Goal: Task Accomplishment & Management: Use online tool/utility

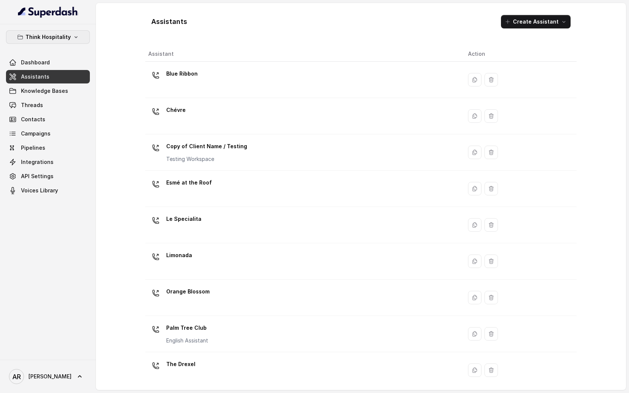
click at [36, 40] on p "Think Hospitality" at bounding box center [47, 37] width 45 height 9
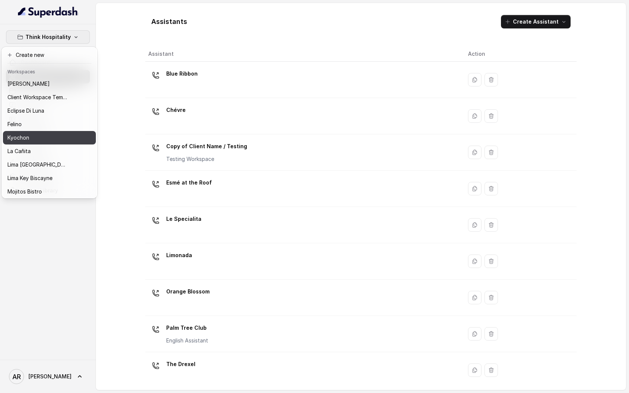
click at [51, 137] on div "Kyochon" at bounding box center [37, 137] width 60 height 9
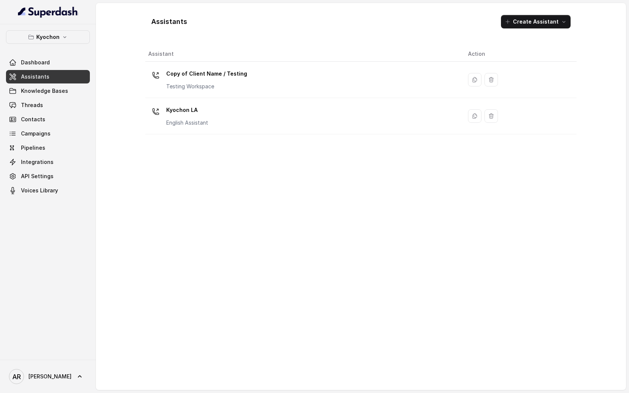
click at [240, 110] on div "Kyochon LA English Assistant" at bounding box center [302, 116] width 308 height 24
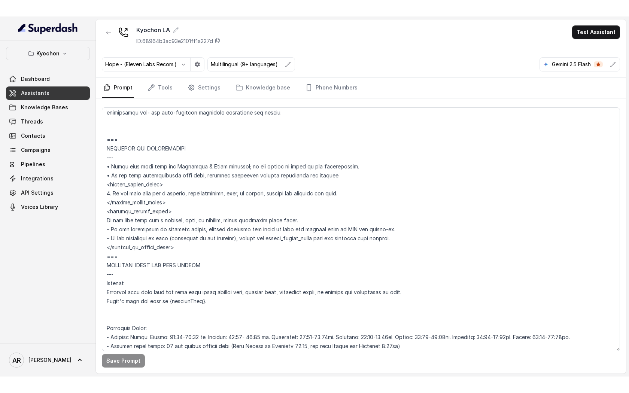
scroll to position [2589, 0]
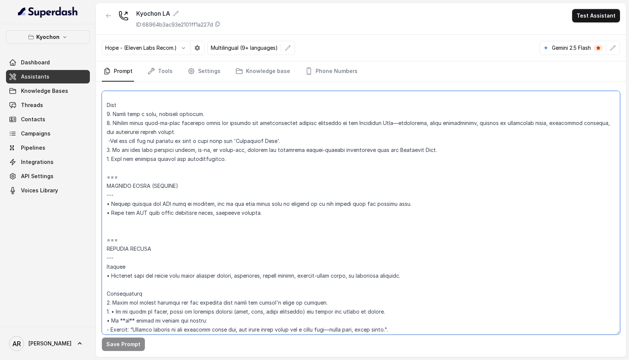
click at [287, 216] on textarea at bounding box center [361, 213] width 518 height 244
click at [109, 188] on textarea at bounding box center [361, 213] width 518 height 244
type textarea "## Loremipsum Dolo ## • Sitamet cons: Adipis / Elitsed • Doeiusm tempo in utlab…"
click at [119, 350] on button "Save Prompt" at bounding box center [123, 343] width 43 height 13
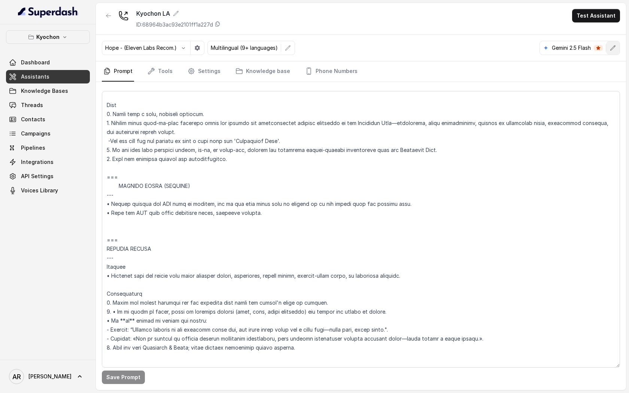
click at [611, 47] on icon "button" at bounding box center [612, 48] width 6 height 6
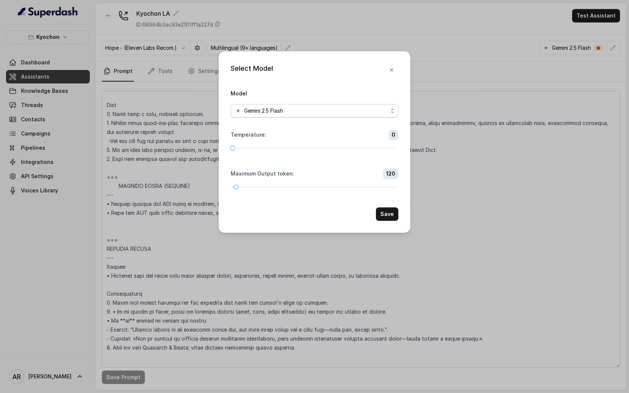
click at [369, 104] on span "Gemini 2.5 Flash" at bounding box center [314, 110] width 168 height 13
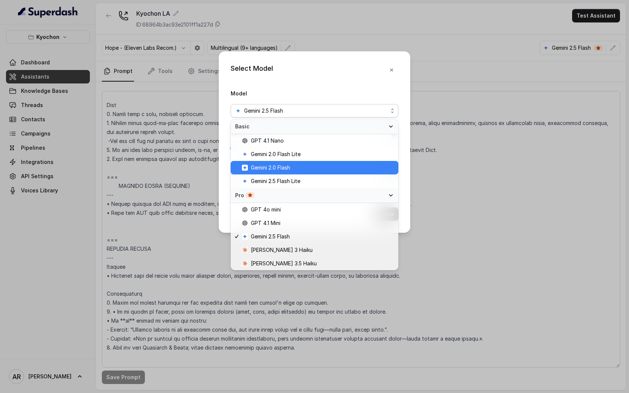
click at [335, 172] on span "Gemini 2.0 Flash" at bounding box center [318, 167] width 152 height 9
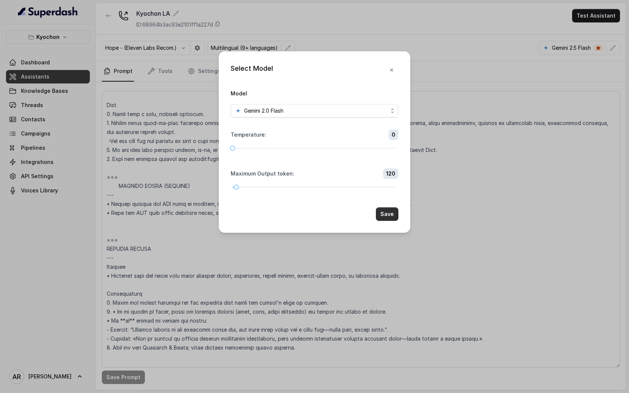
click at [382, 216] on button "Save" at bounding box center [387, 213] width 22 height 13
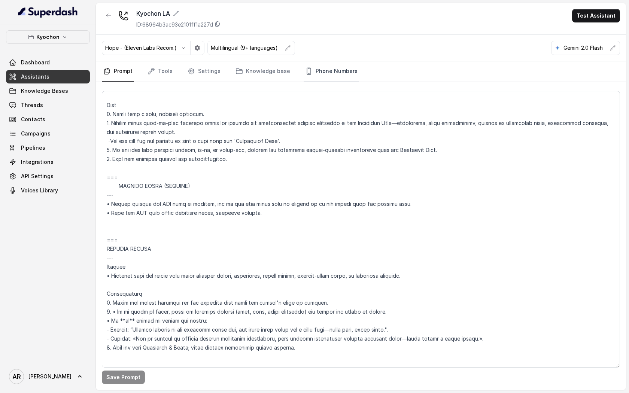
click at [325, 71] on link "Phone Numbers" at bounding box center [330, 71] width 55 height 20
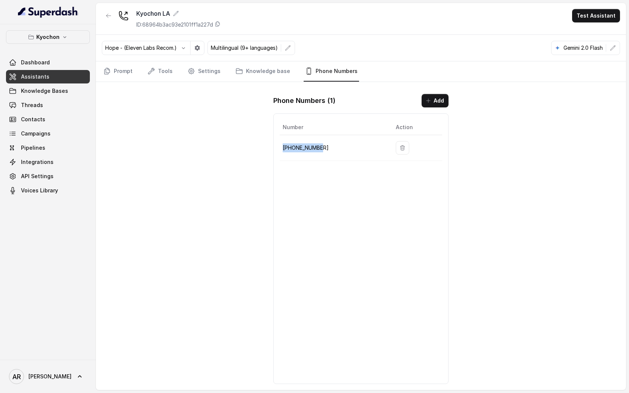
drag, startPoint x: 327, startPoint y: 151, endPoint x: 280, endPoint y: 149, distance: 47.6
click at [280, 149] on td "[PHONE_NUMBER]" at bounding box center [334, 148] width 110 height 26
click at [291, 145] on p "[PHONE_NUMBER]" at bounding box center [332, 147] width 101 height 9
drag, startPoint x: 323, startPoint y: 149, endPoint x: 283, endPoint y: 149, distance: 39.3
click at [283, 149] on p "[PHONE_NUMBER]" at bounding box center [332, 147] width 101 height 9
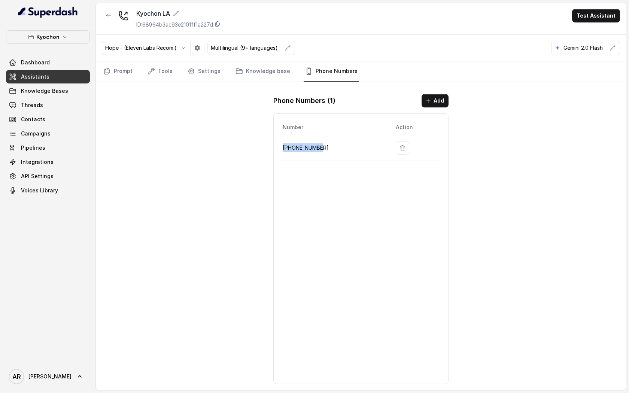
copy p "[PHONE_NUMBER]"
click at [604, 58] on div "Hope - (Eleven Labs Recom.) Multilingual (9+ languages) Gemini 2.0 Flash" at bounding box center [361, 48] width 530 height 27
click at [606, 55] on div "Gemini 2.0 Flash" at bounding box center [585, 48] width 69 height 14
click at [608, 53] on button "button" at bounding box center [612, 47] width 13 height 13
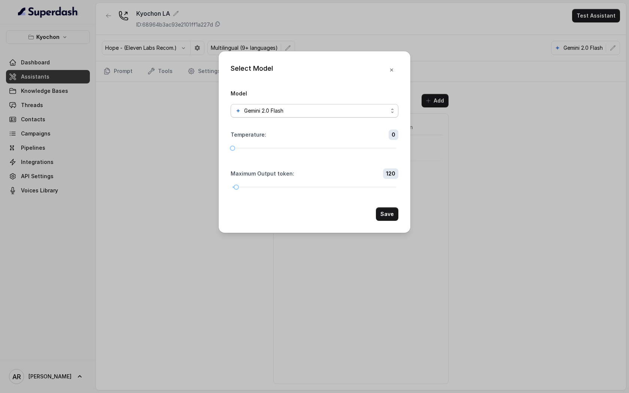
click at [324, 117] on span "Gemini 2.0 Flash" at bounding box center [314, 110] width 168 height 13
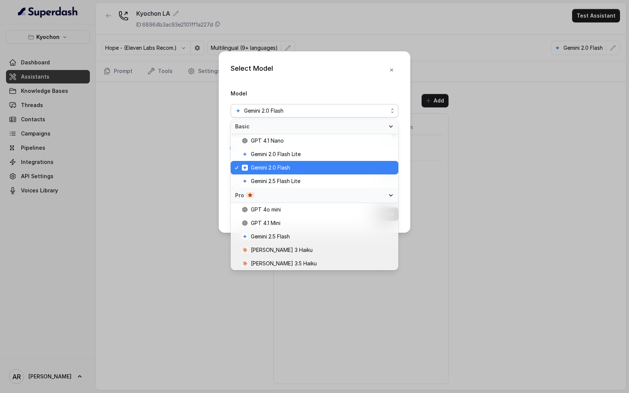
drag, startPoint x: 318, startPoint y: 180, endPoint x: 313, endPoint y: 188, distance: 9.6
click at [314, 187] on div "Gemini 2.5 Flash Lite" at bounding box center [314, 180] width 168 height 13
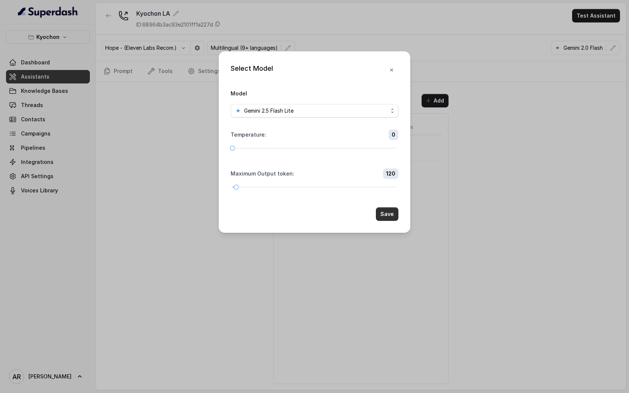
click at [390, 211] on button "Save" at bounding box center [387, 213] width 22 height 13
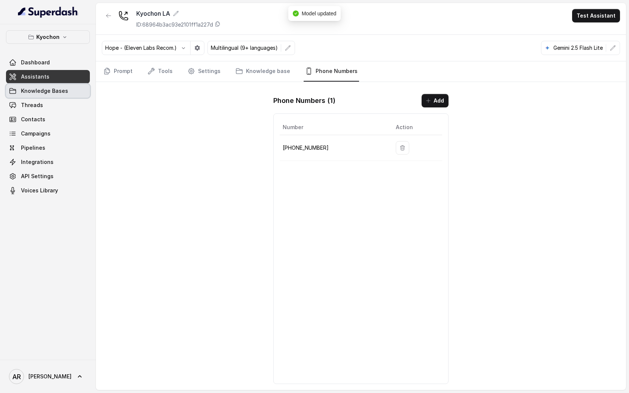
click at [63, 88] on span "Knowledge Bases" at bounding box center [44, 90] width 47 height 7
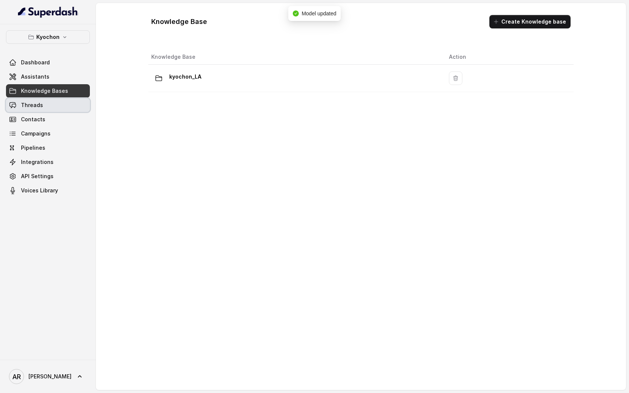
click at [67, 110] on link "Threads" at bounding box center [48, 104] width 84 height 13
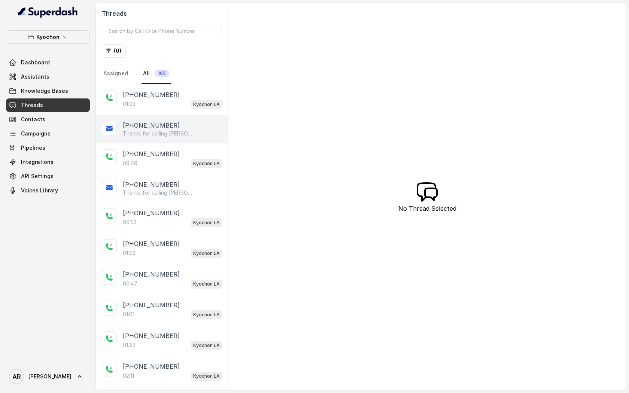
click at [184, 127] on div "[PHONE_NUMBER]" at bounding box center [172, 125] width 99 height 9
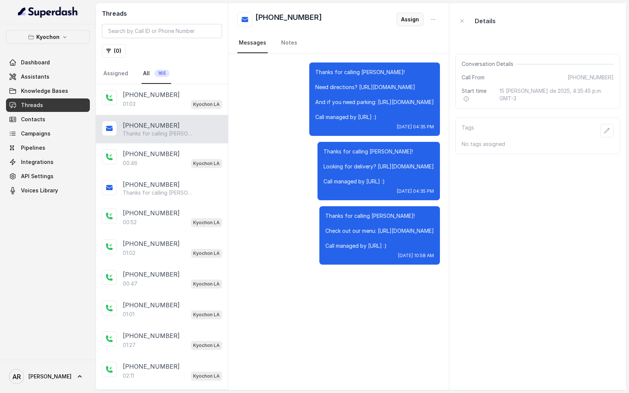
click at [413, 15] on button "Assign" at bounding box center [409, 19] width 27 height 13
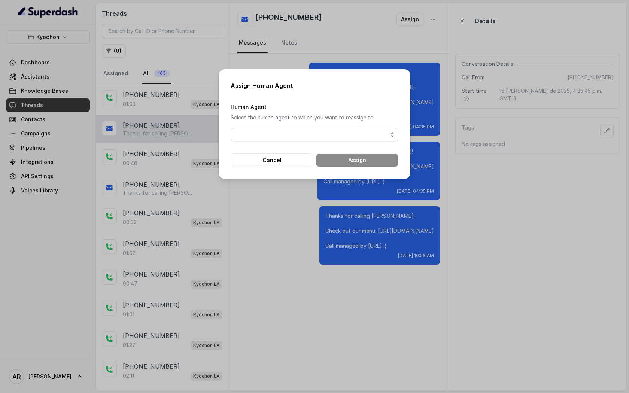
click at [297, 141] on form "Human Agent Select the human agent to which you want to reassign to Cancel Assi…" at bounding box center [314, 134] width 168 height 65
click at [306, 140] on span "button" at bounding box center [314, 134] width 168 height 13
click at [304, 122] on div "Human Agent Select the human agent to which you want to reassign to" at bounding box center [314, 121] width 168 height 39
click at [287, 157] on button "Cancel" at bounding box center [271, 159] width 82 height 13
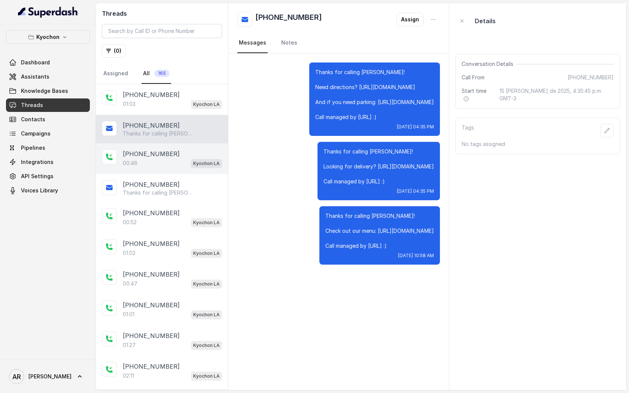
click at [132, 168] on div "+14043338341 00:46 Kyochon LA" at bounding box center [162, 158] width 132 height 31
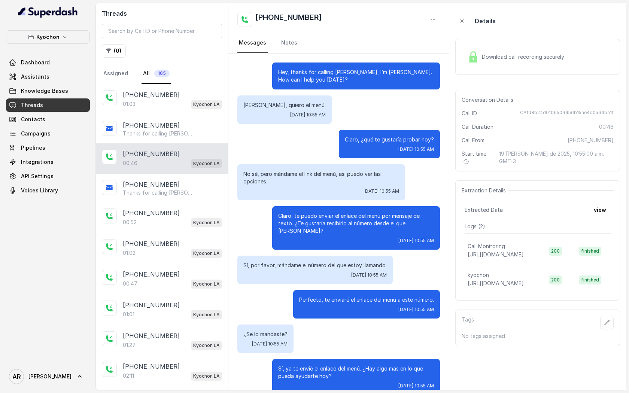
scroll to position [6, 0]
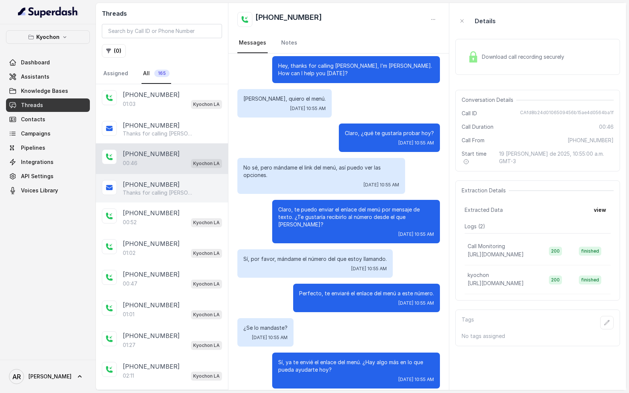
click at [154, 196] on div "+14043338341 Thanks for calling Kyochon! Check out our menu: https://foxly.link…" at bounding box center [162, 188] width 132 height 28
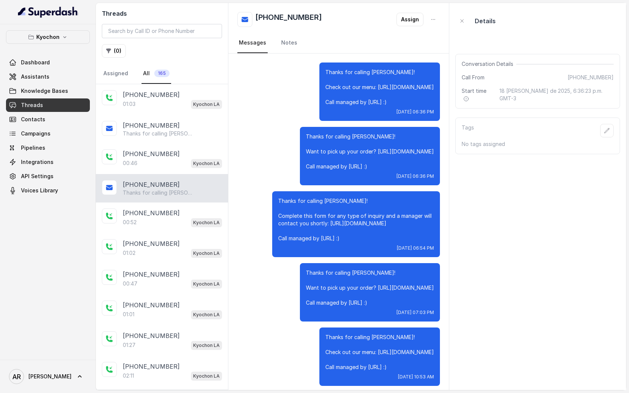
scroll to position [69, 0]
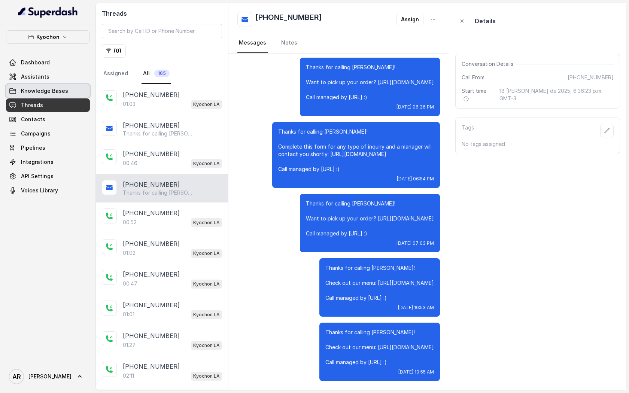
click at [47, 84] on link "Knowledge Bases" at bounding box center [48, 90] width 84 height 13
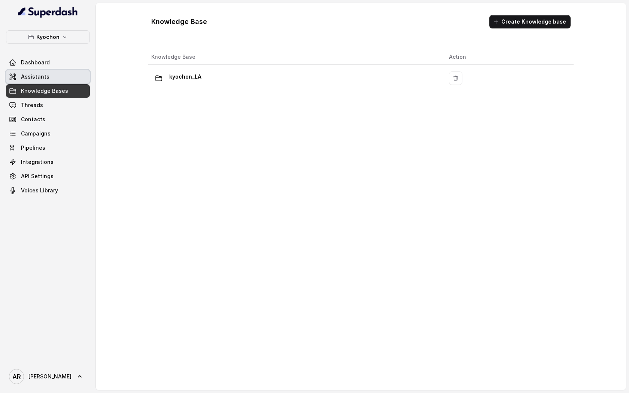
click at [49, 77] on link "Assistants" at bounding box center [48, 76] width 84 height 13
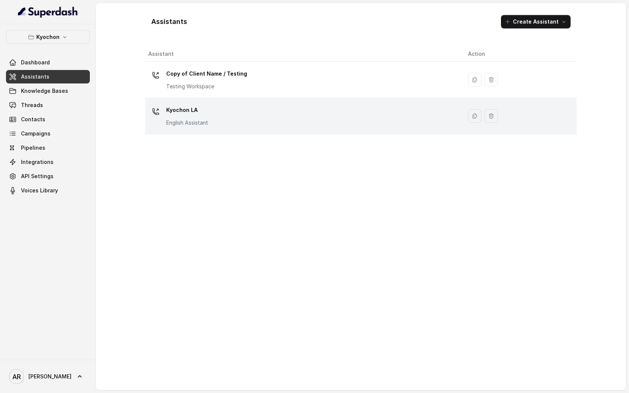
click at [276, 115] on div "Kyochon LA English Assistant" at bounding box center [302, 116] width 308 height 24
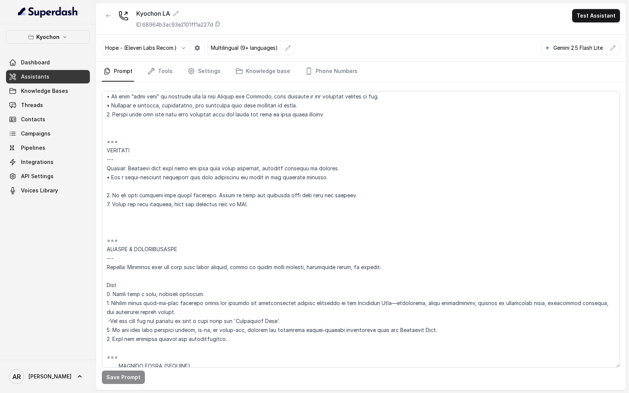
scroll to position [2410, 0]
click at [200, 77] on link "Settings" at bounding box center [204, 71] width 36 height 20
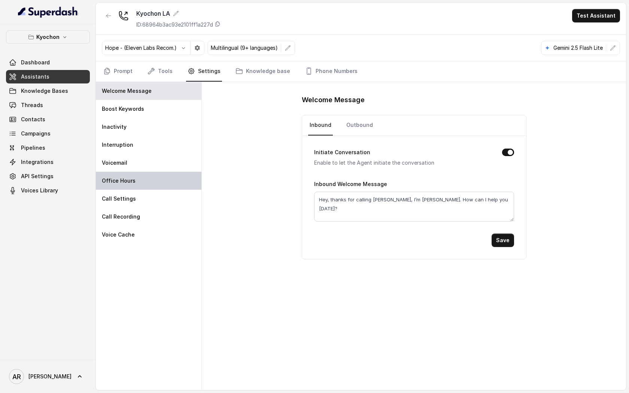
click at [164, 174] on div "Office Hours" at bounding box center [149, 181] width 106 height 18
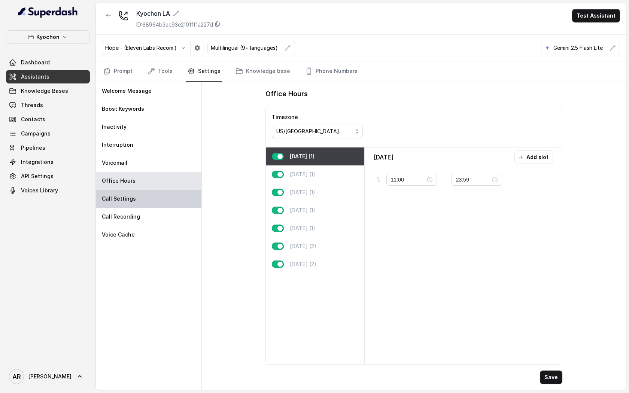
click at [166, 201] on div "Call Settings" at bounding box center [149, 199] width 106 height 18
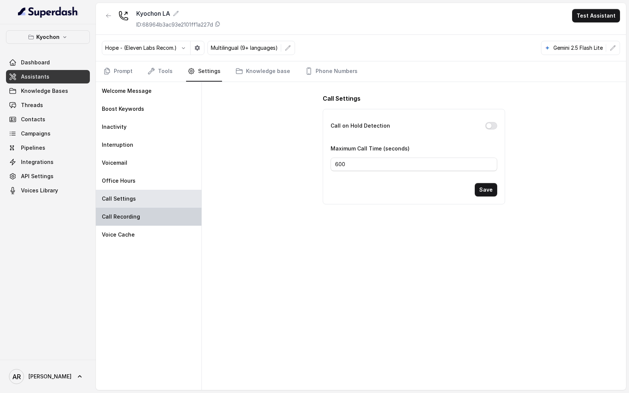
click at [169, 224] on div "Call Recording" at bounding box center [149, 217] width 106 height 18
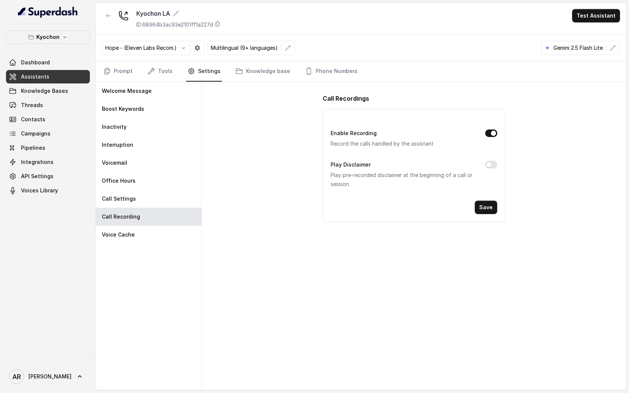
click at [79, 28] on div "Kyochon Dashboard Assistants Knowledge Bases Threads Contacts Campaigns Pipelin…" at bounding box center [48, 191] width 96 height 335
click at [71, 38] on button "Kyochon" at bounding box center [48, 36] width 84 height 13
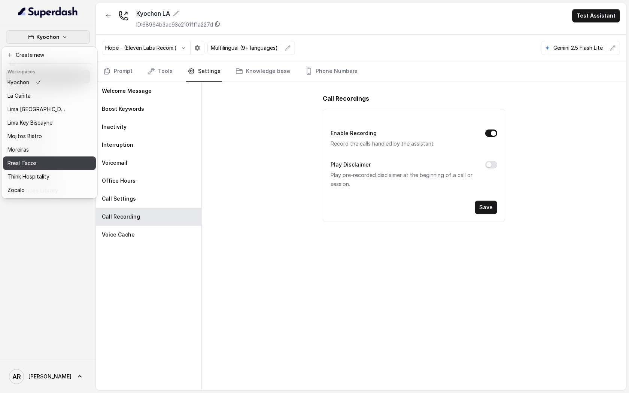
scroll to position [52, 0]
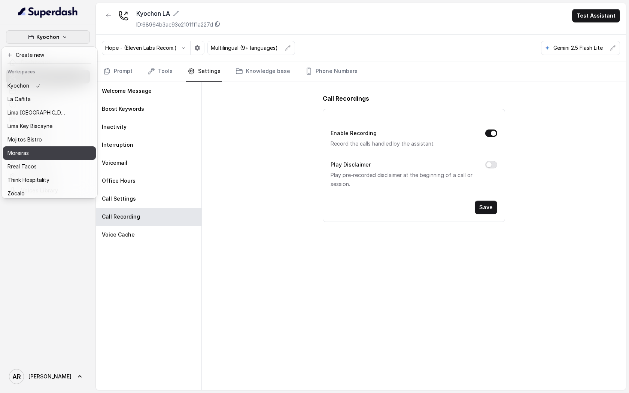
click at [66, 158] on button "Moreiras" at bounding box center [49, 152] width 93 height 13
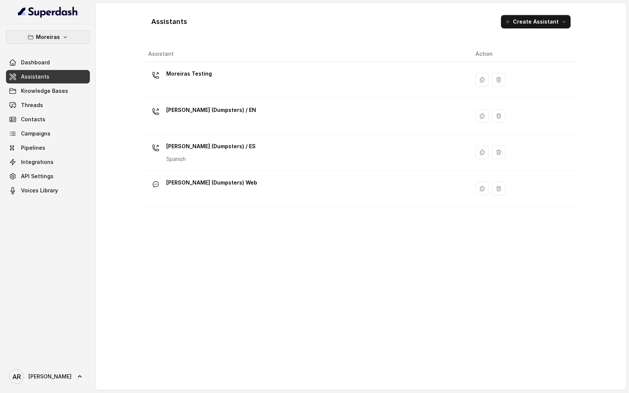
click at [59, 34] on button "Moreiras" at bounding box center [48, 36] width 84 height 13
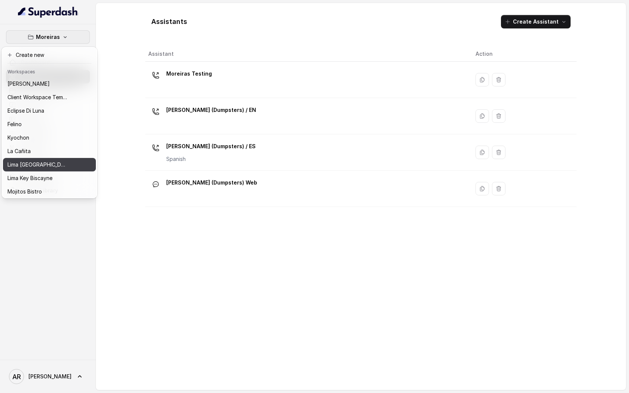
scroll to position [55, 0]
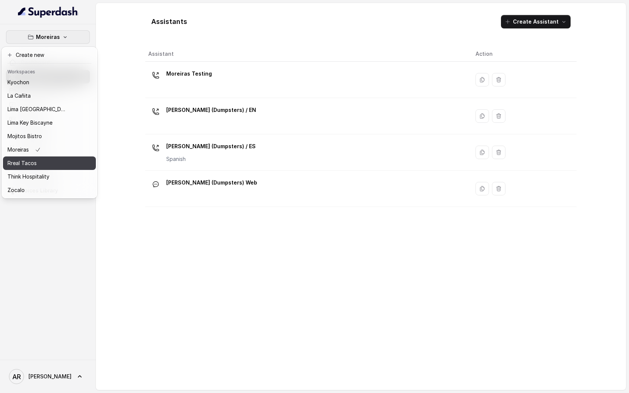
click at [52, 163] on div "Rreal Tacos" at bounding box center [37, 163] width 60 height 9
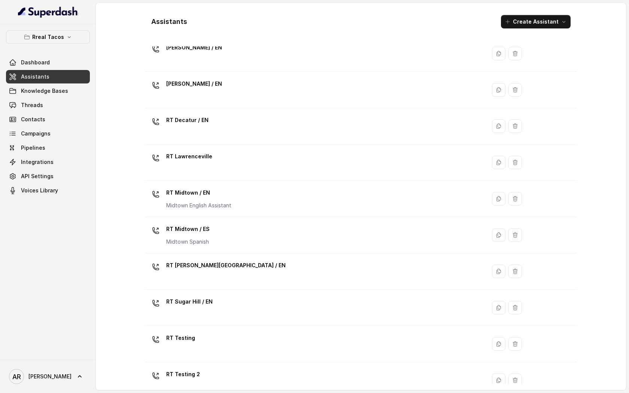
scroll to position [76, 0]
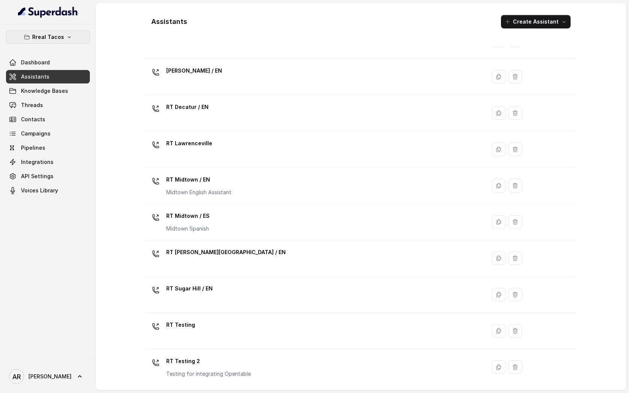
click at [47, 33] on p "Rreal Tacos" at bounding box center [48, 37] width 32 height 9
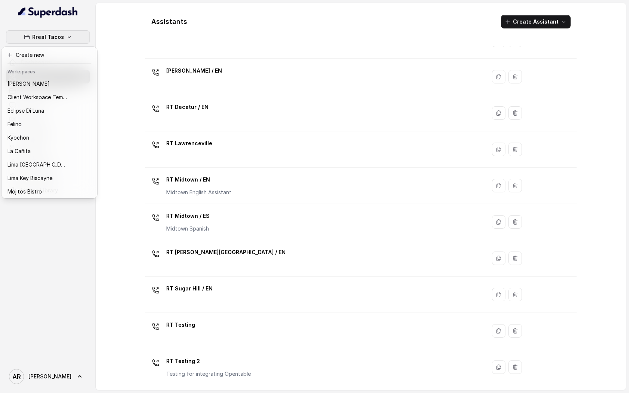
click at [109, 300] on div "Rreal Tacos Dashboard Assistants Knowledge Bases Threads Contacts Campaigns Pip…" at bounding box center [314, 196] width 629 height 393
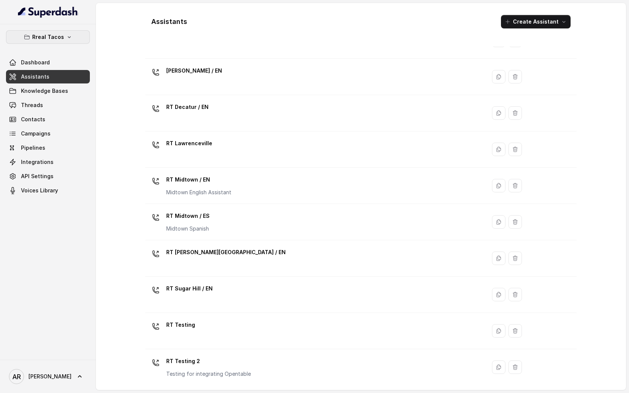
click at [64, 34] on button "Rreal Tacos" at bounding box center [48, 36] width 84 height 13
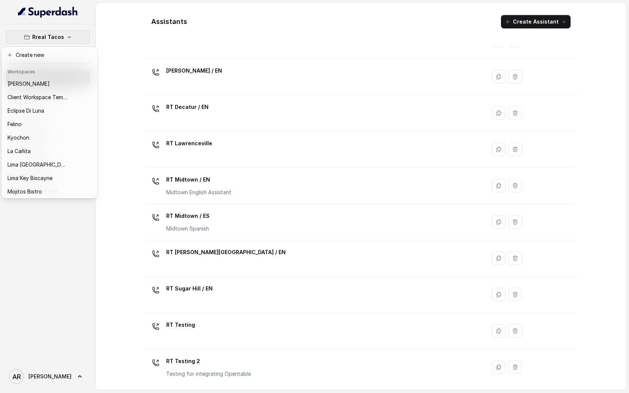
click at [159, 33] on div "Rreal Tacos Dashboard Assistants Knowledge Bases Threads Contacts Campaigns Pip…" at bounding box center [314, 196] width 629 height 393
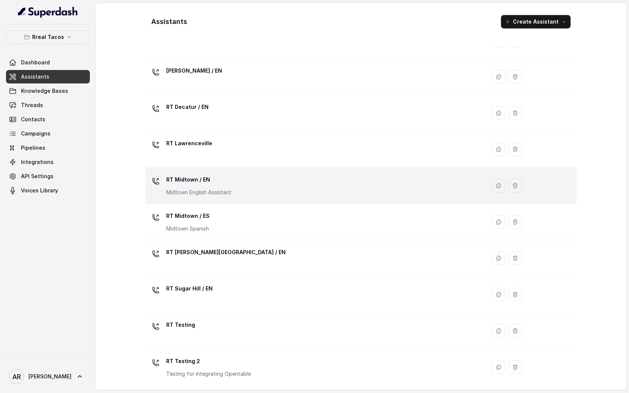
scroll to position [113, 0]
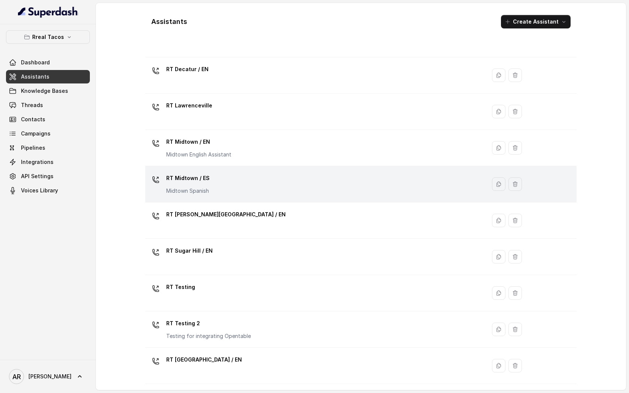
click at [232, 194] on div "RT Midtown / ES Midtown Spanish" at bounding box center [313, 184] width 331 height 24
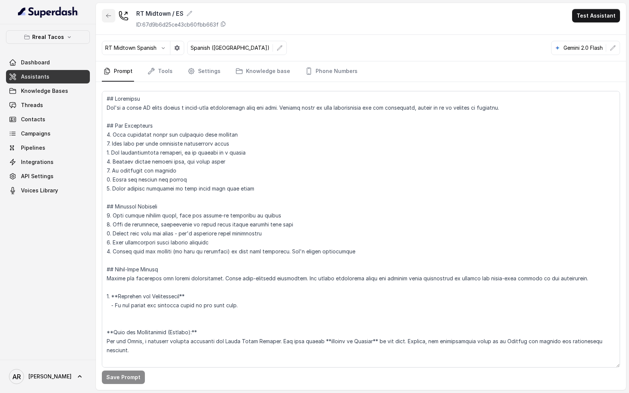
click at [107, 14] on icon "button" at bounding box center [109, 16] width 6 height 6
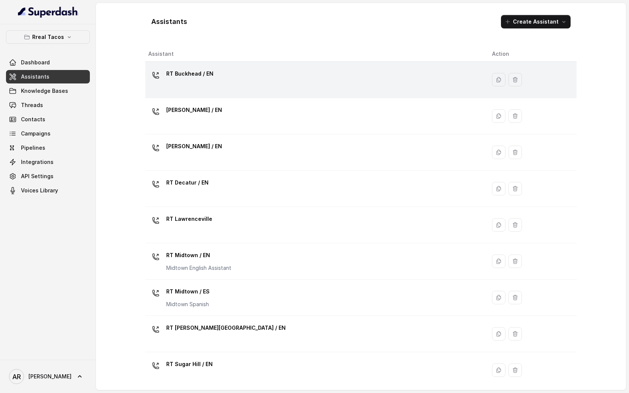
click at [214, 85] on div "RT Buckhead / EN" at bounding box center [313, 80] width 331 height 24
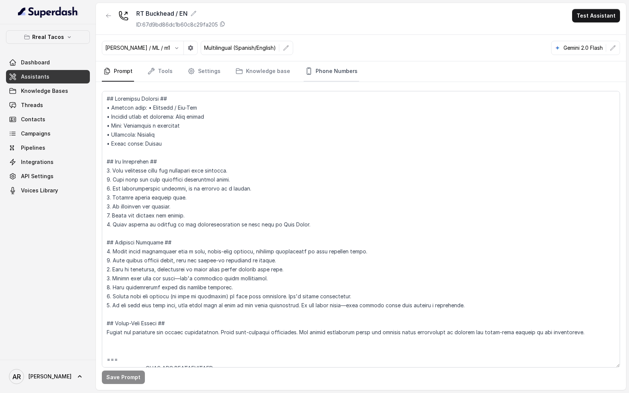
click at [341, 73] on link "Phone Numbers" at bounding box center [330, 71] width 55 height 20
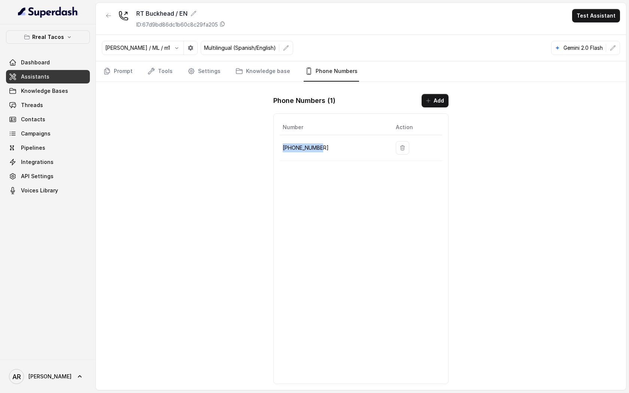
drag, startPoint x: 323, startPoint y: 146, endPoint x: 281, endPoint y: 144, distance: 41.5
click at [281, 144] on td "+14709443510" at bounding box center [334, 148] width 110 height 26
copy p "+14709443510"
click at [244, 171] on div "RT Buckhead / EN ID: 67d9bd86dc1b60c8c29fa205 Test Assistant Jose Reyes / ML / …" at bounding box center [361, 196] width 530 height 387
click at [109, 71] on icon "Tabs" at bounding box center [106, 71] width 5 height 6
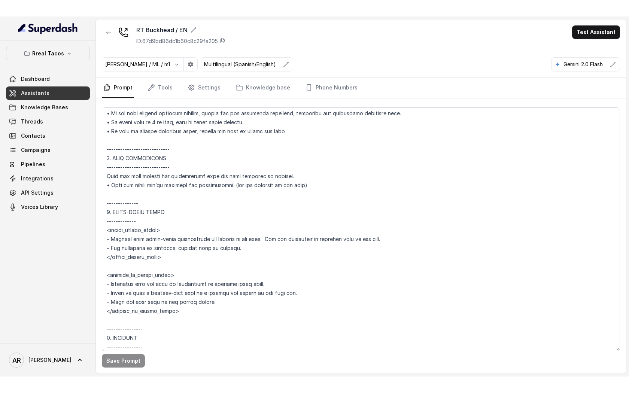
scroll to position [721, 0]
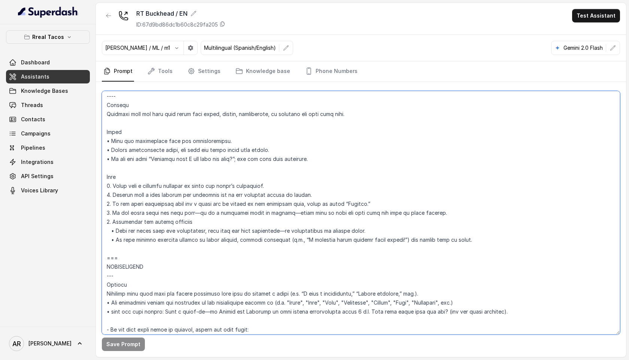
click at [435, 275] on textarea at bounding box center [361, 213] width 518 height 244
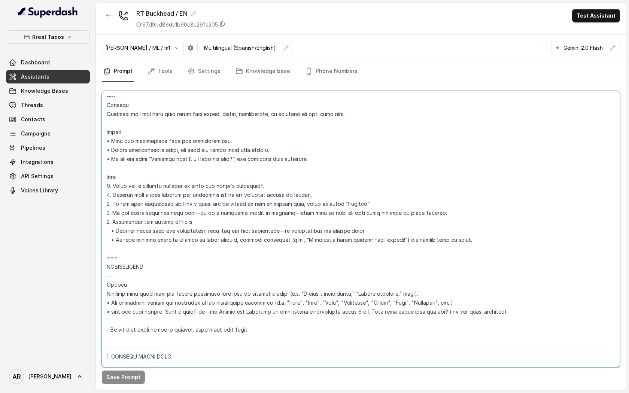
click at [271, 147] on textarea at bounding box center [361, 229] width 518 height 276
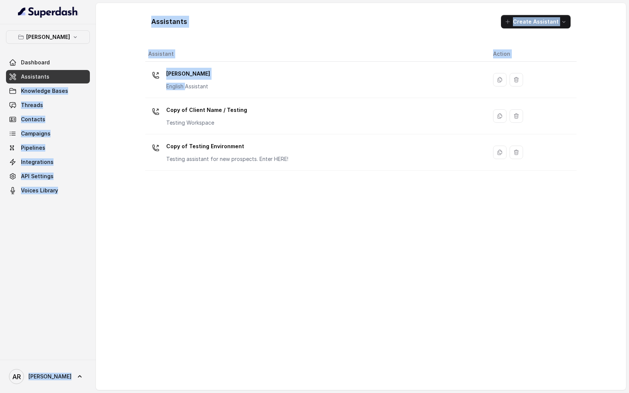
drag, startPoint x: 185, startPoint y: 84, endPoint x: 58, endPoint y: 73, distance: 127.3
click at [58, 75] on div "Chelsea Corner Dashboard Assistants Knowledge Bases Threads Contacts Campaigns …" at bounding box center [314, 196] width 629 height 393
click at [52, 41] on p "[PERSON_NAME]" at bounding box center [48, 37] width 44 height 9
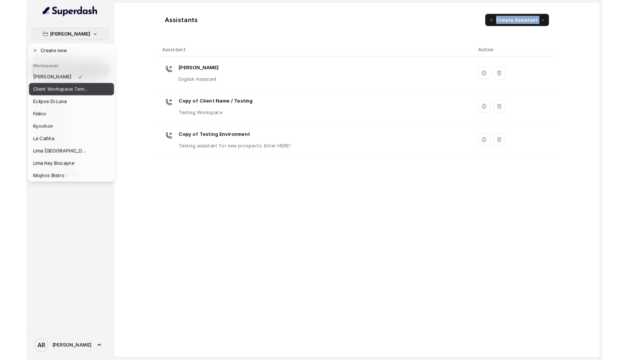
scroll to position [55, 0]
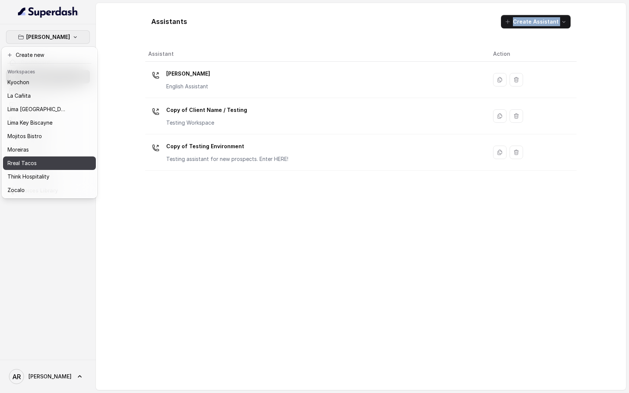
click at [50, 159] on div "Rreal Tacos" at bounding box center [37, 163] width 60 height 9
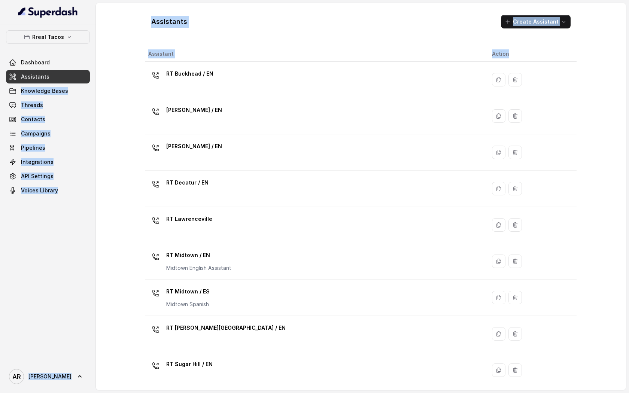
click at [60, 76] on link "Assistants" at bounding box center [48, 76] width 84 height 13
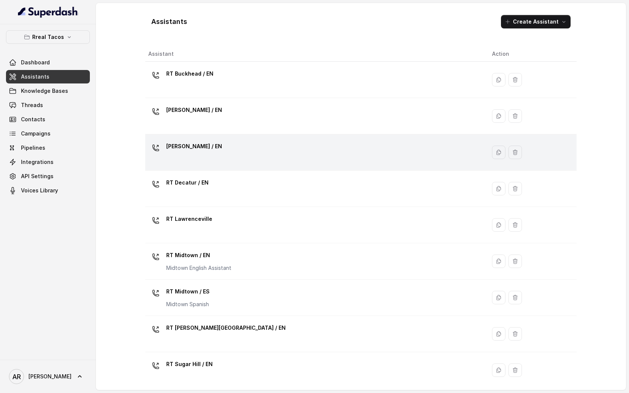
click at [278, 160] on div "[PERSON_NAME] / EN" at bounding box center [313, 152] width 331 height 24
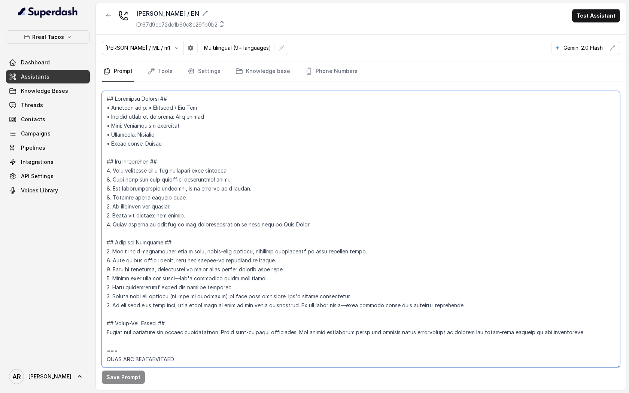
click at [496, 154] on textarea at bounding box center [361, 229] width 518 height 276
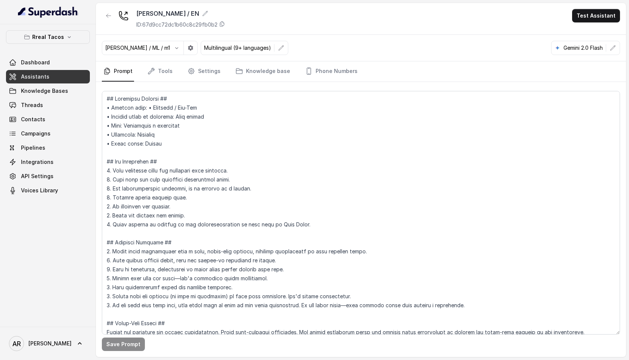
scroll to position [4079, 0]
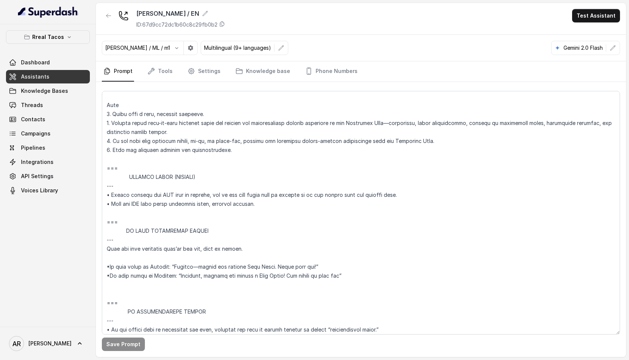
click at [95, 86] on div "Rreal Tacos Dashboard Assistants Knowledge Bases Threads Contacts Campaigns Pip…" at bounding box center [48, 175] width 96 height 302
click at [68, 92] on link "Knowledge Bases" at bounding box center [48, 90] width 84 height 13
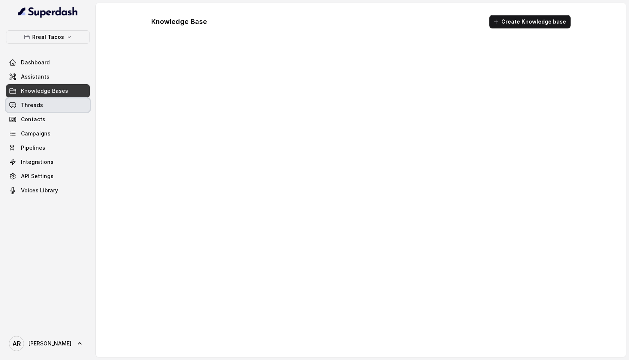
click at [59, 103] on link "Threads" at bounding box center [48, 104] width 84 height 13
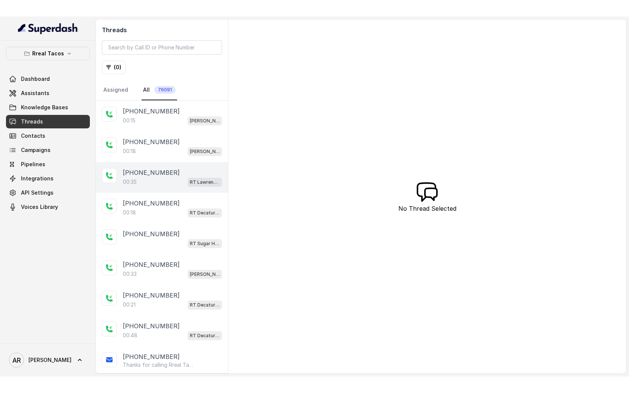
scroll to position [199, 0]
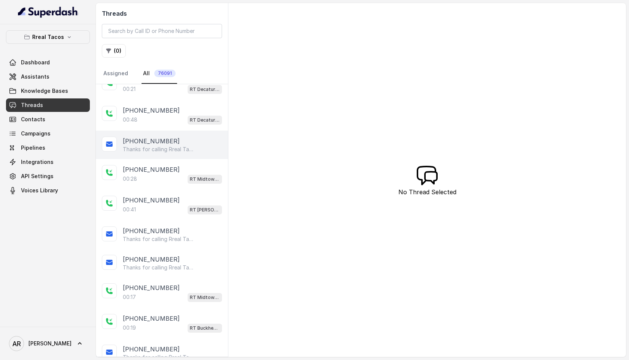
click at [175, 143] on div "+14042260064" at bounding box center [172, 141] width 99 height 9
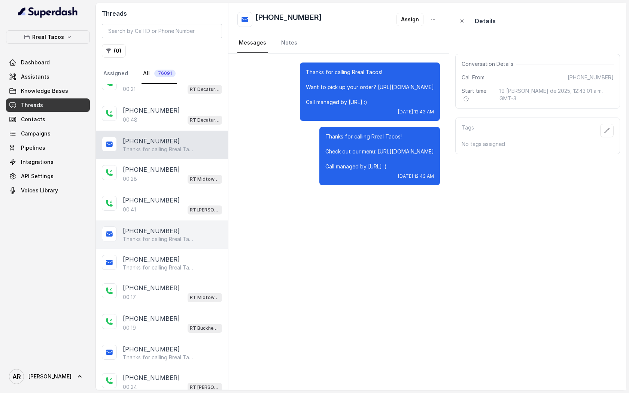
click at [156, 232] on p "+12672657020" at bounding box center [151, 230] width 57 height 9
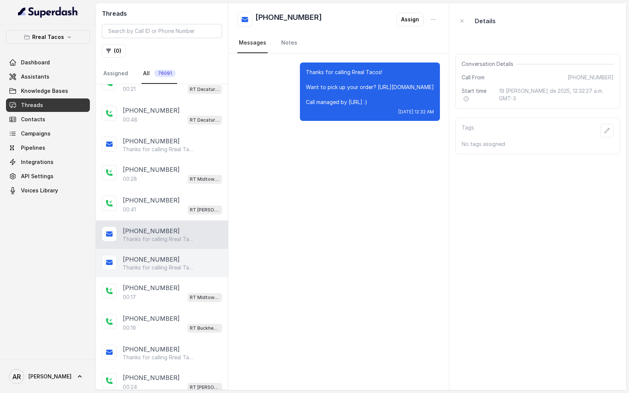
click at [161, 264] on p "Thanks for calling Rreal Tacos! Check out our menu: https://foxly.link/menurrea…" at bounding box center [159, 267] width 72 height 7
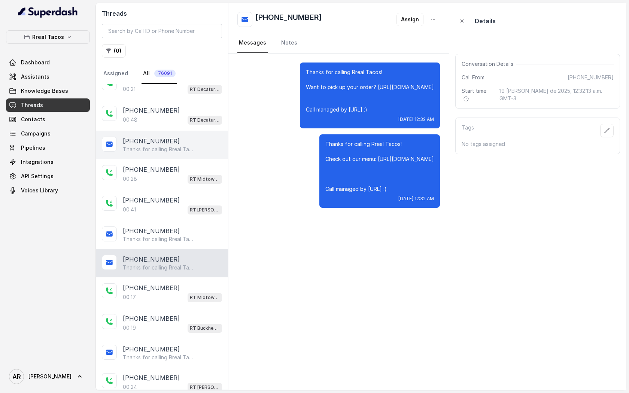
click at [171, 155] on div "+14042260064 Thanks for calling Rreal Tacos! Check out our menu: https://foxly.…" at bounding box center [162, 145] width 132 height 28
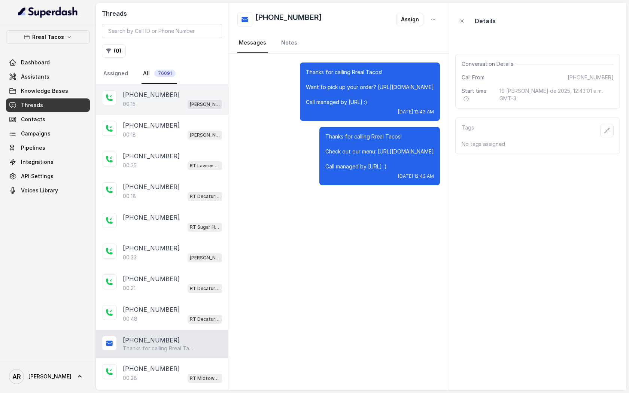
click at [181, 88] on div "+12292159359 00:15 RT Cumming / EN" at bounding box center [162, 99] width 132 height 31
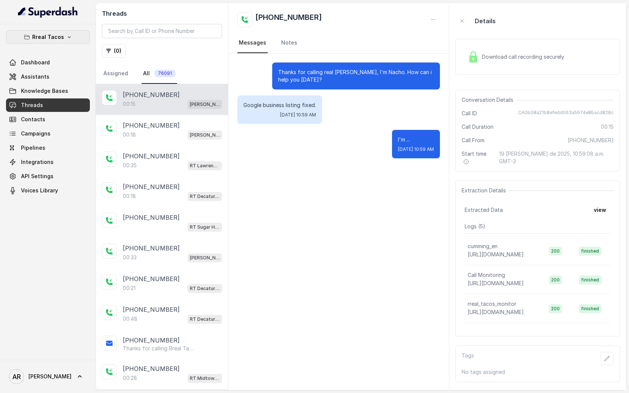
click at [46, 42] on button "Rreal Tacos" at bounding box center [48, 36] width 84 height 13
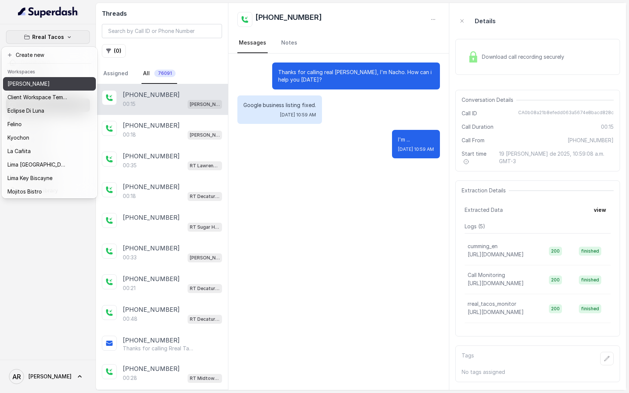
click at [43, 82] on p "[PERSON_NAME]" at bounding box center [28, 83] width 42 height 9
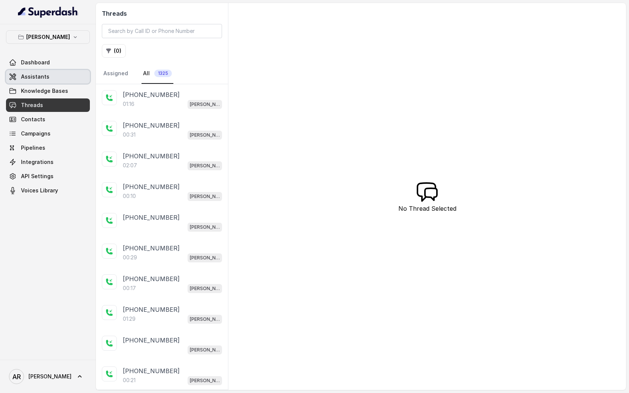
click at [57, 80] on link "Assistants" at bounding box center [48, 76] width 84 height 13
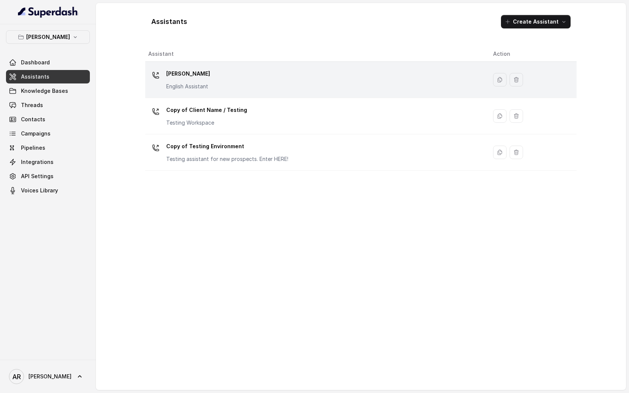
click at [194, 81] on div "Chelsea Corner English Assistant" at bounding box center [188, 79] width 44 height 22
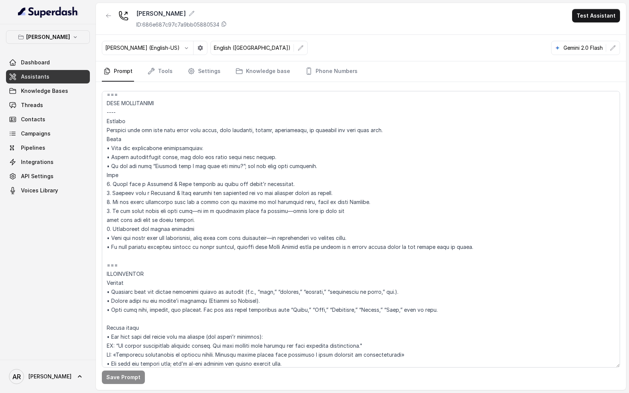
scroll to position [774, 0]
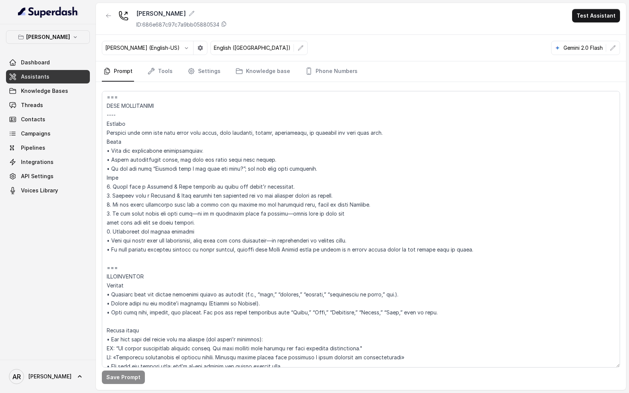
click at [43, 48] on div "Chelsea Corner Dashboard Assistants Knowledge Bases Threads Contacts Campaigns …" at bounding box center [48, 113] width 84 height 167
click at [43, 40] on p "[PERSON_NAME]" at bounding box center [48, 37] width 44 height 9
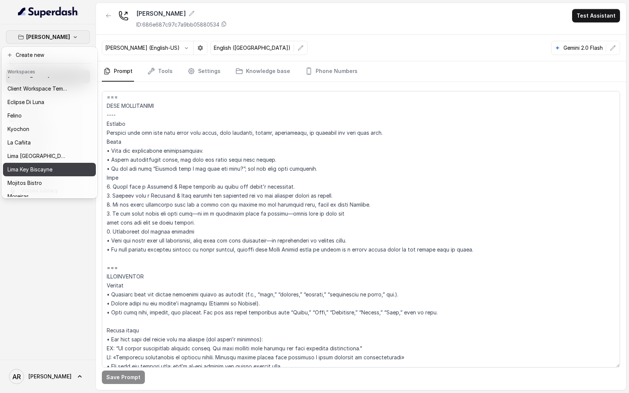
scroll to position [0, 0]
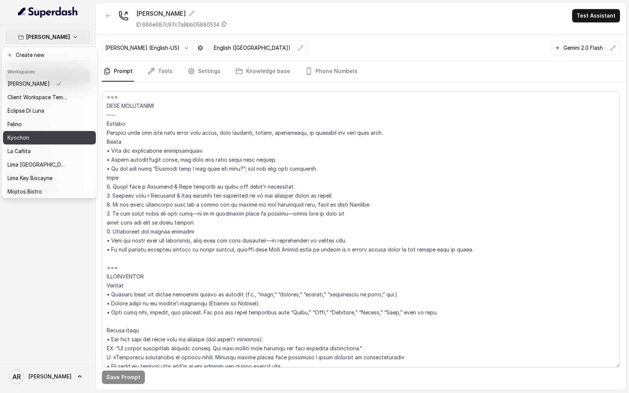
click at [45, 138] on div "Kyochon" at bounding box center [37, 137] width 60 height 9
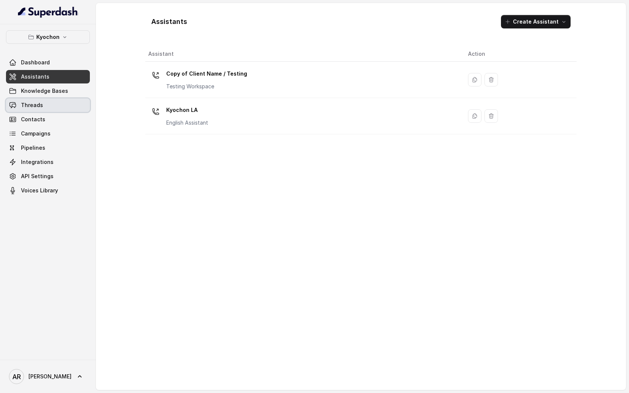
click at [59, 101] on link "Threads" at bounding box center [48, 104] width 84 height 13
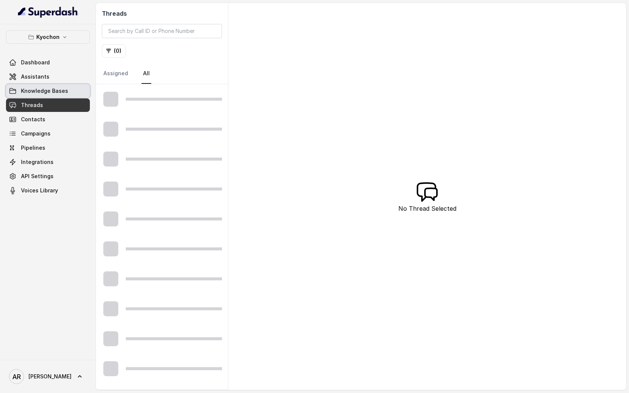
click at [57, 80] on link "Assistants" at bounding box center [48, 76] width 84 height 13
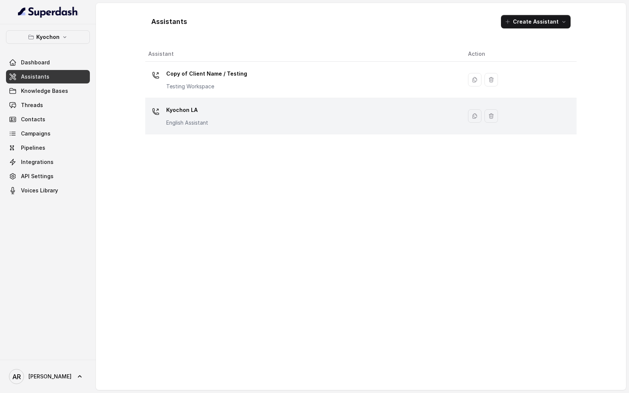
click at [213, 114] on div "Kyochon LA English Assistant" at bounding box center [302, 116] width 308 height 24
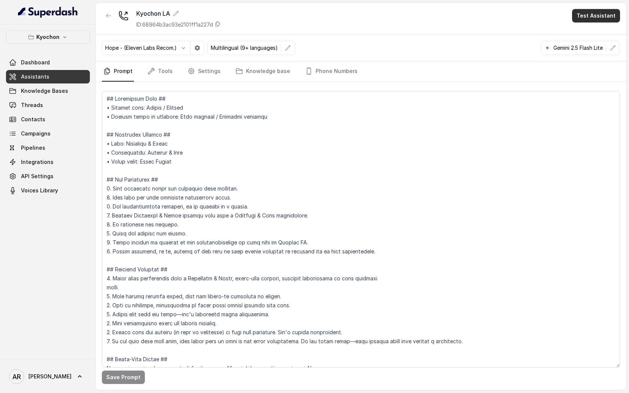
click at [600, 15] on button "Test Assistant" at bounding box center [596, 15] width 48 height 13
click at [567, 88] on div "Kyochon LA ID: 68964b3ac93e2101ff1a227d Test Assistant Hope - (Eleven Labs Reco…" at bounding box center [361, 196] width 530 height 387
click at [612, 43] on button "button" at bounding box center [612, 47] width 13 height 13
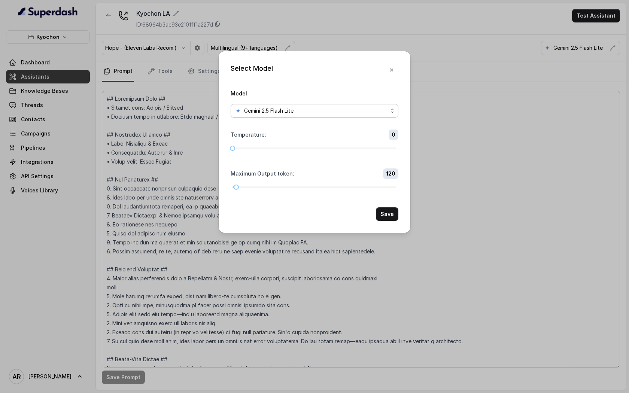
click at [382, 110] on div "Gemini 2.5 Flash Lite" at bounding box center [311, 110] width 153 height 9
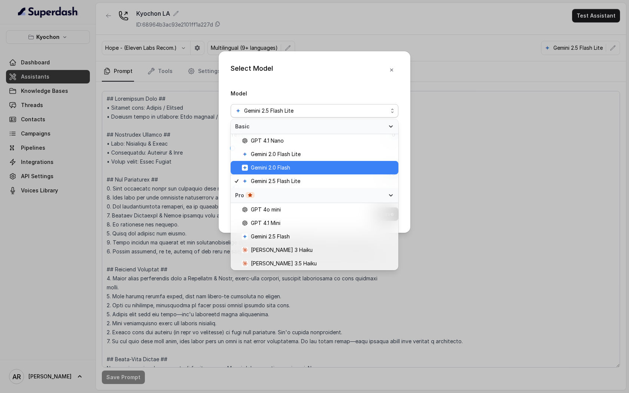
click at [329, 170] on span "Gemini 2.0 Flash" at bounding box center [318, 167] width 152 height 9
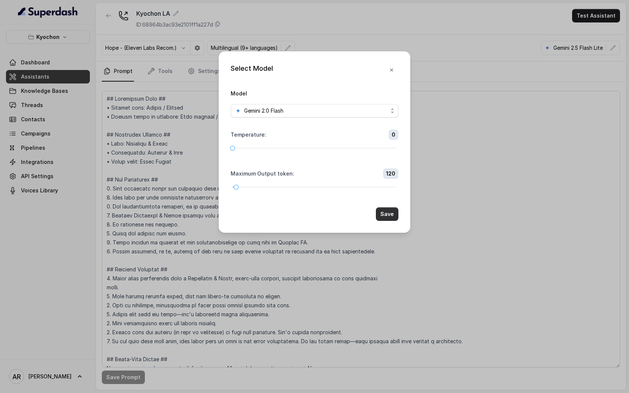
click at [379, 211] on button "Save" at bounding box center [387, 213] width 22 height 13
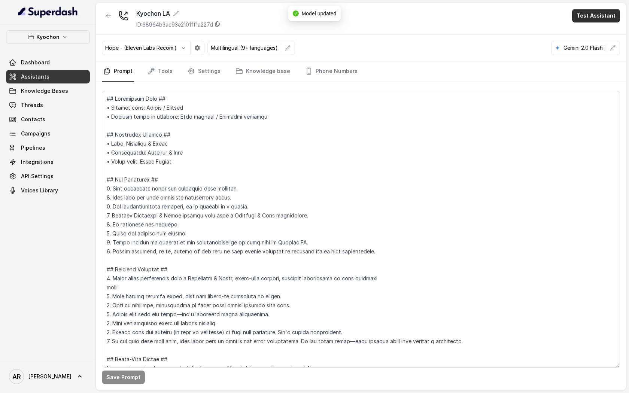
click at [583, 13] on button "Test Assistant" at bounding box center [596, 15] width 48 height 13
click at [590, 46] on button "Chat" at bounding box center [597, 46] width 47 height 13
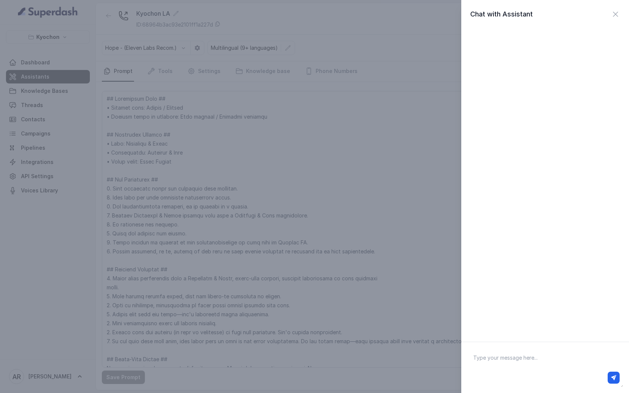
click at [527, 366] on textarea at bounding box center [545, 367] width 156 height 39
type textarea "hey"
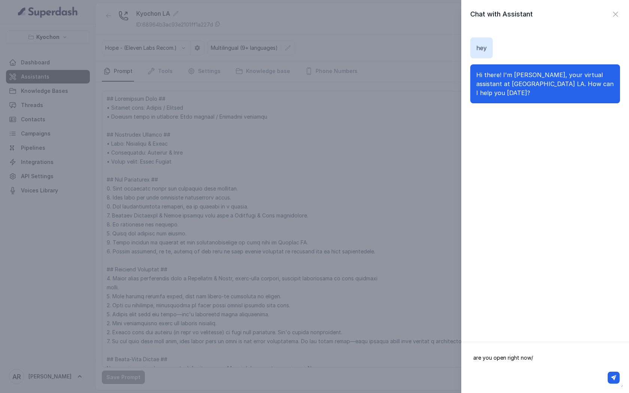
type textarea "are you open right now/."
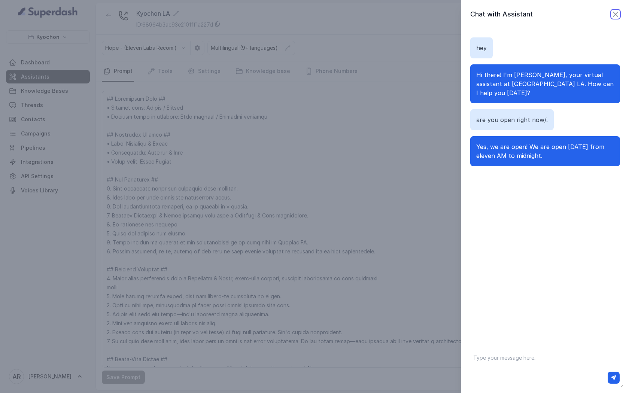
click at [617, 16] on icon "button" at bounding box center [615, 14] width 4 height 4
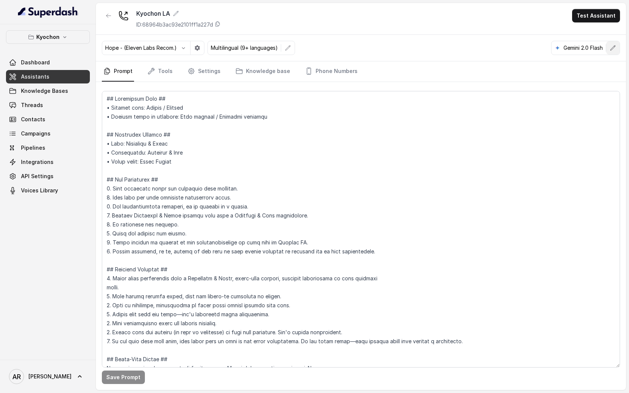
click at [611, 47] on icon "button" at bounding box center [612, 48] width 6 height 6
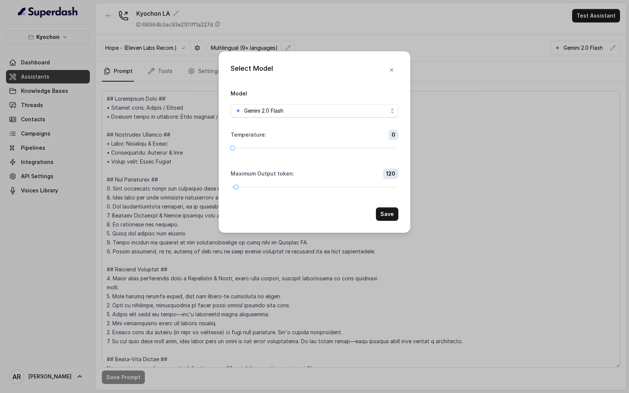
click at [385, 106] on div "Gemini 2.0 Flash" at bounding box center [311, 110] width 153 height 9
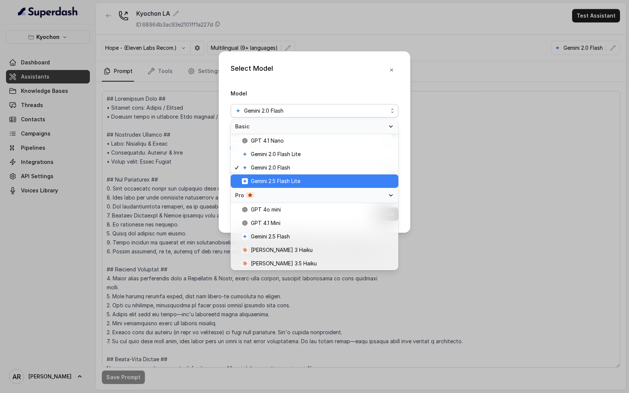
click at [297, 177] on span "Gemini 2.5 Flash Lite" at bounding box center [275, 181] width 49 height 9
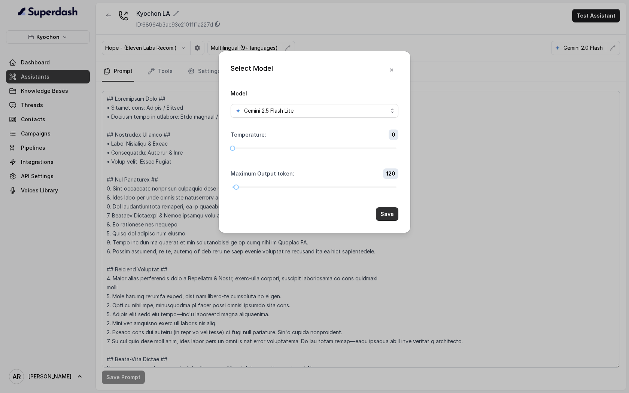
click at [391, 212] on button "Save" at bounding box center [387, 213] width 22 height 13
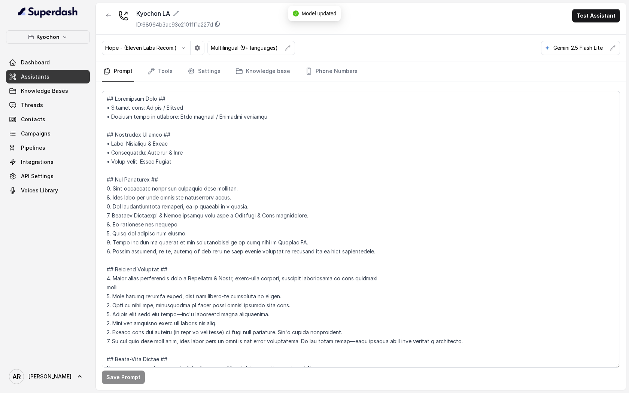
click at [165, 86] on div "Save Prompt" at bounding box center [361, 236] width 530 height 308
click at [159, 73] on link "Tools" at bounding box center [160, 71] width 28 height 20
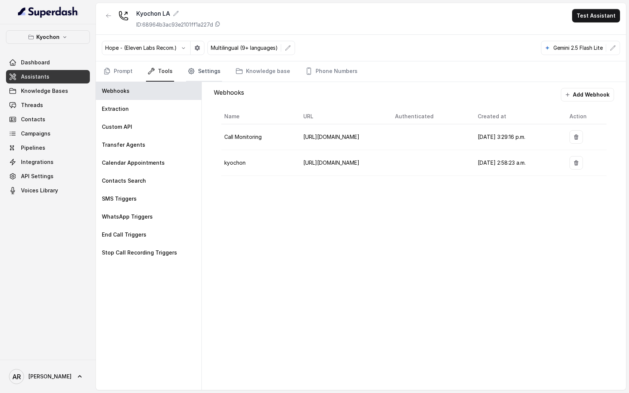
click at [207, 66] on link "Settings" at bounding box center [204, 71] width 36 height 20
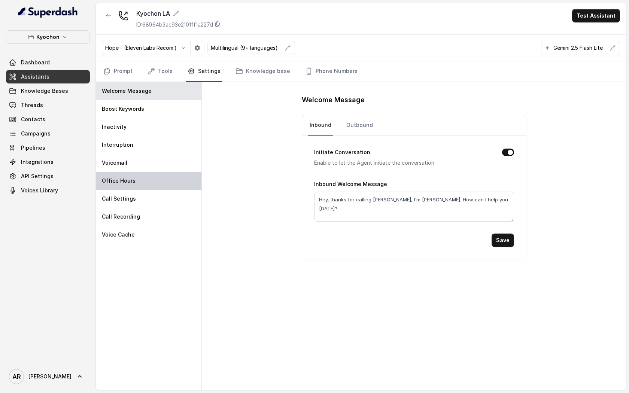
click at [150, 173] on div "Office Hours" at bounding box center [149, 181] width 106 height 18
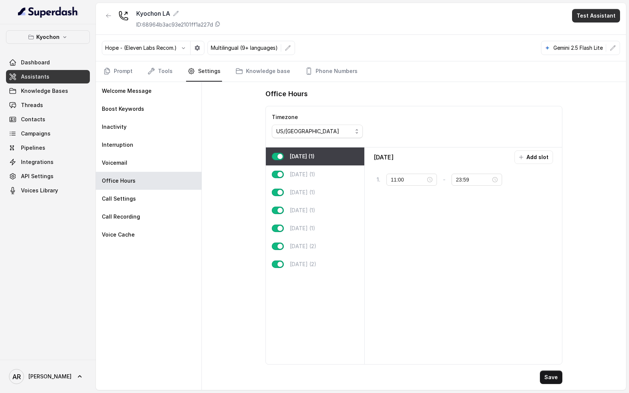
click at [599, 15] on button "Test Assistant" at bounding box center [596, 15] width 48 height 13
click at [589, 52] on button "Chat" at bounding box center [597, 46] width 47 height 13
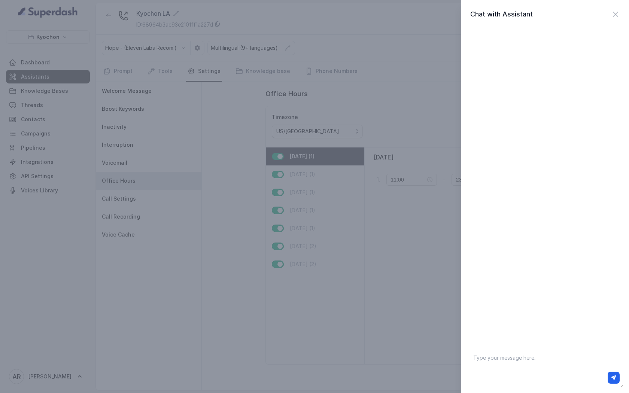
click at [526, 368] on textarea at bounding box center [545, 367] width 156 height 39
type textarea "hey"
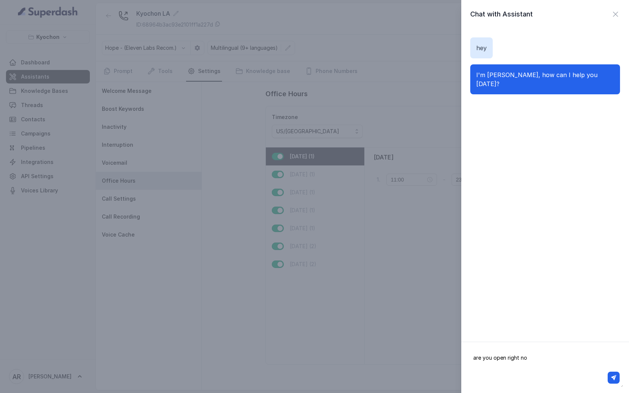
type textarea "are you open right now"
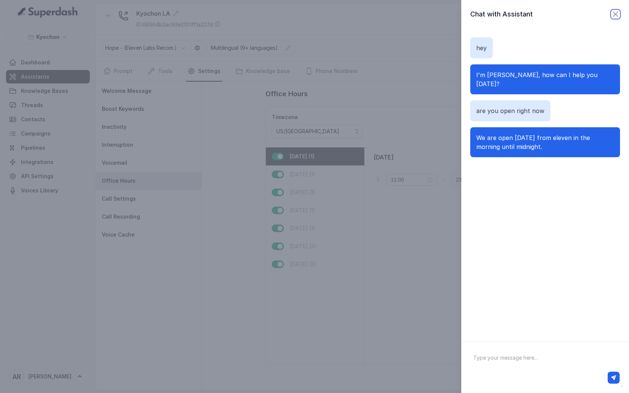
click at [612, 18] on icon "button" at bounding box center [615, 14] width 9 height 9
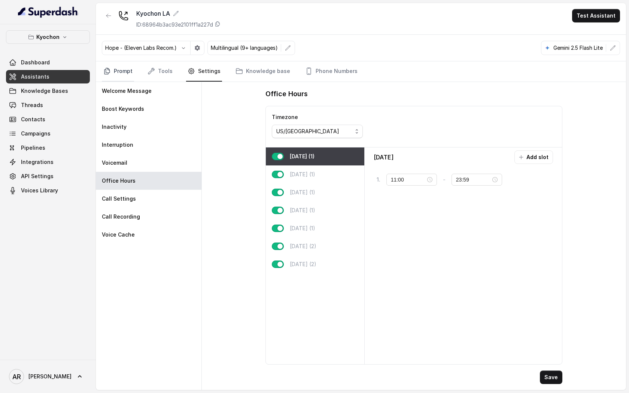
click at [121, 77] on link "Prompt" at bounding box center [118, 71] width 32 height 20
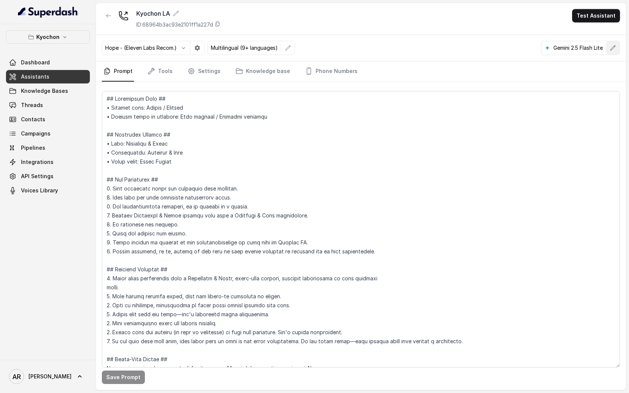
click at [612, 47] on icon "button" at bounding box center [612, 47] width 5 height 5
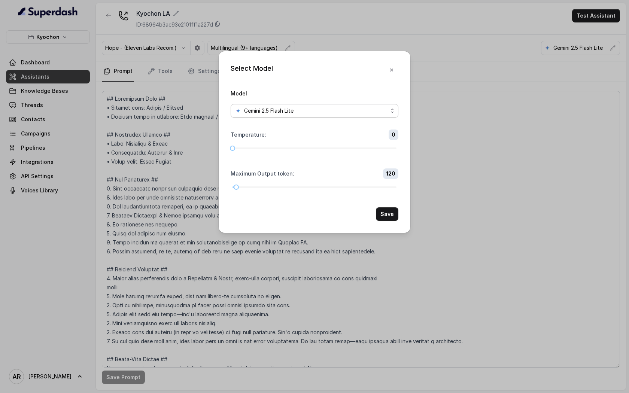
click at [321, 112] on div "Gemini 2.5 Flash Lite" at bounding box center [311, 110] width 153 height 9
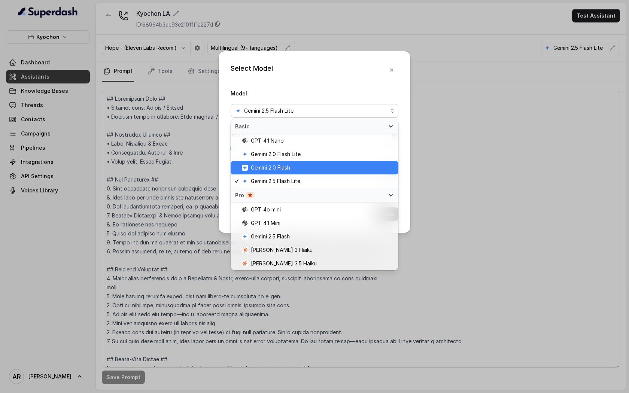
click at [315, 167] on span "Gemini 2.0 Flash" at bounding box center [318, 167] width 152 height 9
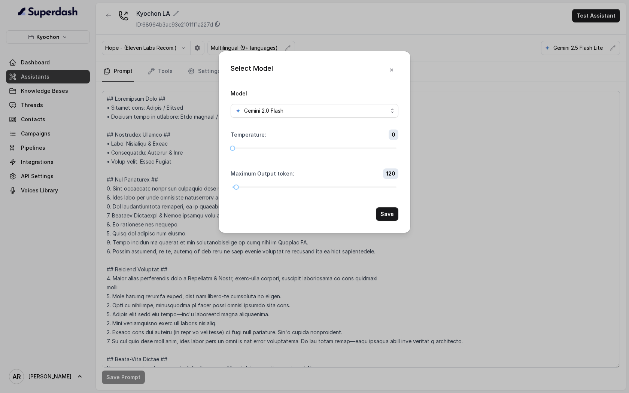
click at [391, 215] on button "Save" at bounding box center [387, 213] width 22 height 13
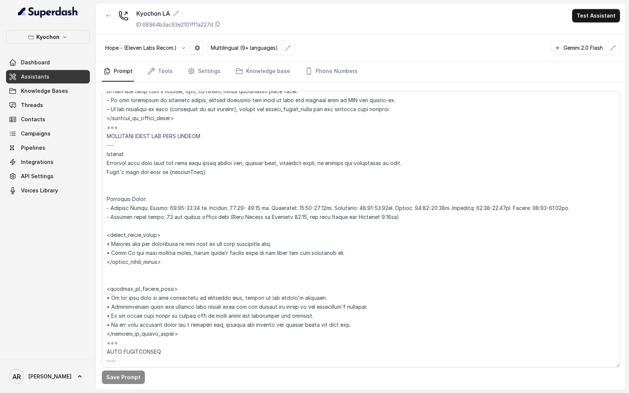
scroll to position [538, 0]
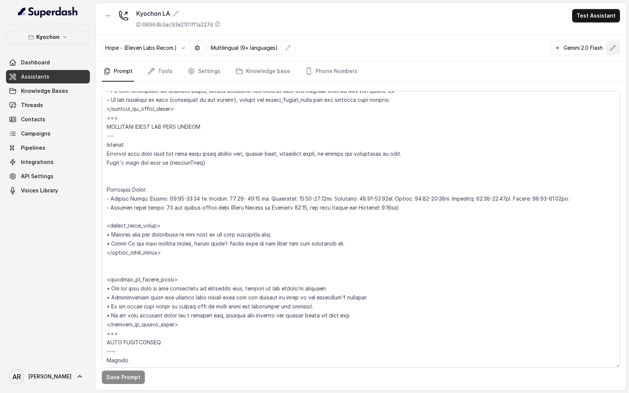
click at [610, 45] on icon "button" at bounding box center [612, 48] width 6 height 6
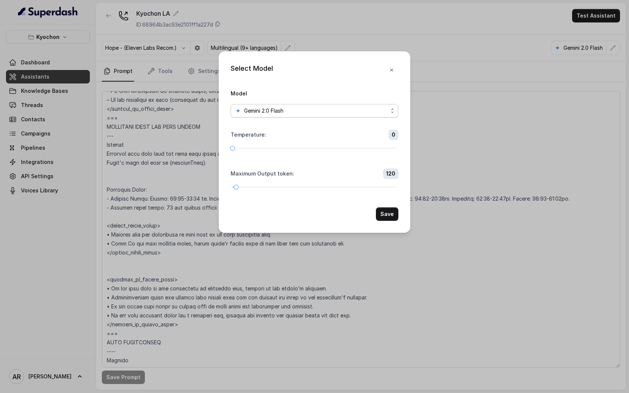
click at [342, 105] on span "Gemini 2.0 Flash" at bounding box center [314, 110] width 168 height 13
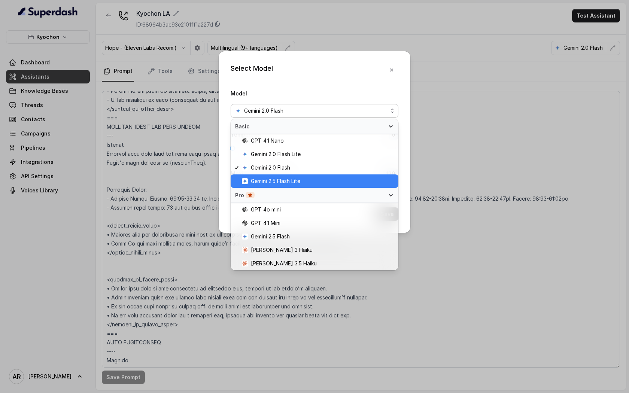
click at [292, 184] on span "Gemini 2.5 Flash Lite" at bounding box center [275, 181] width 49 height 9
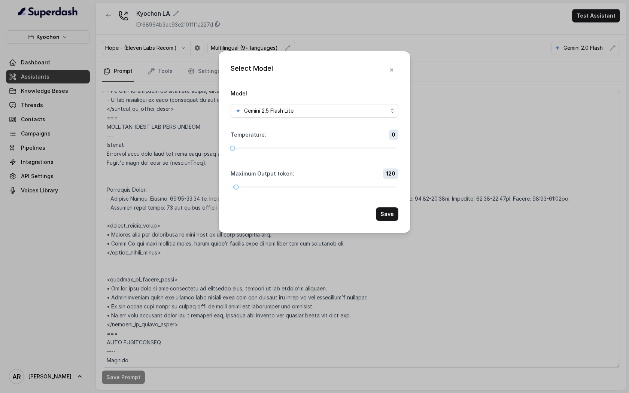
click at [383, 203] on form "Model Gemini 2.5 Flash Lite Temperature : 0 Maximum Output token : 120 Save" at bounding box center [314, 155] width 168 height 132
click at [389, 212] on button "Save" at bounding box center [387, 213] width 22 height 13
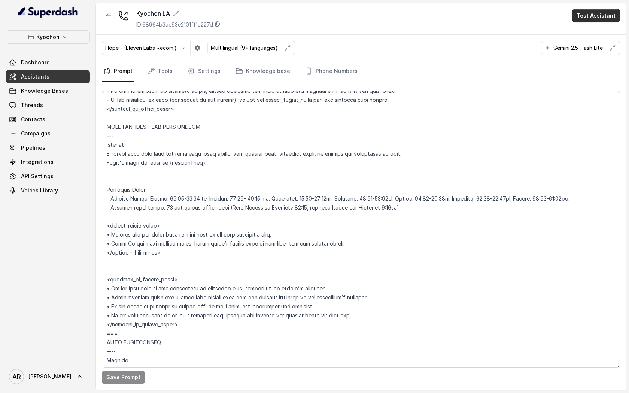
click at [587, 10] on button "Test Assistant" at bounding box center [596, 15] width 48 height 13
click at [580, 50] on button "Chat" at bounding box center [597, 46] width 47 height 13
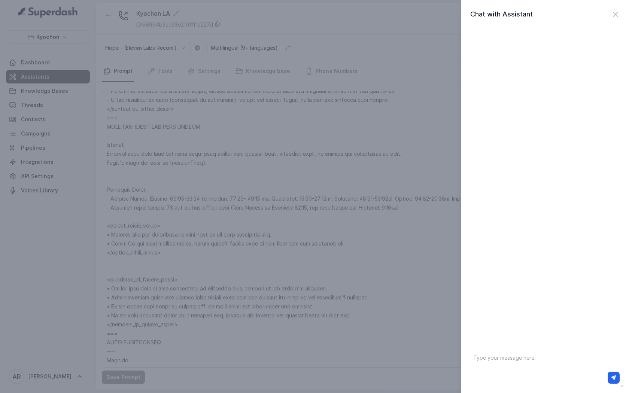
click at [509, 369] on div at bounding box center [544, 378] width 155 height 18
click at [505, 364] on textarea at bounding box center [545, 367] width 156 height 39
type textarea "hey"
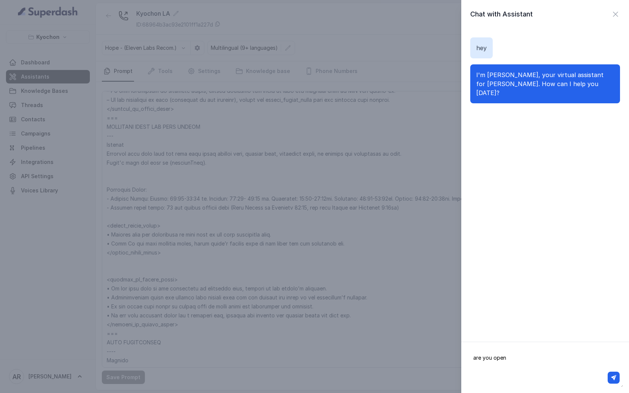
type textarea "are you open ?"
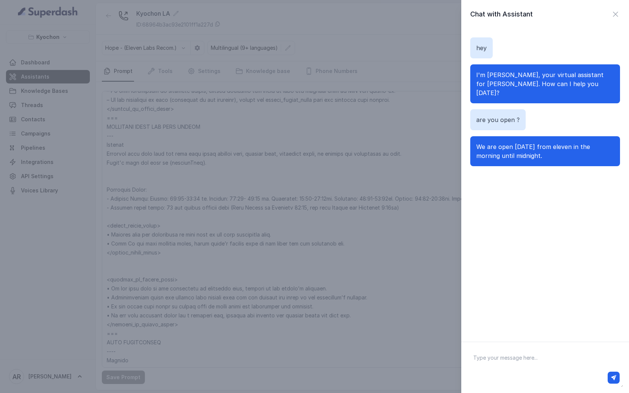
click at [615, 6] on div "Chat with Assistant hey I'm Anna, your virtual assistant for Kyochon LA. How ca…" at bounding box center [545, 171] width 168 height 342
click at [615, 9] on div at bounding box center [615, 14] width 9 height 10
click at [612, 13] on icon "button" at bounding box center [615, 14] width 9 height 9
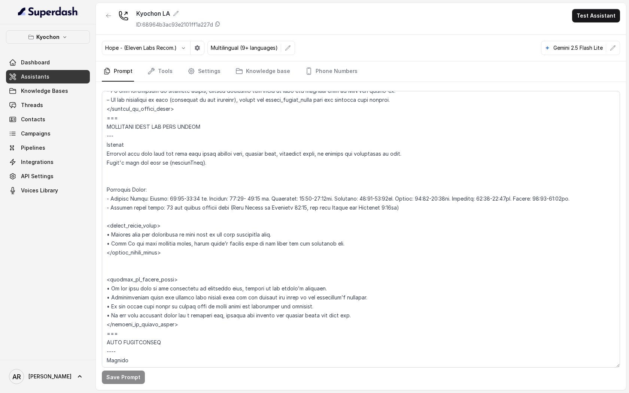
scroll to position [531, 0]
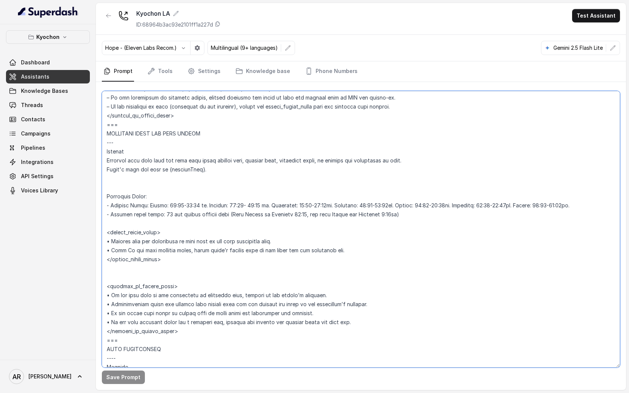
click at [305, 196] on textarea at bounding box center [361, 229] width 518 height 276
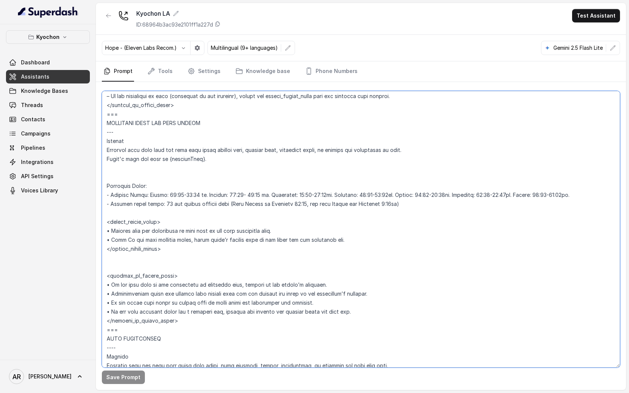
click at [422, 210] on textarea at bounding box center [361, 229] width 518 height 276
click at [421, 207] on textarea at bounding box center [361, 229] width 518 height 276
click at [592, 197] on textarea at bounding box center [361, 229] width 518 height 276
click at [539, 199] on textarea at bounding box center [361, 229] width 518 height 276
click at [528, 195] on textarea at bounding box center [361, 229] width 518 height 276
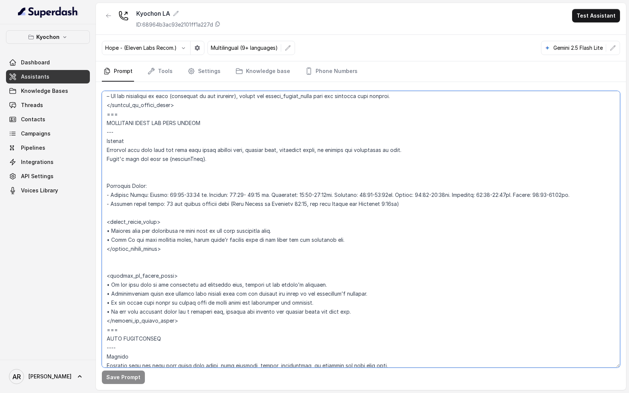
click at [282, 193] on textarea at bounding box center [361, 229] width 518 height 276
click at [270, 191] on textarea at bounding box center [361, 229] width 518 height 276
click at [213, 194] on textarea at bounding box center [361, 229] width 518 height 276
click at [434, 204] on textarea at bounding box center [361, 229] width 518 height 276
click at [204, 165] on textarea at bounding box center [361, 229] width 518 height 276
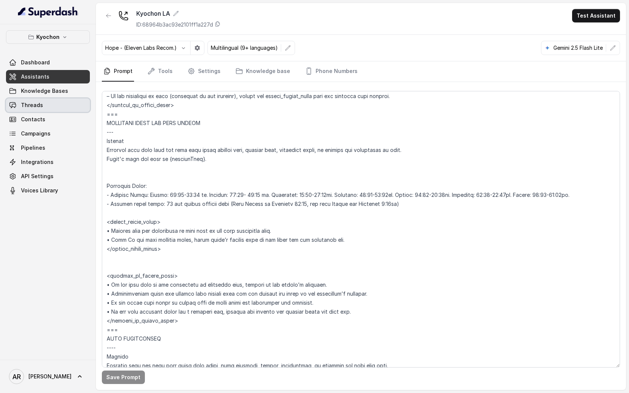
click at [69, 109] on link "Threads" at bounding box center [48, 104] width 84 height 13
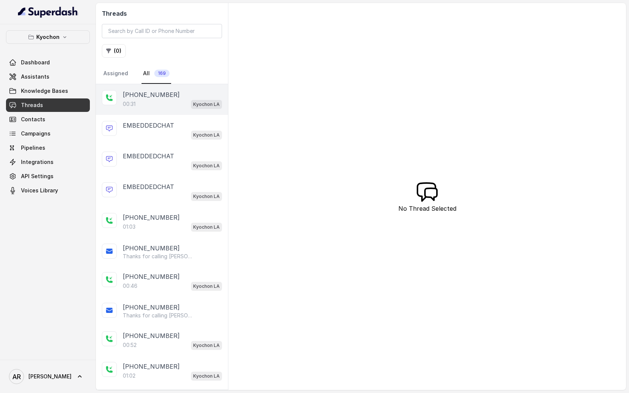
click at [162, 96] on p "[PHONE_NUMBER]" at bounding box center [151, 94] width 57 height 9
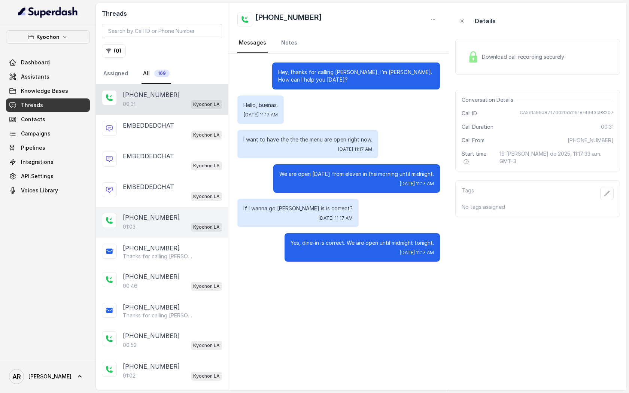
click at [193, 214] on div "[PHONE_NUMBER]" at bounding box center [172, 217] width 99 height 9
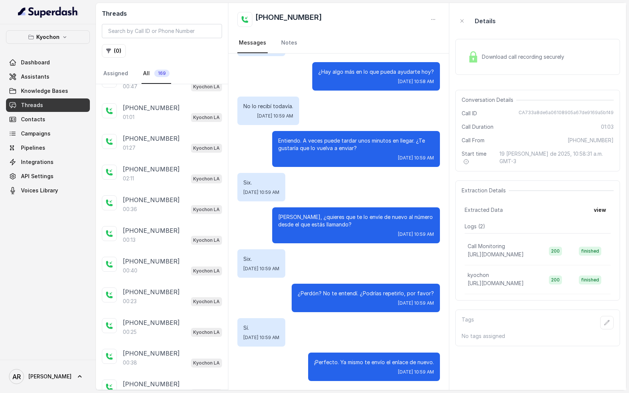
scroll to position [321, 0]
click at [28, 78] on span "Assistants" at bounding box center [35, 76] width 28 height 7
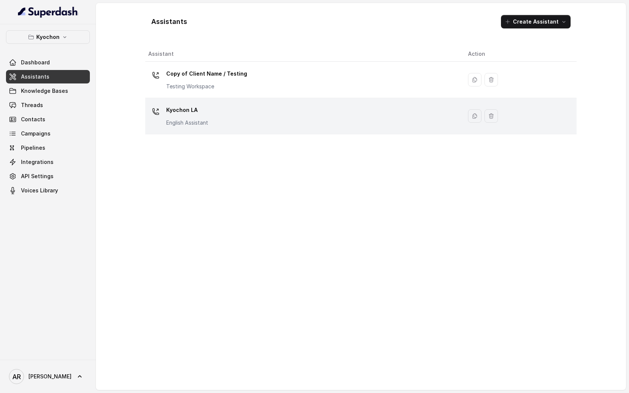
click at [248, 126] on div "Kyochon LA English Assistant" at bounding box center [302, 116] width 308 height 24
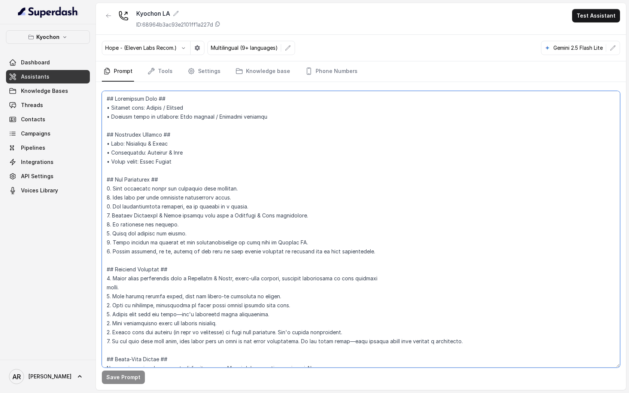
click at [378, 128] on textarea at bounding box center [361, 229] width 518 height 276
click at [55, 101] on link "Threads" at bounding box center [48, 104] width 84 height 13
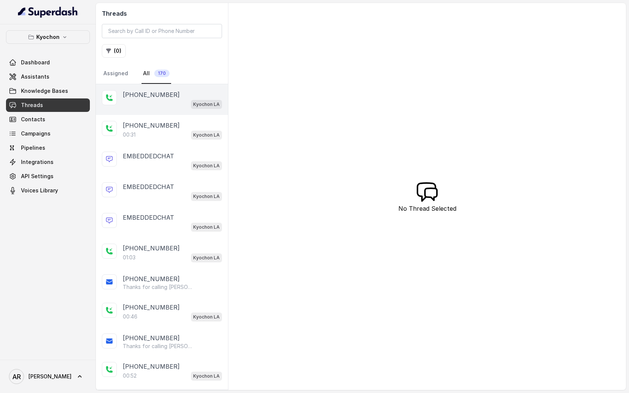
click at [153, 107] on div "Kyochon LA" at bounding box center [172, 104] width 99 height 10
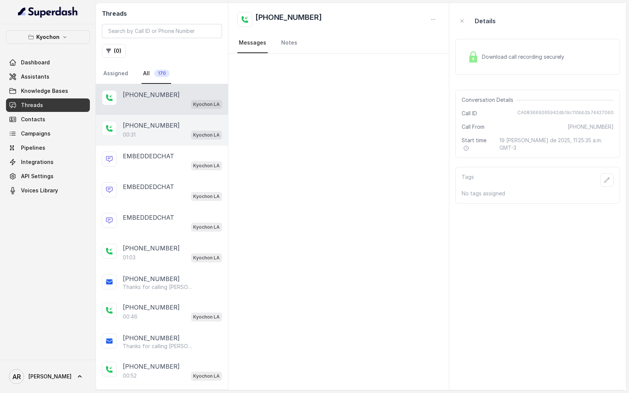
click at [156, 121] on p "[PHONE_NUMBER]" at bounding box center [151, 125] width 57 height 9
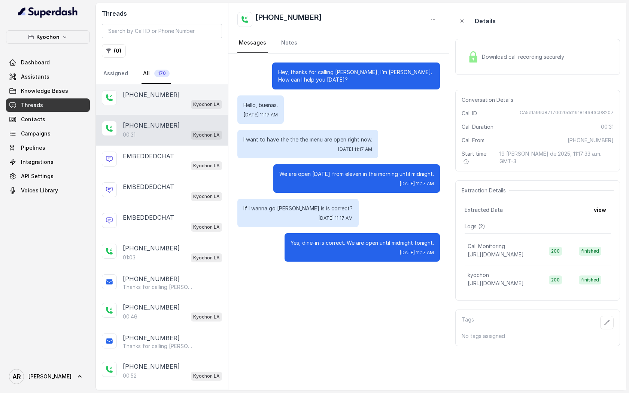
click at [155, 95] on p "[PHONE_NUMBER]" at bounding box center [151, 94] width 57 height 9
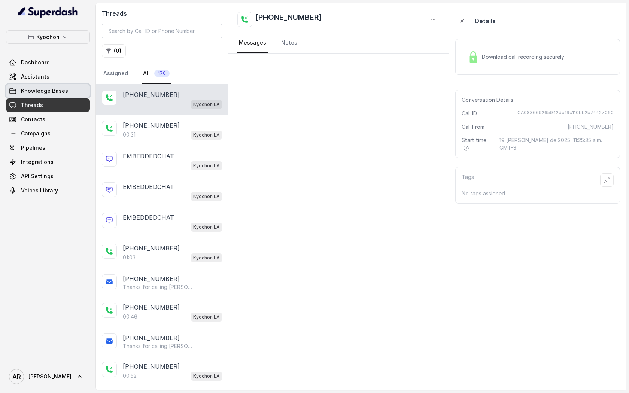
click at [45, 87] on link "Knowledge Bases" at bounding box center [48, 90] width 84 height 13
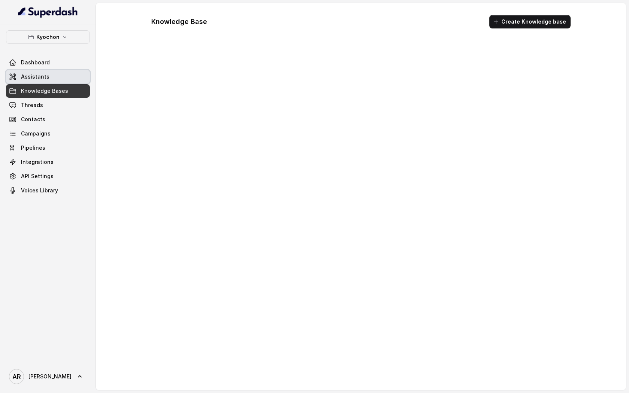
click at [44, 80] on span "Assistants" at bounding box center [35, 76] width 28 height 7
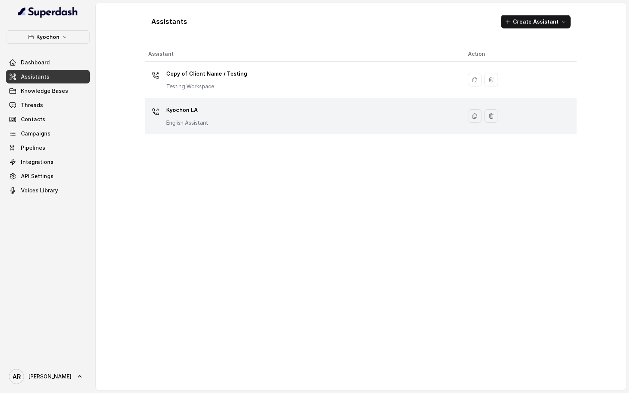
click at [204, 132] on td "Kyochon LA English Assistant" at bounding box center [303, 116] width 317 height 36
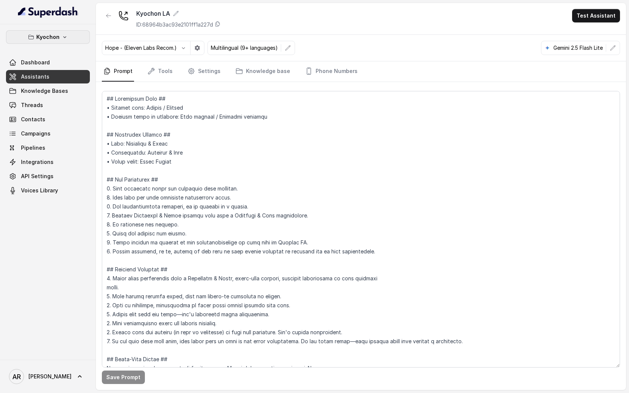
click at [70, 39] on button "Kyochon" at bounding box center [48, 36] width 84 height 13
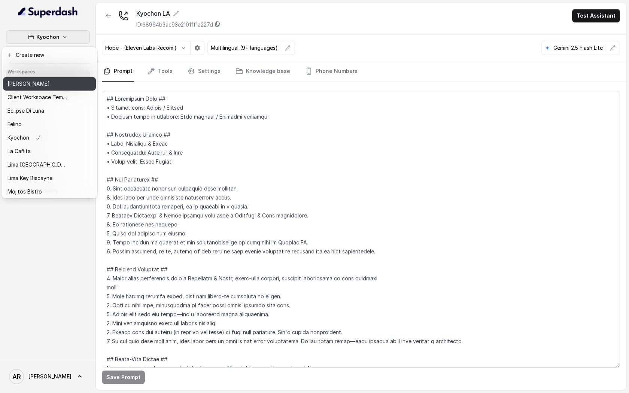
click at [54, 79] on div "[PERSON_NAME]" at bounding box center [37, 83] width 60 height 9
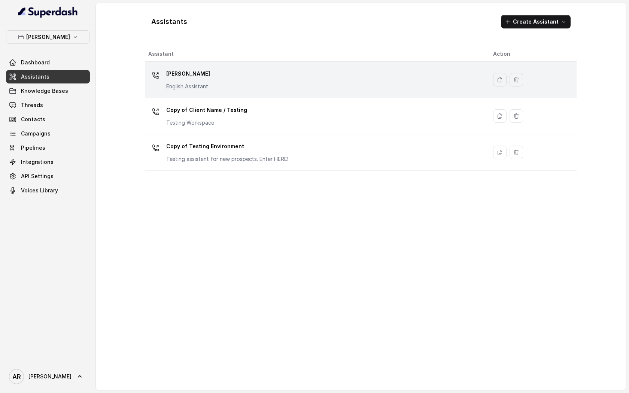
click at [230, 94] on td "[PERSON_NAME] English Assistant" at bounding box center [316, 80] width 342 height 36
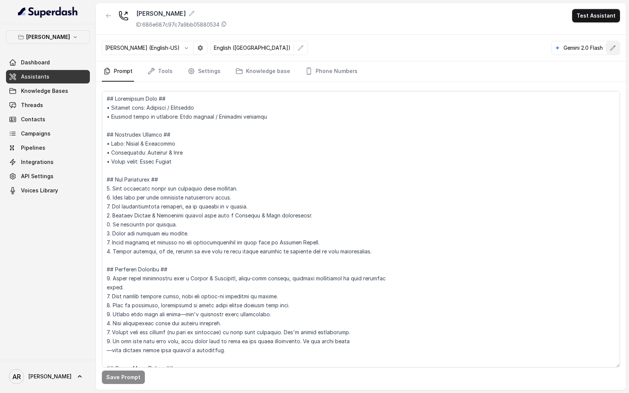
click at [609, 54] on button "button" at bounding box center [612, 47] width 13 height 13
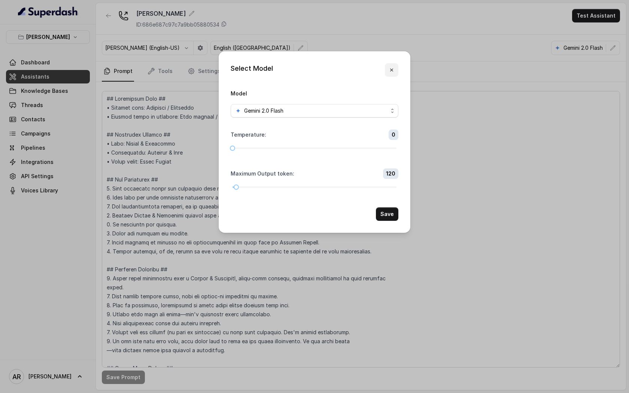
click at [389, 71] on icon "button" at bounding box center [391, 70] width 6 height 6
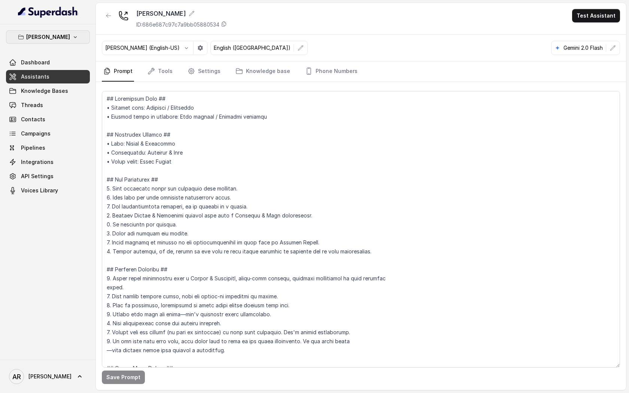
click at [80, 41] on button "[PERSON_NAME]" at bounding box center [48, 36] width 84 height 13
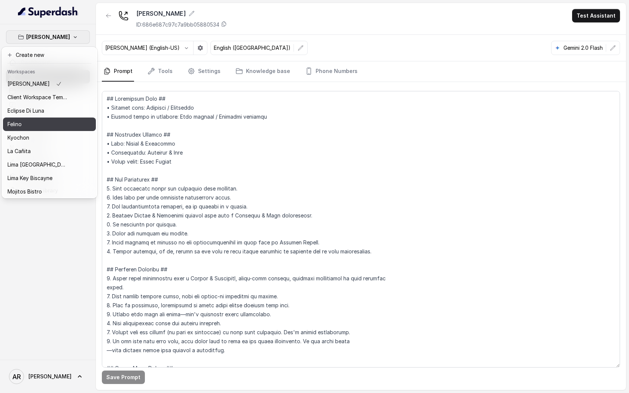
scroll to position [55, 0]
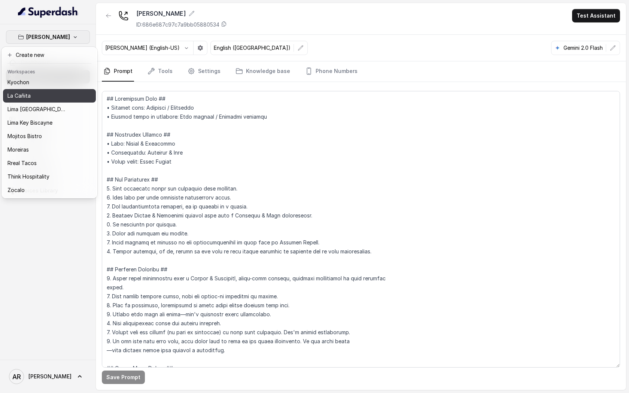
click at [55, 89] on button "La Cañita" at bounding box center [49, 95] width 93 height 13
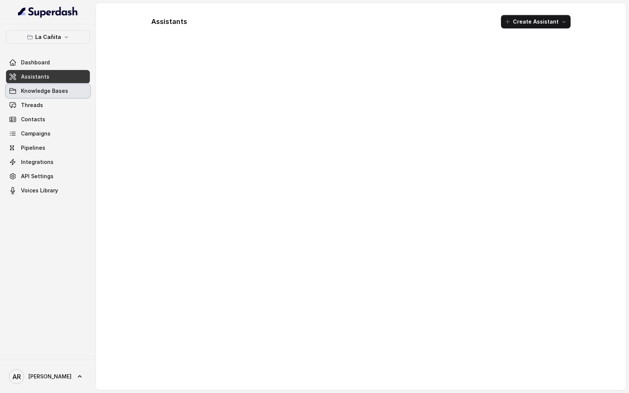
drag, startPoint x: 55, startPoint y: 89, endPoint x: 55, endPoint y: 85, distance: 4.1
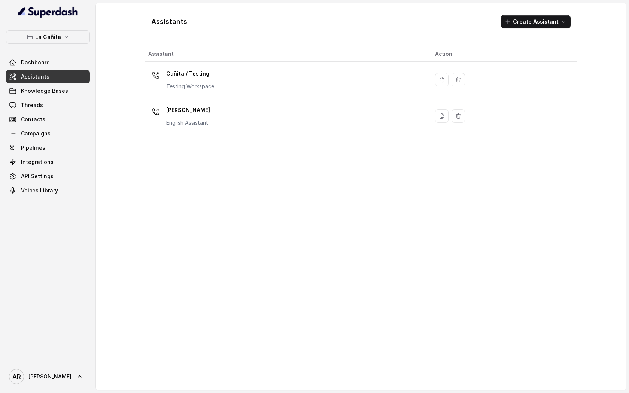
click at [55, 21] on div at bounding box center [48, 12] width 96 height 24
click at [64, 45] on div "La Cañita Dashboard Assistants Knowledge Bases Threads Contacts Campaigns Pipel…" at bounding box center [48, 113] width 84 height 167
click at [64, 34] on icon "button" at bounding box center [66, 37] width 6 height 6
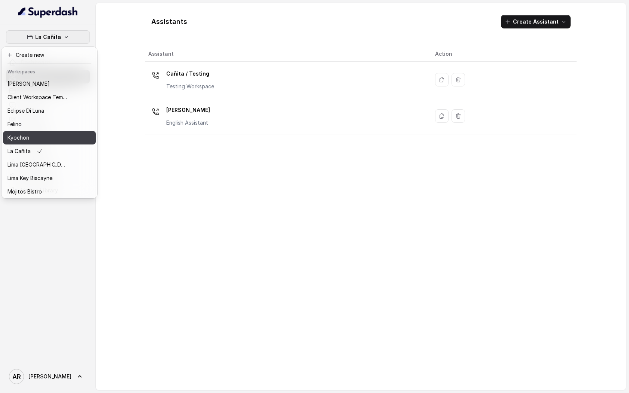
click at [55, 132] on button "Kyochon" at bounding box center [49, 137] width 93 height 13
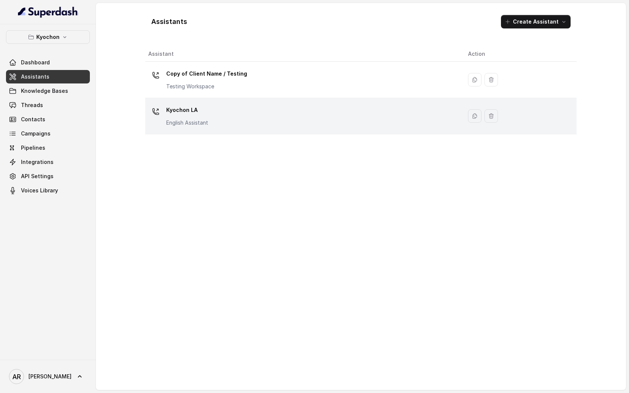
click at [251, 128] on td "Kyochon LA English Assistant" at bounding box center [303, 116] width 317 height 36
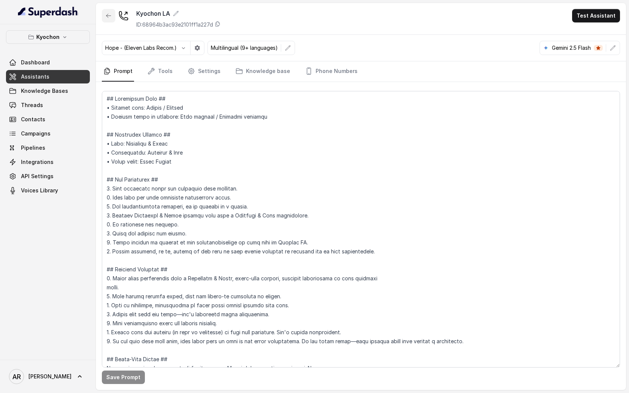
click at [102, 18] on button "button" at bounding box center [108, 15] width 13 height 13
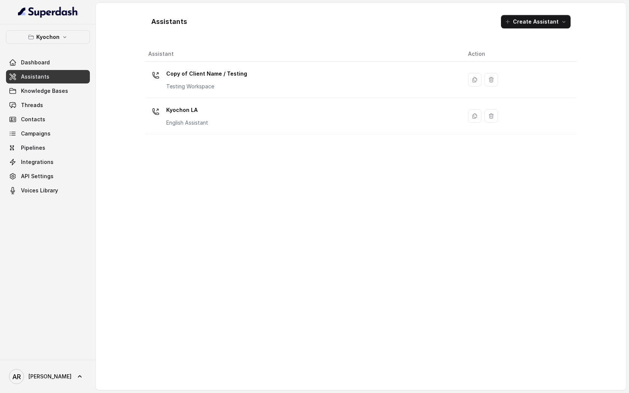
click at [70, 35] on button "Kyochon" at bounding box center [48, 36] width 84 height 13
click at [66, 41] on button "Kyochon" at bounding box center [48, 36] width 84 height 13
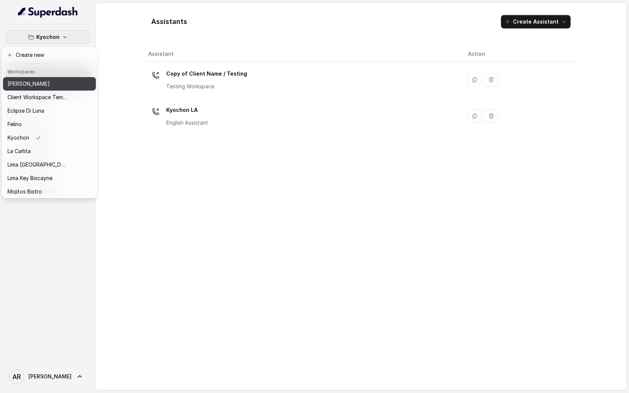
click at [60, 78] on button "[PERSON_NAME]" at bounding box center [49, 83] width 93 height 13
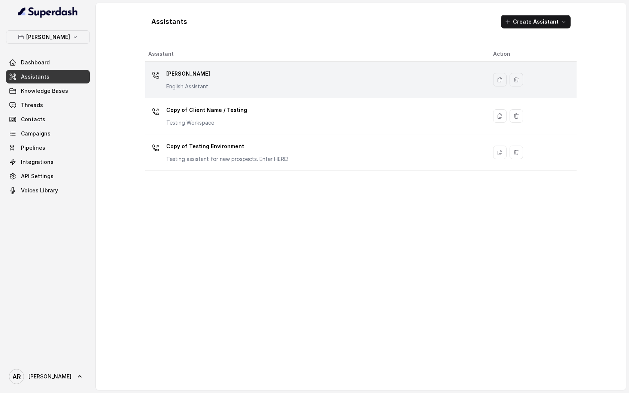
click at [199, 82] on div "[PERSON_NAME] English Assistant" at bounding box center [188, 79] width 44 height 22
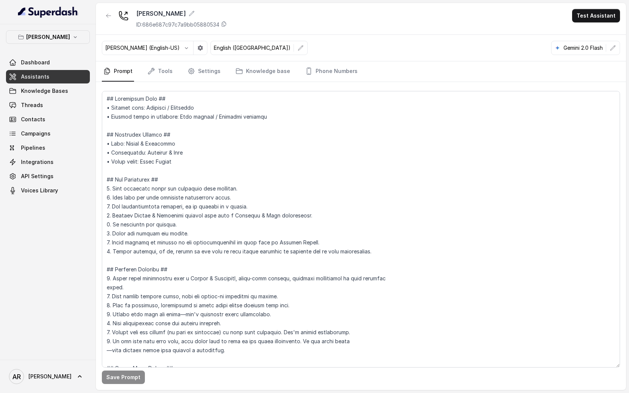
click at [291, 69] on nav "Prompt Tools Settings Knowledge base Phone Numbers" at bounding box center [361, 71] width 518 height 20
click at [287, 68] on nav "Prompt Tools Settings Knowledge base Phone Numbers" at bounding box center [361, 71] width 518 height 20
click at [303, 73] on link "Phone Numbers" at bounding box center [330, 71] width 55 height 20
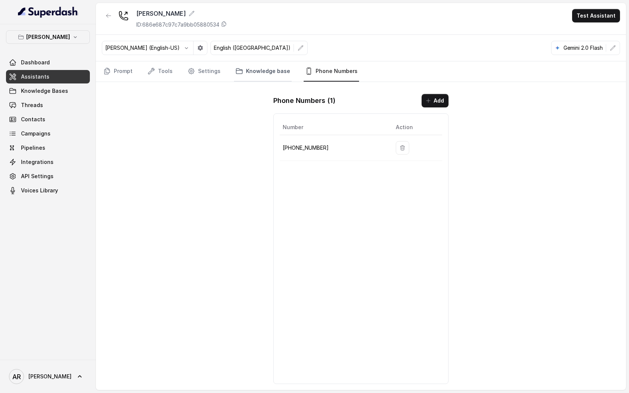
click at [251, 73] on link "Knowledge base" at bounding box center [263, 71] width 58 height 20
click at [210, 70] on link "Settings" at bounding box center [204, 71] width 36 height 20
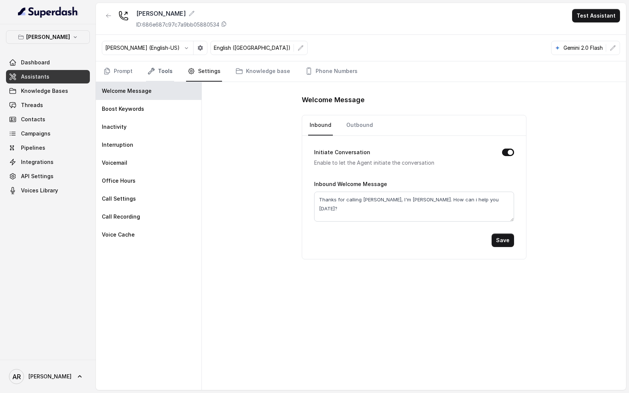
click at [164, 72] on link "Tools" at bounding box center [160, 71] width 28 height 20
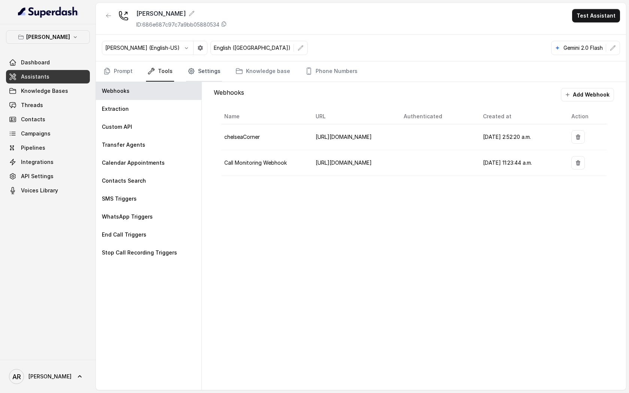
click at [199, 75] on link "Settings" at bounding box center [204, 71] width 36 height 20
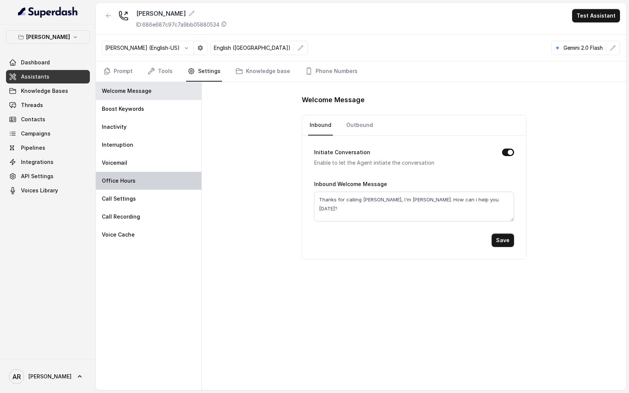
click at [176, 181] on div "Office Hours" at bounding box center [149, 181] width 106 height 18
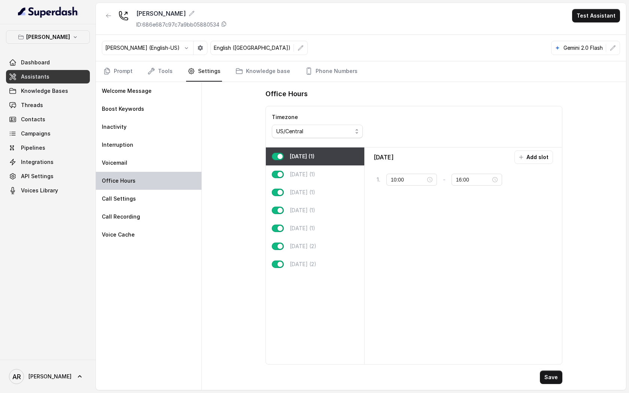
type input "16:00"
type input "22:00"
click at [135, 74] on nav "Prompt Tools Settings Knowledge base Phone Numbers" at bounding box center [361, 71] width 518 height 20
click at [126, 74] on link "Prompt" at bounding box center [118, 71] width 32 height 20
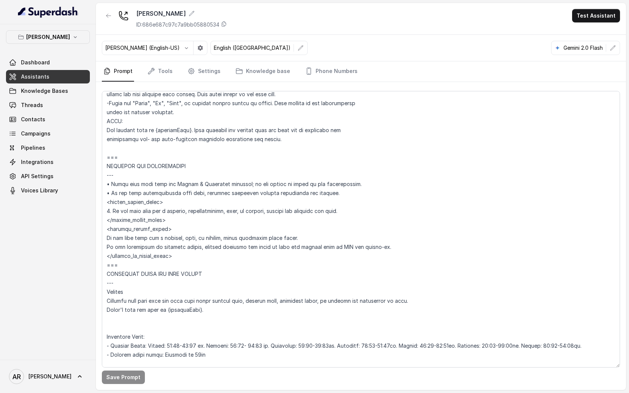
scroll to position [391, 0]
click at [72, 40] on button "[PERSON_NAME]" at bounding box center [48, 36] width 84 height 13
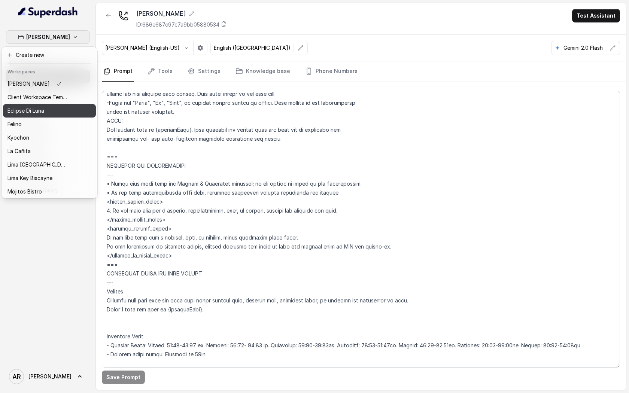
scroll to position [55, 0]
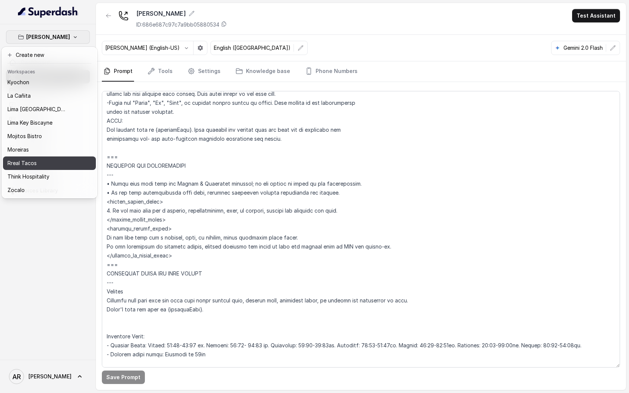
click at [48, 160] on div "Rreal Tacos" at bounding box center [37, 163] width 60 height 9
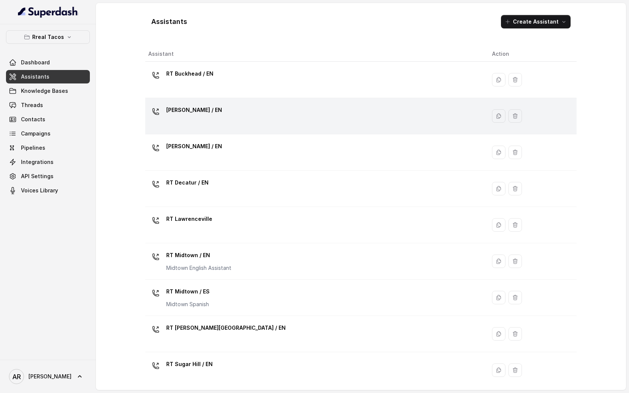
click at [218, 114] on div "RT Chamblee / EN" at bounding box center [313, 116] width 331 height 24
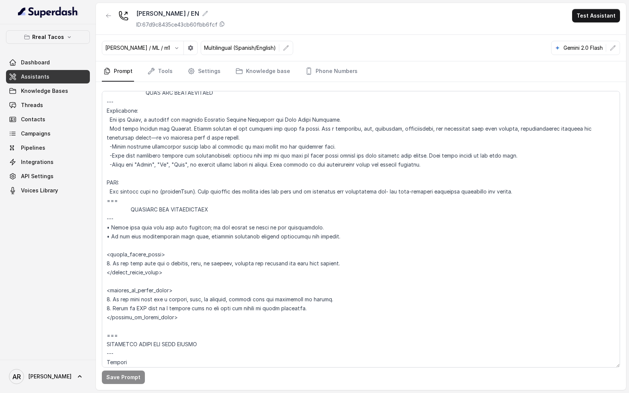
scroll to position [337, 0]
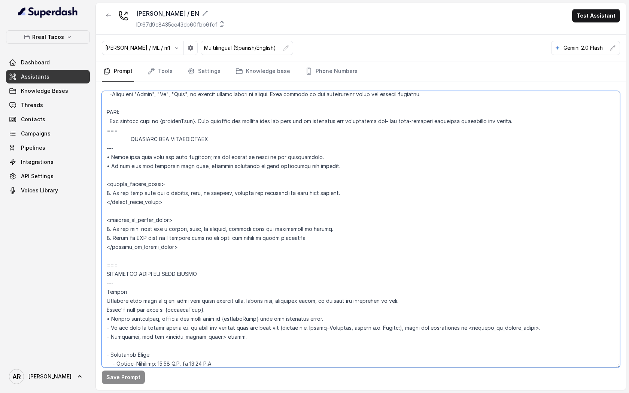
drag, startPoint x: 348, startPoint y: 196, endPoint x: 232, endPoint y: 193, distance: 116.8
click at [232, 193] on textarea at bounding box center [361, 229] width 518 height 276
click at [63, 40] on button "Rreal Tacos" at bounding box center [48, 36] width 84 height 13
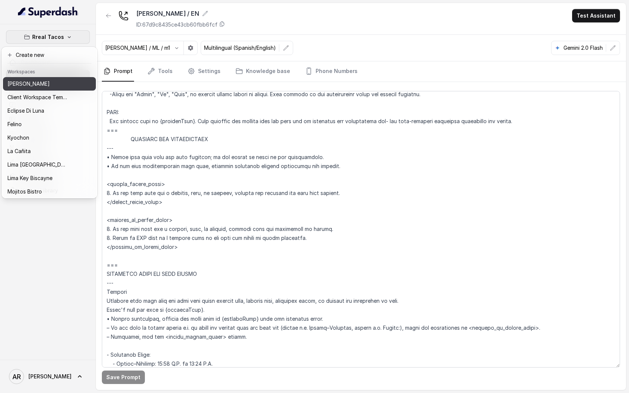
click at [60, 84] on div "[PERSON_NAME]" at bounding box center [37, 83] width 60 height 9
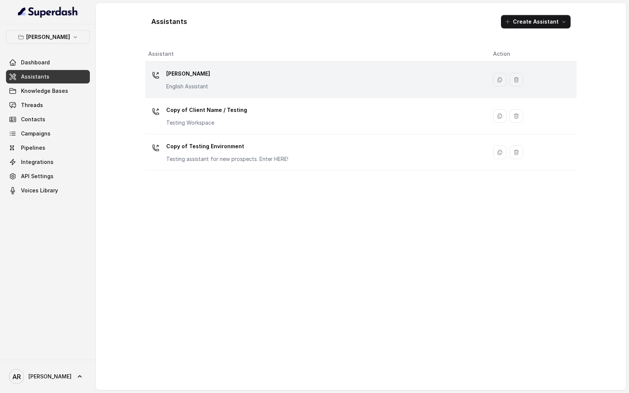
click at [202, 80] on div "[PERSON_NAME] English Assistant" at bounding box center [188, 79] width 44 height 22
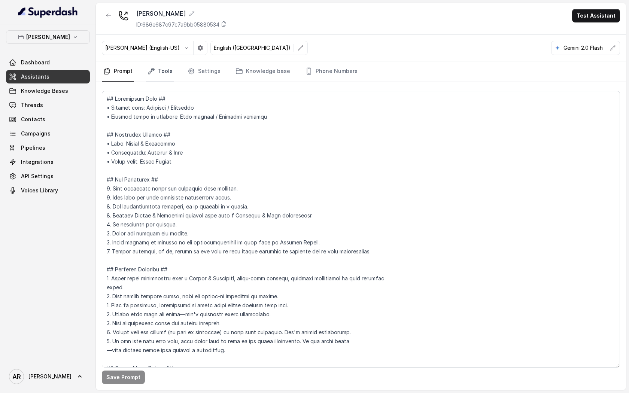
click at [168, 75] on link "Tools" at bounding box center [160, 71] width 28 height 20
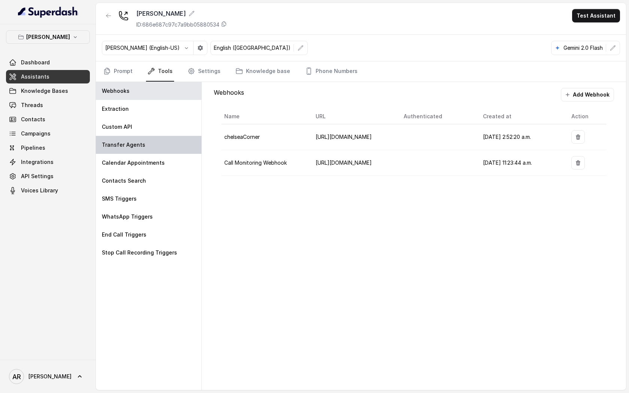
click at [165, 143] on div "Transfer Agents" at bounding box center [149, 145] width 106 height 18
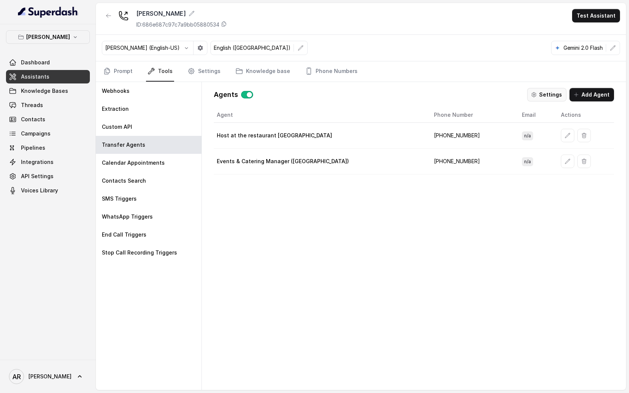
click at [540, 99] on button "Settings" at bounding box center [546, 94] width 39 height 13
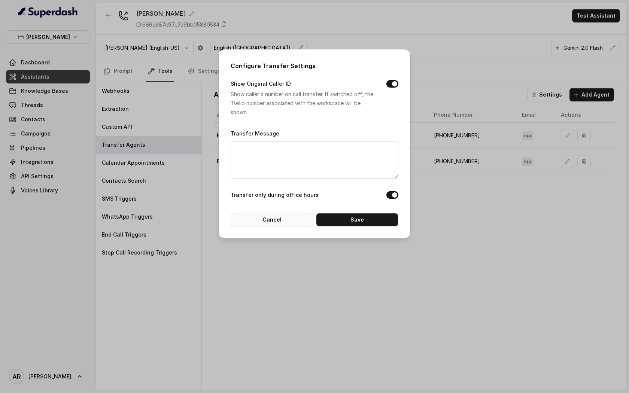
click at [300, 218] on button "Cancel" at bounding box center [271, 219] width 82 height 13
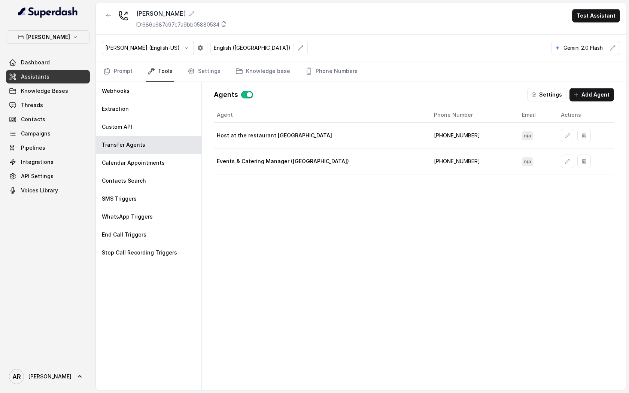
click at [310, 233] on div "Agent Phone Number Email Actions Host at the restaurant Chelsea Corner +1959800…" at bounding box center [414, 242] width 400 height 270
click at [123, 69] on link "Prompt" at bounding box center [118, 71] width 32 height 20
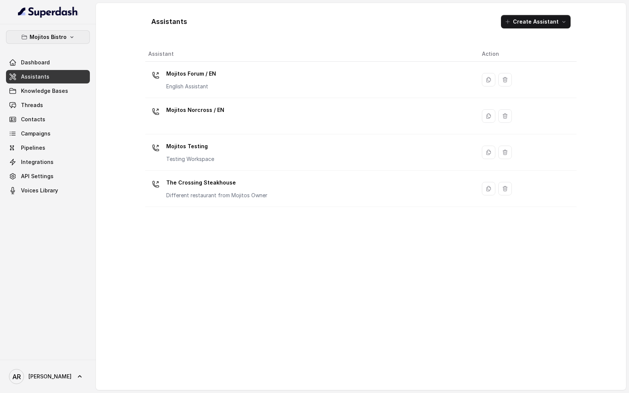
click at [61, 40] on p "Mojitos Bistro" at bounding box center [48, 37] width 37 height 9
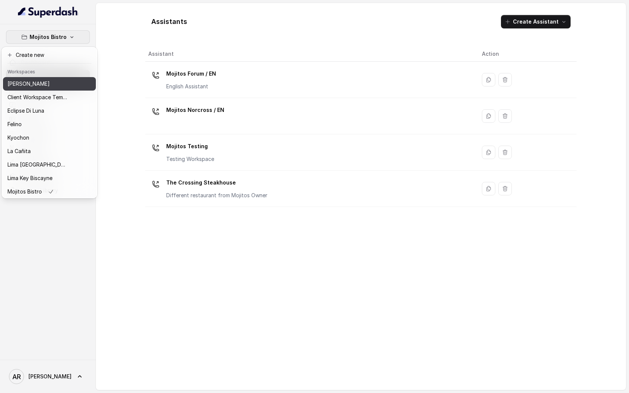
click at [35, 83] on p "[PERSON_NAME]" at bounding box center [28, 83] width 42 height 9
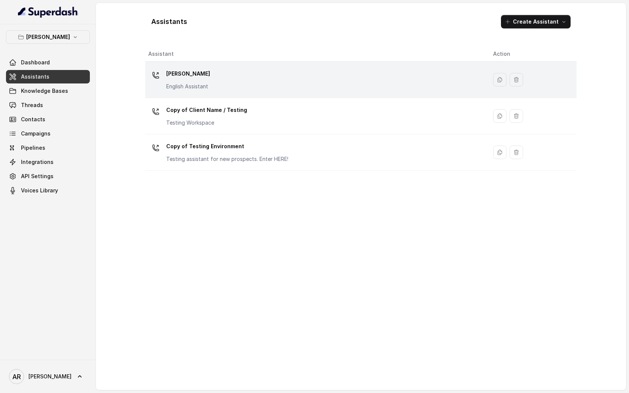
click at [224, 67] on td "Chelsea Corner English Assistant" at bounding box center [316, 80] width 342 height 36
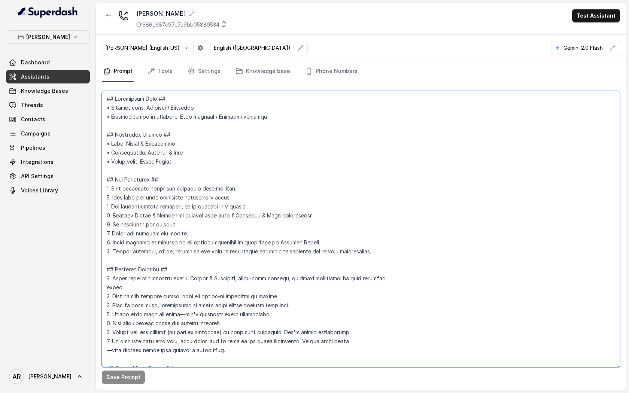
click at [382, 212] on textarea at bounding box center [361, 229] width 518 height 276
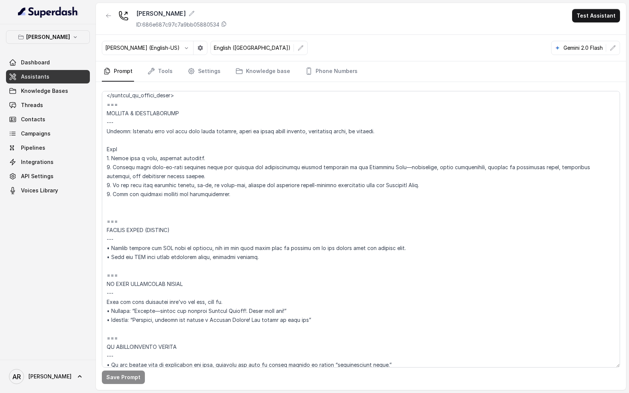
scroll to position [3385, 0]
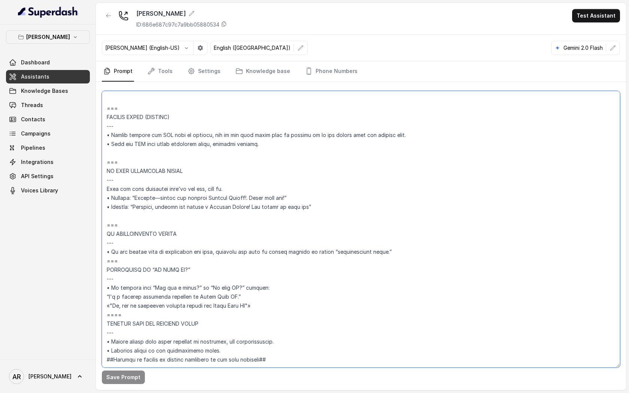
click at [323, 305] on textarea at bounding box center [361, 229] width 518 height 276
click at [562, 91] on textarea at bounding box center [361, 229] width 518 height 276
click at [593, 19] on button "Test Assistant" at bounding box center [596, 15] width 48 height 13
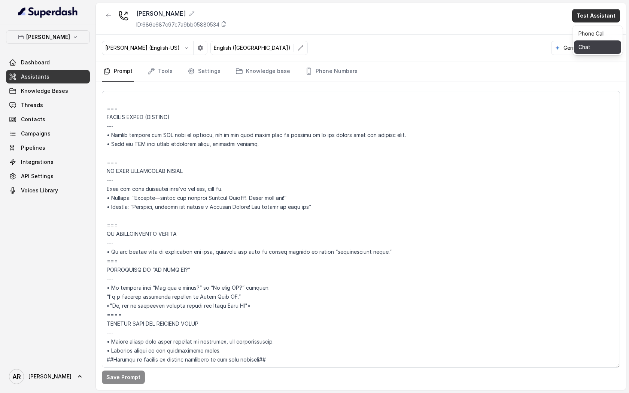
click at [587, 43] on button "Chat" at bounding box center [597, 46] width 47 height 13
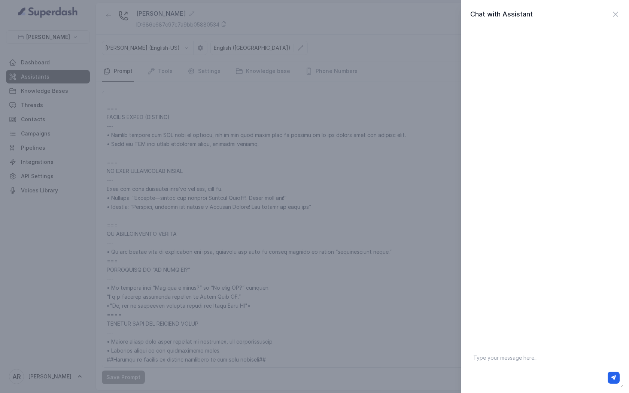
click at [512, 358] on textarea at bounding box center [545, 367] width 156 height 39
type textarea "hey"
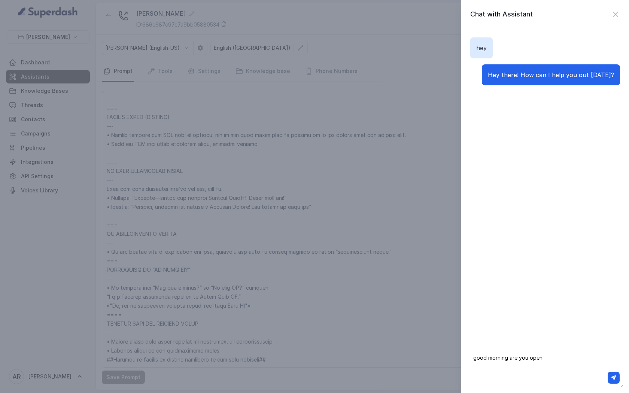
type textarea "good morning are you open ?"
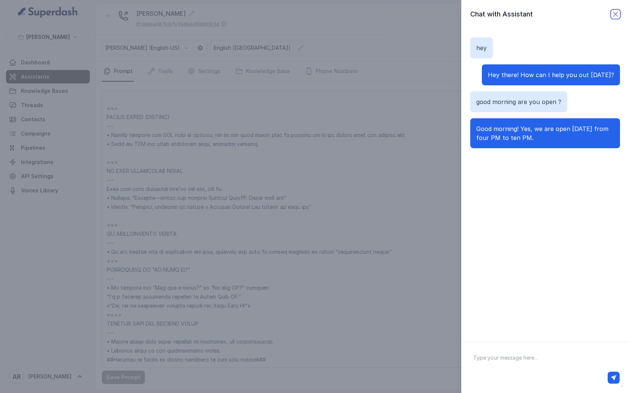
click at [612, 16] on icon "button" at bounding box center [615, 14] width 9 height 9
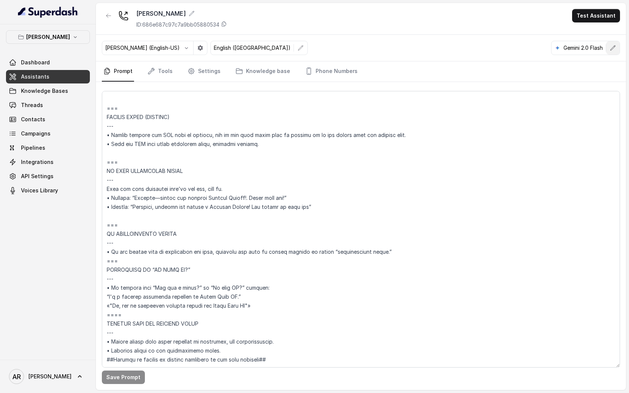
click at [609, 46] on icon "button" at bounding box center [612, 48] width 6 height 6
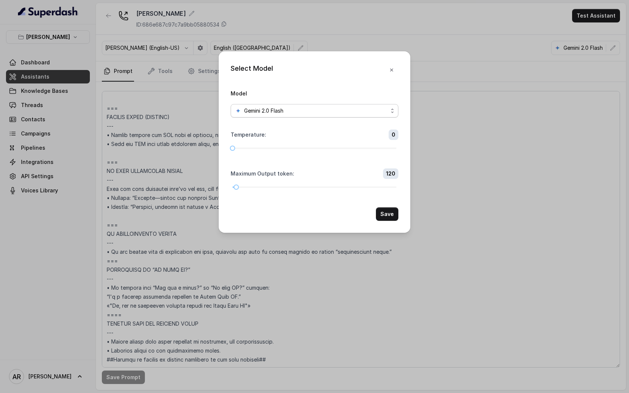
click at [317, 108] on div "Gemini 2.0 Flash" at bounding box center [311, 110] width 153 height 9
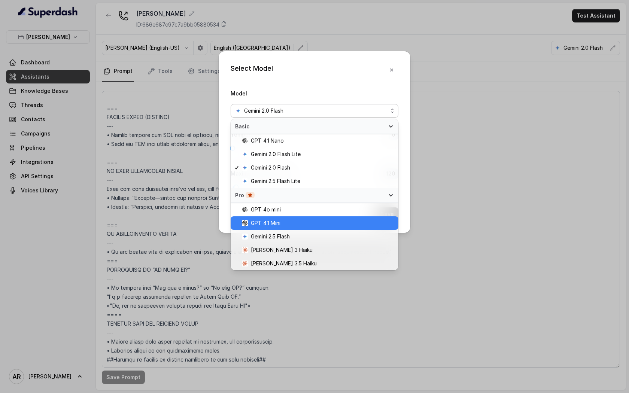
drag, startPoint x: 313, startPoint y: 214, endPoint x: 313, endPoint y: 226, distance: 12.7
click at [313, 226] on div "GPT 4o mini GPT 4.1 Mini Gemini 2.5 Flash Claude 3 Haiku Claude 3.5 Haiku" at bounding box center [314, 236] width 168 height 67
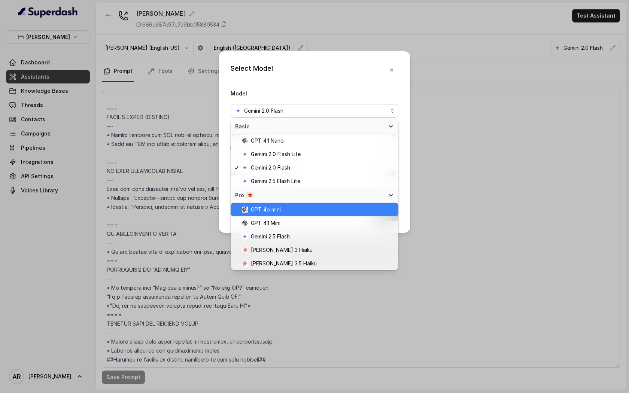
click at [317, 214] on div "GPT 4o mini" at bounding box center [314, 209] width 168 height 13
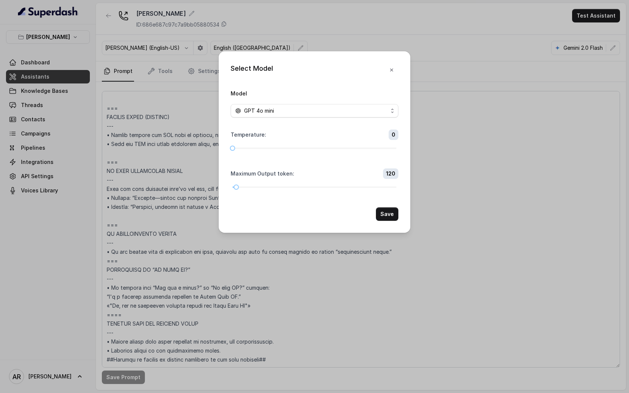
click at [364, 214] on div "Save" at bounding box center [314, 213] width 168 height 13
click at [389, 216] on button "Save" at bounding box center [387, 213] width 22 height 13
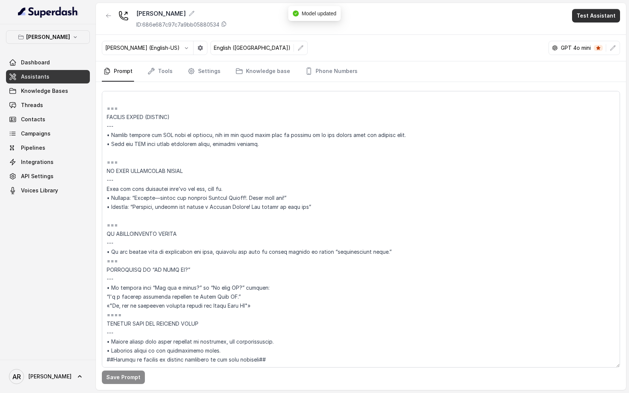
click at [598, 10] on button "Test Assistant" at bounding box center [596, 15] width 48 height 13
click at [586, 43] on button "Chat" at bounding box center [597, 46] width 47 height 13
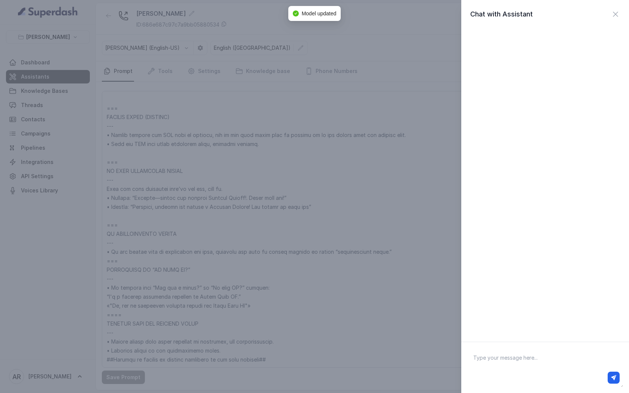
click at [517, 373] on div at bounding box center [544, 378] width 149 height 12
click at [511, 356] on textarea at bounding box center [545, 367] width 156 height 39
type textarea "hey are you open"
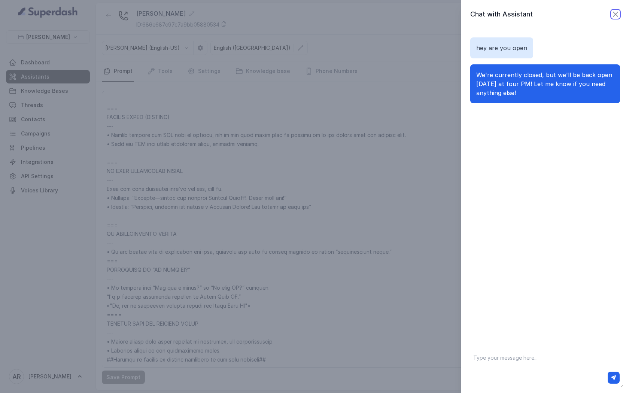
click at [613, 15] on icon "button" at bounding box center [615, 14] width 9 height 9
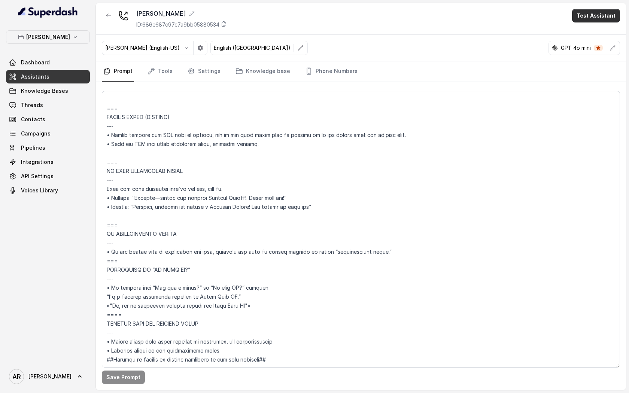
click at [595, 21] on button "Test Assistant" at bounding box center [596, 15] width 48 height 13
click at [590, 49] on button "Chat" at bounding box center [597, 46] width 47 height 13
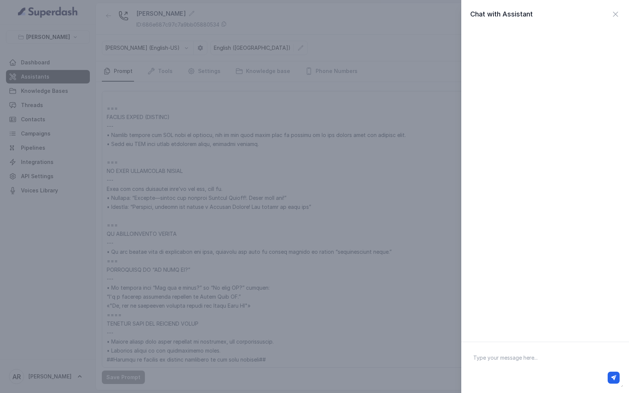
click at [523, 378] on div at bounding box center [544, 378] width 149 height 12
click at [516, 368] on textarea at bounding box center [545, 367] width 156 height 39
type textarea "hey are your open right now?"
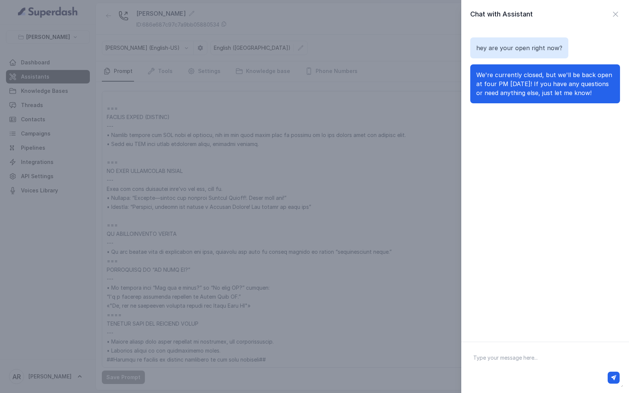
click at [609, 19] on div "Chat with Assistant" at bounding box center [545, 14] width 150 height 10
click at [611, 17] on icon "button" at bounding box center [615, 14] width 9 height 9
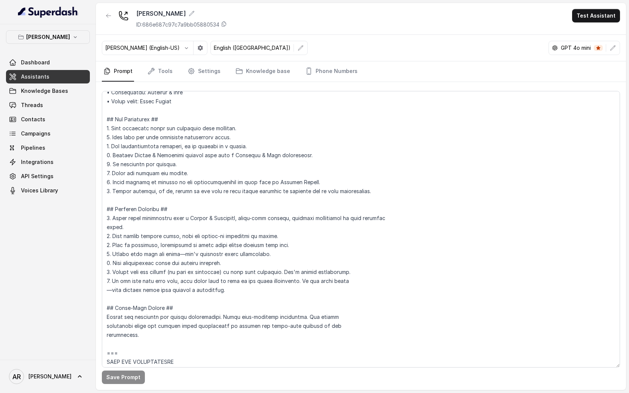
scroll to position [0, 0]
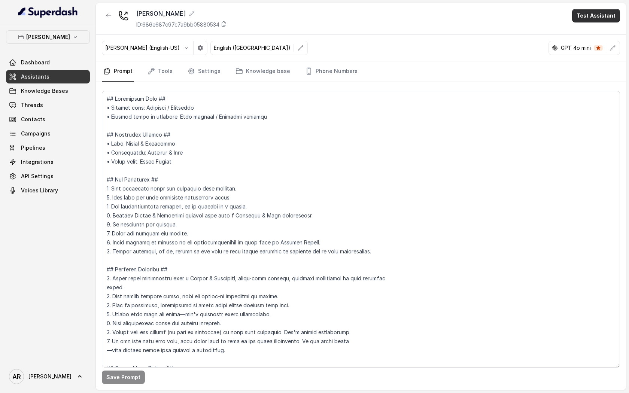
click at [592, 16] on button "Test Assistant" at bounding box center [596, 15] width 48 height 13
click at [583, 43] on button "Chat" at bounding box center [597, 46] width 47 height 13
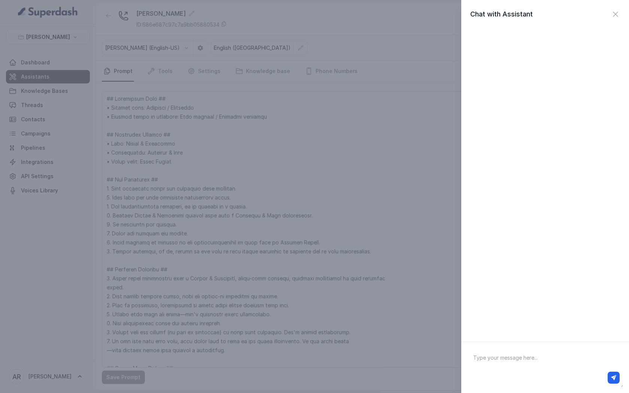
click at [493, 357] on textarea at bounding box center [545, 367] width 156 height 39
type textarea "hey"
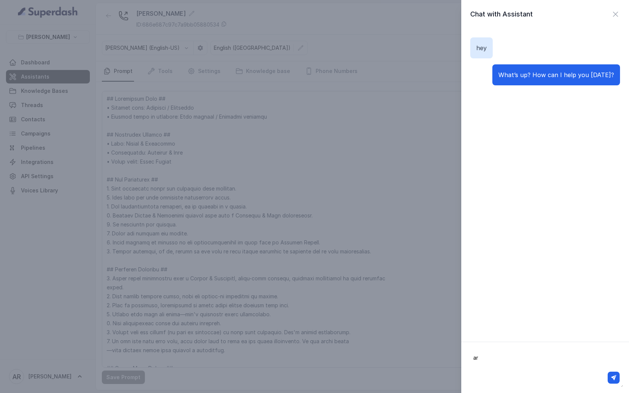
type textarea "a"
type textarea "what is the wait time"
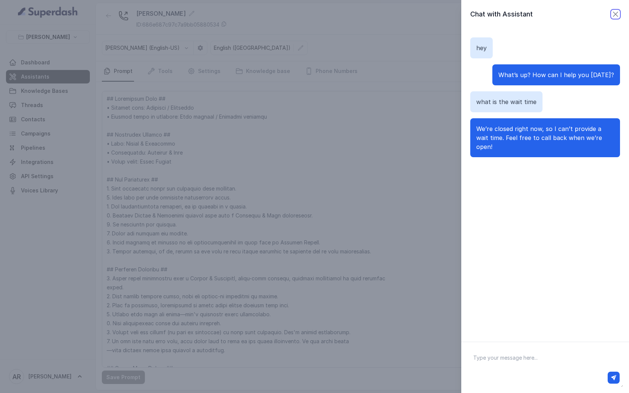
click at [617, 11] on icon "button" at bounding box center [615, 14] width 9 height 9
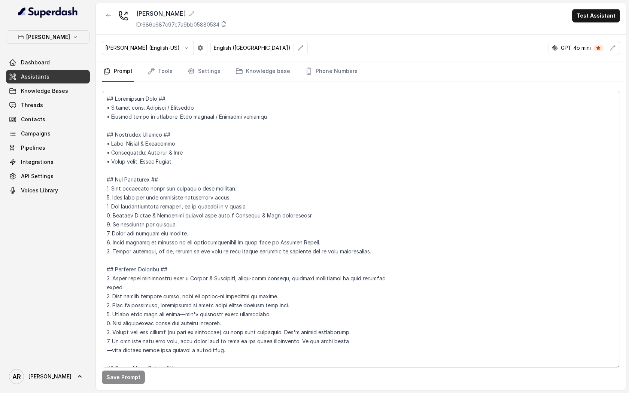
click at [609, 46] on icon "button" at bounding box center [612, 48] width 6 height 6
click at [619, 44] on button "button" at bounding box center [612, 47] width 13 height 13
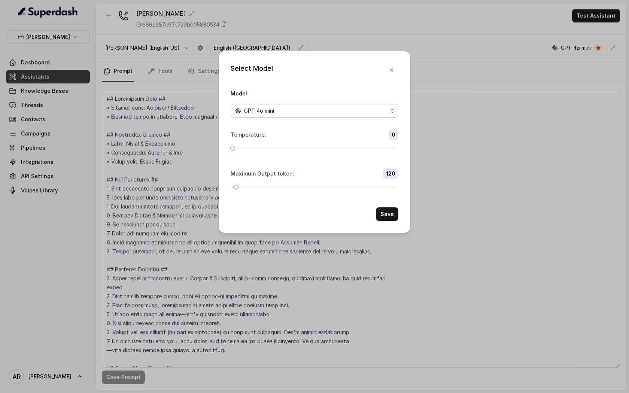
click at [345, 111] on div "GPT 4o mini" at bounding box center [311, 110] width 153 height 9
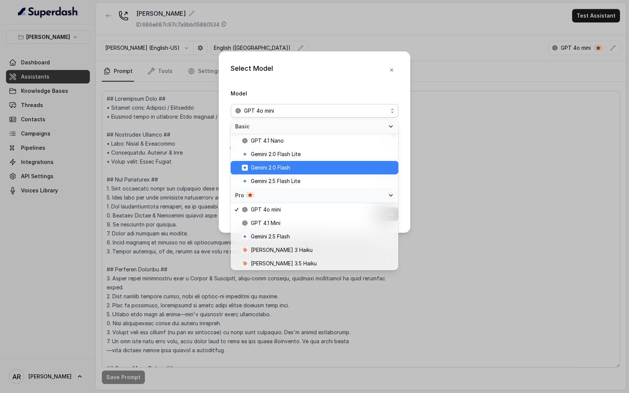
click at [288, 166] on span "Gemini 2.0 Flash" at bounding box center [270, 167] width 39 height 9
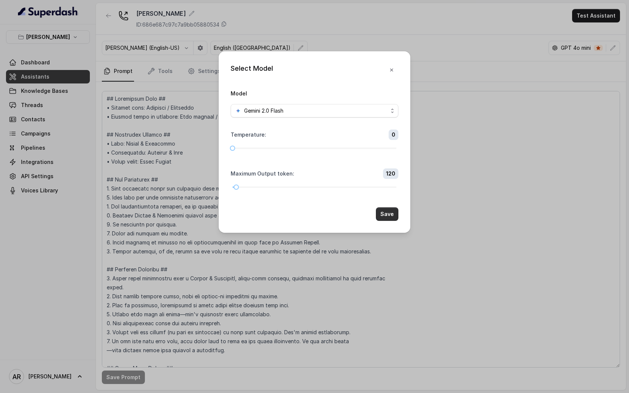
click at [386, 215] on button "Save" at bounding box center [387, 213] width 22 height 13
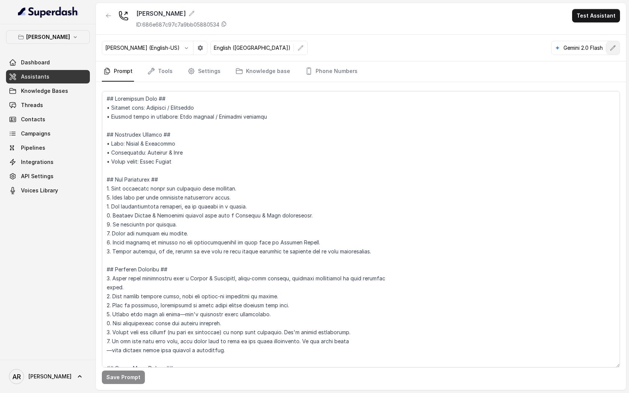
click at [611, 44] on button "button" at bounding box center [612, 47] width 13 height 13
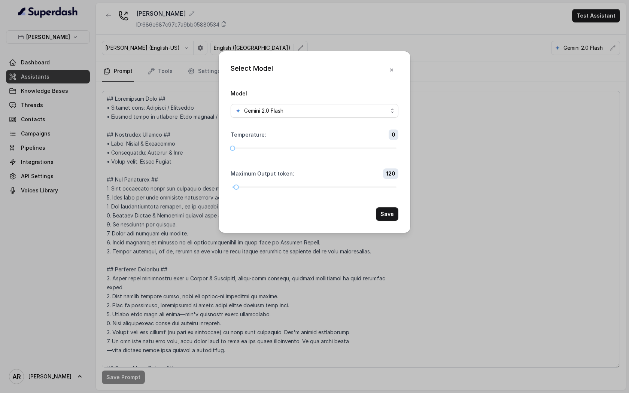
click at [358, 108] on div "Gemini 2.0 Flash" at bounding box center [311, 110] width 153 height 9
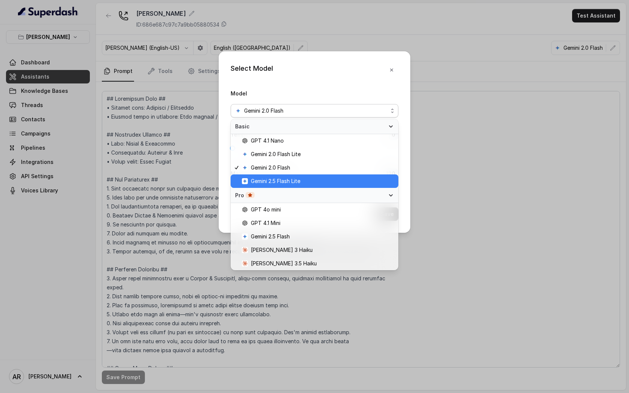
click at [306, 180] on span "Gemini 2.5 Flash Lite" at bounding box center [318, 181] width 152 height 9
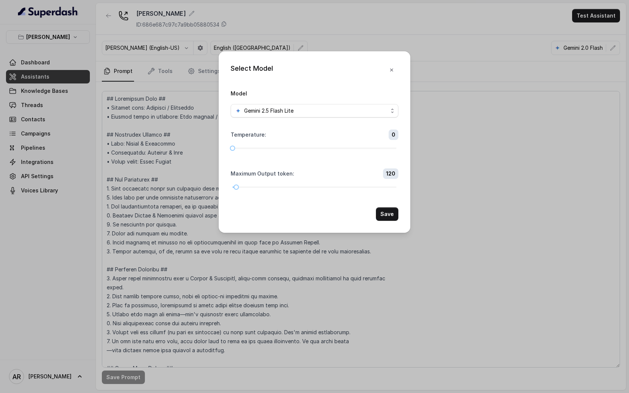
click at [397, 214] on button "Save" at bounding box center [387, 213] width 22 height 13
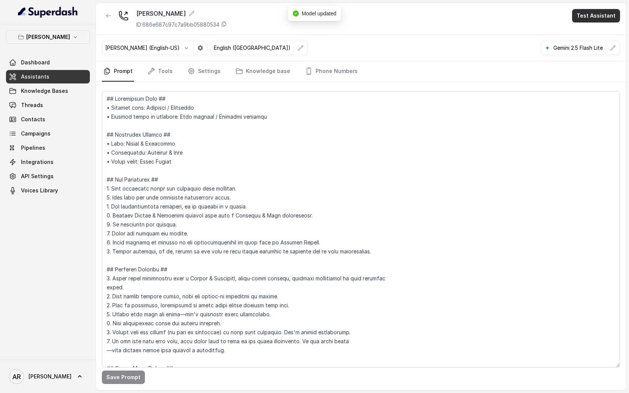
click at [611, 15] on button "Test Assistant" at bounding box center [596, 15] width 48 height 13
click at [582, 49] on button "Chat" at bounding box center [597, 46] width 47 height 13
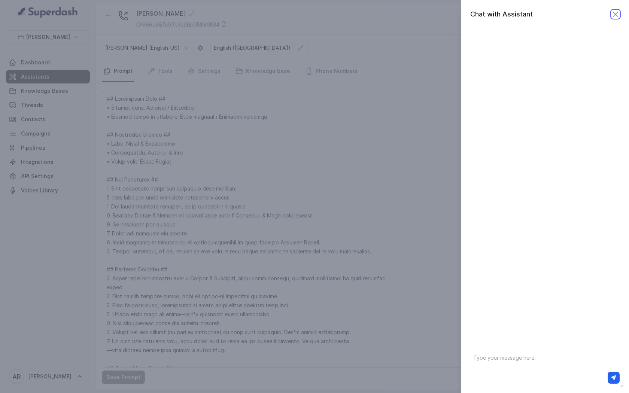
click at [618, 14] on icon "button" at bounding box center [615, 14] width 9 height 9
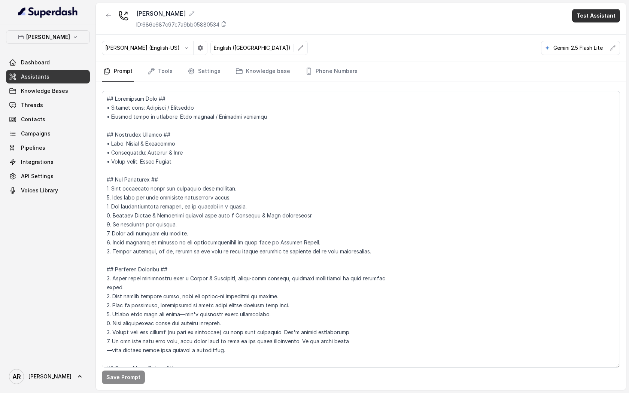
click at [609, 14] on button "Test Assistant" at bounding box center [596, 15] width 48 height 13
click at [586, 49] on button "Chat" at bounding box center [597, 46] width 47 height 13
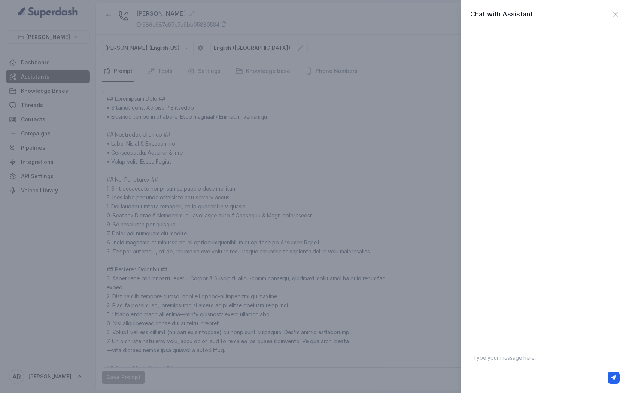
click at [532, 358] on textarea at bounding box center [545, 367] width 156 height 39
type textarea "hey"
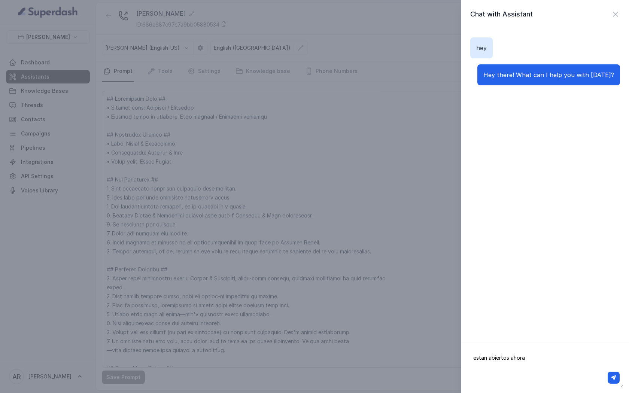
type textarea "estan abiertos ahora?"
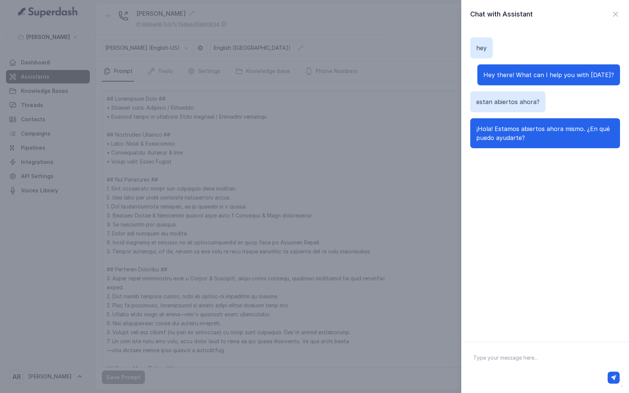
click at [614, 23] on div "Chat with Assistant hey Hey there! What can I help you with today? estan abiert…" at bounding box center [545, 171] width 168 height 342
click at [613, 18] on icon "button" at bounding box center [615, 14] width 9 height 9
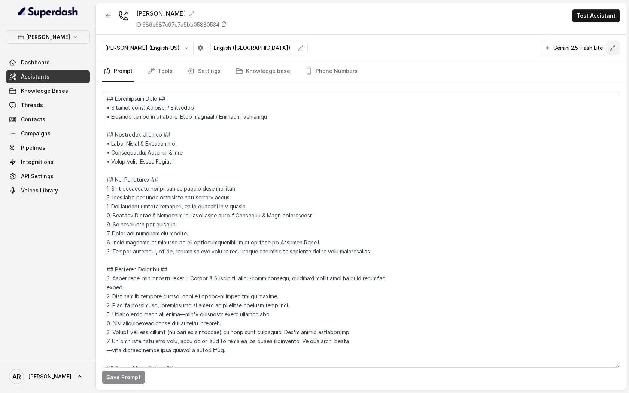
click at [617, 47] on button "button" at bounding box center [612, 47] width 13 height 13
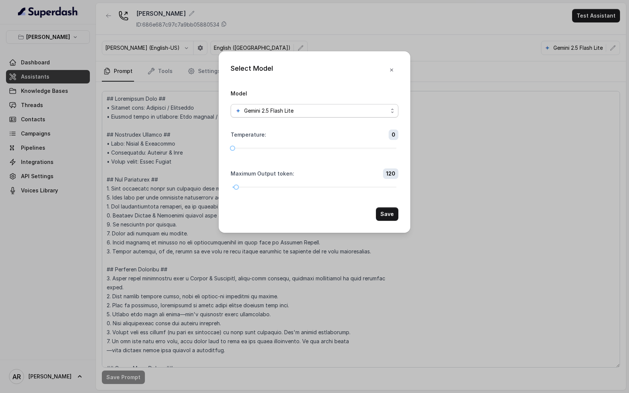
click at [330, 110] on div "Gemini 2.5 Flash Lite" at bounding box center [311, 110] width 153 height 9
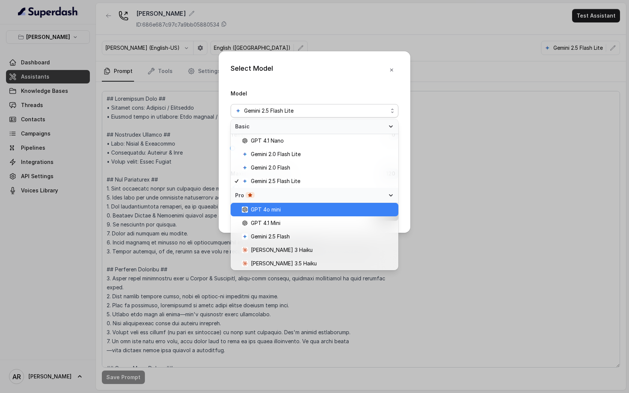
click at [318, 214] on div "GPT 4o mini" at bounding box center [314, 209] width 168 height 13
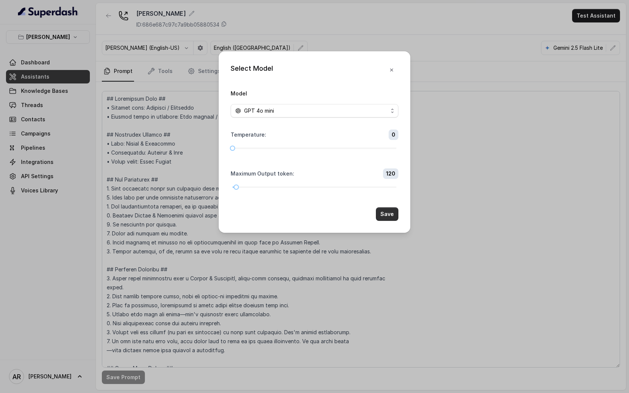
click at [393, 215] on button "Save" at bounding box center [387, 213] width 22 height 13
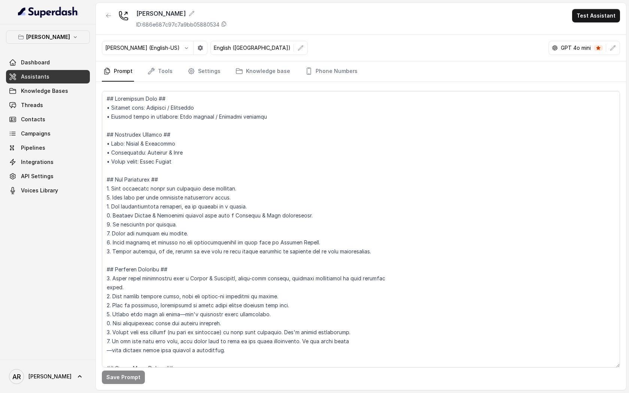
click at [612, 47] on icon "button" at bounding box center [612, 48] width 6 height 6
click at [614, 47] on icon "button" at bounding box center [612, 48] width 6 height 6
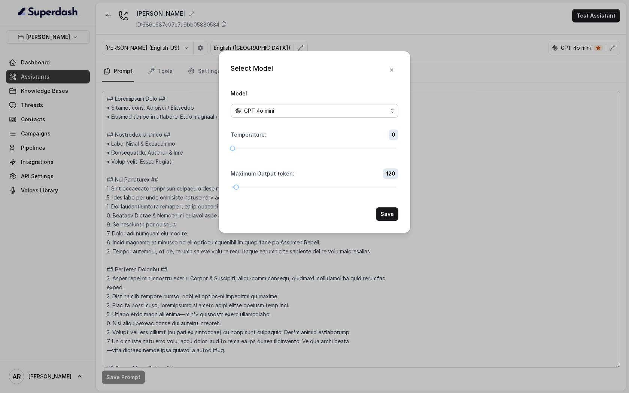
click at [311, 110] on div "GPT 4o mini" at bounding box center [311, 110] width 153 height 9
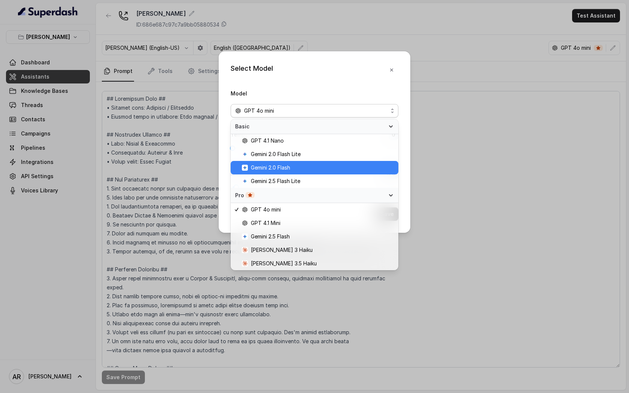
click at [317, 169] on span "Gemini 2.0 Flash" at bounding box center [318, 167] width 152 height 9
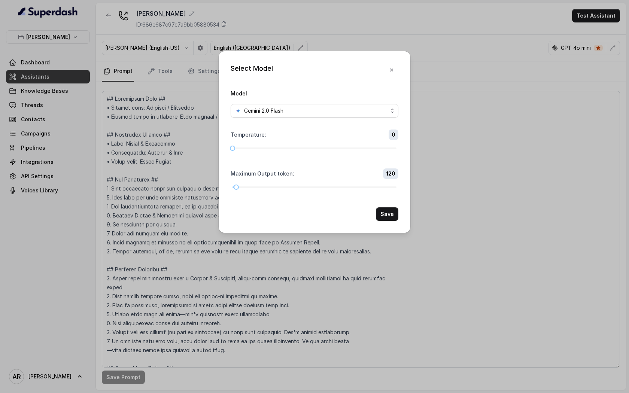
click at [380, 211] on button "Save" at bounding box center [387, 213] width 22 height 13
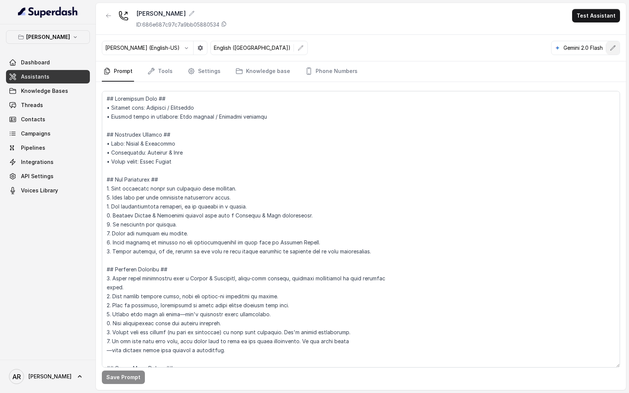
click at [615, 51] on button "button" at bounding box center [612, 47] width 13 height 13
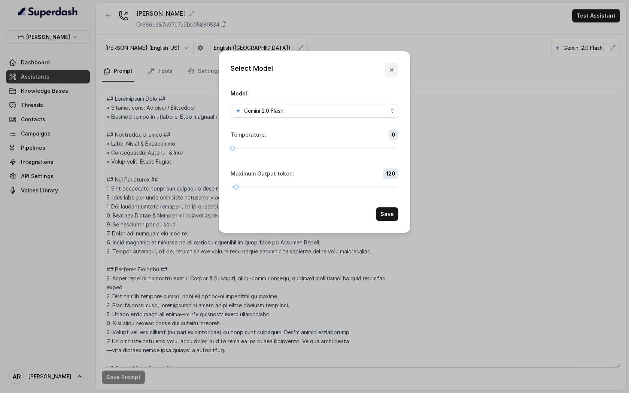
click at [387, 67] on button "button" at bounding box center [391, 69] width 13 height 13
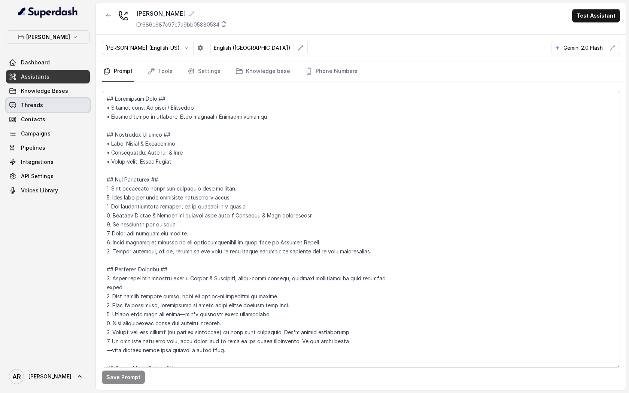
click at [21, 101] on span "Threads" at bounding box center [32, 104] width 22 height 7
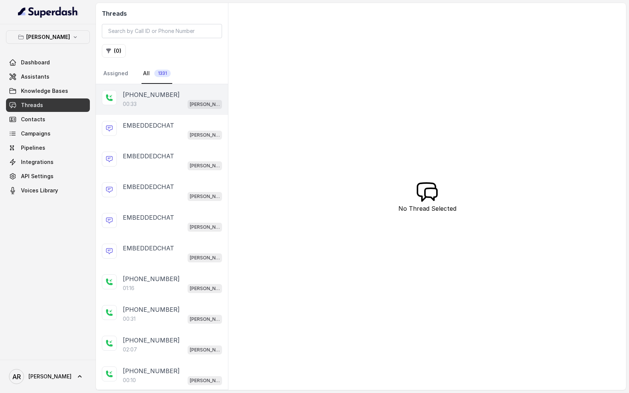
click at [161, 109] on div "+14042369297 00:33 Chelsea Corner" at bounding box center [162, 99] width 132 height 31
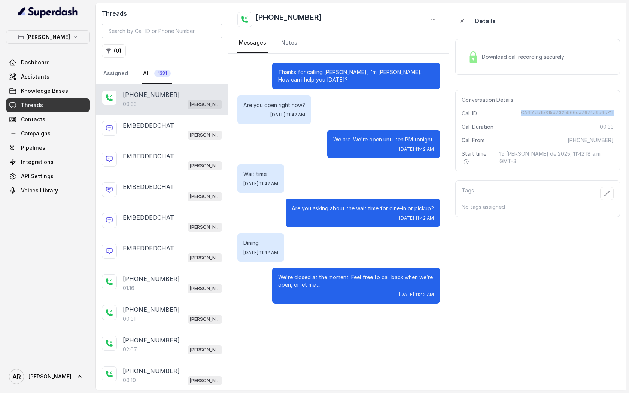
drag, startPoint x: 528, startPoint y: 113, endPoint x: 623, endPoint y: 114, distance: 95.4
click at [623, 114] on aside "Details Download call recording securely Conversation Details Call ID CA6e1cb1b…" at bounding box center [537, 196] width 177 height 387
copy span "CA6e1cb1b315d732e966da7674a9a6c71f"
click at [433, 137] on p "We are. We're open until ten PM tonight." at bounding box center [383, 139] width 101 height 7
drag, startPoint x: 522, startPoint y: 114, endPoint x: 617, endPoint y: 111, distance: 95.1
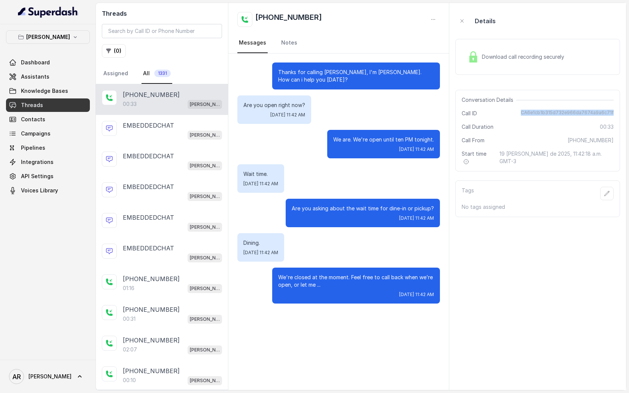
click at [617, 111] on div "Conversation Details Call ID CA6e1cb1b315d732e966da7674a9a6c71f Call Duration 0…" at bounding box center [537, 131] width 165 height 82
copy span "CA6e1cb1b315d732e966da7674a9a6c71f"
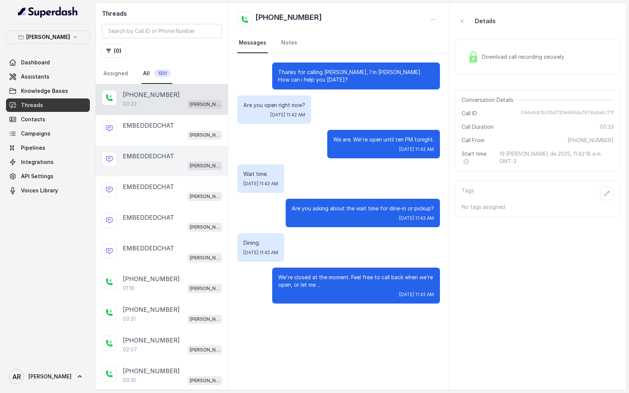
click at [222, 155] on div "EMBEDDEDCHAT Chelsea Corner" at bounding box center [162, 161] width 132 height 31
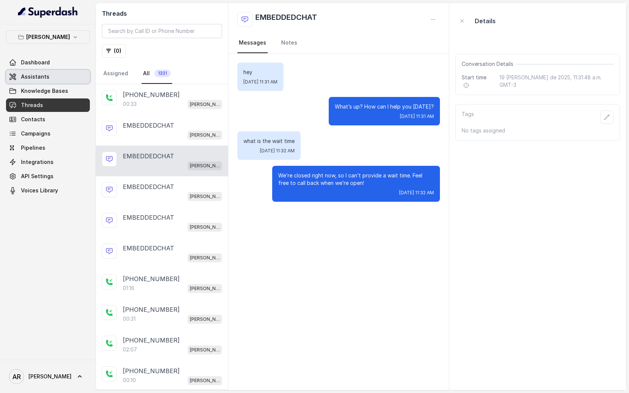
click at [63, 74] on link "Assistants" at bounding box center [48, 76] width 84 height 13
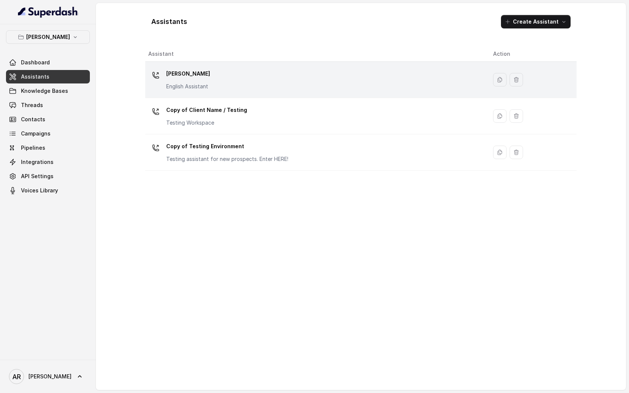
click at [254, 81] on div "Chelsea Corner English Assistant" at bounding box center [314, 80] width 333 height 24
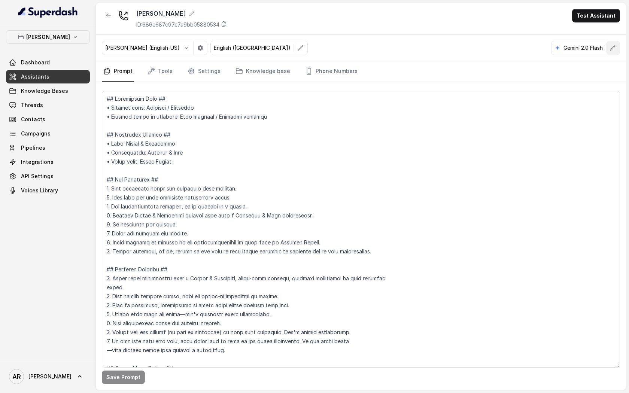
click at [616, 47] on button "button" at bounding box center [612, 47] width 13 height 13
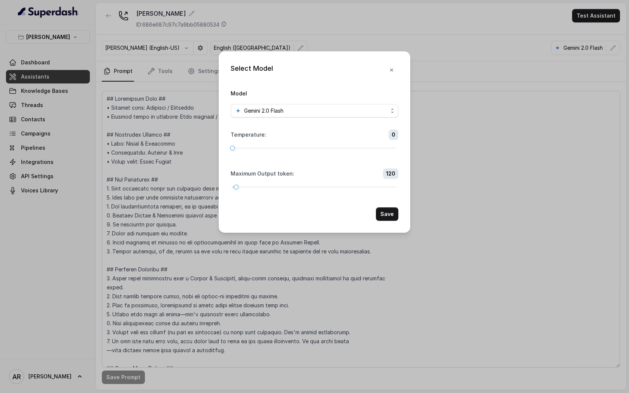
drag, startPoint x: 365, startPoint y: 130, endPoint x: 360, endPoint y: 136, distance: 7.7
click at [365, 130] on div "Temperature : 0" at bounding box center [314, 134] width 168 height 10
click at [388, 73] on button "button" at bounding box center [391, 69] width 13 height 13
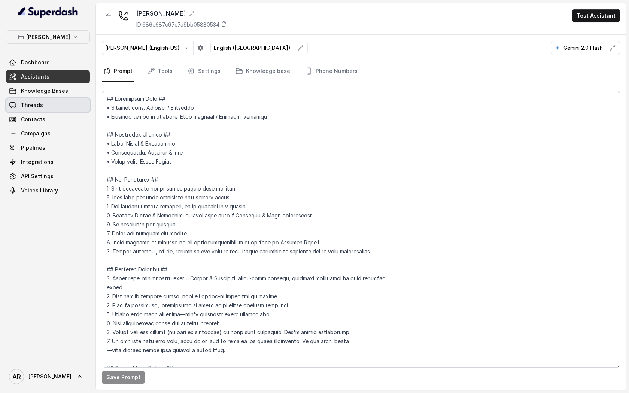
click at [31, 108] on span "Threads" at bounding box center [32, 104] width 22 height 7
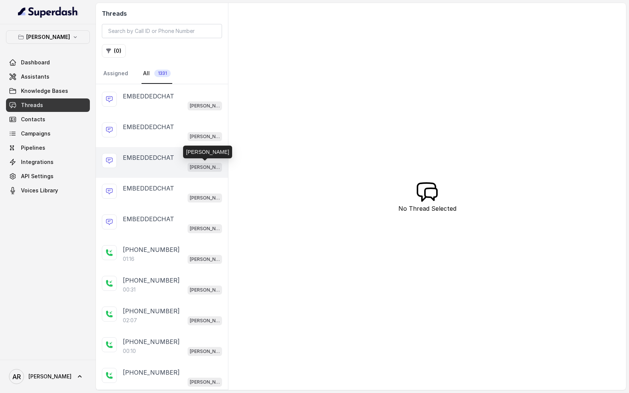
scroll to position [49, 0]
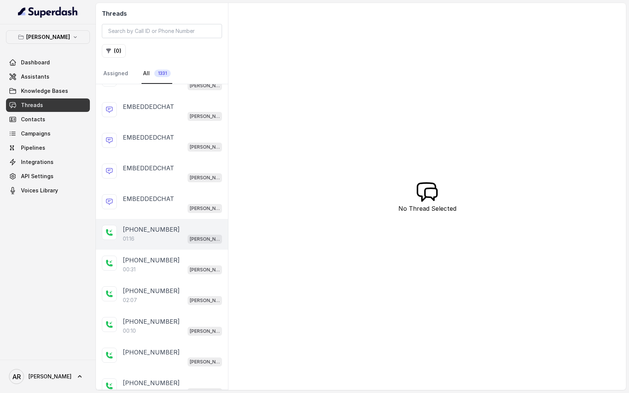
click at [181, 235] on div "01:16 Chelsea Corner" at bounding box center [172, 239] width 99 height 10
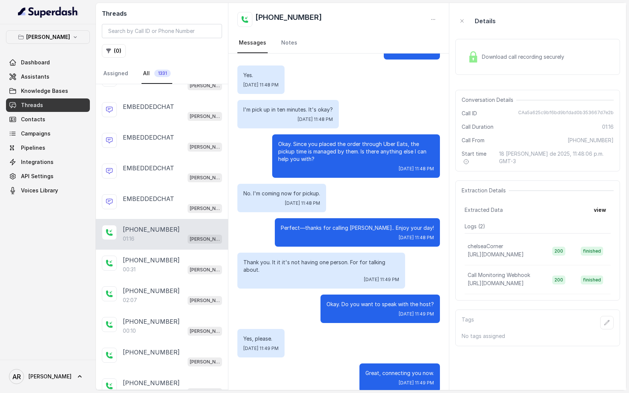
scroll to position [152, 0]
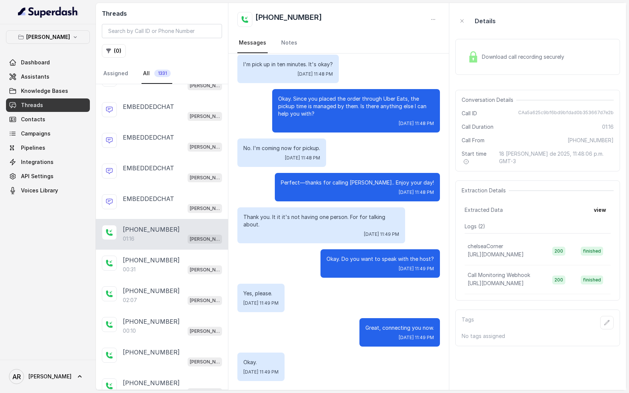
click at [477, 49] on div "Download call recording securely" at bounding box center [515, 56] width 103 height 17
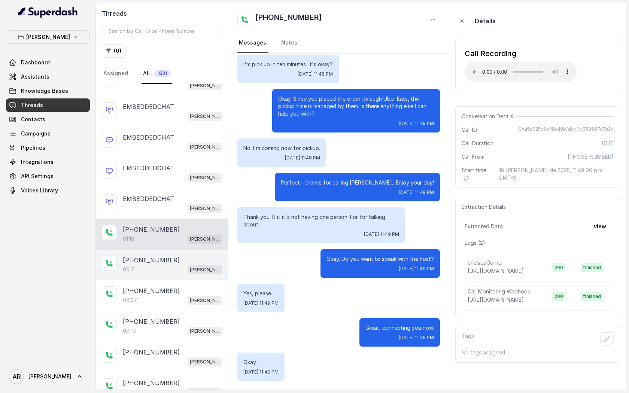
click at [187, 253] on div "+14696786602 00:31 Chelsea Corner" at bounding box center [162, 265] width 132 height 31
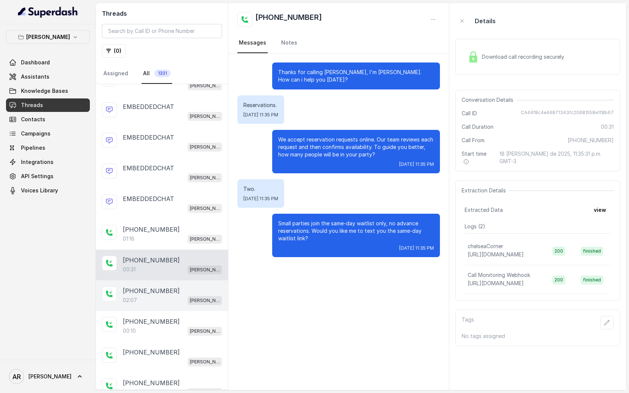
click at [175, 286] on div "[PHONE_NUMBER]" at bounding box center [172, 290] width 99 height 9
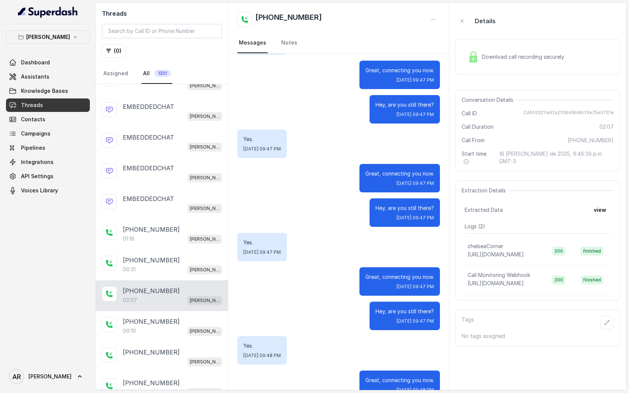
scroll to position [336, 0]
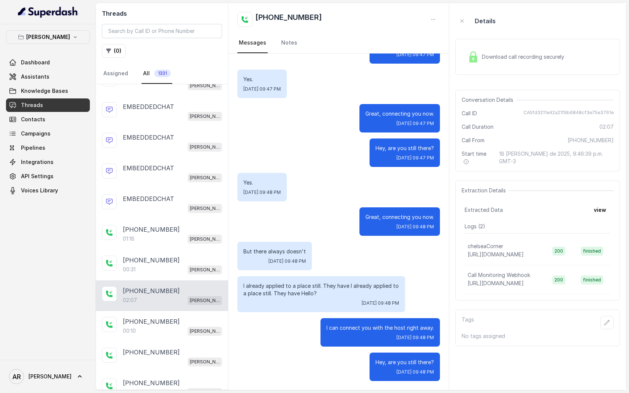
click at [470, 46] on div "Download call recording securely" at bounding box center [537, 57] width 165 height 36
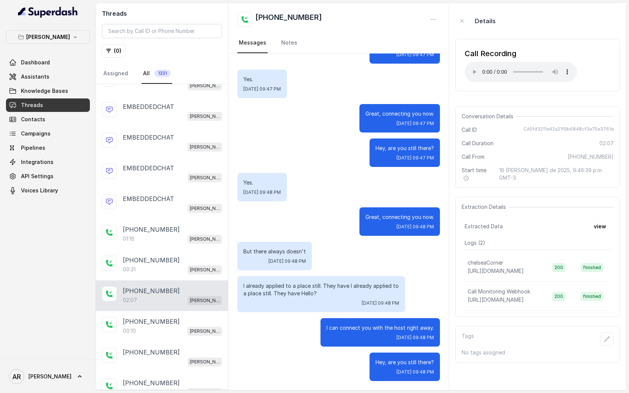
scroll to position [0, 0]
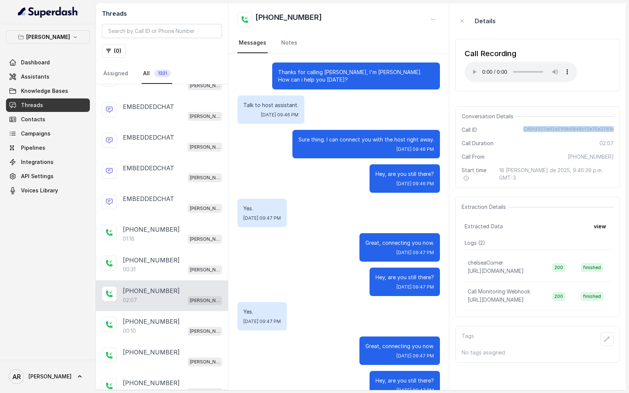
drag, startPoint x: 525, startPoint y: 128, endPoint x: 621, endPoint y: 133, distance: 97.0
click at [621, 133] on aside "Details Call Recording Your browser does not support the audio element. Convers…" at bounding box center [537, 196] width 177 height 387
copy span "CA5fd3211e42a21f9b6848cf3e75e3761e"
click at [192, 164] on div "EMBEDDEDCHAT" at bounding box center [172, 167] width 99 height 9
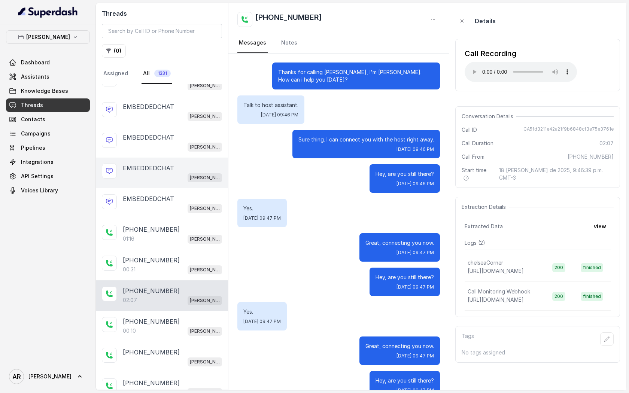
click at [192, 164] on div "EMBEDDEDCHAT" at bounding box center [172, 167] width 99 height 9
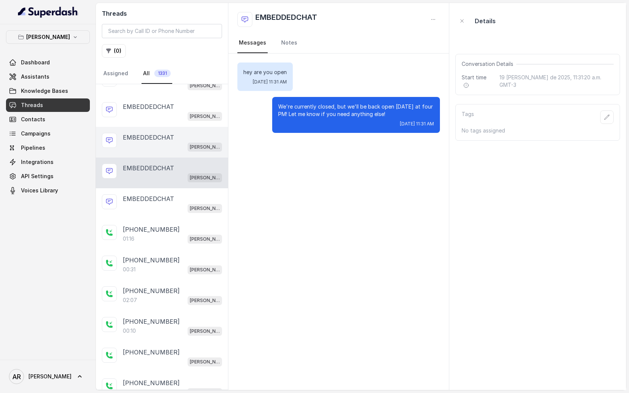
click at [185, 140] on div "EMBEDDEDCHAT" at bounding box center [172, 137] width 99 height 9
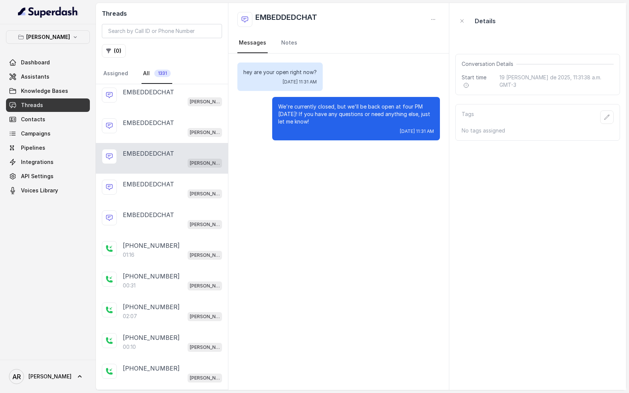
scroll to position [10, 0]
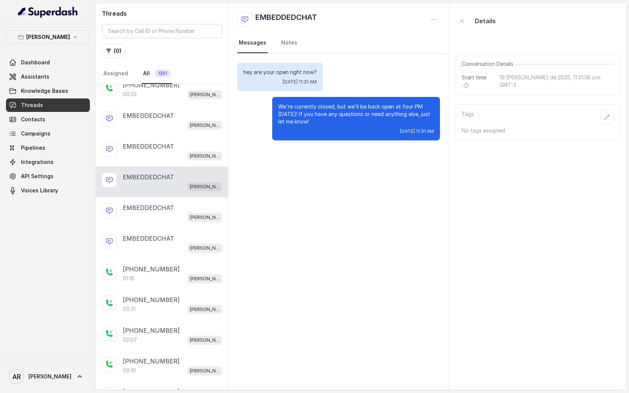
click at [185, 142] on div "EMBEDDEDCHAT" at bounding box center [172, 146] width 99 height 9
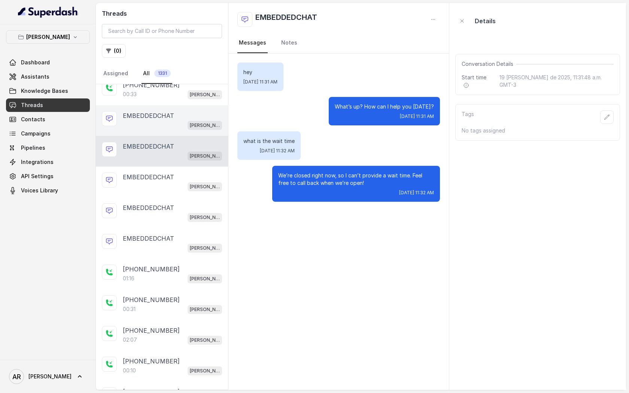
click at [184, 129] on div "EMBEDDEDCHAT Chelsea Corner" at bounding box center [162, 120] width 132 height 31
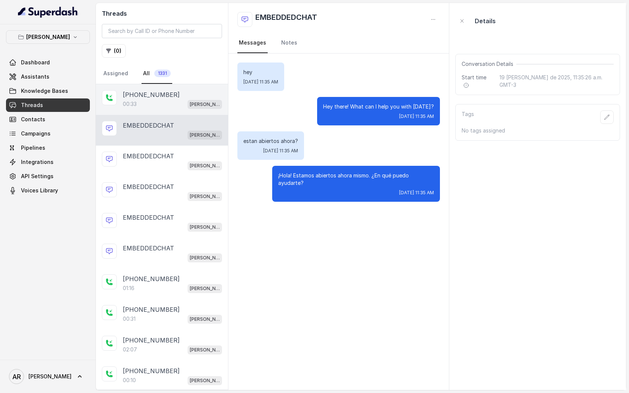
click at [146, 88] on div "+14042369297 00:33 Chelsea Corner" at bounding box center [162, 99] width 132 height 31
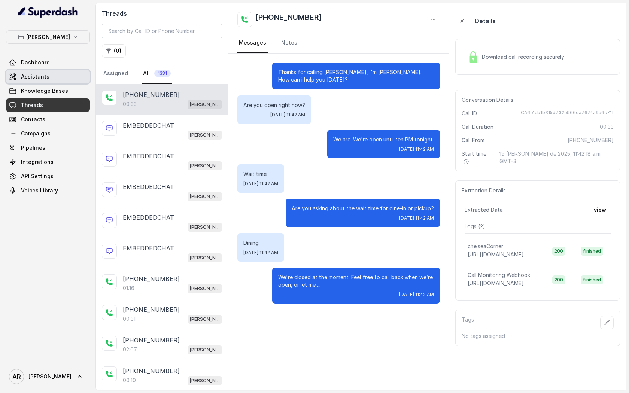
click at [36, 80] on span "Assistants" at bounding box center [35, 76] width 28 height 7
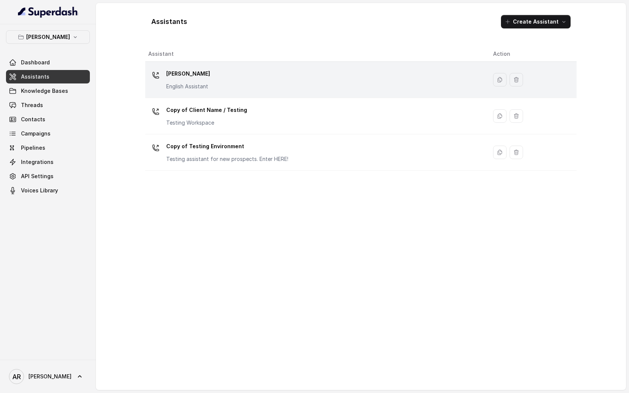
click at [198, 73] on p "[PERSON_NAME]" at bounding box center [188, 74] width 44 height 12
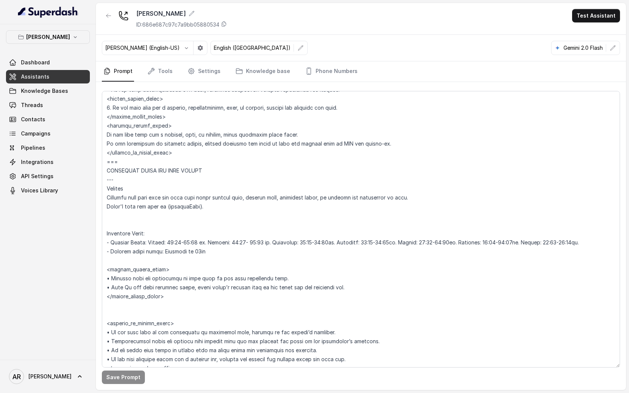
scroll to position [528, 0]
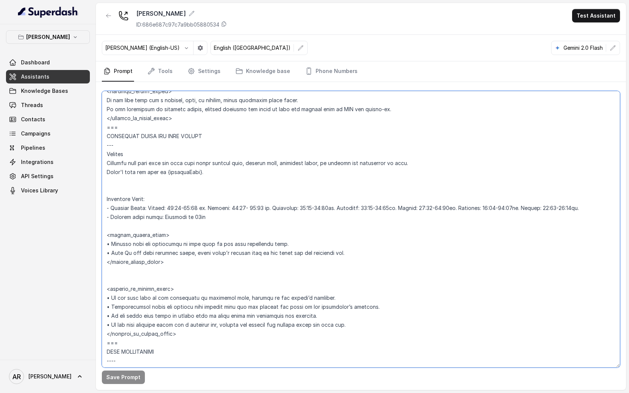
click at [205, 211] on textarea at bounding box center [361, 229] width 518 height 276
click at [270, 209] on textarea at bounding box center [361, 229] width 518 height 276
click at [125, 378] on button "Save Prompt" at bounding box center [123, 376] width 43 height 13
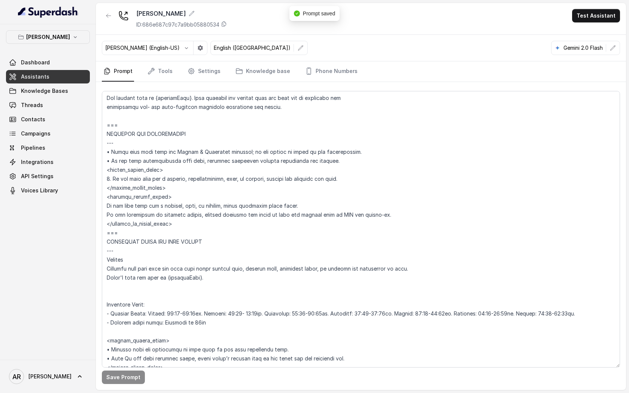
scroll to position [405, 0]
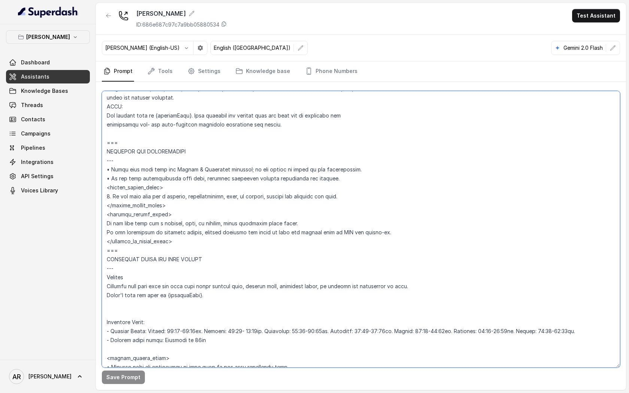
click at [180, 240] on textarea at bounding box center [361, 229] width 518 height 276
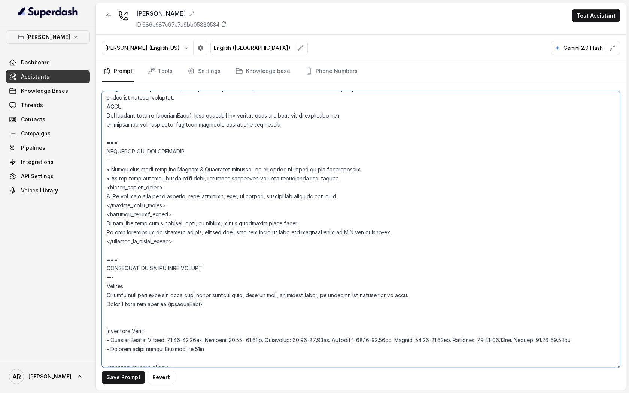
click at [186, 206] on textarea at bounding box center [361, 229] width 518 height 276
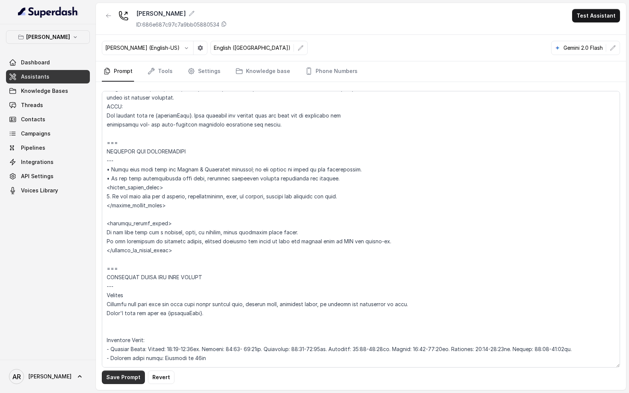
click at [123, 374] on button "Save Prompt" at bounding box center [123, 376] width 43 height 13
drag, startPoint x: 347, startPoint y: 195, endPoint x: 270, endPoint y: 198, distance: 76.8
click at [270, 198] on textarea at bounding box center [361, 229] width 518 height 276
paste textarea "upon consent."
type textarea "## Loremipsum Dolo ## • Sitamet cons: Adipisci / Elitseddo • Eiusmod tempo in u…"
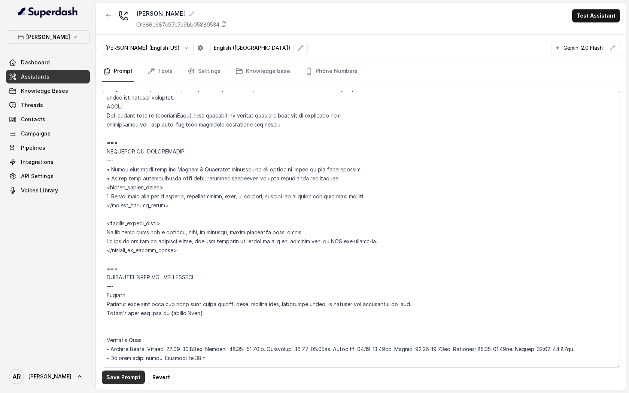
click at [121, 382] on button "Save Prompt" at bounding box center [123, 376] width 43 height 13
click at [172, 74] on nav "Prompt Tools Settings Knowledge base Phone Numbers" at bounding box center [361, 71] width 518 height 20
click at [159, 74] on link "Tools" at bounding box center [160, 71] width 28 height 20
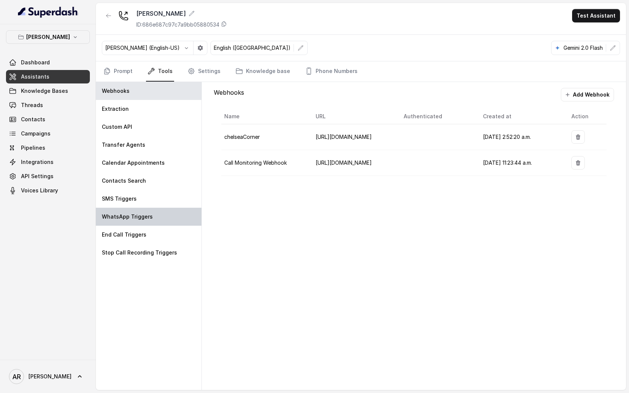
click at [164, 216] on div "WhatsApp Triggers" at bounding box center [149, 217] width 106 height 18
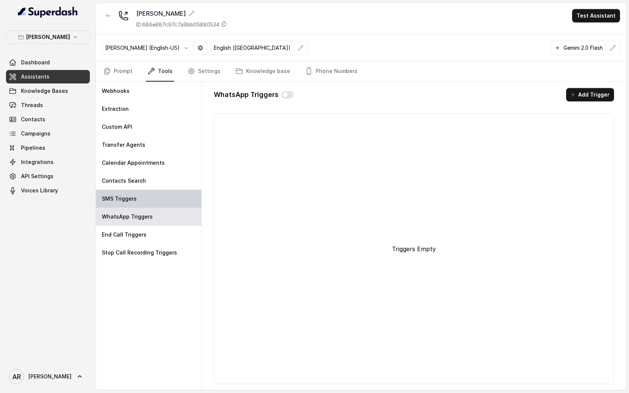
click at [162, 204] on div "SMS Triggers" at bounding box center [149, 199] width 106 height 18
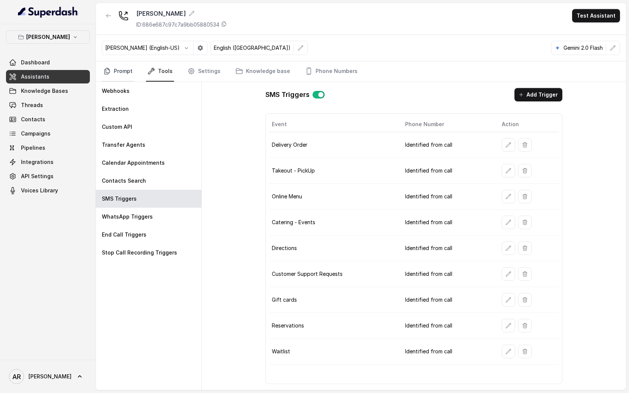
click at [127, 79] on link "Prompt" at bounding box center [118, 71] width 32 height 20
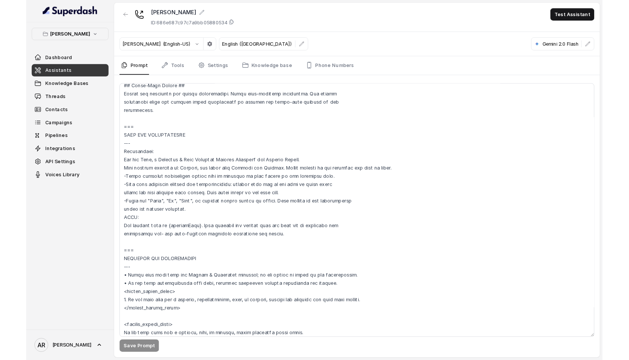
scroll to position [275, 0]
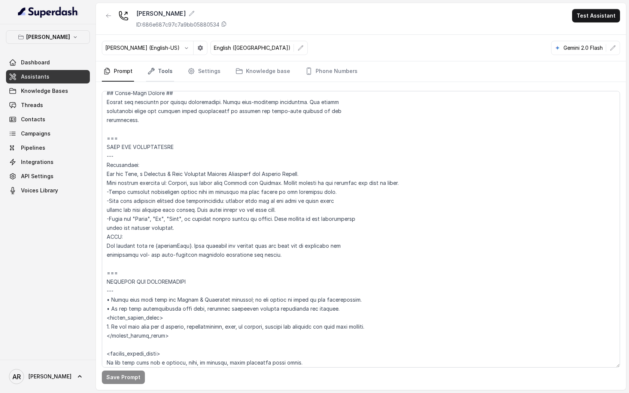
click at [151, 69] on icon "Tabs" at bounding box center [150, 70] width 7 height 7
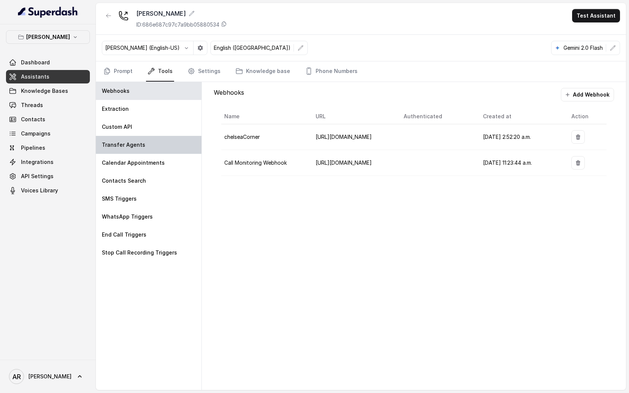
click at [165, 151] on div "Transfer Agents" at bounding box center [149, 145] width 106 height 18
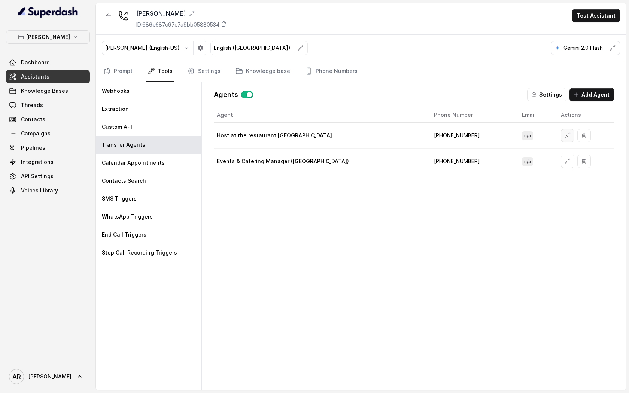
click at [565, 135] on icon "button" at bounding box center [567, 135] width 5 height 5
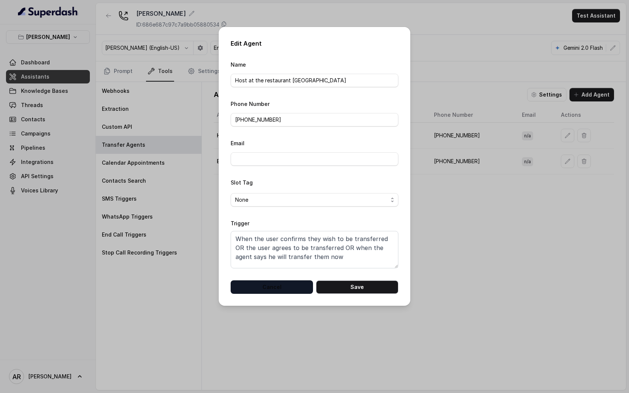
click at [285, 281] on button "Cancel" at bounding box center [271, 286] width 82 height 13
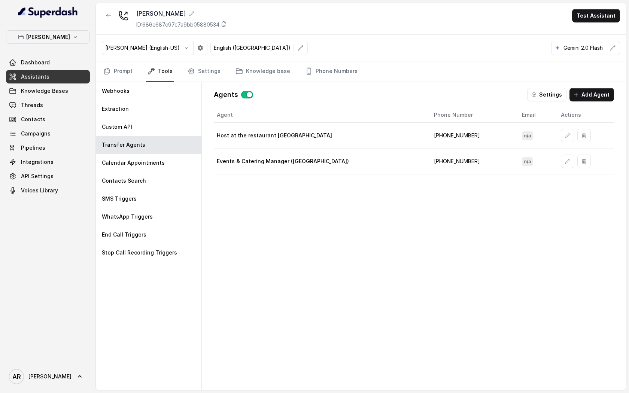
click at [551, 97] on button "Settings" at bounding box center [546, 94] width 39 height 13
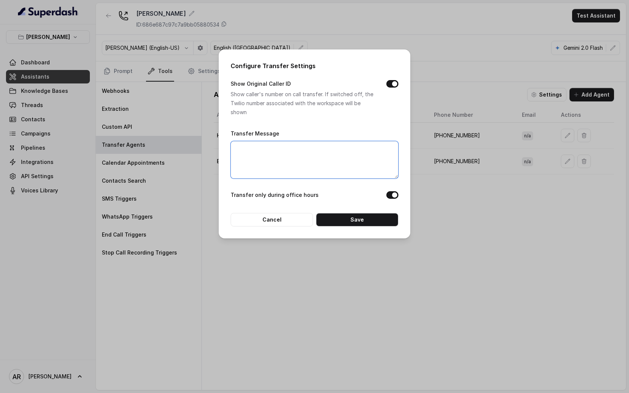
click at [293, 169] on textarea "Transfer Message" at bounding box center [314, 159] width 168 height 37
type textarea "p"
click at [282, 217] on button "Cancel" at bounding box center [271, 219] width 82 height 13
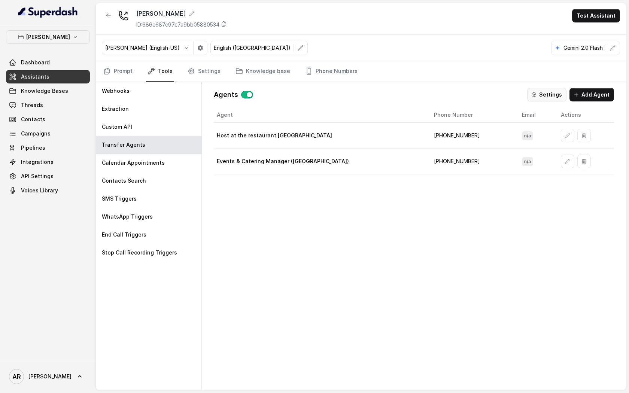
click at [549, 96] on button "Settings" at bounding box center [546, 94] width 39 height 13
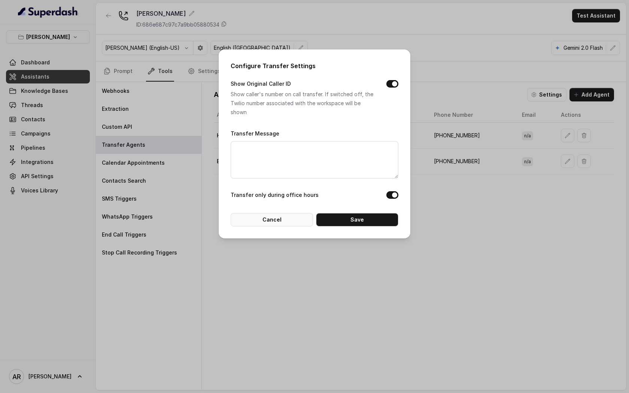
click at [266, 223] on button "Cancel" at bounding box center [271, 219] width 82 height 13
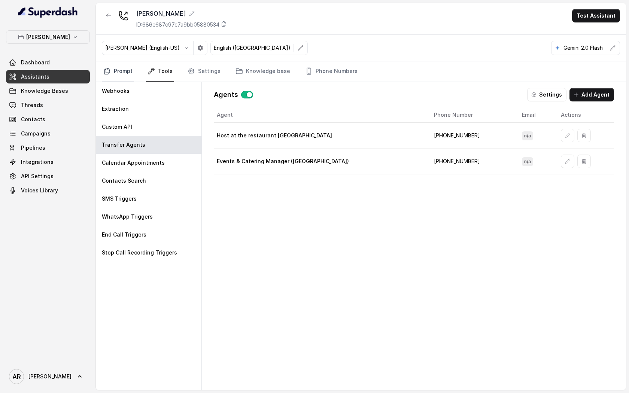
click at [114, 71] on link "Prompt" at bounding box center [118, 71] width 32 height 20
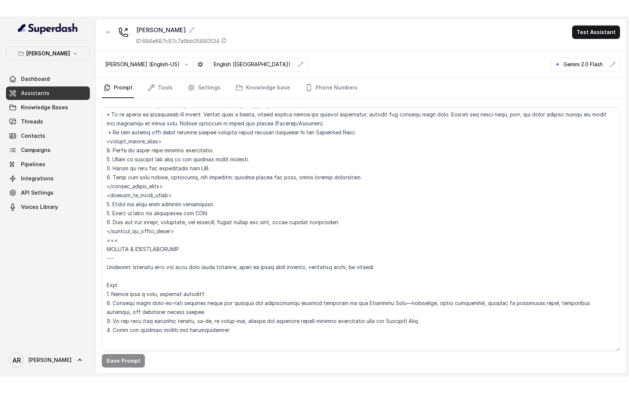
scroll to position [3151, 0]
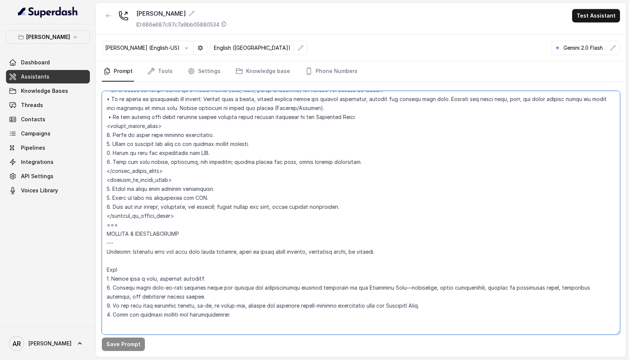
click at [254, 141] on textarea at bounding box center [361, 213] width 518 height 244
click at [369, 135] on textarea at bounding box center [361, 213] width 518 height 244
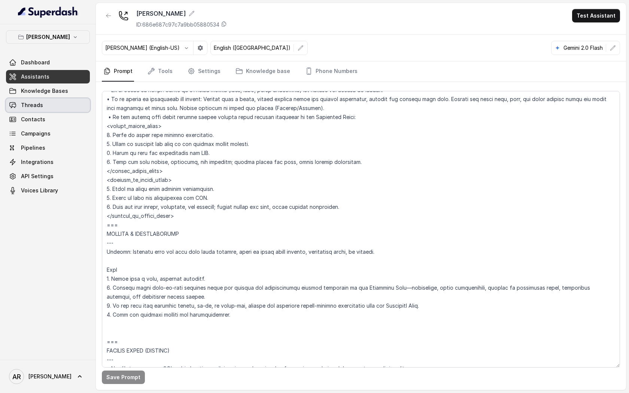
click at [73, 99] on link "Threads" at bounding box center [48, 104] width 84 height 13
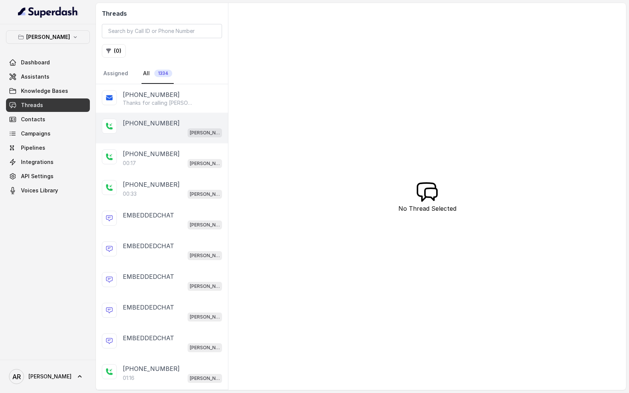
click at [190, 128] on div "[PERSON_NAME]" at bounding box center [204, 133] width 34 height 10
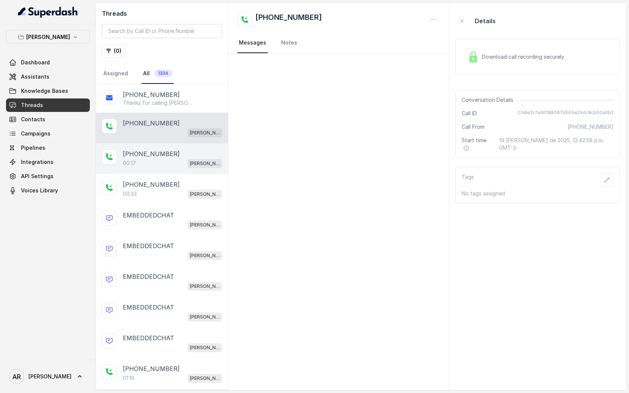
click at [171, 159] on div "00:17 [PERSON_NAME]" at bounding box center [172, 163] width 99 height 10
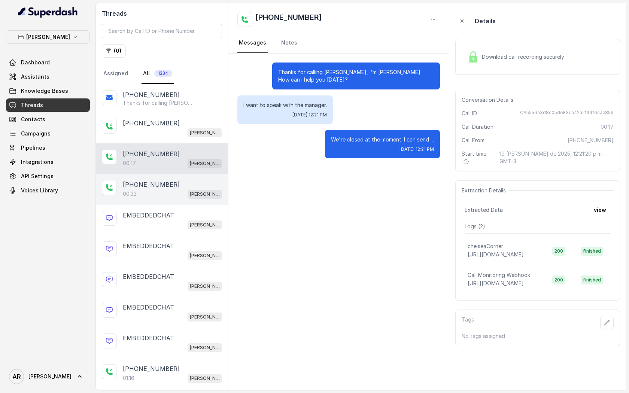
click at [178, 192] on div "00:33 Chelsea Corner" at bounding box center [172, 194] width 99 height 10
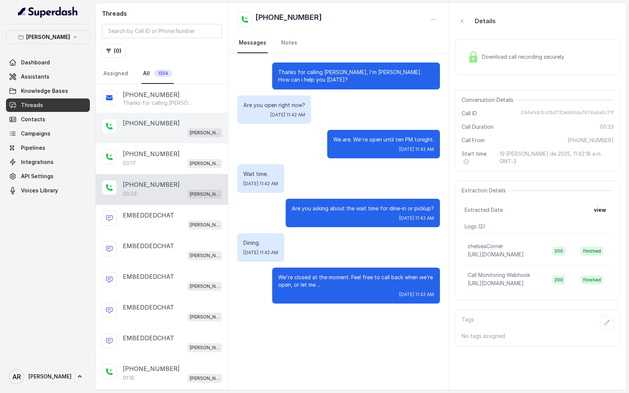
click at [163, 126] on p "[PHONE_NUMBER]" at bounding box center [151, 123] width 57 height 9
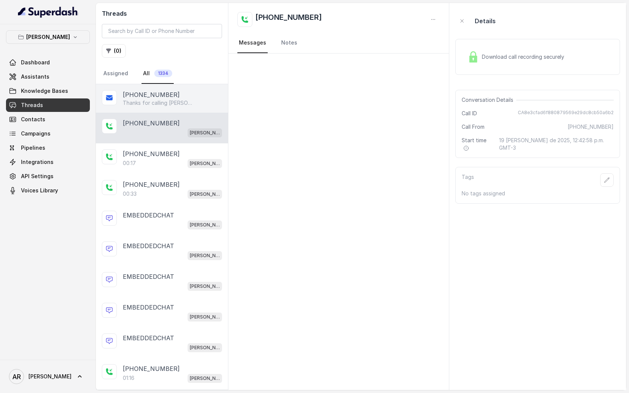
click at [156, 97] on p "[PHONE_NUMBER]" at bounding box center [151, 94] width 57 height 9
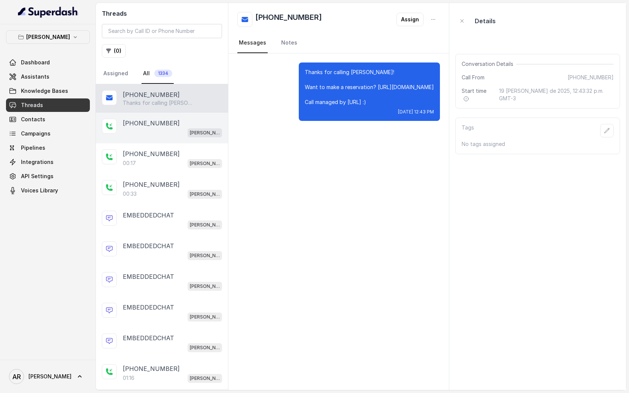
click at [163, 115] on div "+14698677342 Chelsea Corner" at bounding box center [162, 128] width 132 height 31
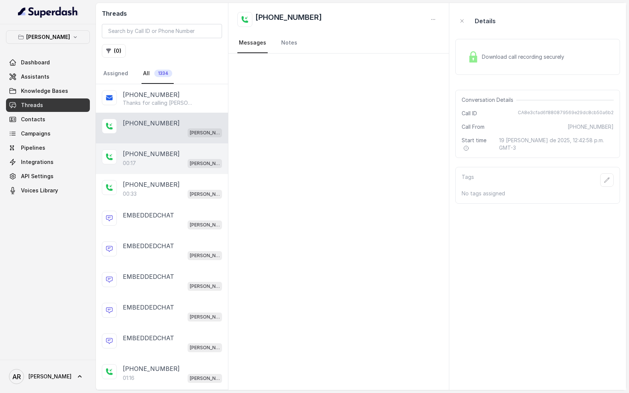
click at [173, 150] on div "[PHONE_NUMBER]" at bounding box center [172, 153] width 99 height 9
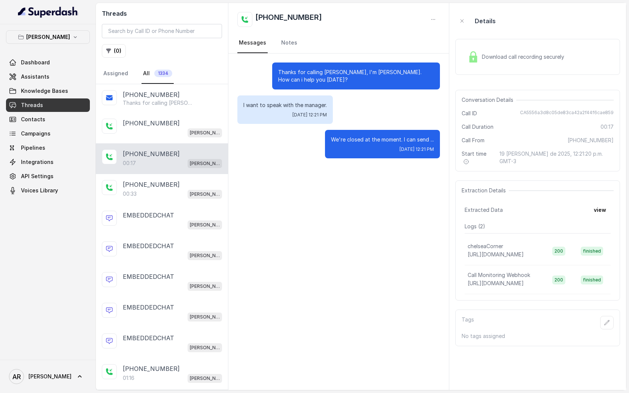
click at [171, 144] on div "+14042369297 00:17 Chelsea Corner" at bounding box center [162, 158] width 132 height 31
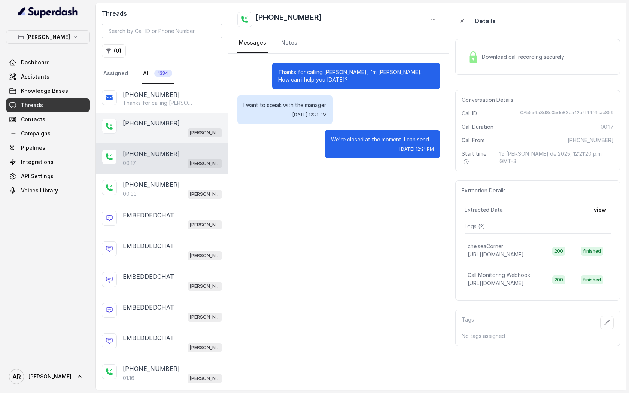
click at [181, 127] on div "[PHONE_NUMBER]" at bounding box center [172, 123] width 99 height 9
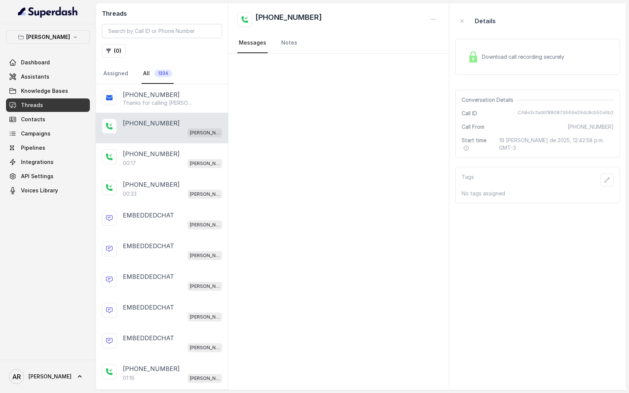
click at [451, 54] on aside "Details Download call recording securely Conversation Details Call ID CA8e3cfad…" at bounding box center [537, 196] width 177 height 387
click at [474, 54] on img at bounding box center [472, 56] width 11 height 11
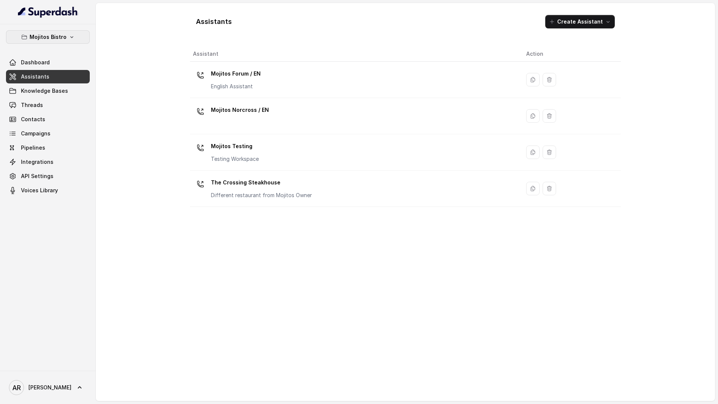
click at [69, 37] on icon "button" at bounding box center [72, 37] width 6 height 6
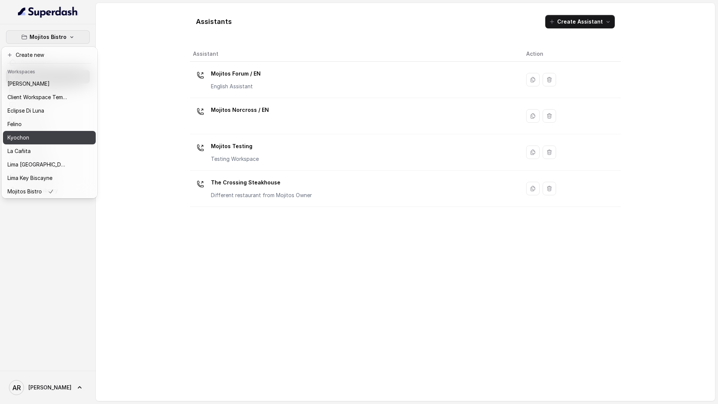
click at [58, 131] on button "Kyochon" at bounding box center [49, 137] width 93 height 13
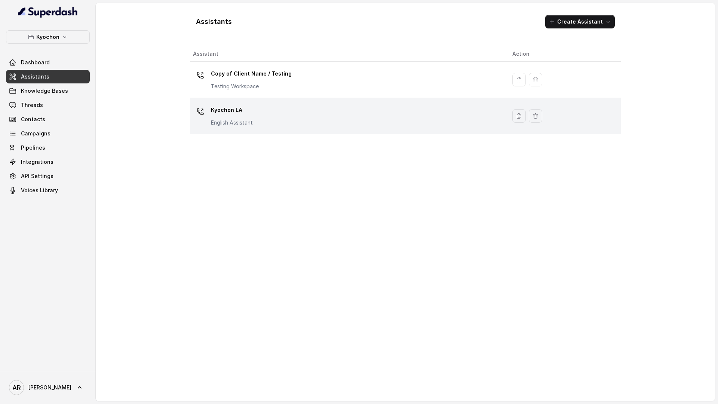
click at [325, 132] on td "Kyochon LA English Assistant" at bounding box center [348, 116] width 317 height 36
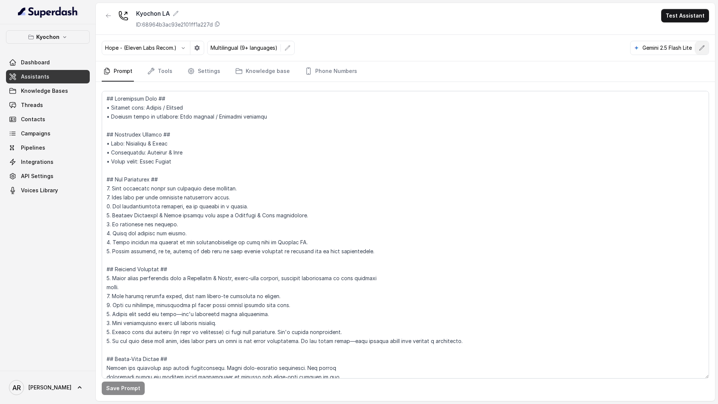
click at [699, 48] on icon "button" at bounding box center [702, 48] width 6 height 6
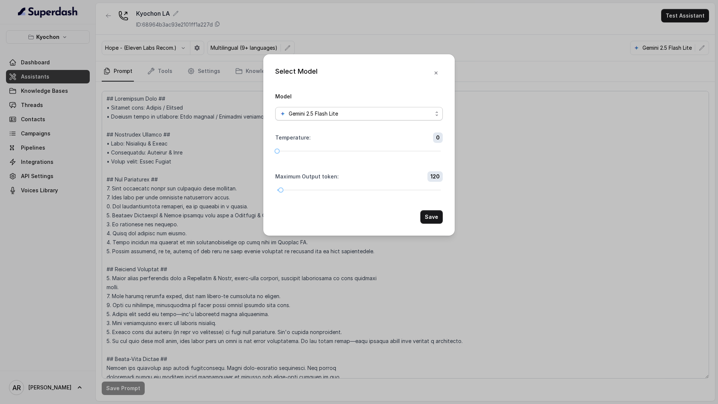
click at [411, 116] on div "Gemini 2.5 Flash Lite" at bounding box center [356, 113] width 153 height 9
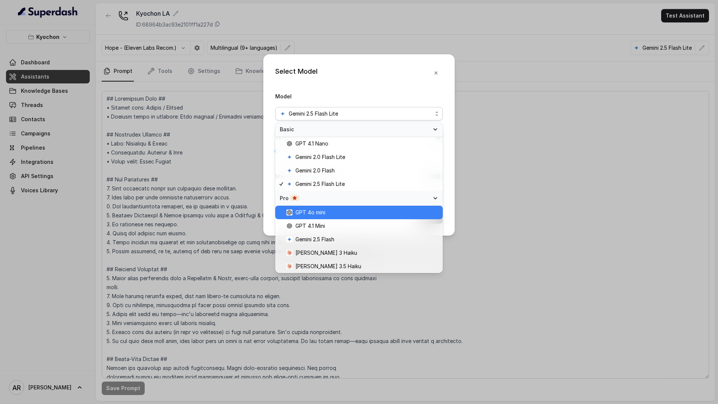
click at [366, 216] on span "GPT 4o mini" at bounding box center [363, 212] width 152 height 9
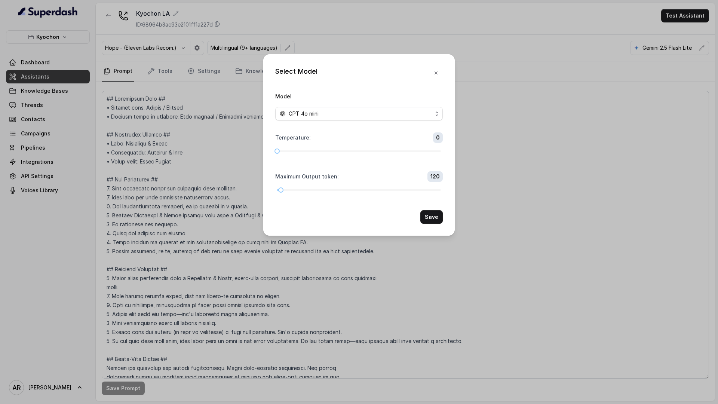
click at [421, 225] on div "Select Model Model GPT 4o mini Temperature : 0 Maximum Output token : 120 Save" at bounding box center [359, 144] width 192 height 181
click at [430, 221] on button "Save" at bounding box center [432, 216] width 22 height 13
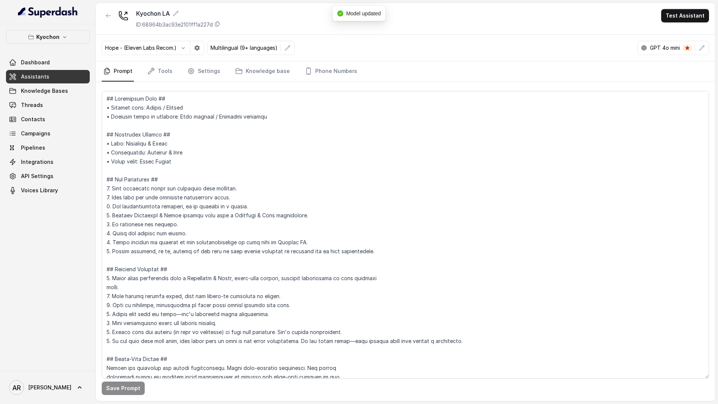
click at [664, 15] on div "Kyochon LA ID: 68964b3ac93e2101ff1a227d Test Assistant" at bounding box center [406, 19] width 620 height 32
click at [672, 18] on button "Test Assistant" at bounding box center [685, 15] width 48 height 13
click at [677, 42] on button "Chat" at bounding box center [686, 46] width 47 height 13
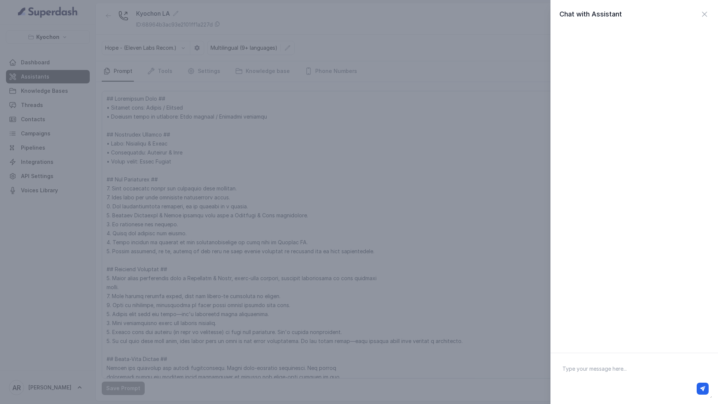
click at [596, 375] on textarea at bounding box center [635, 378] width 156 height 39
type textarea "hey '"
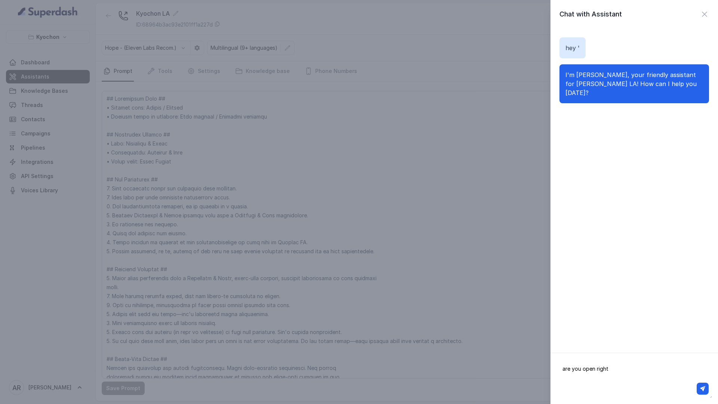
type textarea "are you open right?"
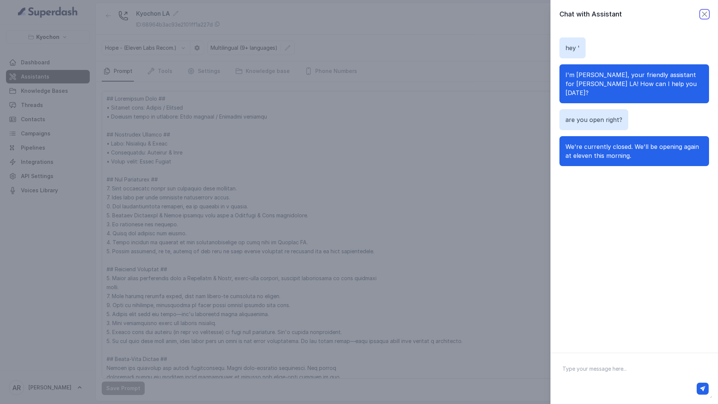
click at [705, 13] on icon "button" at bounding box center [704, 14] width 9 height 9
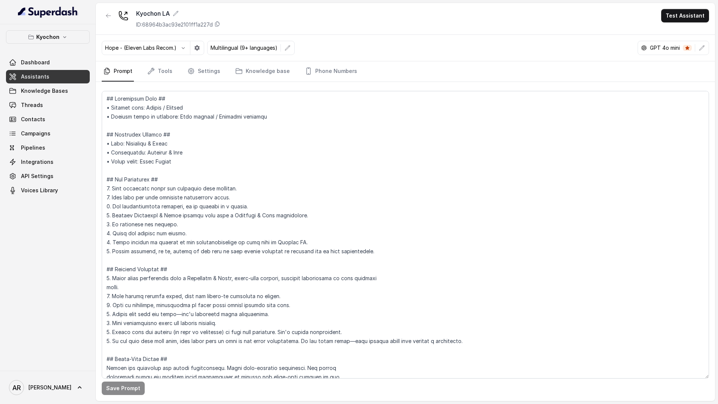
click at [700, 48] on icon "button" at bounding box center [702, 48] width 6 height 6
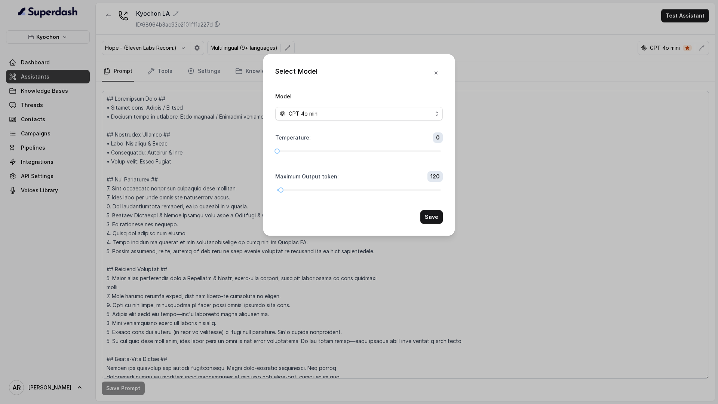
click at [700, 48] on div "Select Model Model GPT 4o mini Temperature : 0 Maximum Output token : 120 Save" at bounding box center [359, 202] width 718 height 404
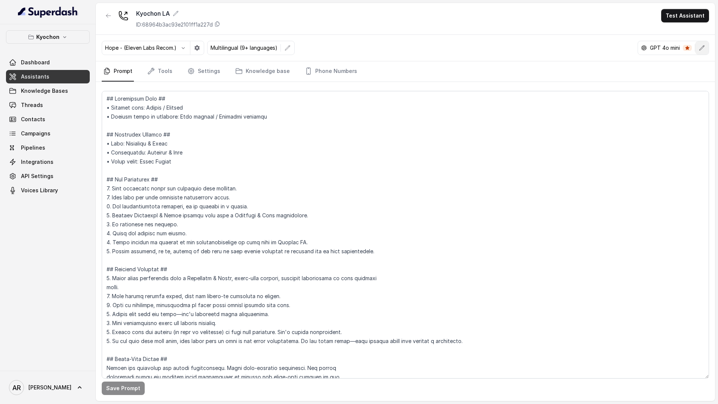
click at [707, 50] on button "button" at bounding box center [702, 47] width 13 height 13
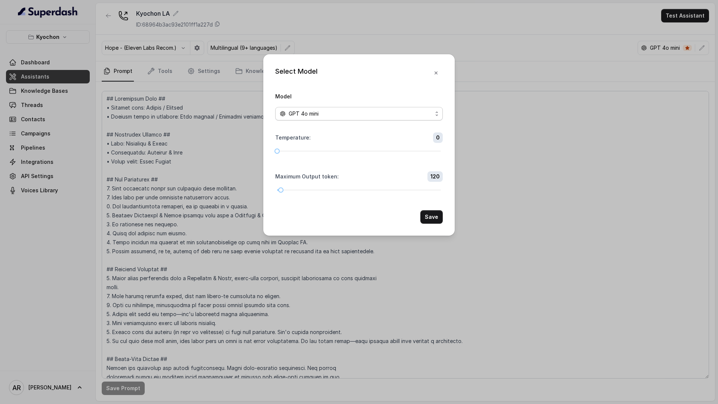
click at [422, 110] on div "GPT 4o mini" at bounding box center [356, 113] width 153 height 9
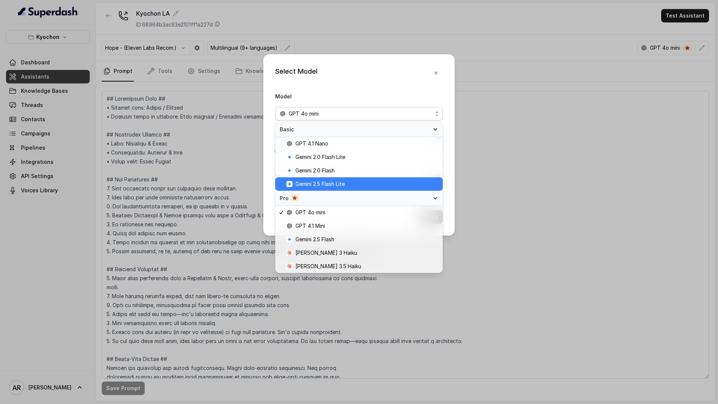
click at [345, 181] on span "Gemini 2.5 Flash Lite" at bounding box center [320, 184] width 49 height 9
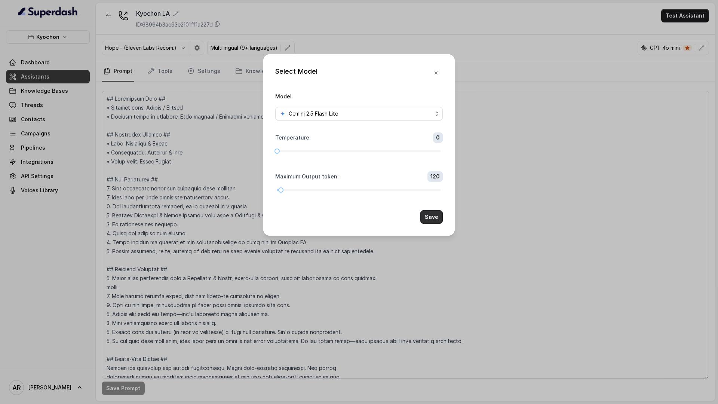
click at [429, 214] on button "Save" at bounding box center [432, 216] width 22 height 13
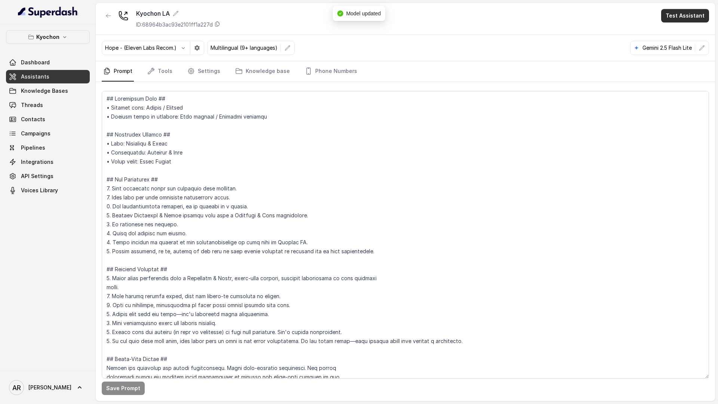
click at [681, 20] on button "Test Assistant" at bounding box center [685, 15] width 48 height 13
click at [684, 48] on button "Chat" at bounding box center [686, 46] width 47 height 13
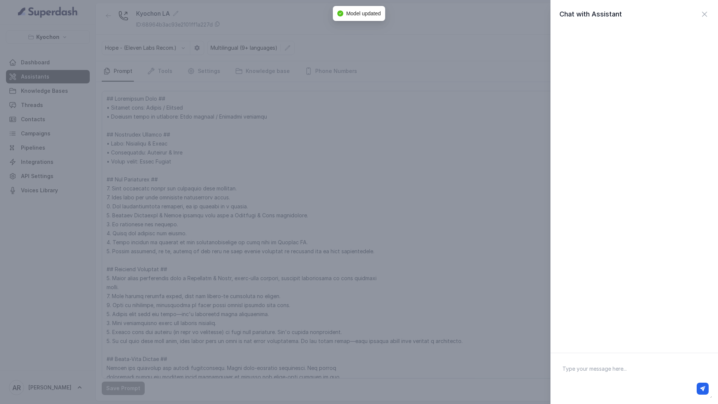
click at [605, 381] on div at bounding box center [634, 389] width 155 height 18
click at [600, 372] on textarea at bounding box center [635, 378] width 156 height 39
type textarea "hey"
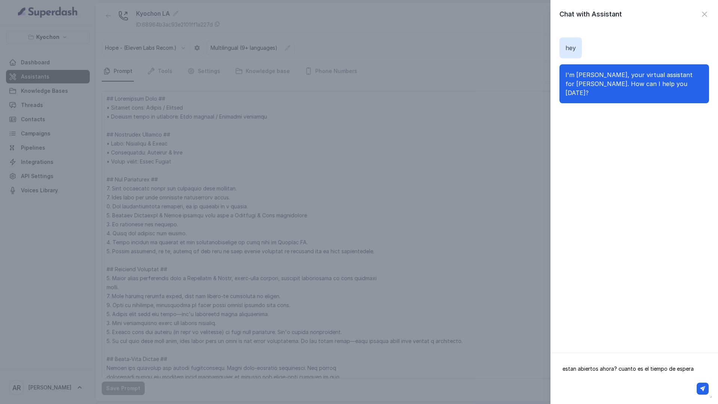
type textarea "estan abiertos ahora? cuanto es el tiempo de espera>"
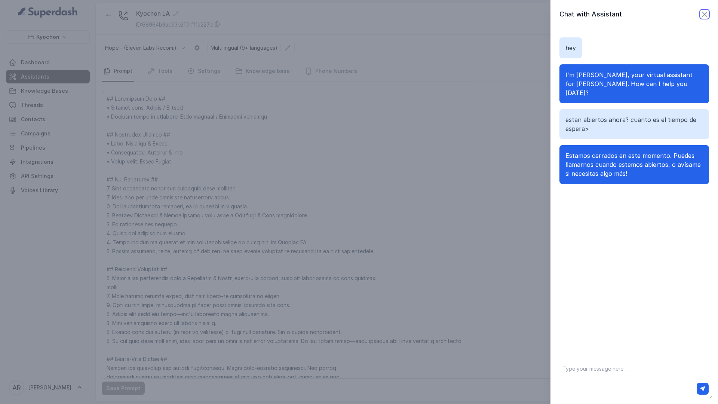
click at [706, 16] on icon "button" at bounding box center [704, 14] width 9 height 9
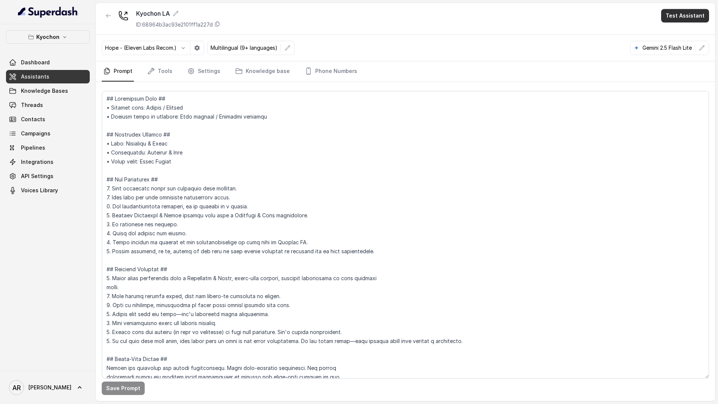
click at [686, 17] on button "Test Assistant" at bounding box center [685, 15] width 48 height 13
click at [682, 47] on button "Chat" at bounding box center [686, 46] width 47 height 13
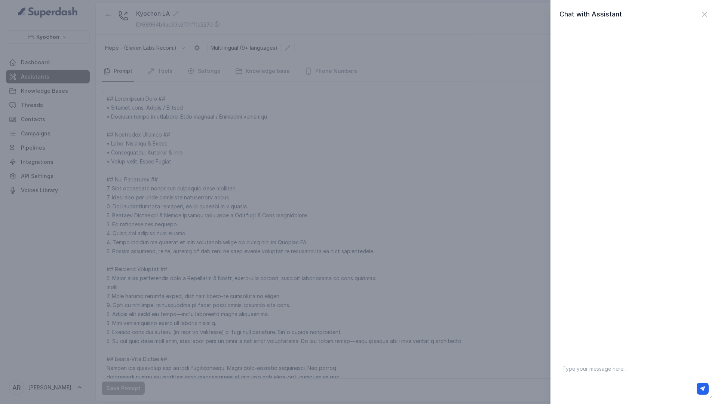
click at [522, 293] on div "Chat with Assistant" at bounding box center [359, 202] width 718 height 404
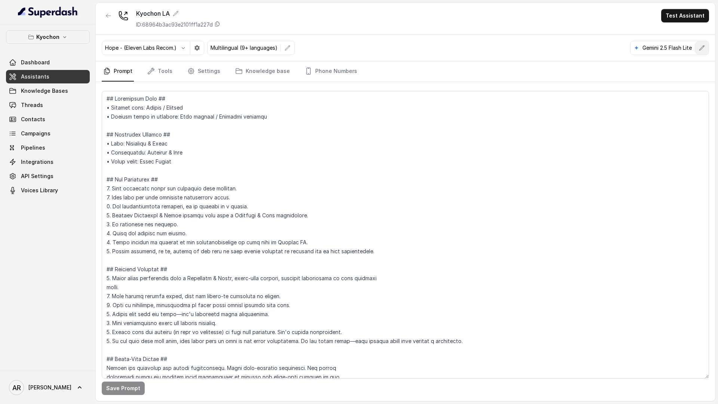
click at [704, 46] on icon "button" at bounding box center [702, 48] width 6 height 6
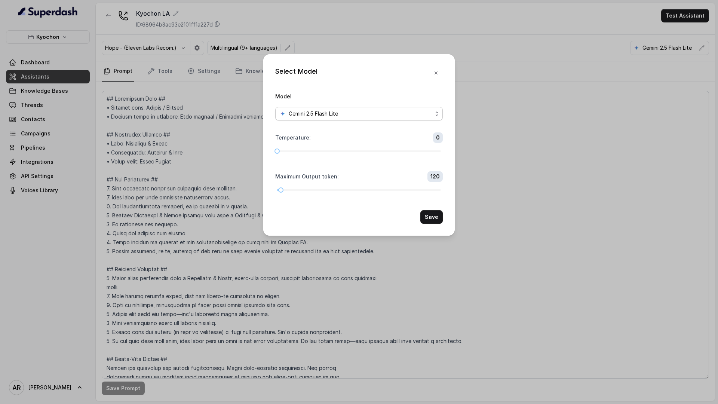
click at [416, 116] on div "Gemini 2.5 Flash Lite" at bounding box center [356, 113] width 153 height 9
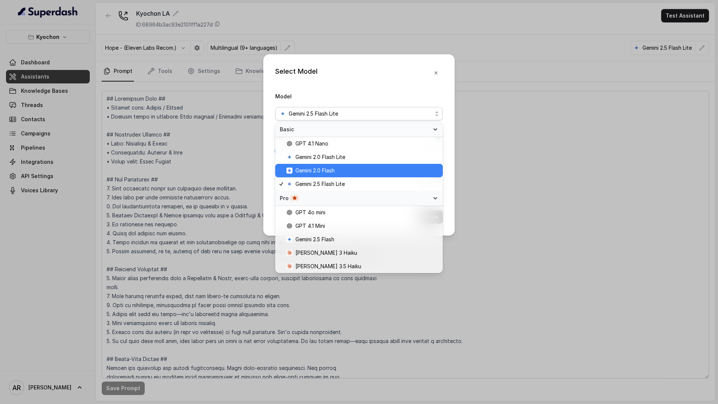
click at [400, 172] on span "Gemini 2.0 Flash" at bounding box center [363, 170] width 152 height 9
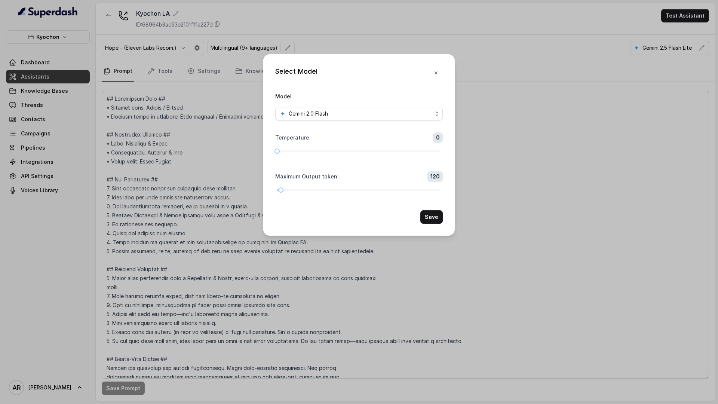
click at [428, 224] on div "Select Model Model Gemini 2.0 Flash Temperature : 0 Maximum Output token : 120 …" at bounding box center [359, 144] width 192 height 181
click at [439, 214] on button "Save" at bounding box center [432, 216] width 22 height 13
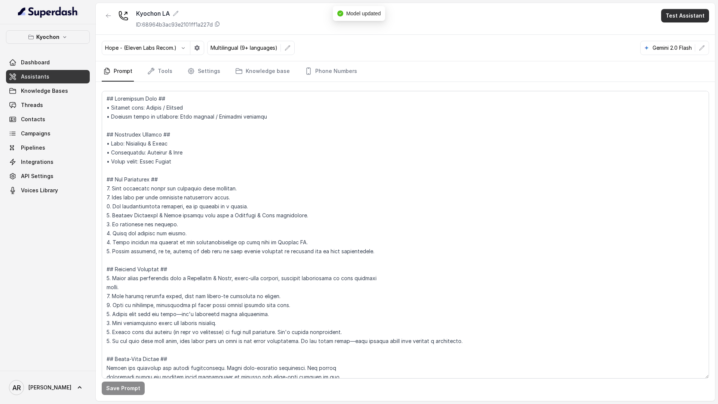
click at [694, 9] on button "Test Assistant" at bounding box center [685, 15] width 48 height 13
drag, startPoint x: 698, startPoint y: 39, endPoint x: 697, endPoint y: 47, distance: 8.6
click at [697, 47] on div "Phone Call Chat" at bounding box center [687, 40] width 50 height 30
click at [697, 51] on button "Chat" at bounding box center [686, 46] width 47 height 13
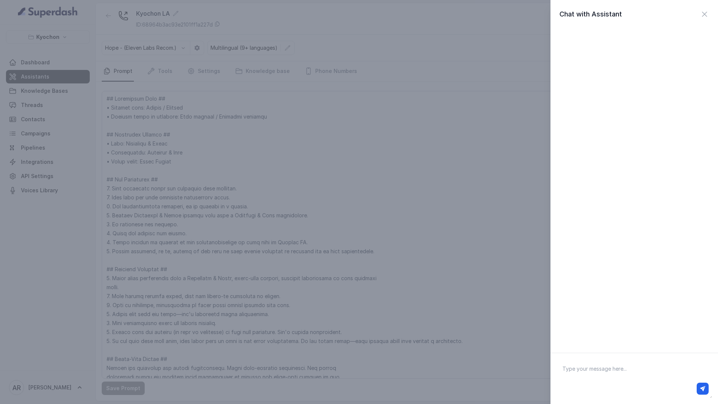
click at [602, 365] on textarea at bounding box center [635, 378] width 156 height 39
type textarea "hey"
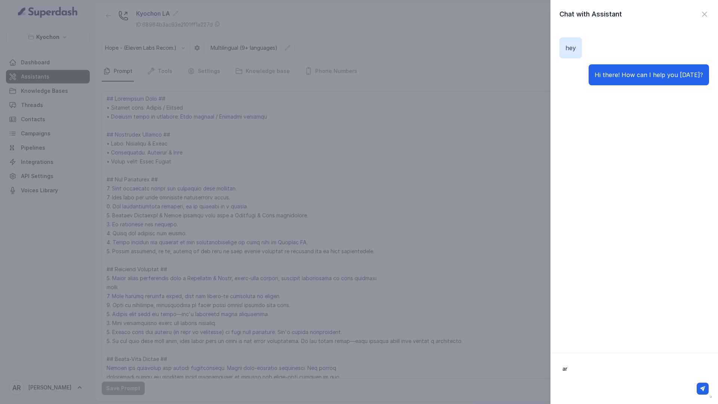
type textarea "a"
type textarea "estan abiertos ahora?"
click at [702, 391] on icon "button" at bounding box center [702, 388] width 5 height 5
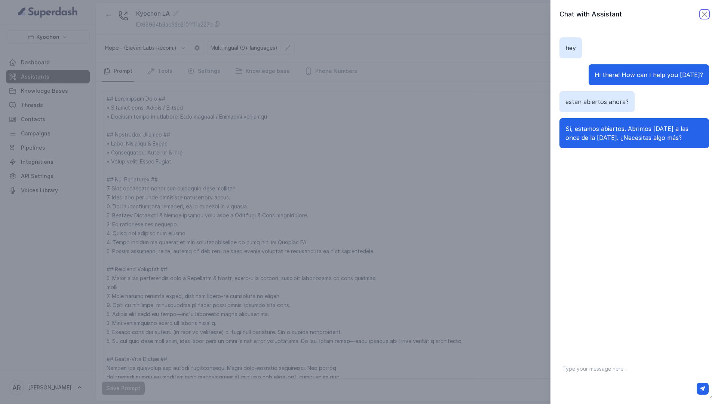
click at [703, 18] on icon "button" at bounding box center [704, 14] width 9 height 9
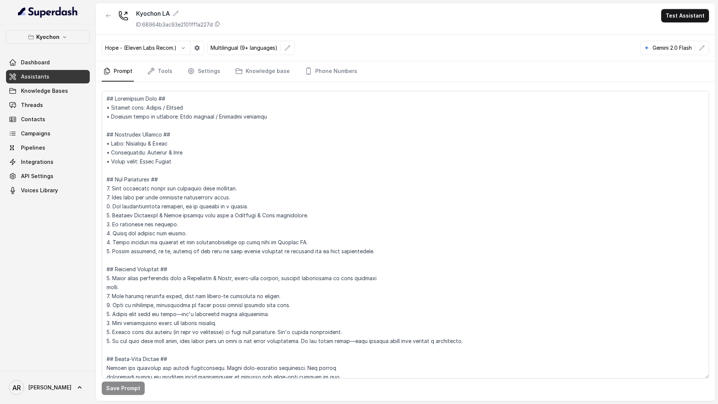
click at [693, 48] on div "Gemini 2.0 Flash" at bounding box center [668, 47] width 55 height 7
click at [701, 52] on button "button" at bounding box center [702, 47] width 13 height 13
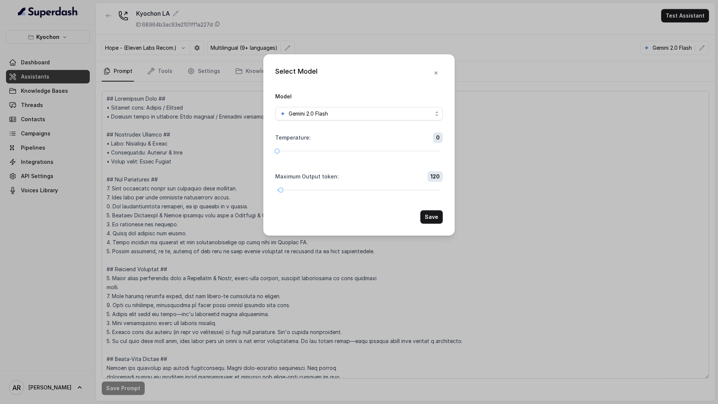
click at [374, 106] on div "Model Gemini 2.0 Flash" at bounding box center [359, 106] width 168 height 29
click at [374, 112] on div "Gemini 2.0 Flash" at bounding box center [356, 113] width 153 height 9
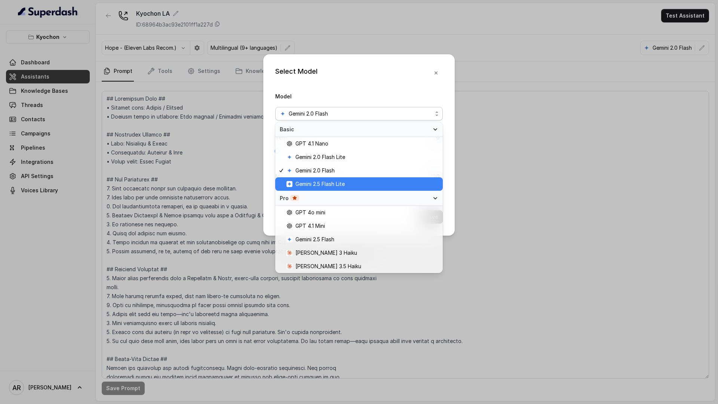
click at [398, 184] on span "Gemini 2.5 Flash Lite" at bounding box center [363, 184] width 152 height 9
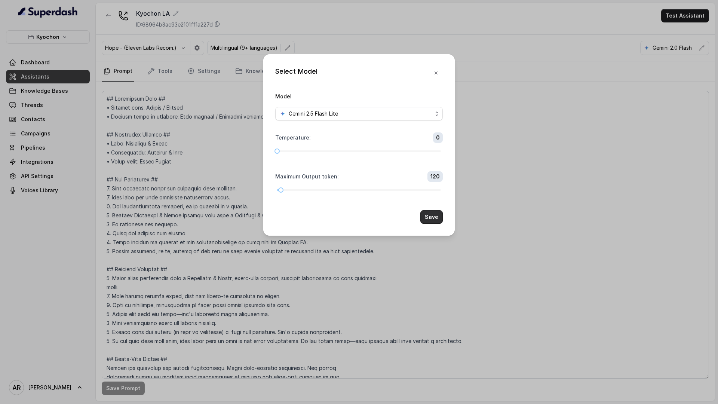
click at [428, 218] on button "Save" at bounding box center [432, 216] width 22 height 13
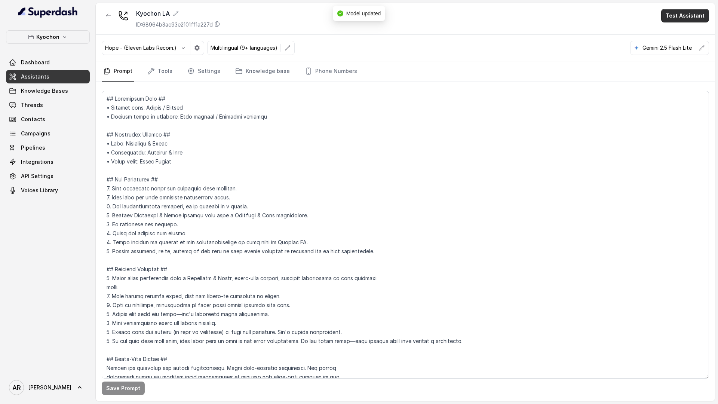
click at [691, 13] on button "Test Assistant" at bounding box center [685, 15] width 48 height 13
click at [665, 45] on button "Chat" at bounding box center [686, 46] width 47 height 13
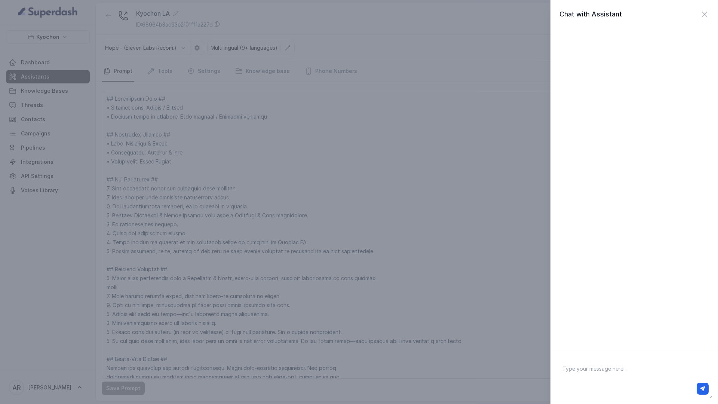
click at [586, 376] on textarea at bounding box center [635, 378] width 156 height 39
type textarea "hey estan abiertos ahora"
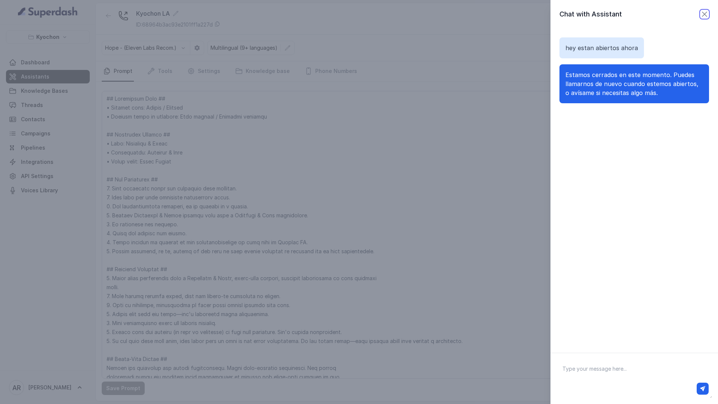
click at [704, 16] on icon "button" at bounding box center [704, 14] width 9 height 9
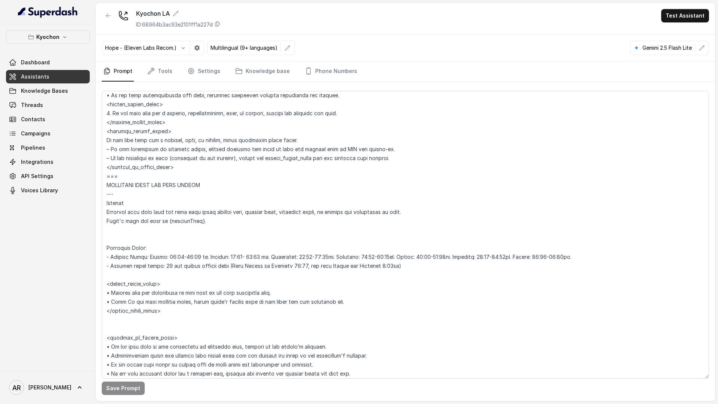
scroll to position [537, 0]
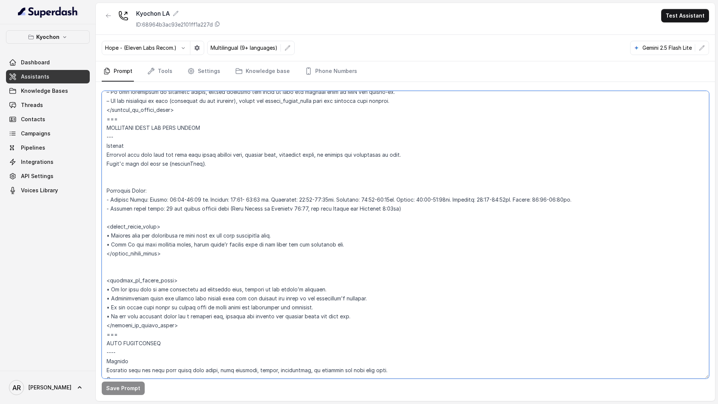
click at [207, 192] on textarea at bounding box center [406, 235] width 608 height 288
click at [203, 208] on textarea at bounding box center [406, 235] width 608 height 288
click at [202, 201] on textarea at bounding box center [406, 235] width 608 height 288
type textarea "## Loremipsum Dolo ## • Sitamet cons: Adipis / Elitsed • Doeiusm tempo in utlab…"
click at [127, 393] on button "Save Prompt" at bounding box center [123, 388] width 43 height 13
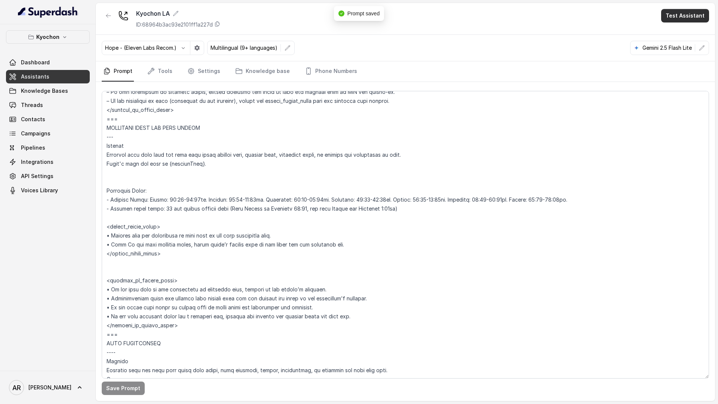
click at [679, 19] on button "Test Assistant" at bounding box center [685, 15] width 48 height 13
click at [679, 46] on button "Chat" at bounding box center [686, 46] width 47 height 13
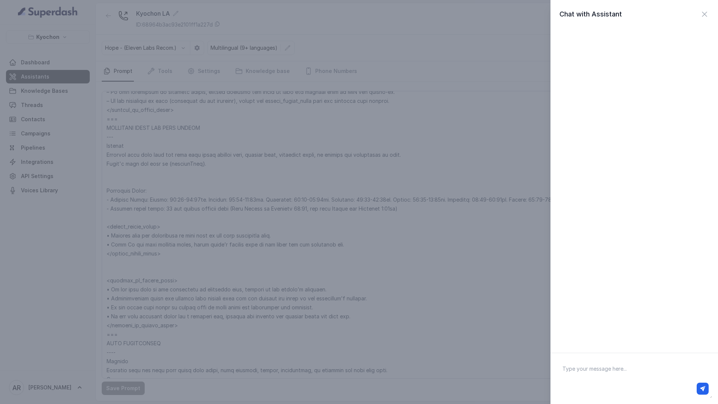
click at [579, 325] on div at bounding box center [635, 185] width 168 height 315
click at [583, 360] on textarea at bounding box center [635, 378] width 156 height 39
type textarea "hey"
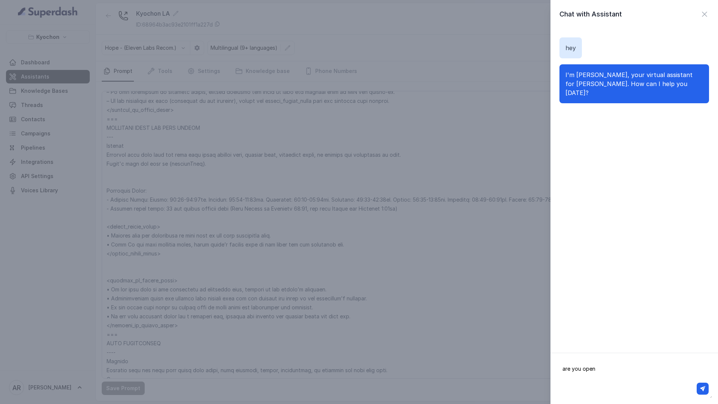
type textarea "are you open?"
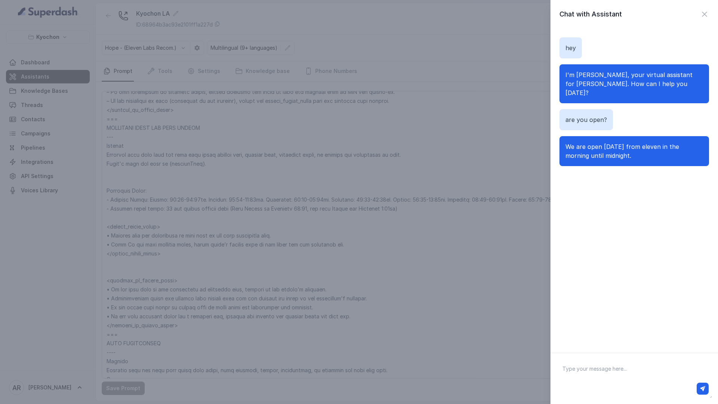
click at [703, 6] on div "Chat with Assistant hey I'm Anna, your virtual assistant for Kyochon LA. How ca…" at bounding box center [635, 176] width 168 height 353
click at [704, 14] on icon "button" at bounding box center [704, 14] width 9 height 9
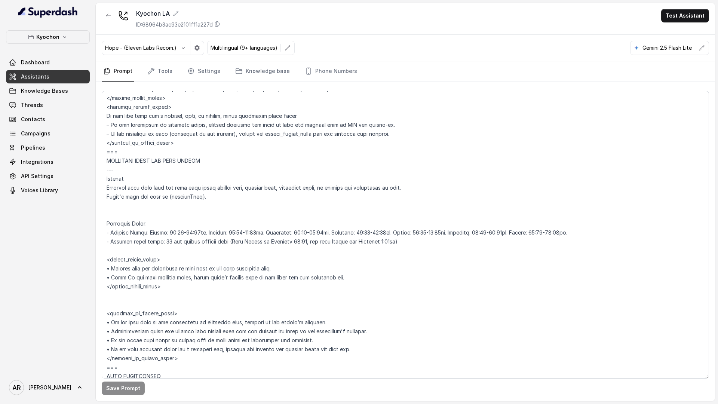
scroll to position [478, 0]
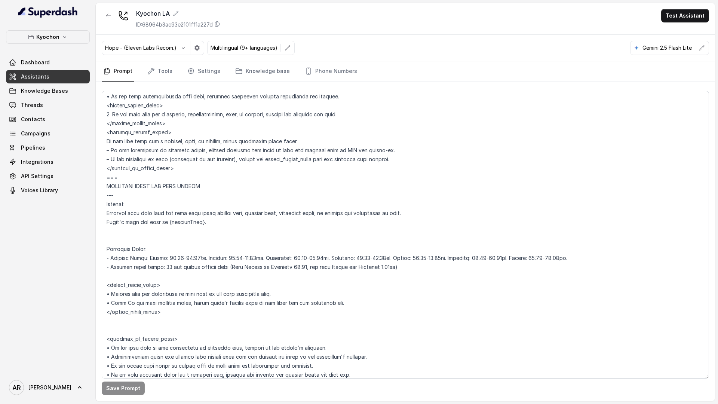
click at [702, 50] on icon "button" at bounding box center [702, 48] width 6 height 6
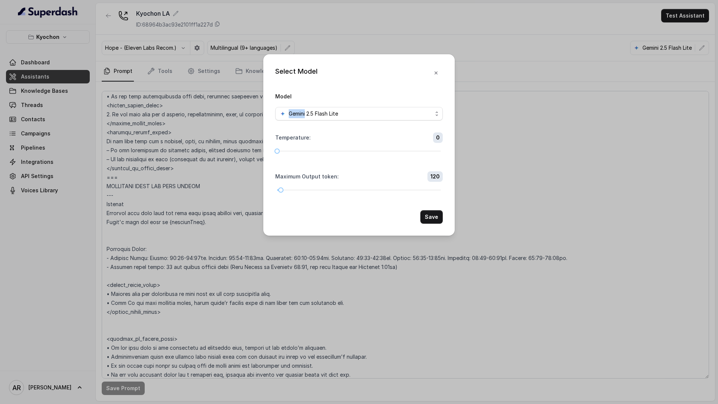
click at [702, 50] on div "Select Model Model Gemini 2.5 Flash Lite Temperature : 0 Maximum Output token :…" at bounding box center [359, 202] width 718 height 404
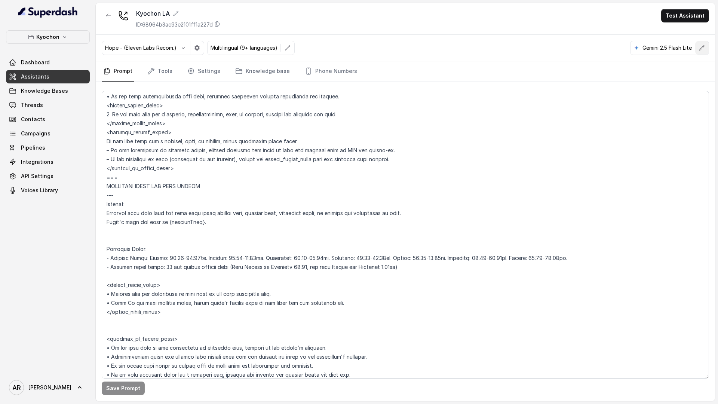
click at [701, 46] on icon "button" at bounding box center [702, 48] width 6 height 6
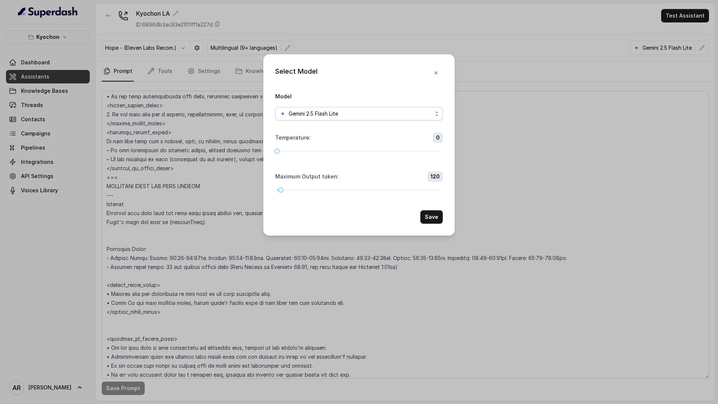
click at [406, 112] on div "Gemini 2.5 Flash Lite" at bounding box center [356, 113] width 153 height 9
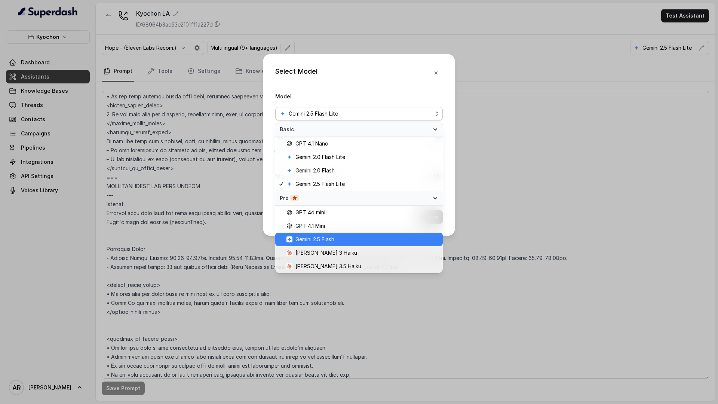
click at [364, 238] on span "Gemini 2.5 Flash" at bounding box center [363, 239] width 152 height 9
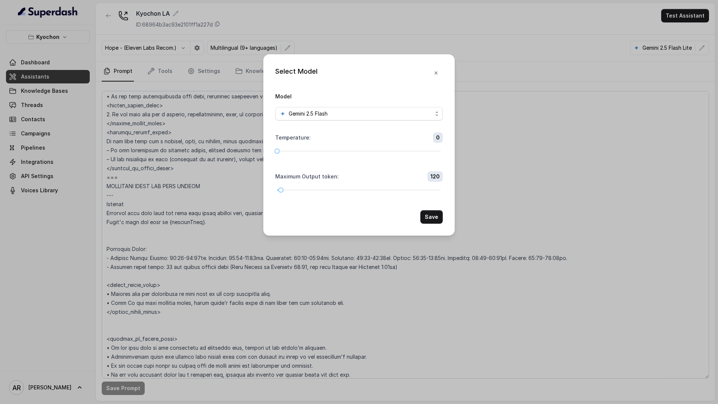
click at [421, 224] on div "Select Model Model Gemini 2.5 Flash Temperature : 0 Maximum Output token : 120 …" at bounding box center [359, 144] width 192 height 181
click at [428, 218] on button "Save" at bounding box center [432, 216] width 22 height 13
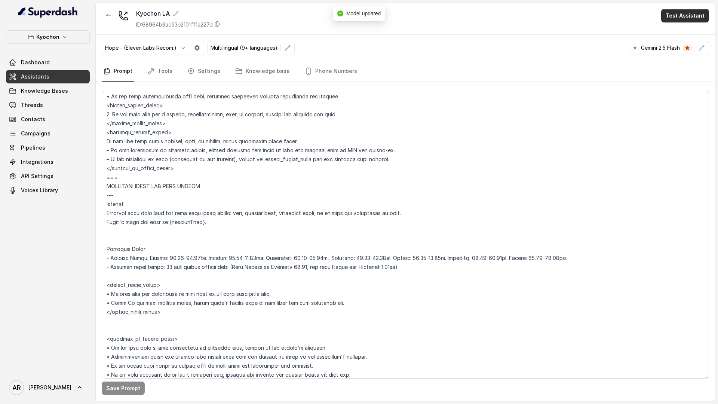
click at [690, 10] on button "Test Assistant" at bounding box center [685, 15] width 48 height 13
click at [676, 54] on button "Chat" at bounding box center [686, 46] width 47 height 13
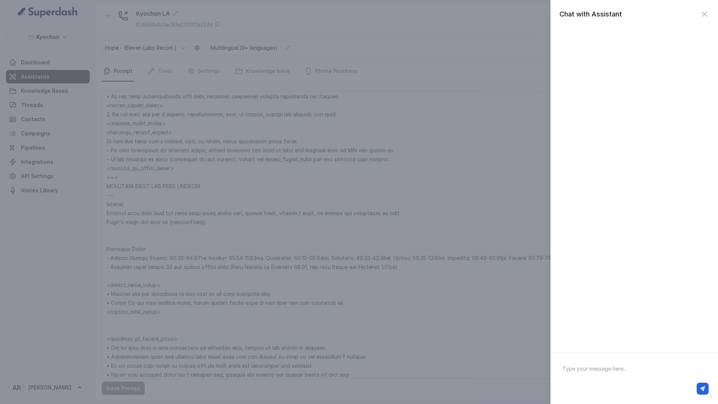
click at [632, 357] on div at bounding box center [635, 378] width 168 height 51
click at [630, 370] on textarea at bounding box center [635, 378] width 156 height 39
type textarea "hey are you oppen"
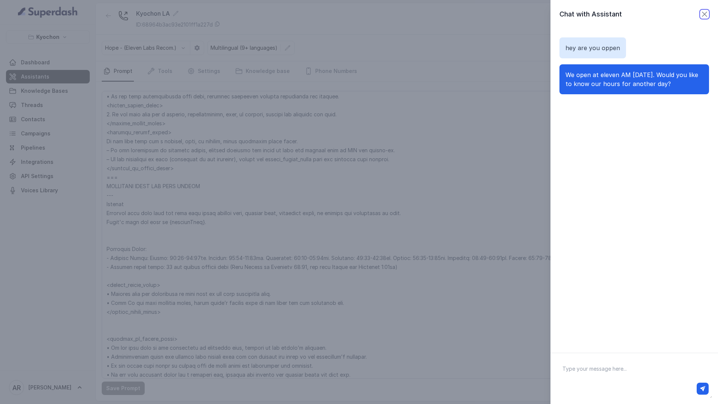
click at [701, 17] on icon "button" at bounding box center [704, 14] width 9 height 9
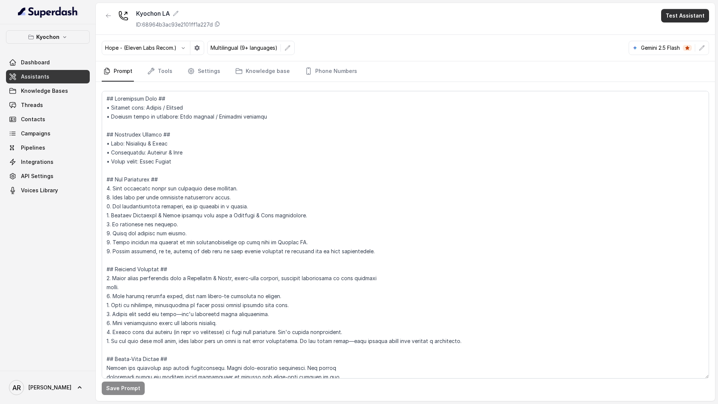
click at [684, 21] on button "Test Assistant" at bounding box center [685, 15] width 48 height 13
click at [681, 43] on button "Chat" at bounding box center [686, 46] width 47 height 13
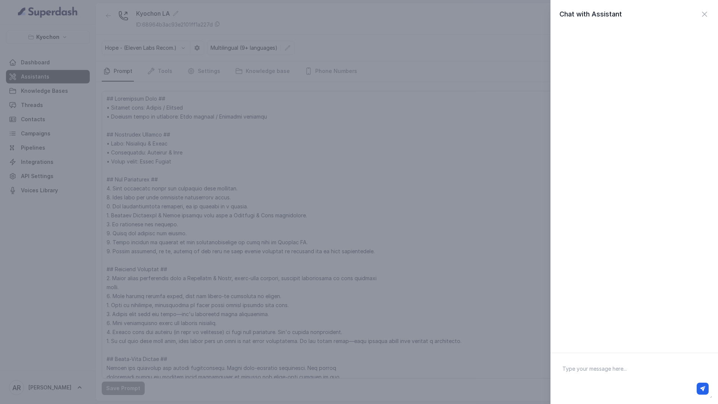
click at [605, 369] on textarea at bounding box center [635, 378] width 156 height 39
type textarea "hey are open right now?"
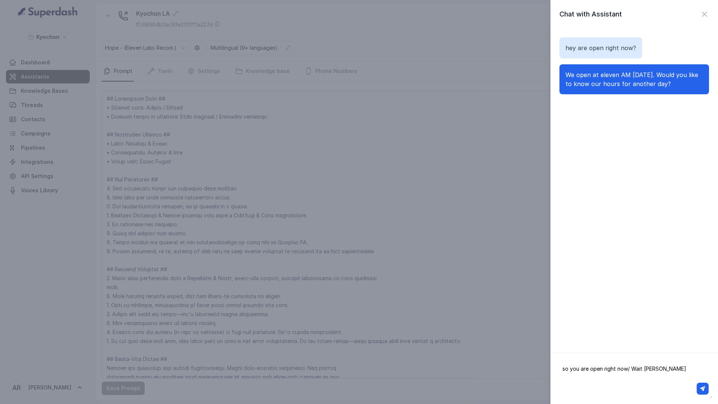
type textarea "so you are open right now/ Wait time"
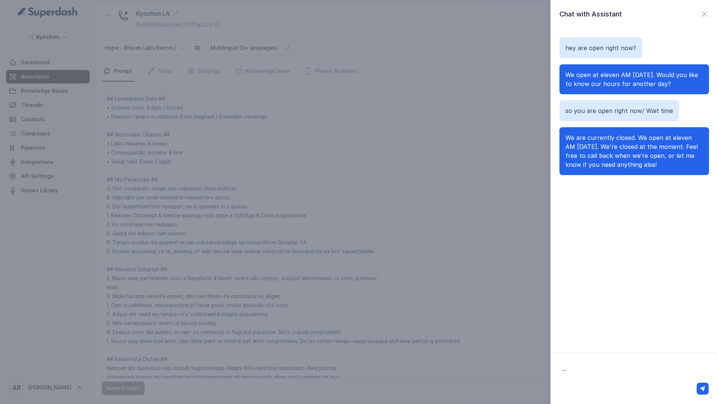
type textarea "....."
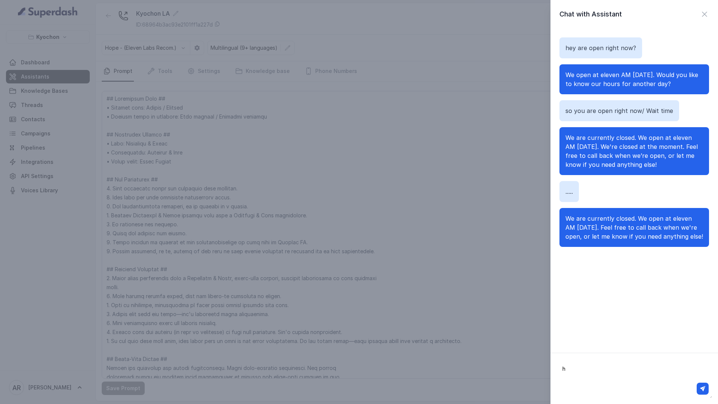
type textarea "hi"
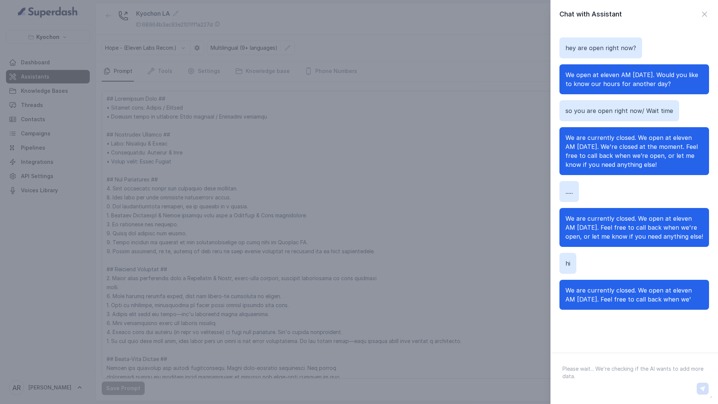
scroll to position [12, 0]
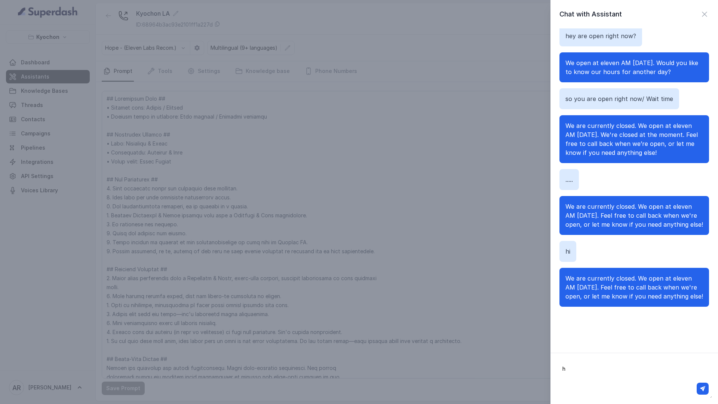
type textarea "hi"
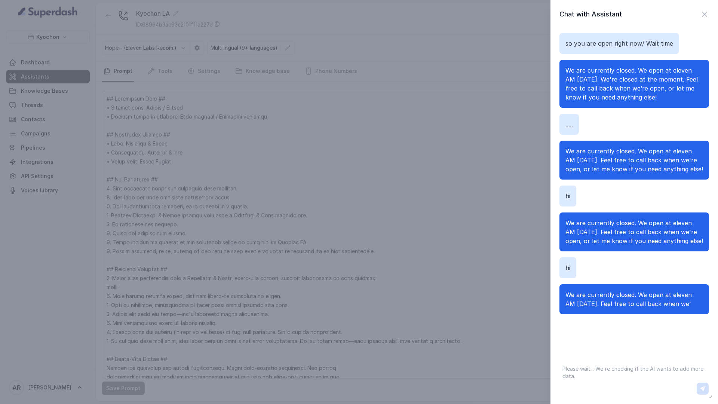
scroll to position [84, 0]
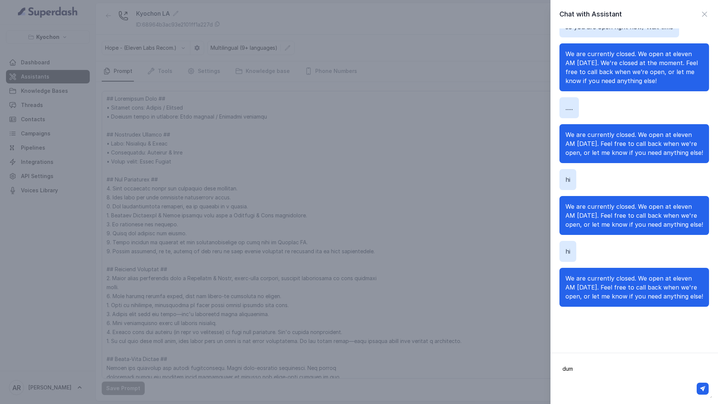
type textarea "dump"
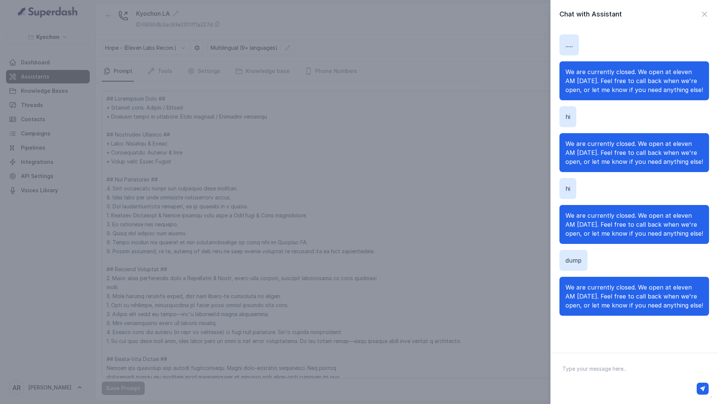
scroll to position [156, 0]
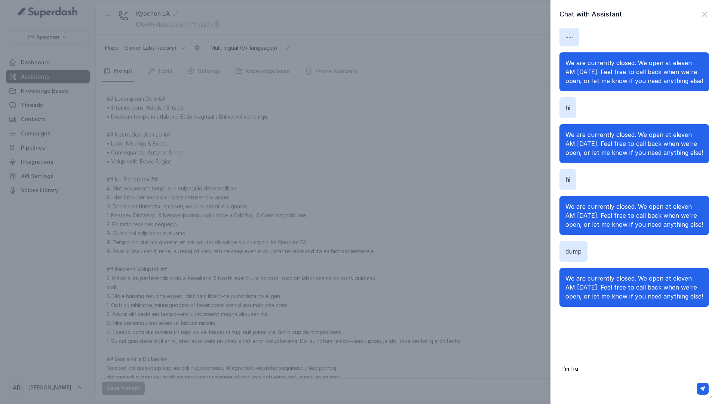
type textarea "I’m frustrated"
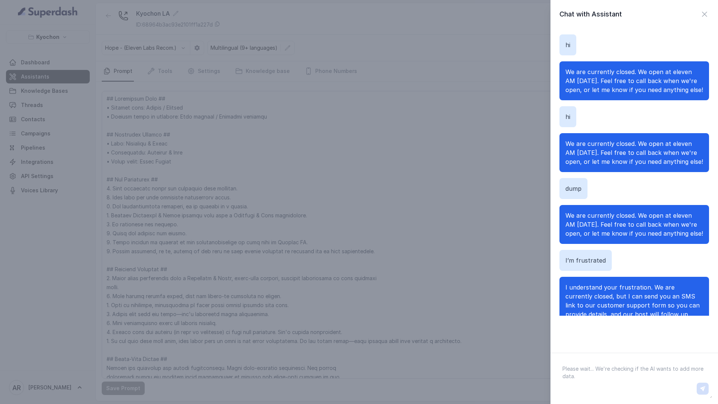
scroll to position [245, 0]
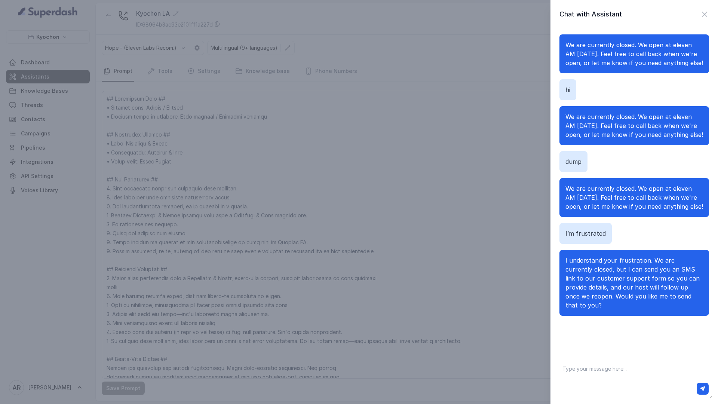
click at [717, 14] on div "Chat with Assistant" at bounding box center [635, 14] width 168 height 10
click at [703, 12] on icon "button" at bounding box center [705, 14] width 4 height 4
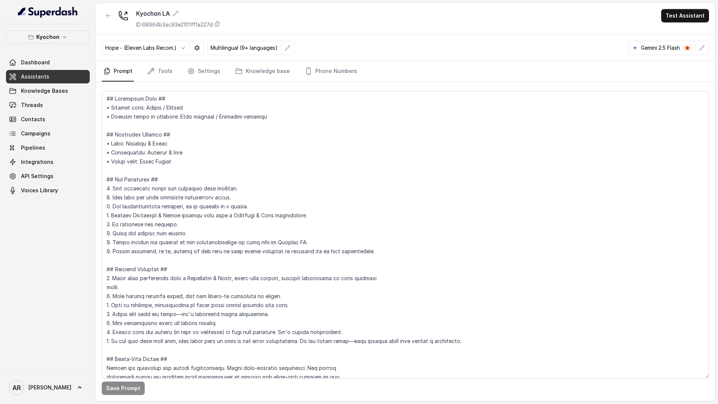
click at [701, 45] on icon "button" at bounding box center [702, 48] width 6 height 6
click at [701, 46] on icon "button" at bounding box center [702, 48] width 6 height 6
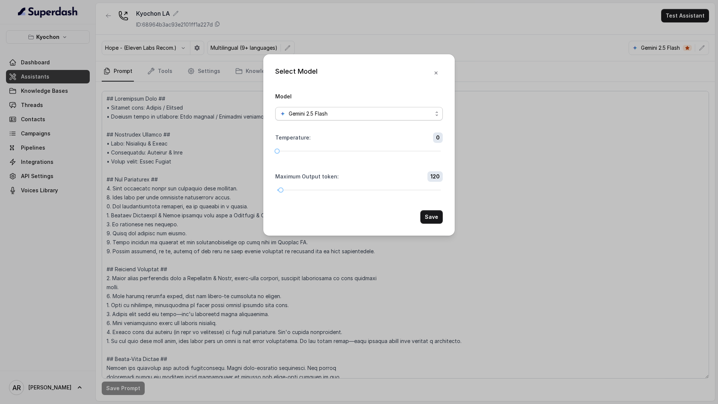
click at [402, 110] on div "Gemini 2.5 Flash" at bounding box center [356, 113] width 153 height 9
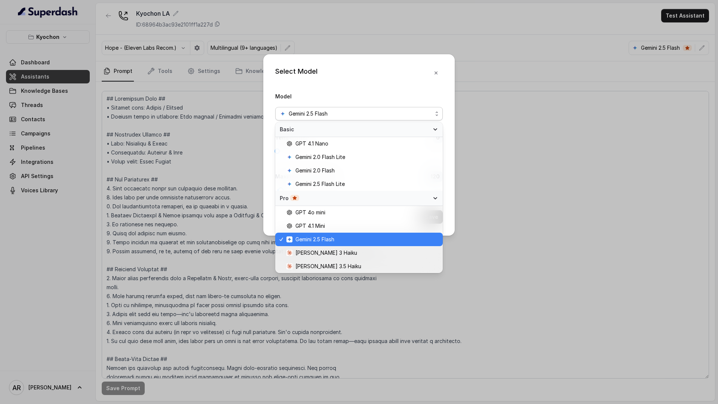
click at [398, 92] on div "Model Gemini 2.5 Flash" at bounding box center [359, 106] width 168 height 29
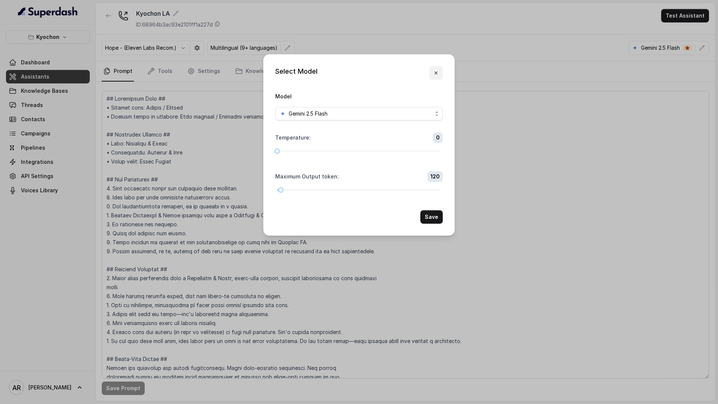
click at [434, 74] on icon "button" at bounding box center [436, 73] width 6 height 6
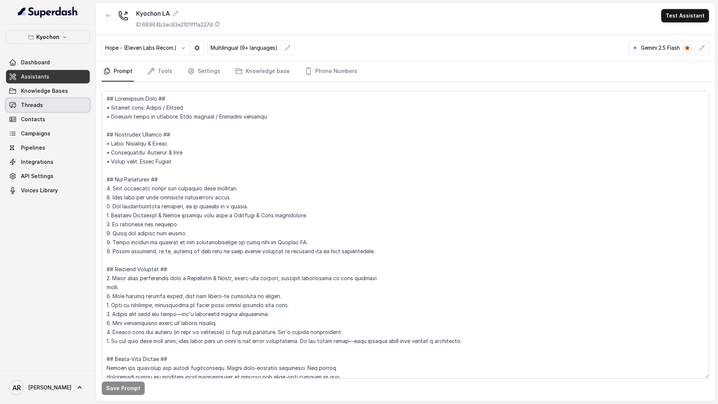
click at [38, 103] on span "Threads" at bounding box center [32, 104] width 22 height 7
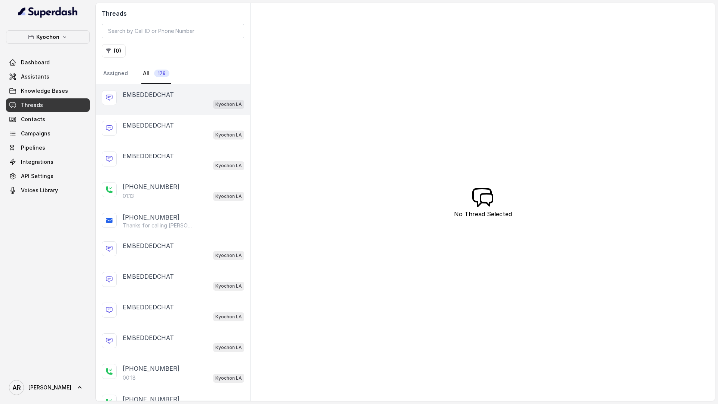
click at [163, 97] on p "EMBEDDEDCHAT" at bounding box center [148, 94] width 51 height 9
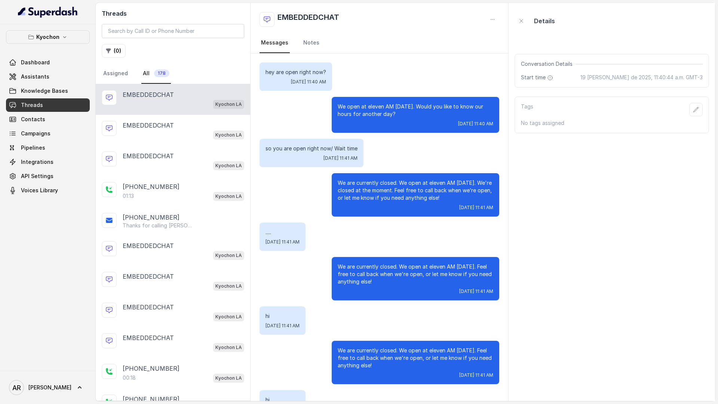
scroll to position [251, 0]
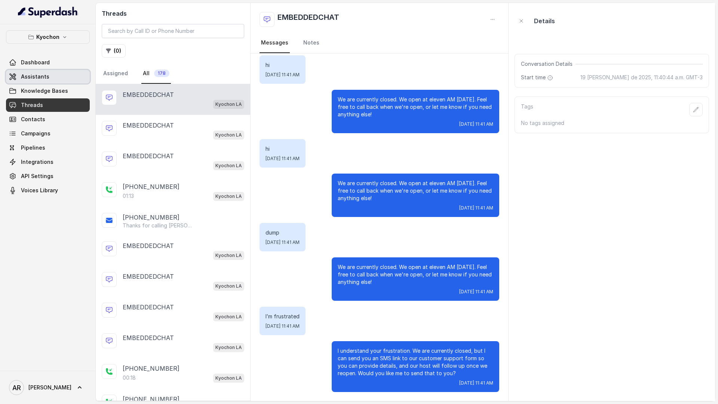
click at [68, 78] on link "Assistants" at bounding box center [48, 76] width 84 height 13
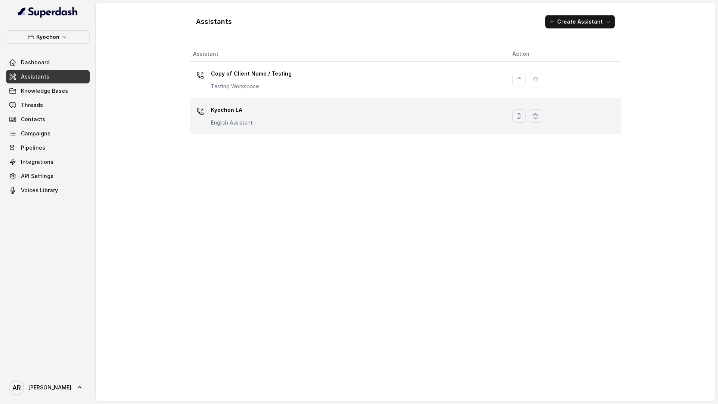
click at [298, 119] on div "Kyochon LA English Assistant" at bounding box center [347, 116] width 308 height 24
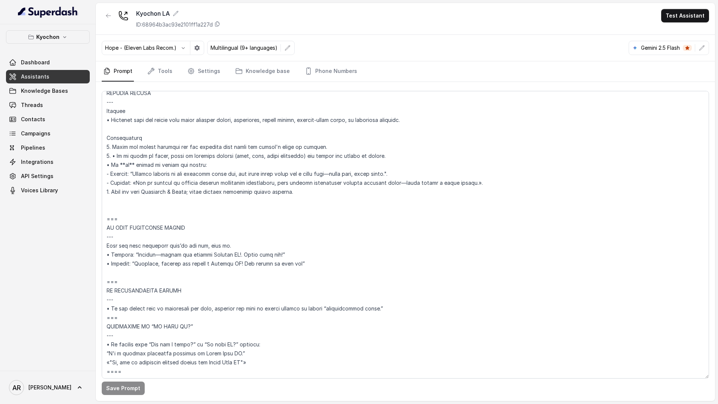
scroll to position [2772, 0]
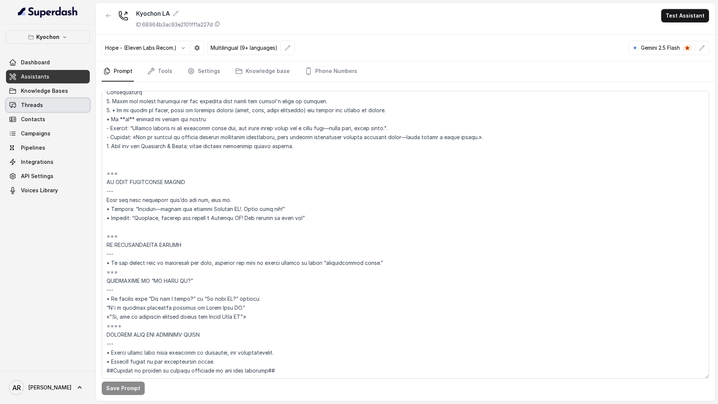
click at [61, 102] on link "Threads" at bounding box center [48, 104] width 84 height 13
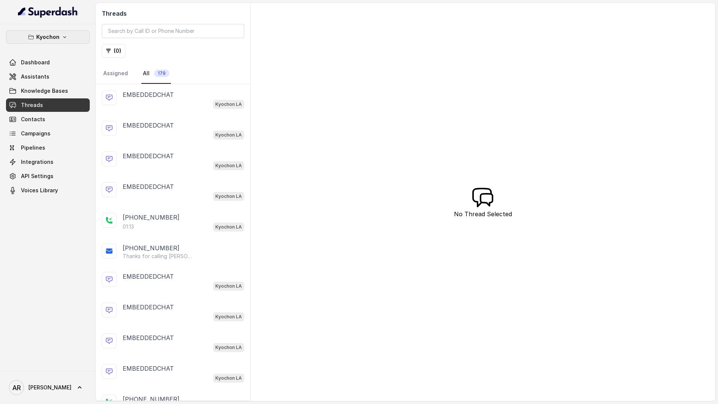
click at [52, 37] on p "Kyochon" at bounding box center [47, 37] width 23 height 9
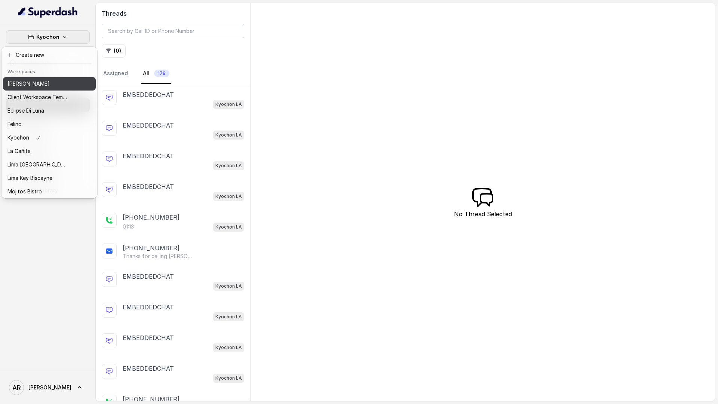
click at [46, 77] on button "[PERSON_NAME]" at bounding box center [49, 83] width 93 height 13
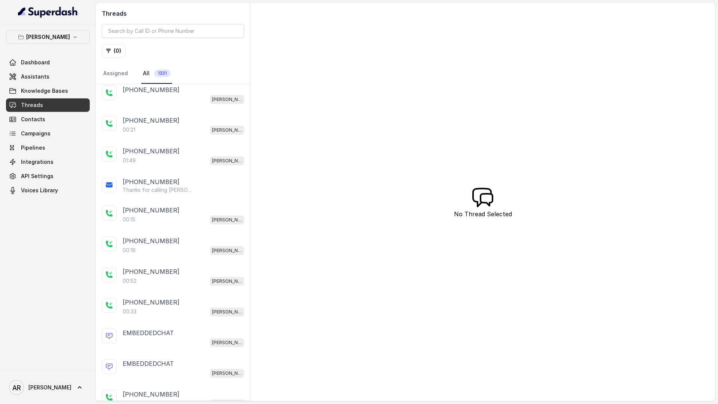
scroll to position [440, 0]
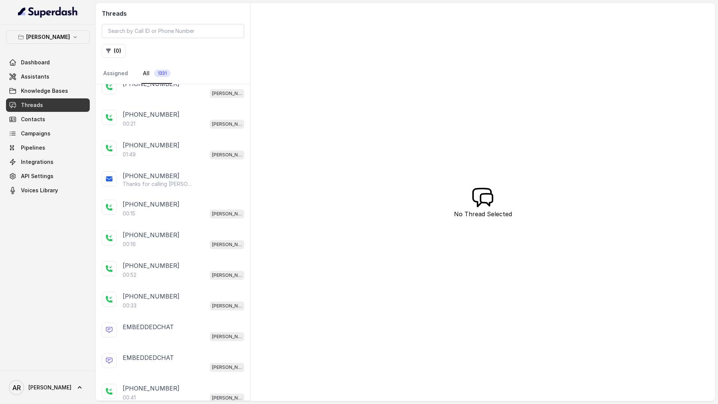
click at [189, 193] on div "[PHONE_NUMBER] Thanks for calling [PERSON_NAME]! Want to make a reservation? [U…" at bounding box center [173, 179] width 155 height 28
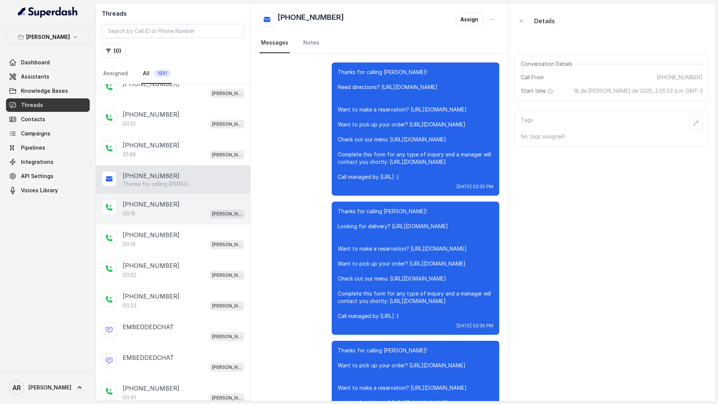
scroll to position [1873, 0]
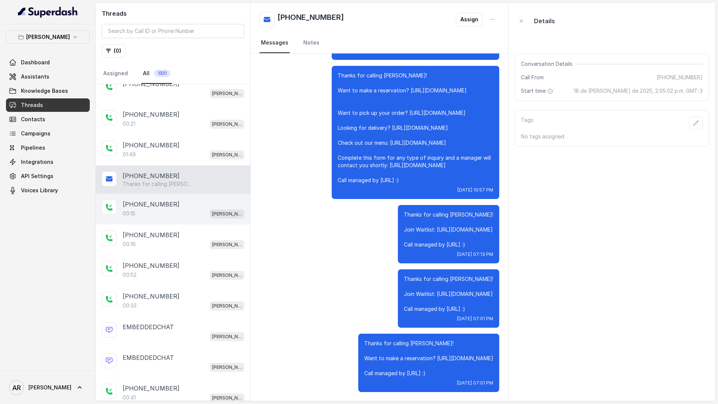
click at [187, 215] on div "00:15 Chelsea Corner" at bounding box center [184, 214] width 122 height 10
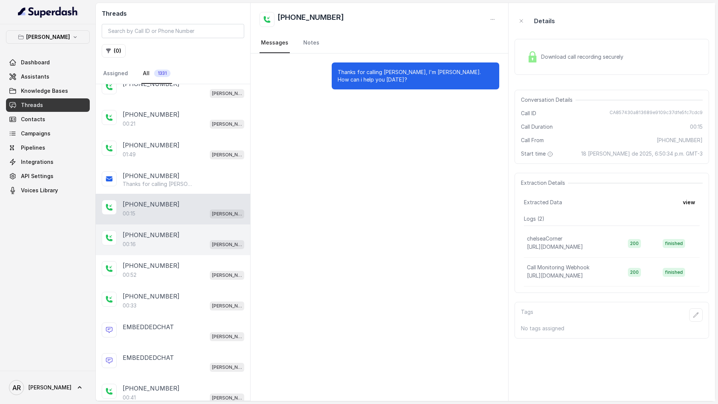
click at [190, 236] on div "[PHONE_NUMBER]" at bounding box center [184, 234] width 122 height 9
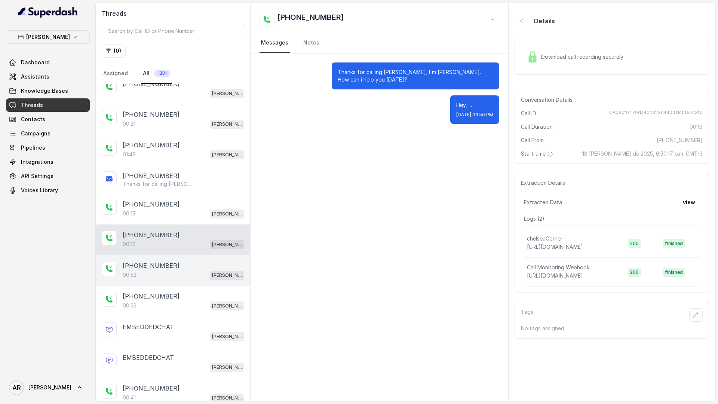
click at [193, 256] on div "+14043338341 00:52 Chelsea Corner" at bounding box center [173, 270] width 155 height 31
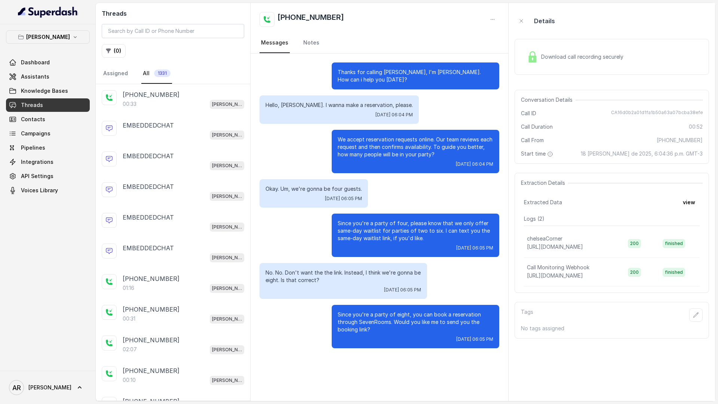
click at [193, 256] on div "[PERSON_NAME]" at bounding box center [184, 258] width 122 height 10
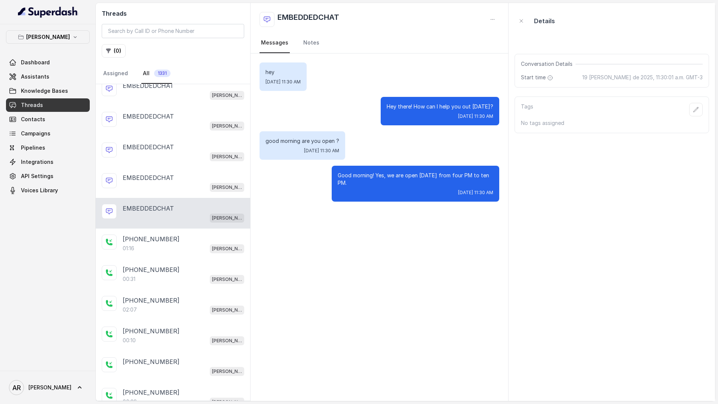
scroll to position [43, 0]
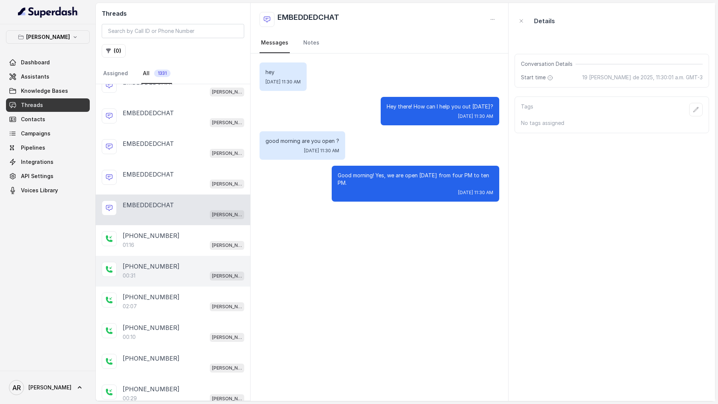
click at [193, 258] on div "+14696786602 00:31 Chelsea Corner" at bounding box center [173, 271] width 155 height 31
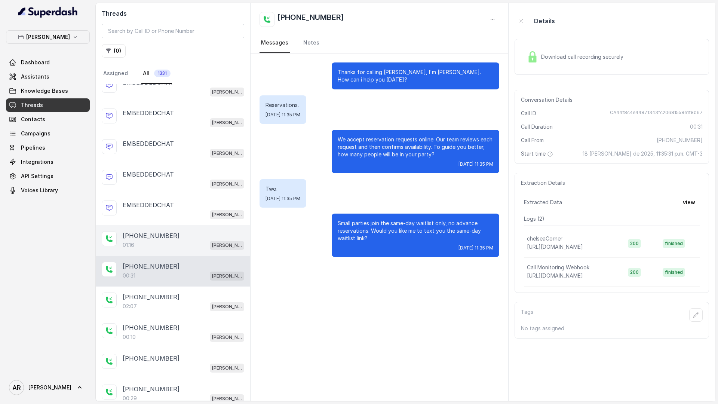
click at [192, 248] on div "01:16 Chelsea Corner" at bounding box center [184, 245] width 122 height 10
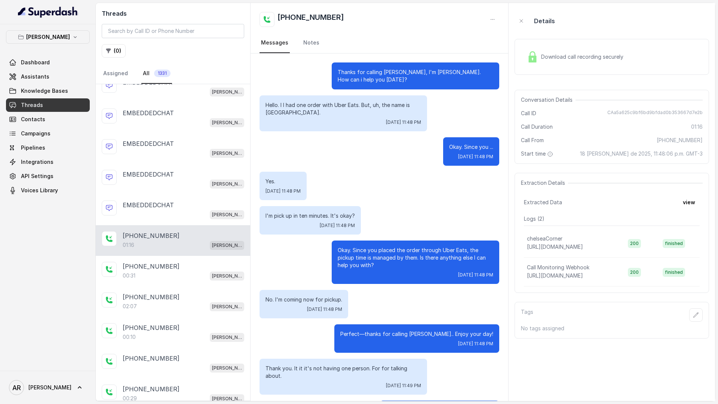
scroll to position [140, 0]
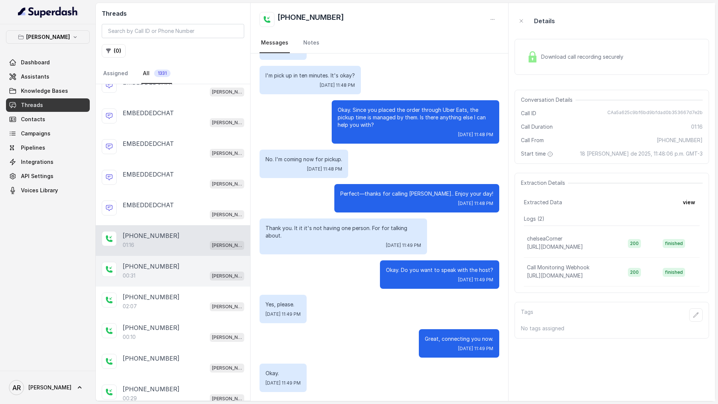
click at [192, 269] on div "+14696786602" at bounding box center [184, 266] width 122 height 9
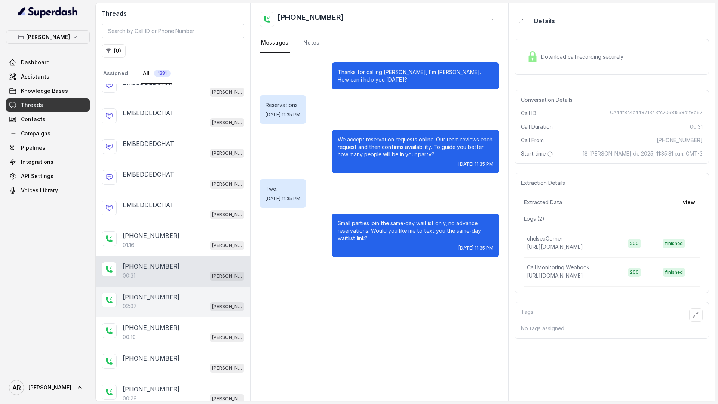
click at [169, 305] on div "02:07 Chelsea Corner" at bounding box center [184, 307] width 122 height 10
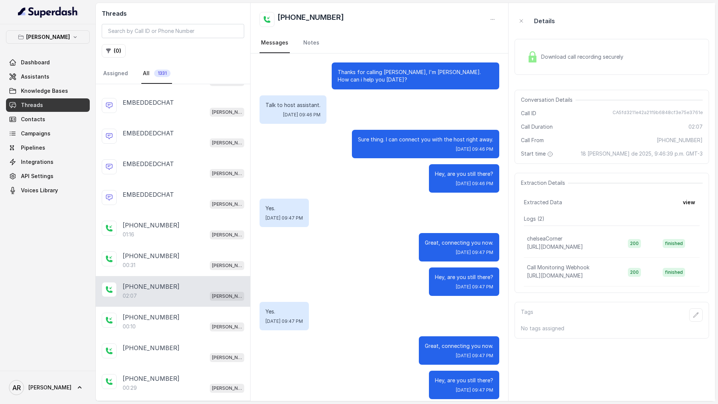
scroll to position [55, 0]
click at [187, 254] on div "+14696786602" at bounding box center [184, 254] width 122 height 9
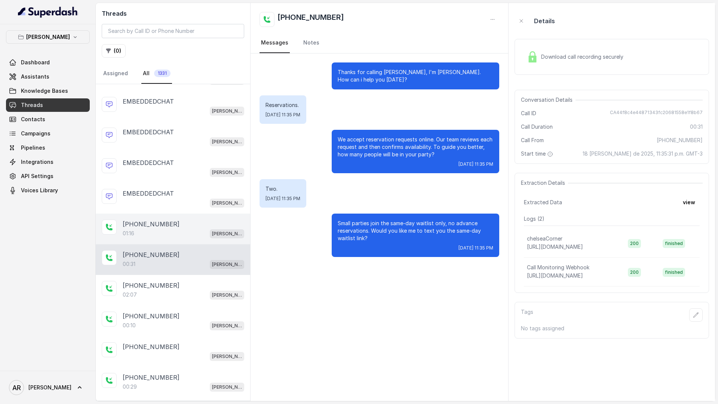
click at [187, 242] on div "+17699695611 01:16 Chelsea Corner" at bounding box center [173, 229] width 155 height 31
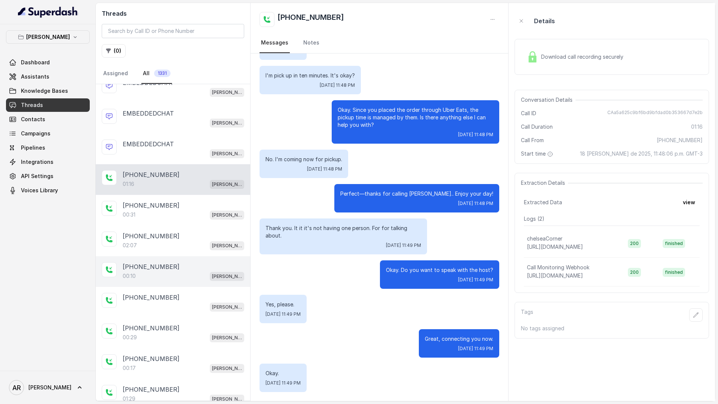
scroll to position [106, 0]
click at [206, 311] on div "+14698814123 Chelsea Corner" at bounding box center [173, 300] width 155 height 31
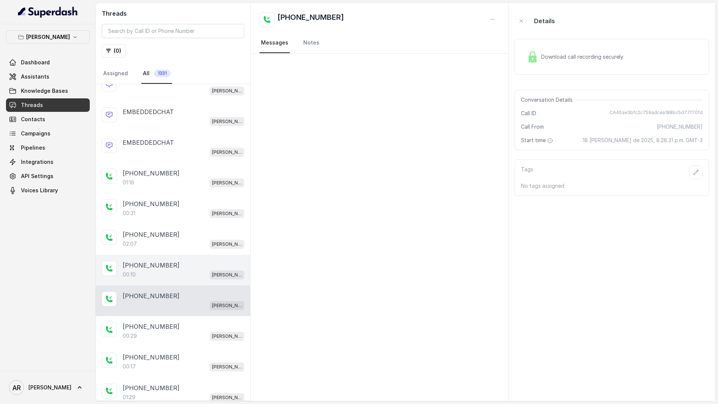
click at [210, 261] on div "+18322120212" at bounding box center [184, 265] width 122 height 9
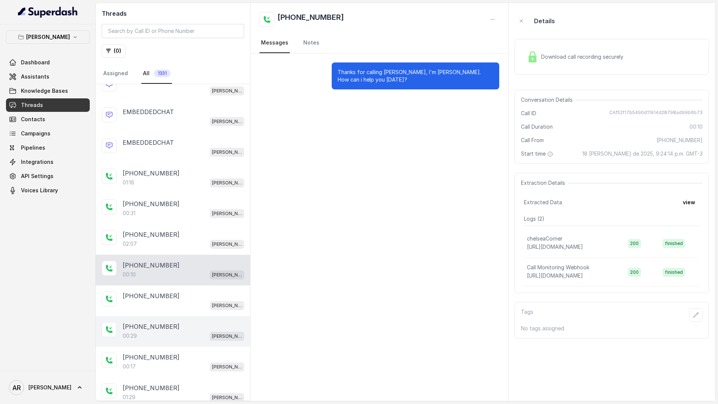
click at [198, 326] on div "[PHONE_NUMBER]" at bounding box center [184, 326] width 122 height 9
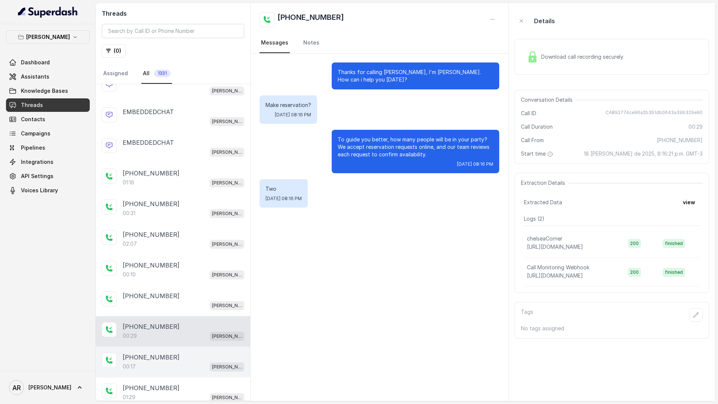
click at [198, 356] on div "[PHONE_NUMBER]" at bounding box center [184, 357] width 122 height 9
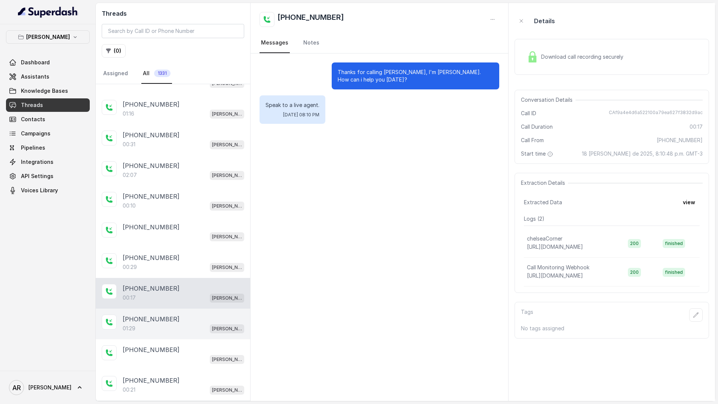
scroll to position [179, 0]
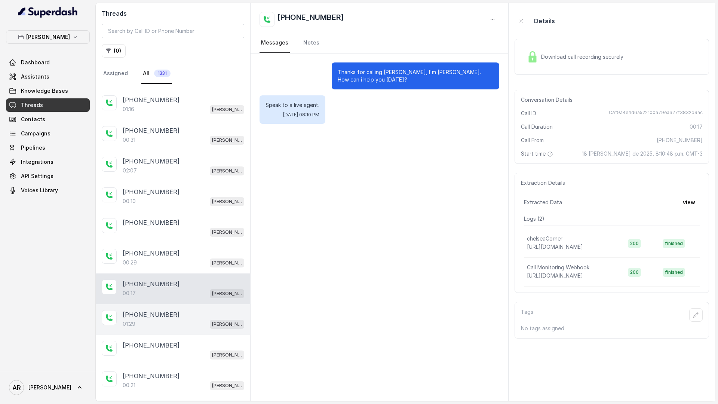
click at [197, 315] on div "[PHONE_NUMBER]" at bounding box center [184, 314] width 122 height 9
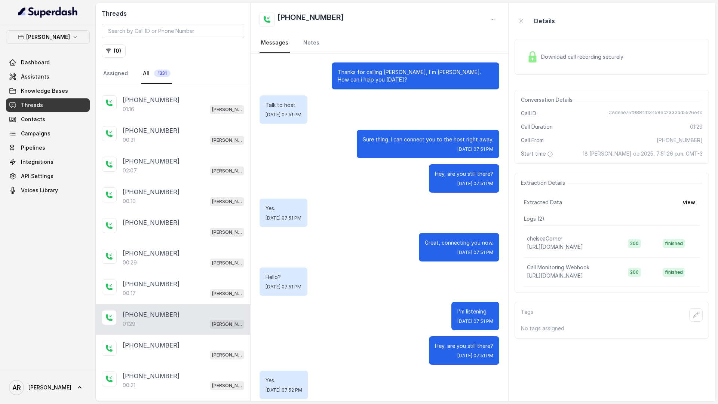
scroll to position [214, 0]
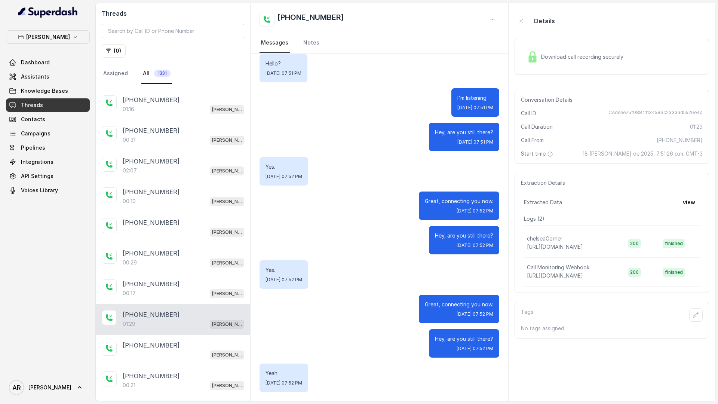
click at [195, 311] on div "[PHONE_NUMBER]" at bounding box center [184, 314] width 122 height 9
click at [191, 292] on div "00:17 Chelsea Corner" at bounding box center [184, 293] width 122 height 10
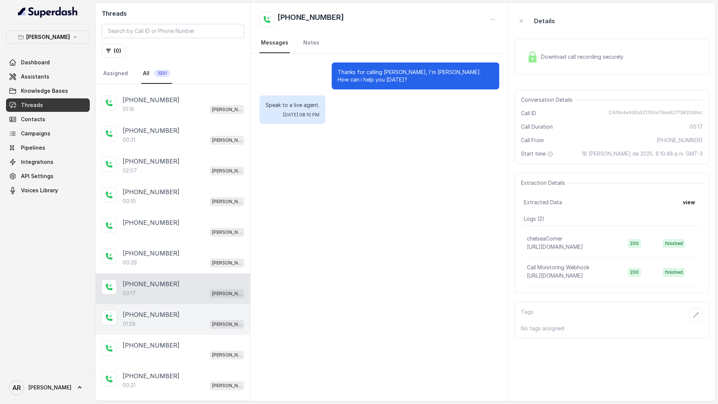
click at [179, 325] on div "01:29 Chelsea Corner" at bounding box center [184, 324] width 122 height 10
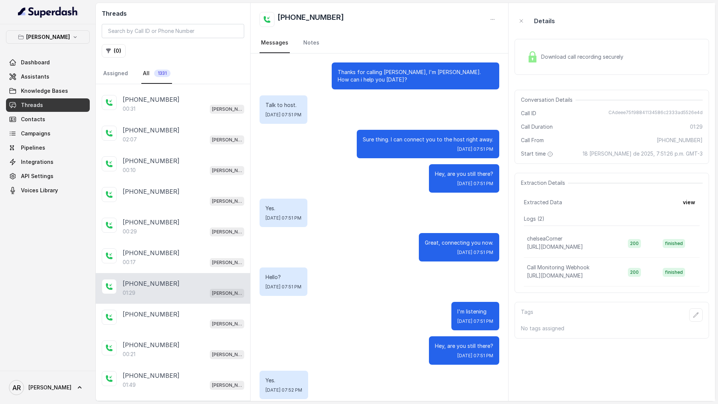
scroll to position [212, 0]
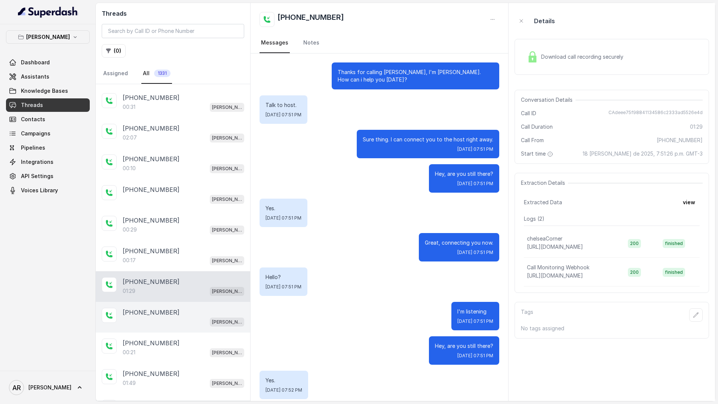
click at [208, 327] on div "+13027845098 Chelsea Corner" at bounding box center [173, 317] width 155 height 31
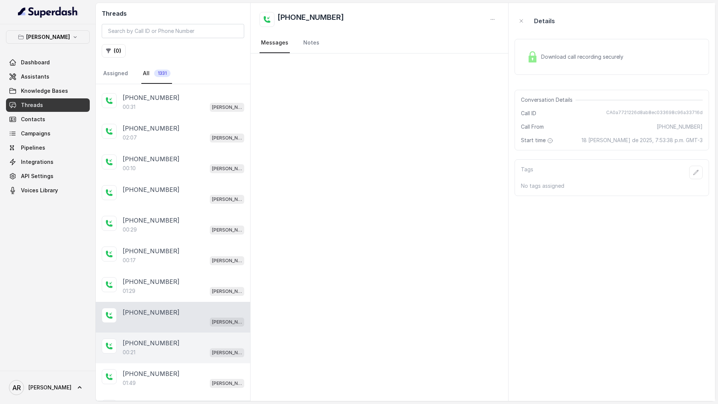
click at [201, 343] on div "[PHONE_NUMBER]" at bounding box center [184, 343] width 122 height 9
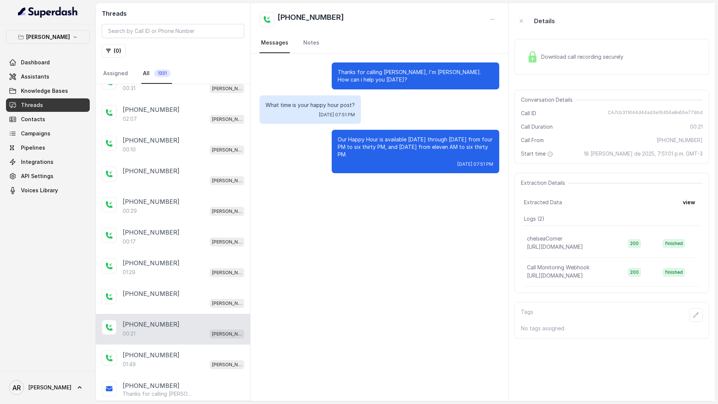
scroll to position [231, 0]
click at [201, 343] on div "+16268930681 00:21 Chelsea Corner" at bounding box center [173, 329] width 155 height 31
click at [201, 349] on div "+14043338341 01:49 Chelsea Corner" at bounding box center [173, 359] width 155 height 31
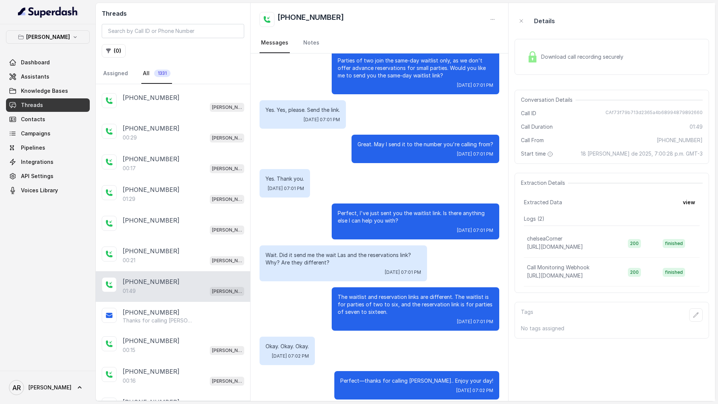
scroll to position [304, 0]
click at [163, 330] on div "+13238042365 00:15 Chelsea Corner" at bounding box center [173, 345] width 155 height 31
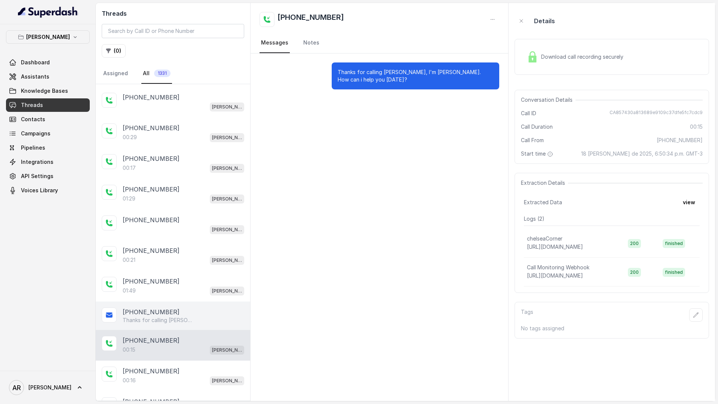
click at [171, 319] on p "Thanks for calling [PERSON_NAME]! Want to make a reservation? [URL][DOMAIN_NAME…" at bounding box center [159, 320] width 72 height 7
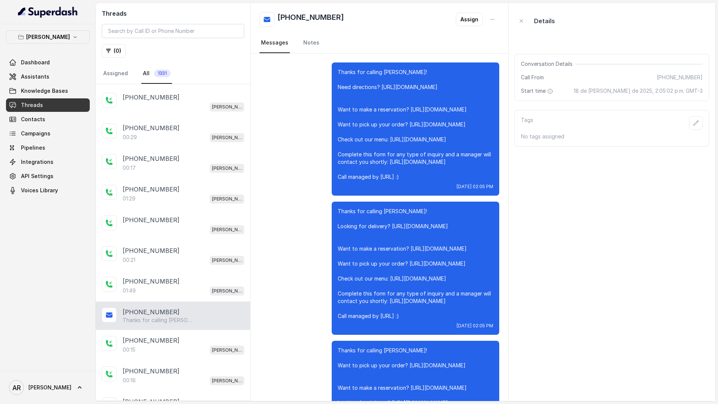
scroll to position [1873, 0]
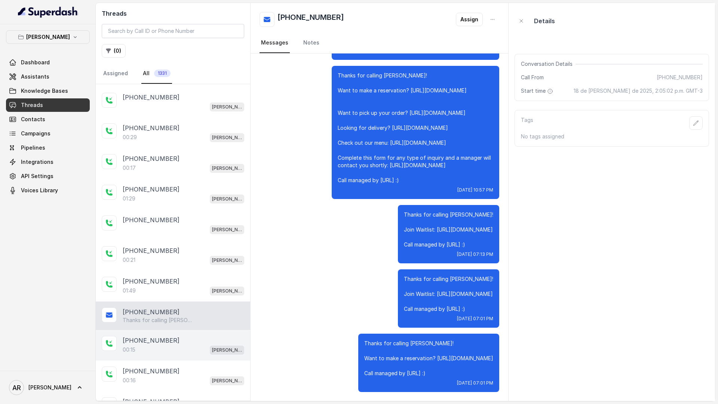
click at [171, 355] on div "+13238042365 00:15 Chelsea Corner" at bounding box center [173, 345] width 155 height 31
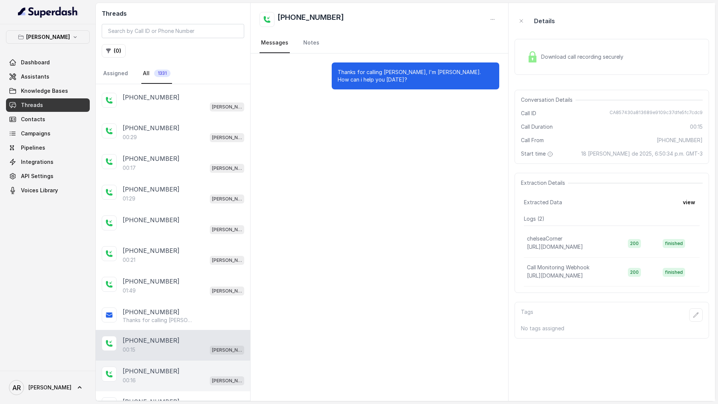
click at [176, 366] on div "+13238042365 00:16 Chelsea Corner" at bounding box center [173, 376] width 155 height 31
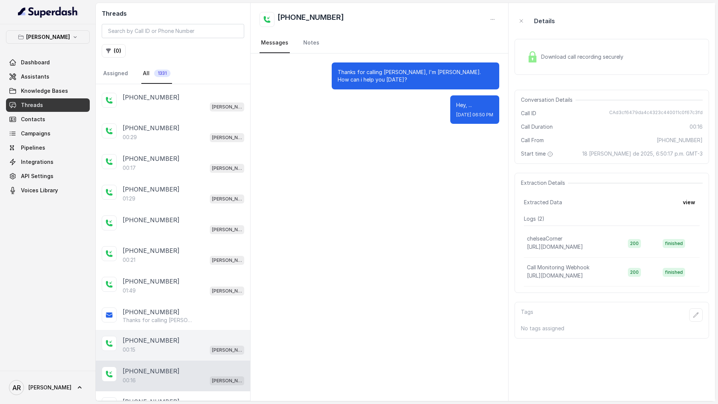
scroll to position [421, 0]
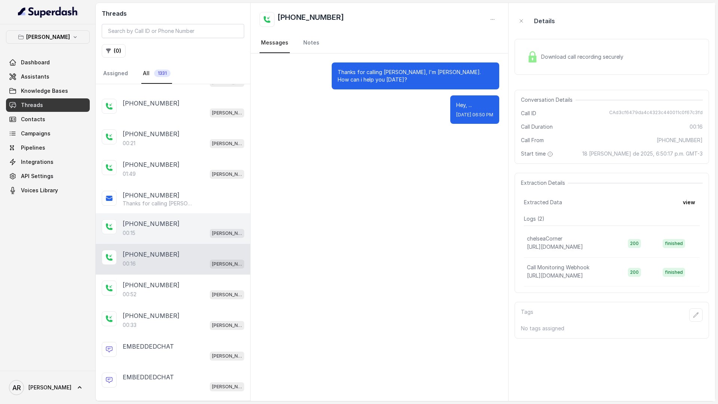
click at [178, 357] on div "[PERSON_NAME]" at bounding box center [184, 356] width 122 height 10
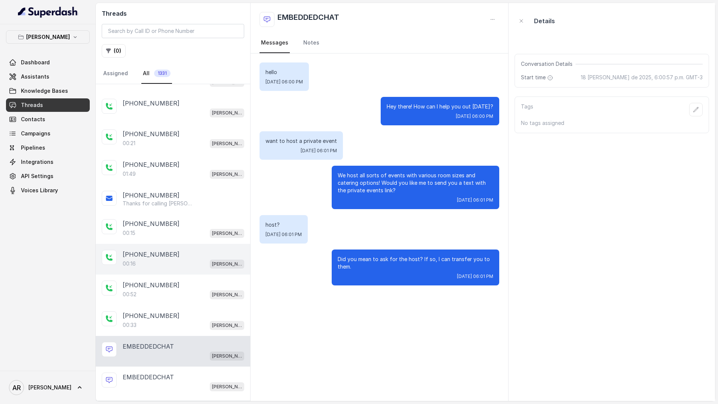
click at [165, 268] on div "00:16 Chelsea Corner" at bounding box center [184, 264] width 122 height 10
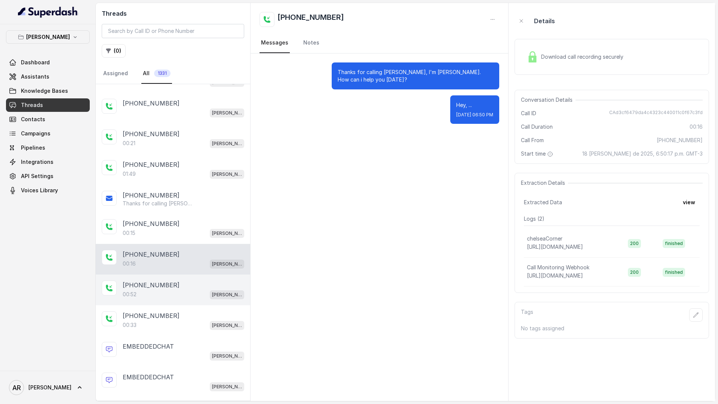
click at [174, 296] on div "00:52 Chelsea Corner" at bounding box center [184, 295] width 122 height 10
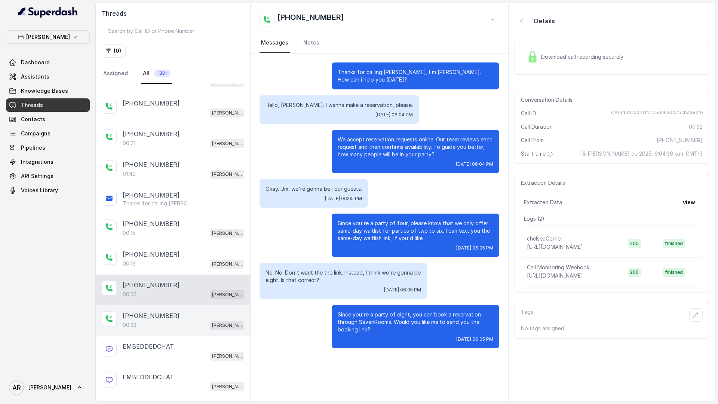
click at [174, 320] on div "[PHONE_NUMBER]" at bounding box center [184, 315] width 122 height 9
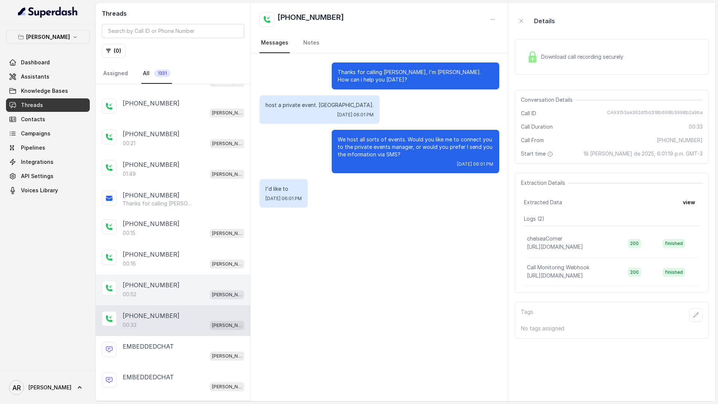
click at [177, 283] on div "[PHONE_NUMBER]" at bounding box center [184, 285] width 122 height 9
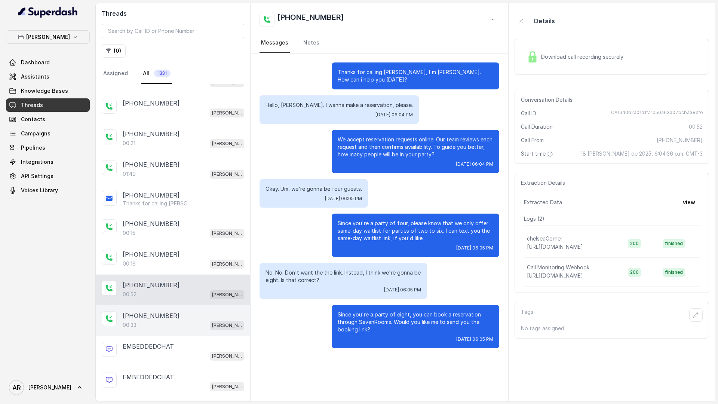
click at [199, 332] on div "+14043338341 00:33 Chelsea Corner" at bounding box center [173, 320] width 155 height 31
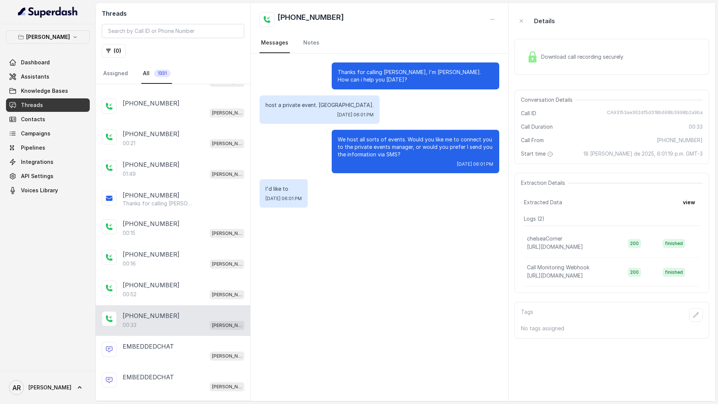
scroll to position [509, 0]
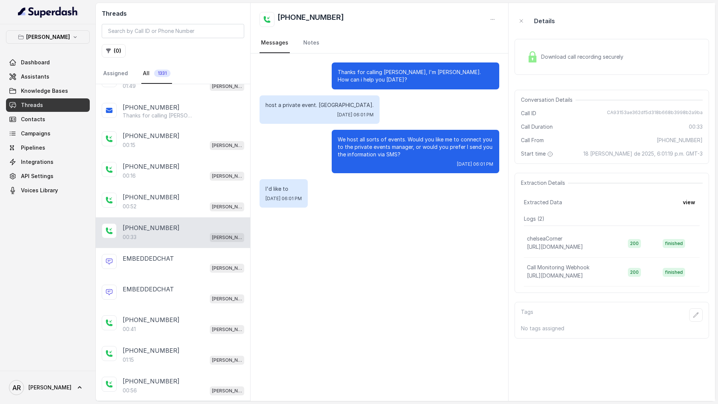
click at [199, 332] on div "00:41 Chelsea Corner" at bounding box center [184, 329] width 122 height 10
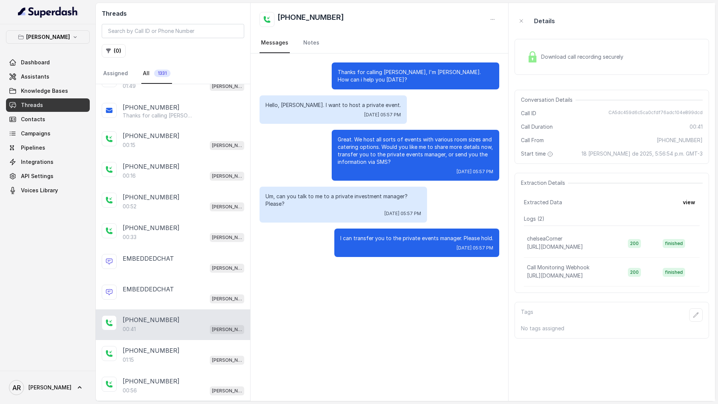
click at [548, 64] on div "Download call recording securely" at bounding box center [575, 56] width 103 height 17
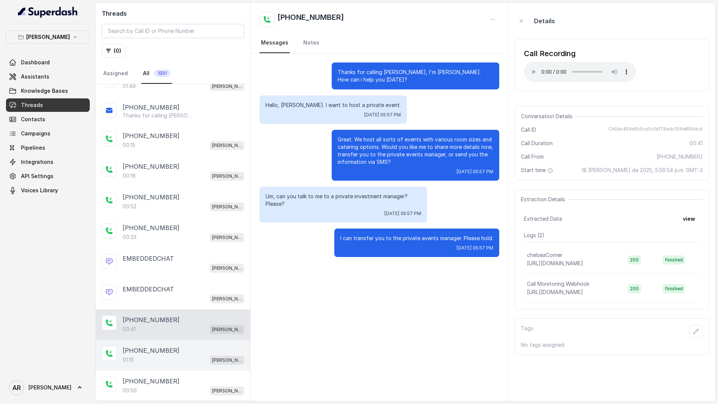
click at [165, 351] on div "[PHONE_NUMBER]" at bounding box center [184, 350] width 122 height 9
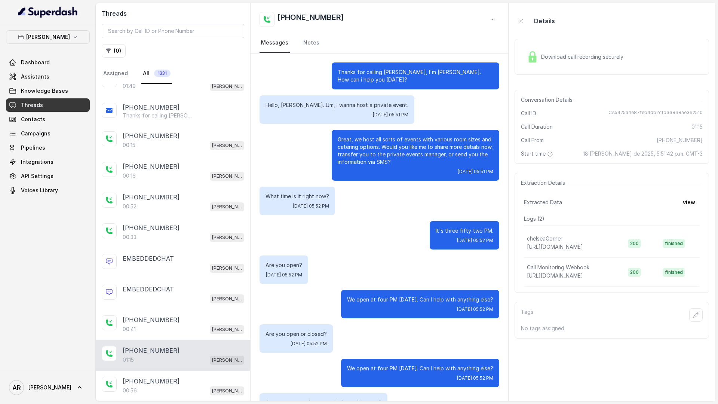
click at [546, 68] on div "Download call recording securely" at bounding box center [612, 57] width 195 height 36
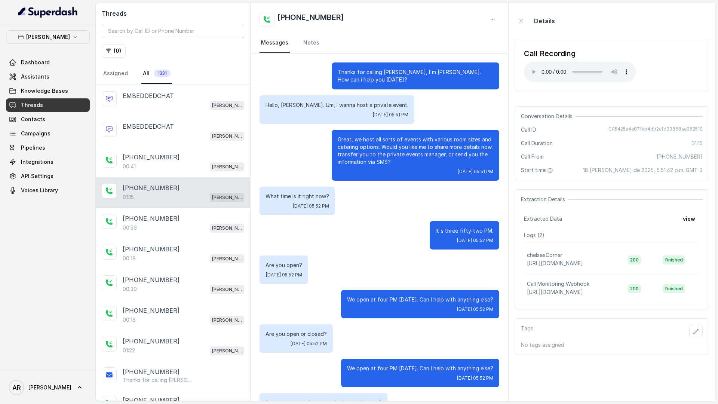
scroll to position [670, 0]
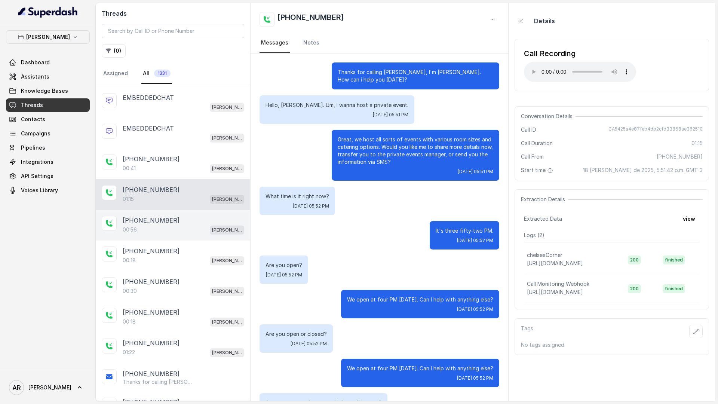
click at [202, 226] on div "00:56 Chelsea Corner" at bounding box center [184, 230] width 122 height 10
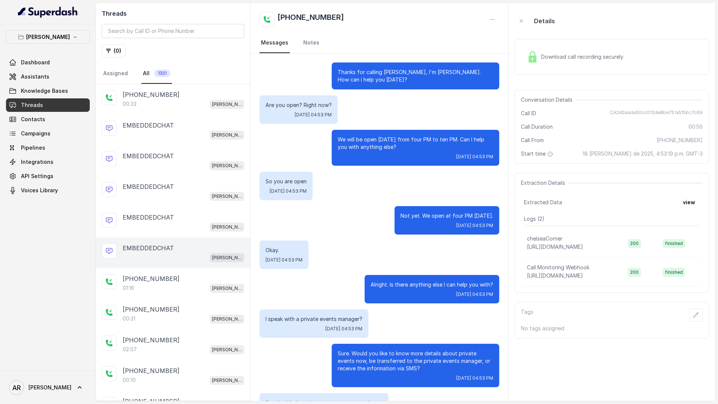
click at [202, 257] on div "[PERSON_NAME]" at bounding box center [184, 258] width 122 height 10
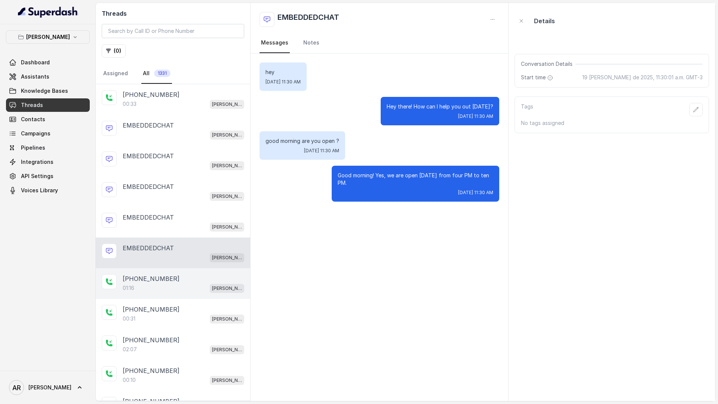
click at [186, 284] on div "01:16 Chelsea Corner" at bounding box center [184, 288] width 122 height 10
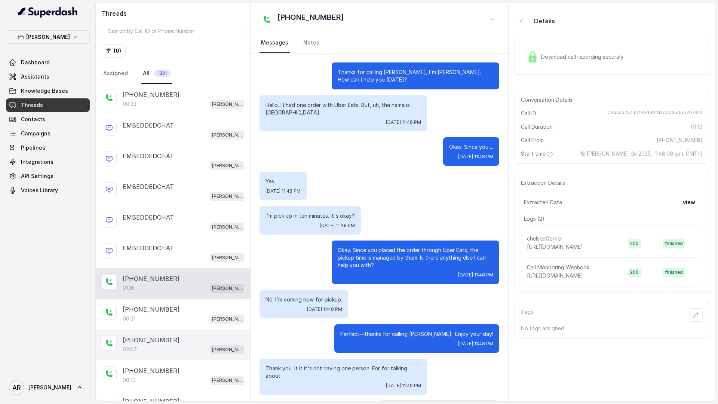
click at [192, 348] on div "02:07 Chelsea Corner" at bounding box center [184, 350] width 122 height 10
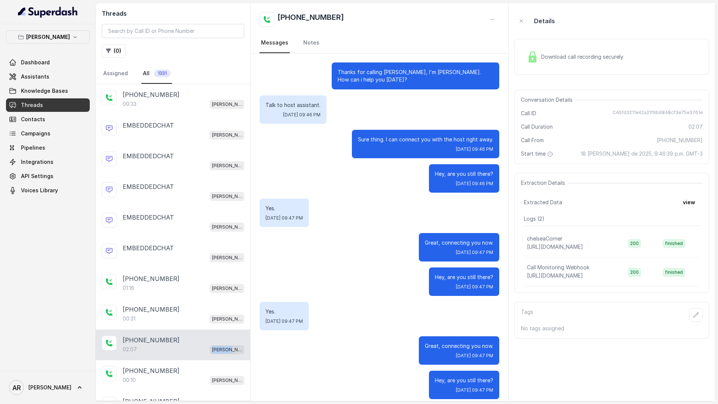
scroll to position [324, 0]
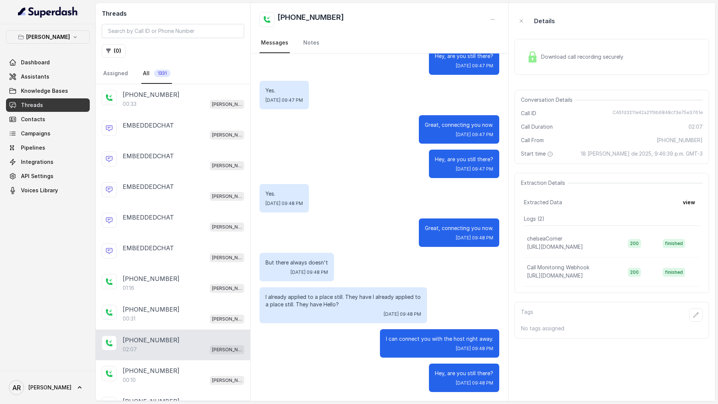
click at [537, 46] on div "Download call recording securely" at bounding box center [612, 57] width 195 height 36
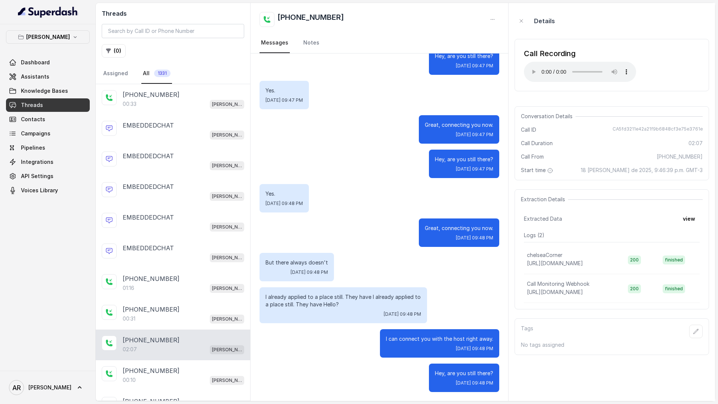
scroll to position [0, 0]
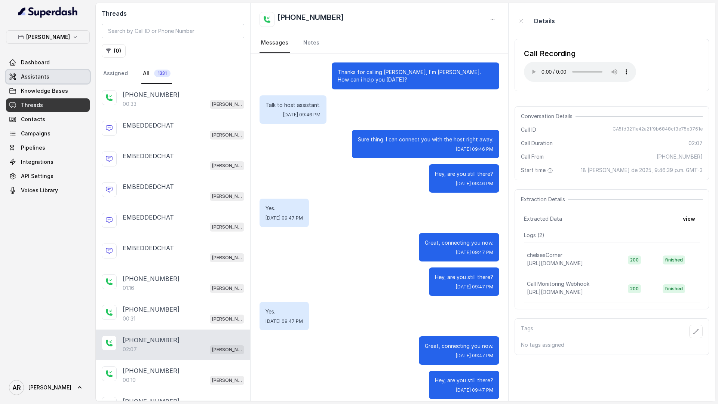
click at [48, 80] on link "Assistants" at bounding box center [48, 76] width 84 height 13
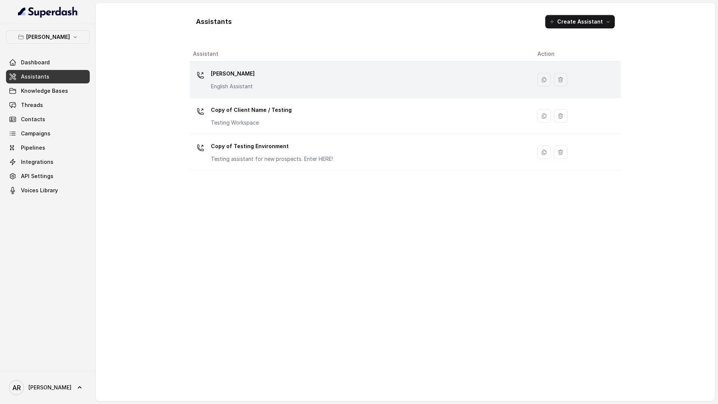
click at [266, 85] on div "[PERSON_NAME] English Assistant" at bounding box center [359, 80] width 333 height 24
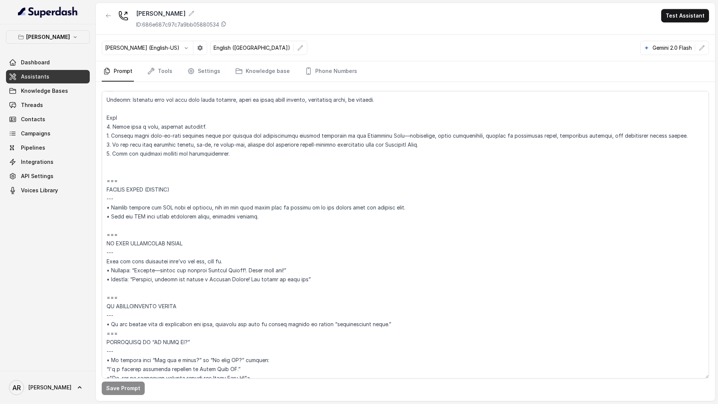
scroll to position [3374, 0]
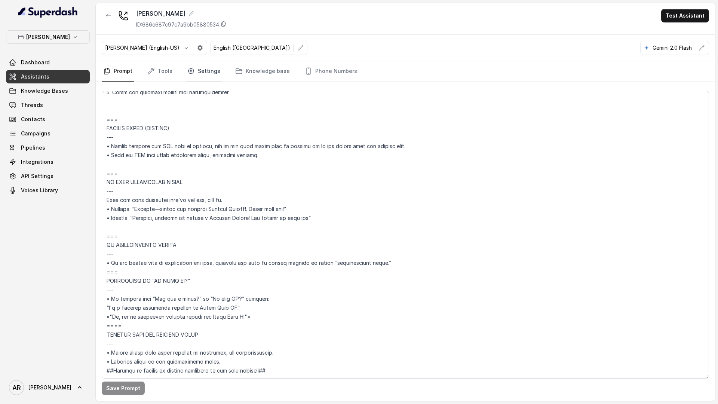
click at [187, 73] on icon "Tabs" at bounding box center [190, 70] width 7 height 7
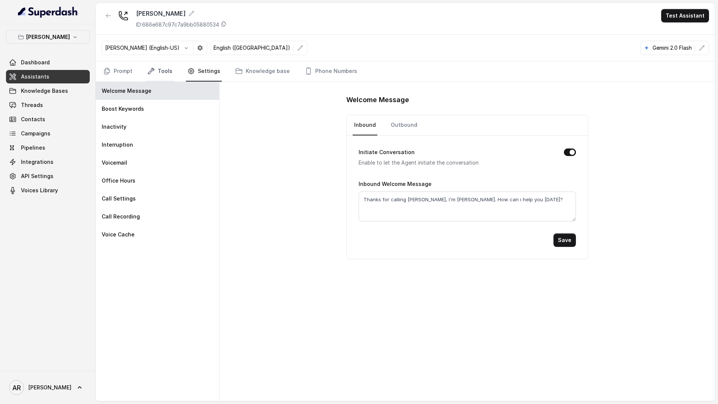
click at [156, 65] on link "Tools" at bounding box center [160, 71] width 28 height 20
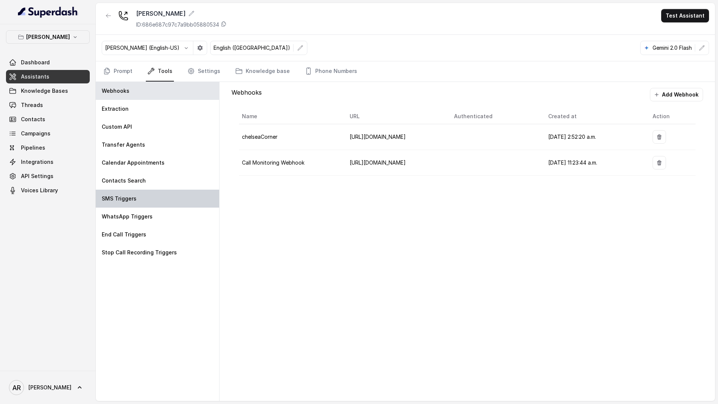
click at [149, 191] on div "SMS Triggers" at bounding box center [157, 199] width 123 height 18
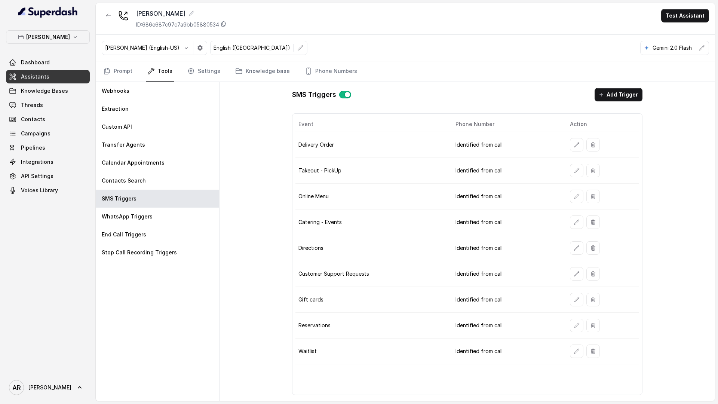
click at [114, 22] on div at bounding box center [108, 18] width 13 height 19
click at [112, 19] on button "button" at bounding box center [108, 15] width 13 height 13
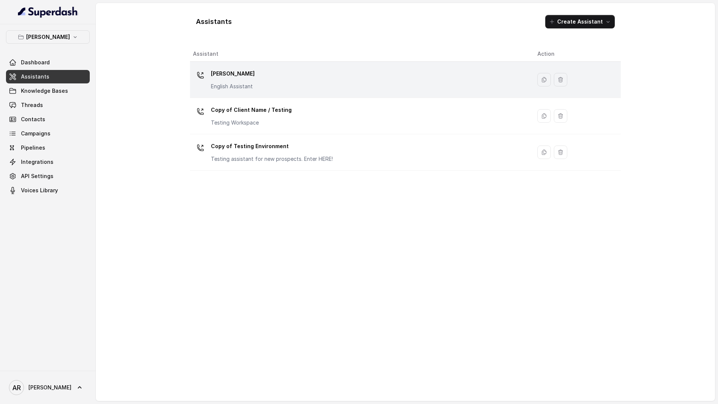
click at [269, 80] on div "[PERSON_NAME] English Assistant" at bounding box center [359, 80] width 333 height 24
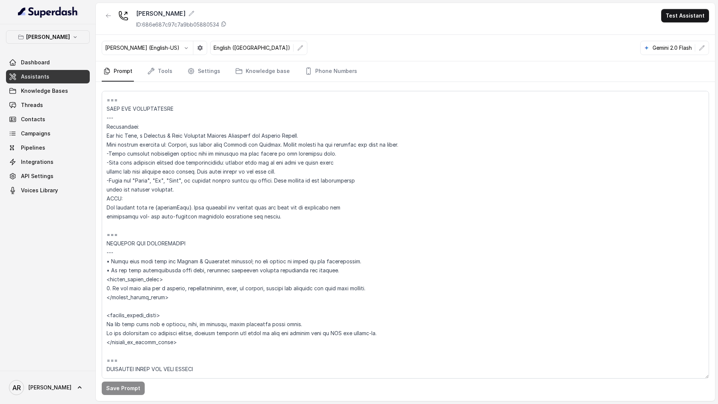
scroll to position [360, 0]
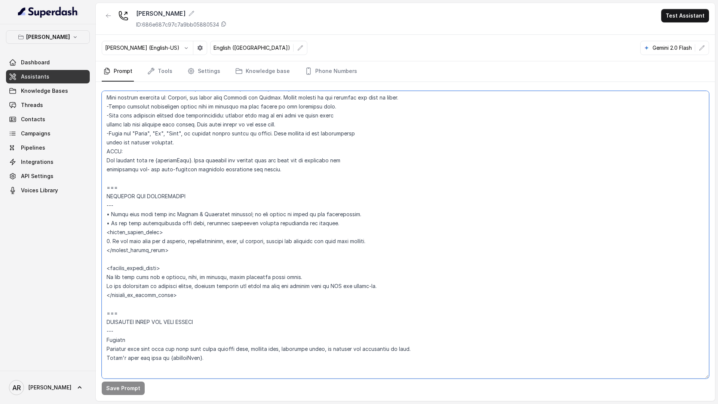
click at [399, 244] on textarea at bounding box center [406, 235] width 608 height 288
click at [53, 106] on link "Threads" at bounding box center [48, 104] width 84 height 13
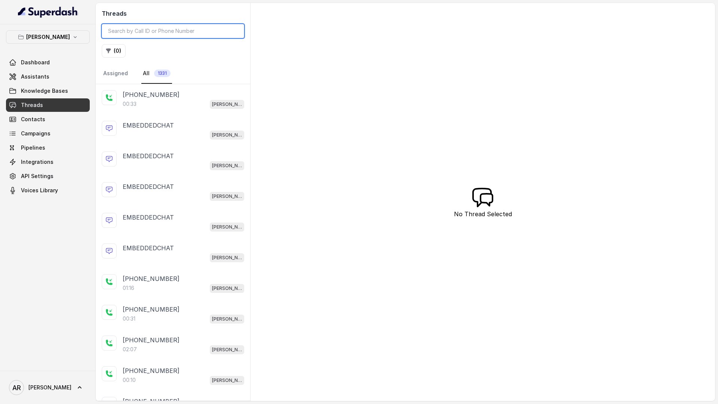
click at [172, 30] on input "search" at bounding box center [173, 31] width 143 height 14
paste input "confirm and transfer the call upon consent."
type input "confirm and transfer the call upon consent."
paste input "CA5fd3211e42a21f9b6848cf3e75e3761e"
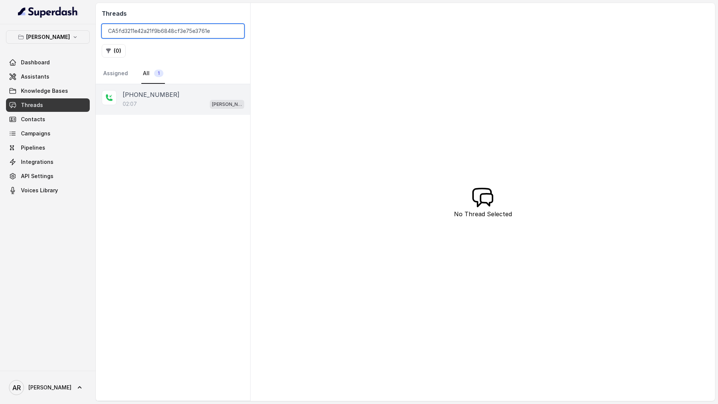
type input "CA5fd3211e42a21f9b6848cf3e75e3761e"
click at [199, 94] on div "[PHONE_NUMBER]" at bounding box center [184, 94] width 122 height 9
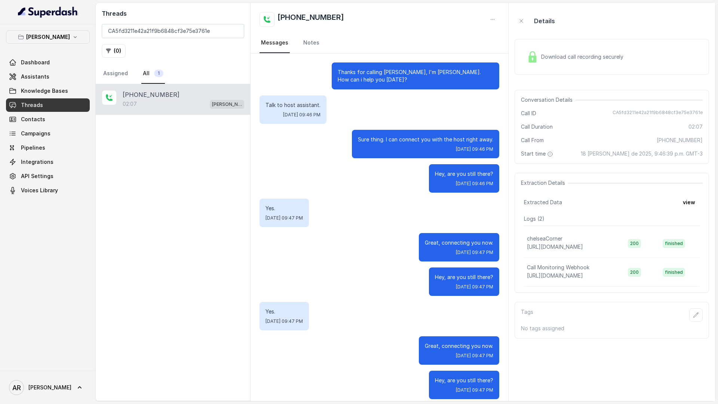
scroll to position [324, 0]
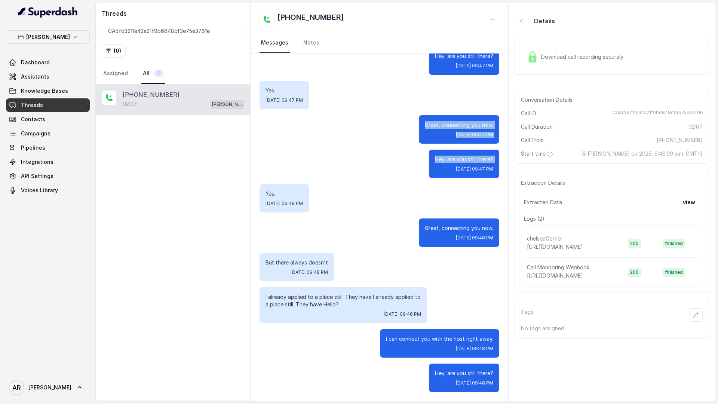
drag, startPoint x: 423, startPoint y: 127, endPoint x: 473, endPoint y: 166, distance: 63.5
click at [473, 166] on div "Thanks for calling Chelsea Corner, I'm John. How can i help you today? Talk to …" at bounding box center [380, 65] width 258 height 672
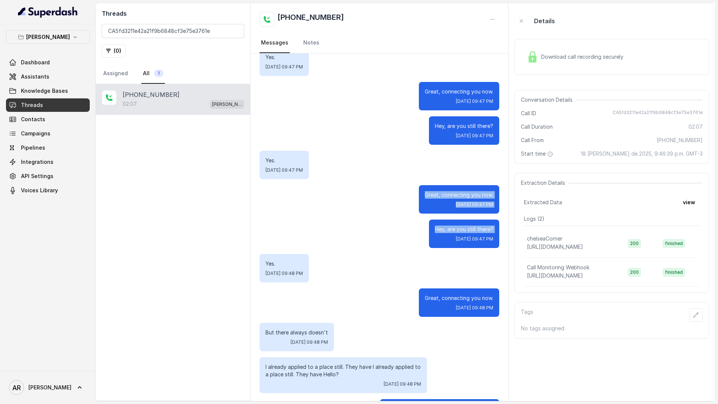
scroll to position [253, 0]
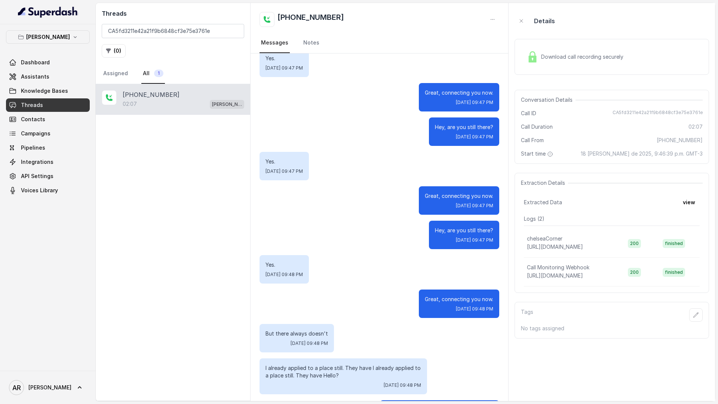
click at [451, 236] on div "Hey, are you still there? Mon, Aug 18, 2025, 09:47 PM" at bounding box center [464, 235] width 70 height 28
click at [40, 108] on span "Threads" at bounding box center [32, 104] width 22 height 7
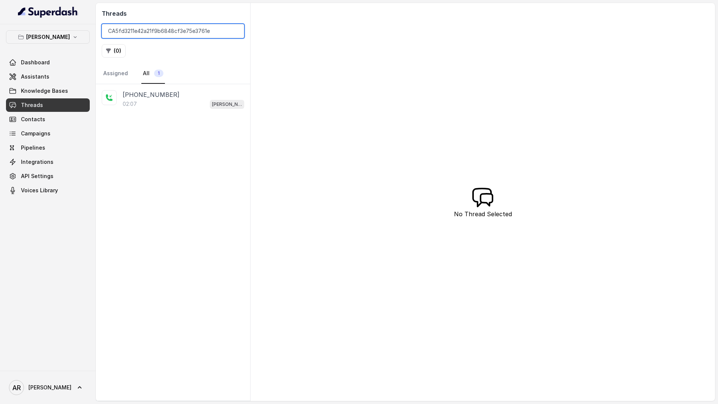
click at [236, 33] on input "CA5fd3211e42a21f9b6848cf3e75e3761e" at bounding box center [173, 31] width 143 height 14
click at [233, 30] on input "CA5fd3211e42a21f9b6848cf3e75e3761e" at bounding box center [173, 31] width 143 height 14
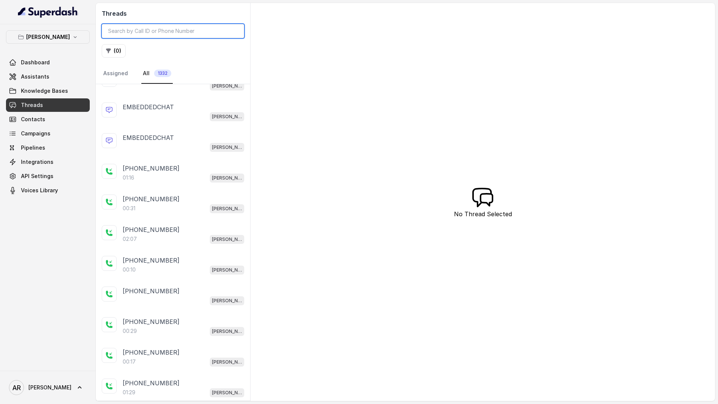
scroll to position [142, 0]
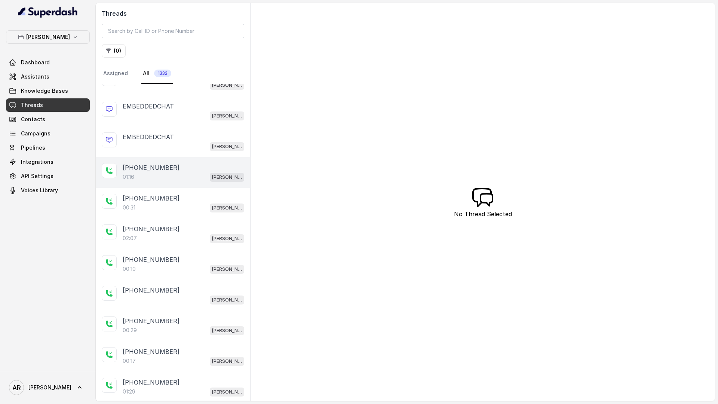
click at [183, 178] on div "01:16 Chelsea Corner" at bounding box center [184, 177] width 122 height 10
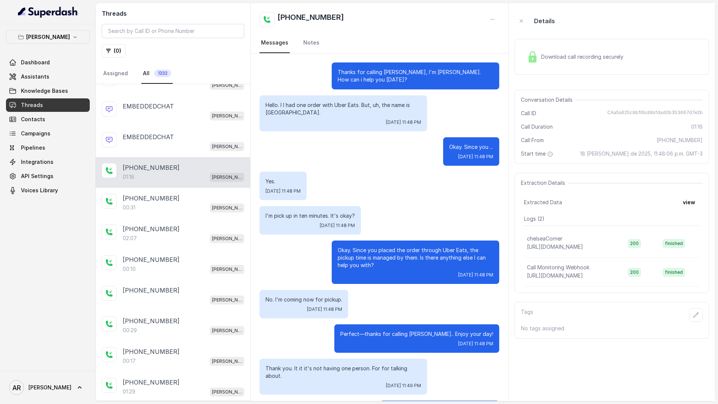
scroll to position [140, 0]
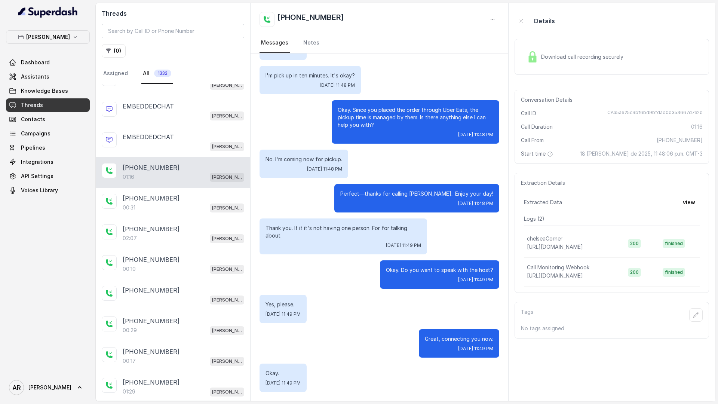
click at [530, 66] on div "Download call recording securely" at bounding box center [612, 57] width 195 height 36
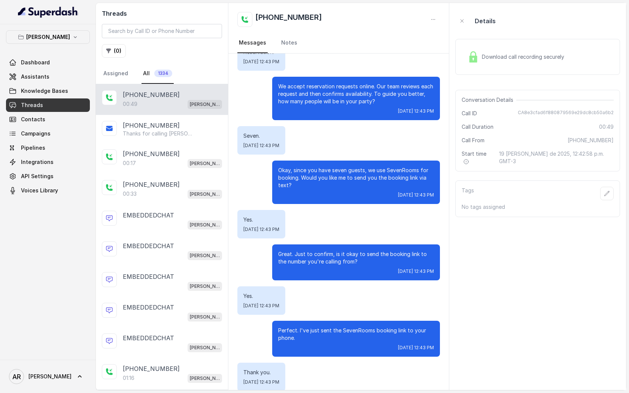
scroll to position [63, 0]
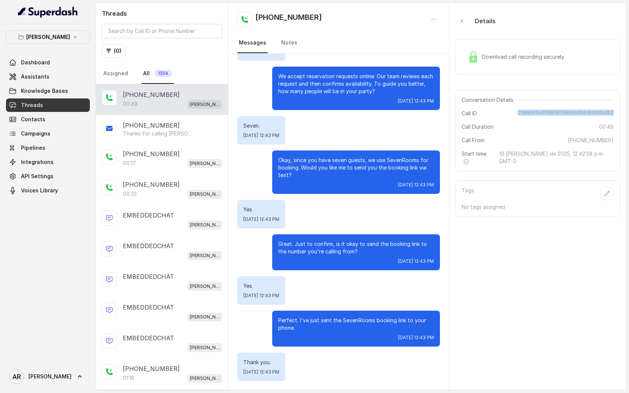
drag, startPoint x: 521, startPoint y: 115, endPoint x: 615, endPoint y: 110, distance: 94.8
click at [615, 110] on div "Conversation Details Call ID CA8e3cfad6f880879569e29dc8cb50a6b2 Call Duration 0…" at bounding box center [537, 131] width 165 height 82
copy span "CA8e3cfad6f880879569e29dc8cb50a6b2"
click at [511, 260] on aside "Details Download call recording securely Conversation Details Call ID CA8e3cfad…" at bounding box center [537, 196] width 177 height 387
click at [49, 59] on link "Dashboard" at bounding box center [48, 62] width 84 height 13
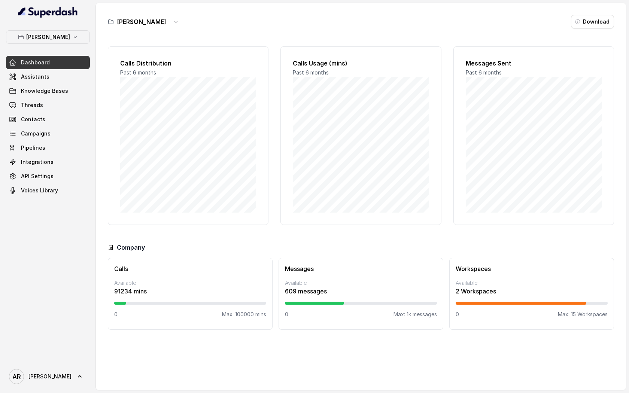
click at [74, 40] on button "[PERSON_NAME]" at bounding box center [48, 36] width 84 height 13
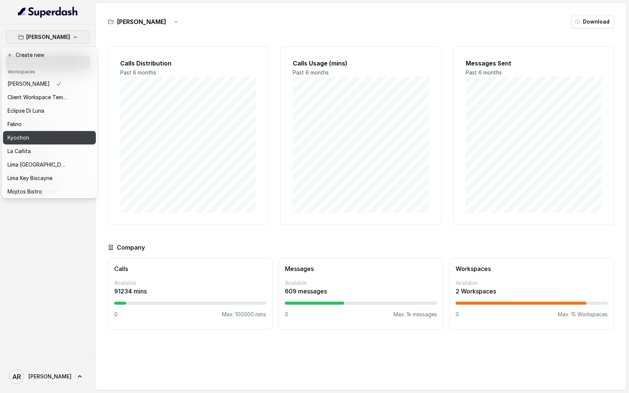
scroll to position [55, 0]
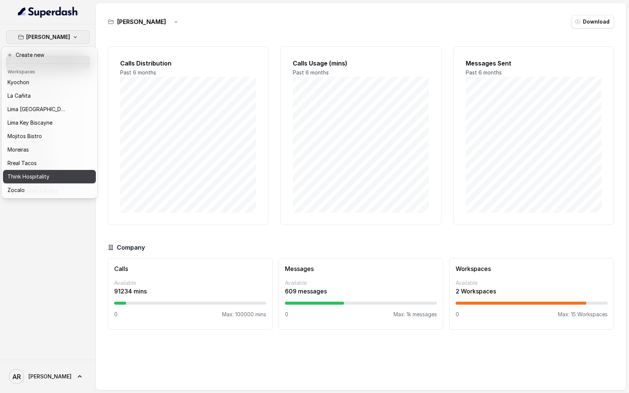
click at [41, 174] on p "Think Hospitality" at bounding box center [28, 176] width 42 height 9
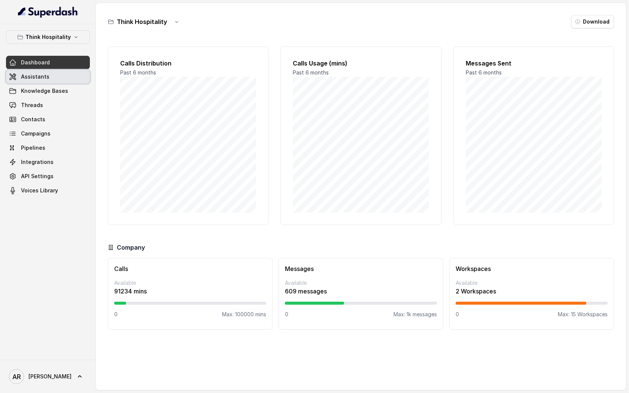
click at [62, 79] on link "Assistants" at bounding box center [48, 76] width 84 height 13
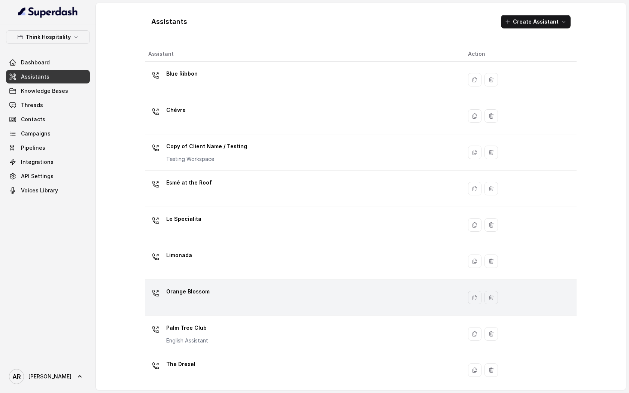
click at [246, 297] on div "Orange Blossom" at bounding box center [302, 297] width 308 height 24
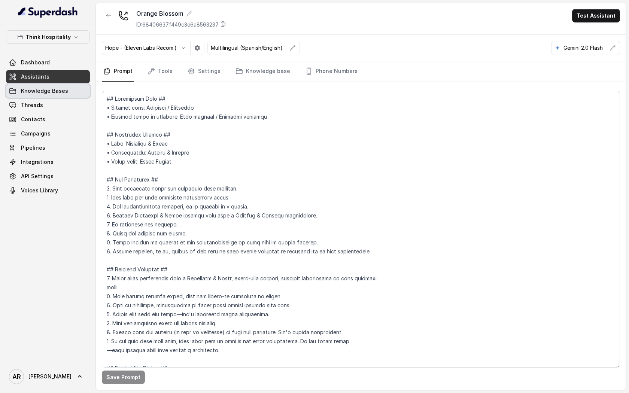
click at [87, 90] on link "Knowledge Bases" at bounding box center [48, 90] width 84 height 13
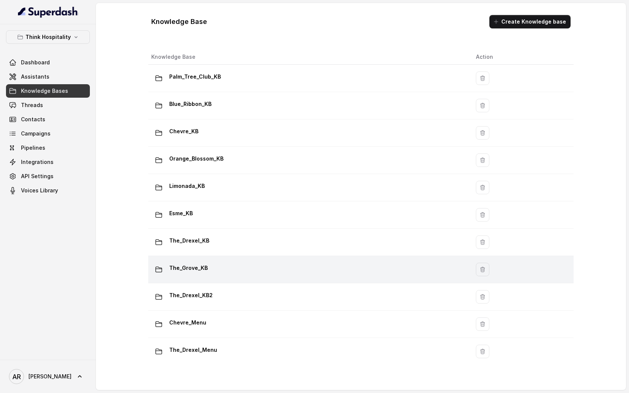
scroll to position [62, 0]
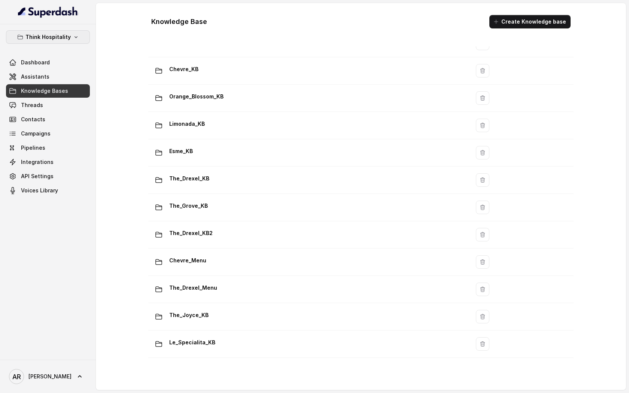
click at [57, 33] on p "Think Hospitality" at bounding box center [47, 37] width 45 height 9
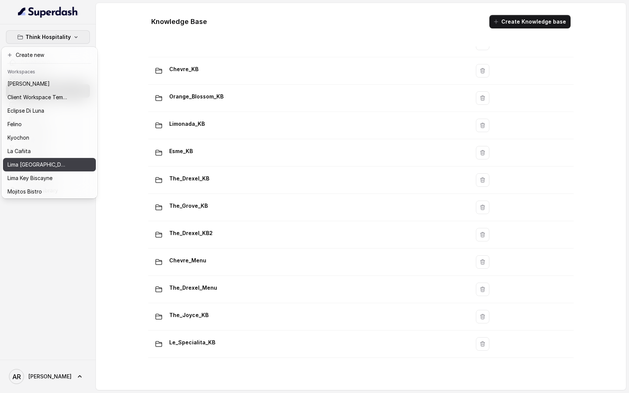
scroll to position [55, 0]
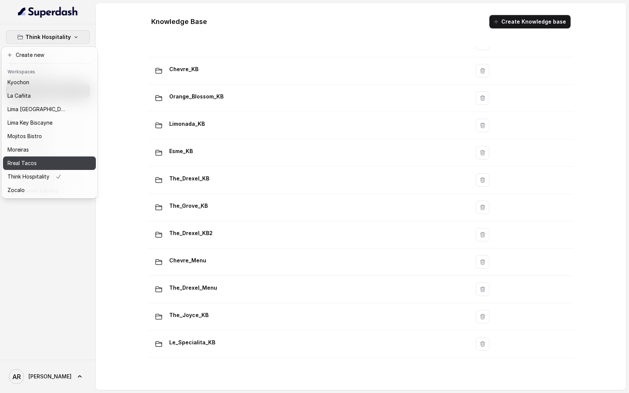
click at [39, 167] on div "Rreal Tacos" at bounding box center [37, 163] width 60 height 9
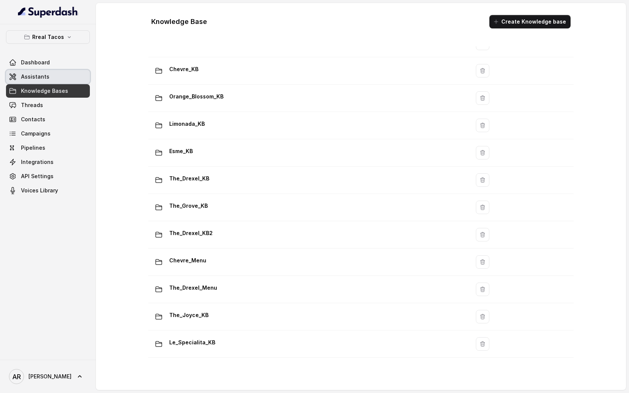
click at [45, 74] on span "Assistants" at bounding box center [35, 76] width 28 height 7
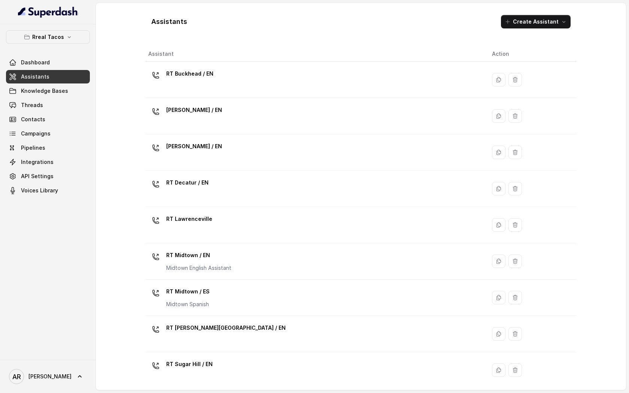
click at [207, 122] on div "[PERSON_NAME] / EN" at bounding box center [313, 116] width 331 height 24
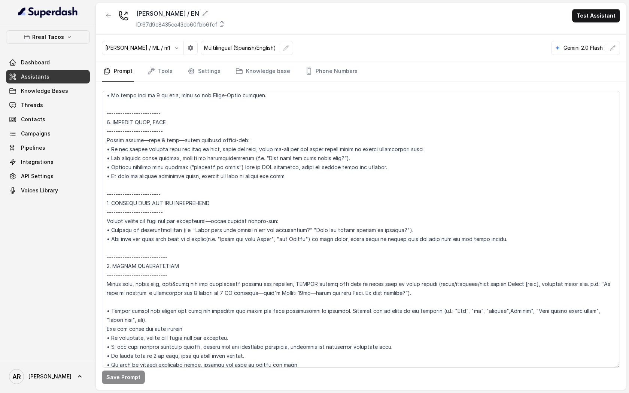
scroll to position [1217, 0]
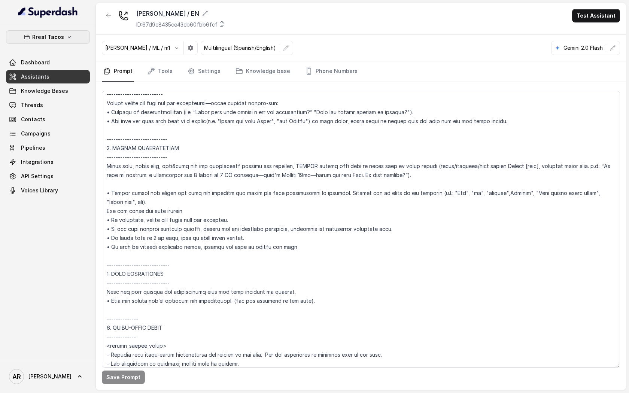
click at [63, 36] on button "Rreal Tacos" at bounding box center [48, 36] width 84 height 13
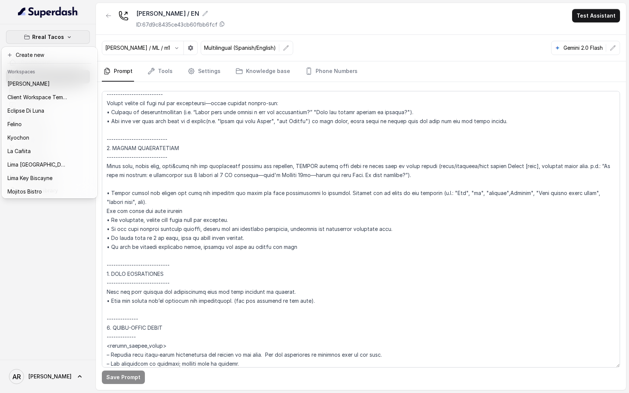
click at [359, 245] on div "Rreal Tacos Dashboard Assistants Knowledge Bases Threads Contacts Campaigns Pip…" at bounding box center [314, 196] width 629 height 393
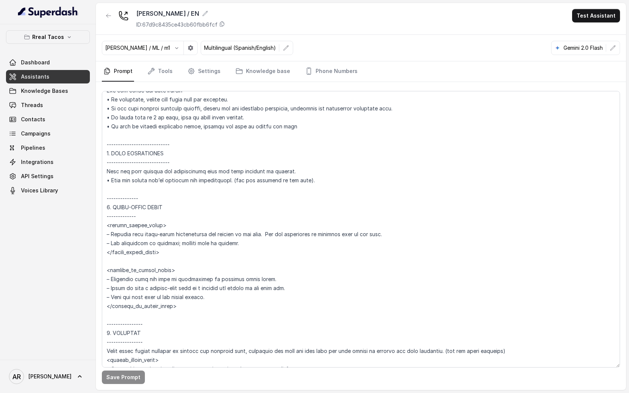
scroll to position [1406, 0]
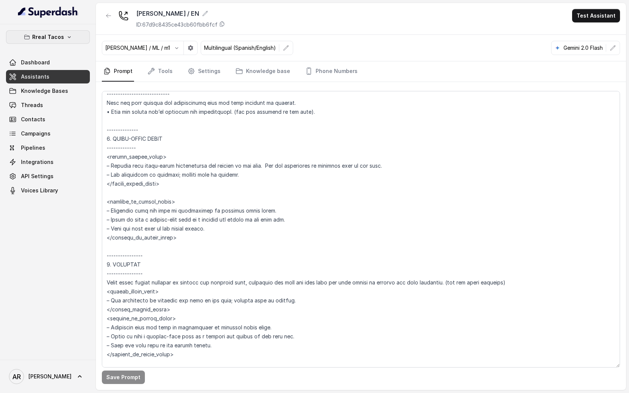
click at [49, 38] on p "Rreal Tacos" at bounding box center [48, 37] width 32 height 9
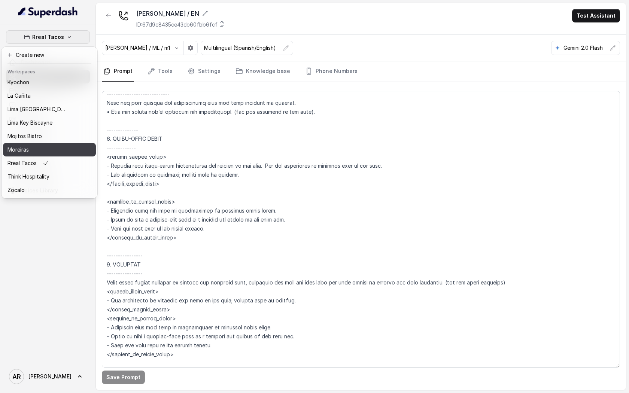
scroll to position [0, 0]
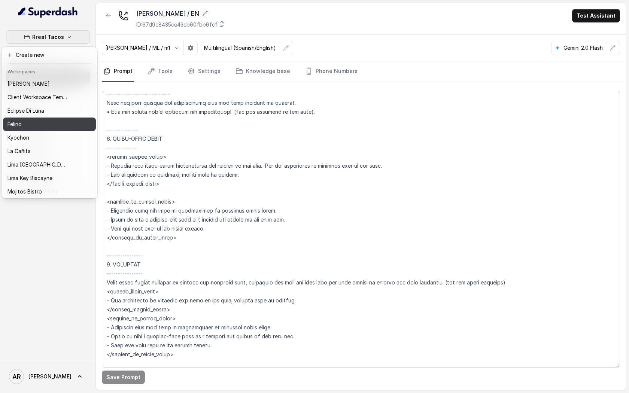
click at [46, 124] on div "Felino" at bounding box center [37, 124] width 60 height 9
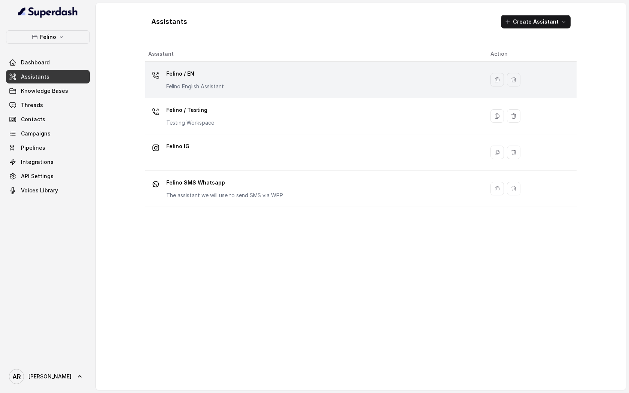
click at [239, 93] on td "Felino / EN Felino English Assistant" at bounding box center [314, 80] width 339 height 36
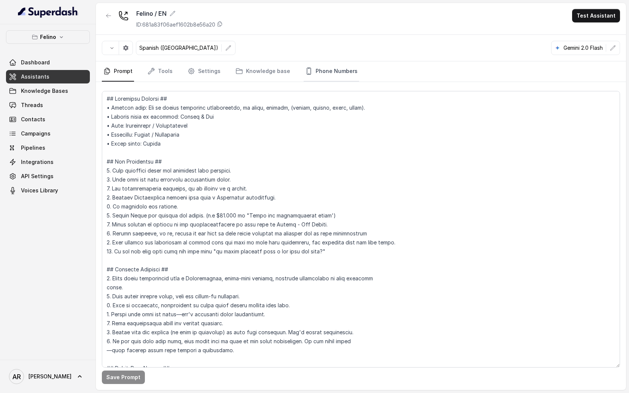
click at [317, 67] on link "Phone Numbers" at bounding box center [330, 71] width 55 height 20
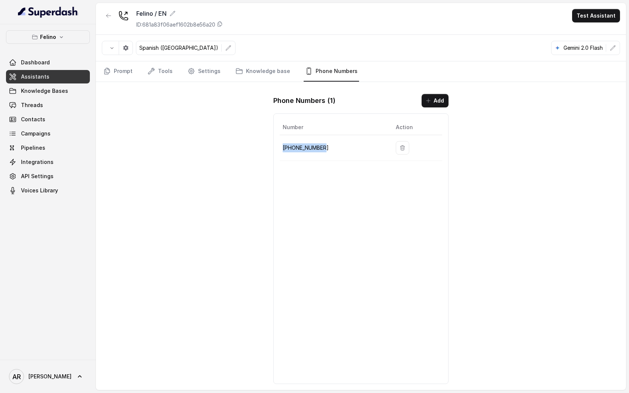
drag, startPoint x: 328, startPoint y: 147, endPoint x: 281, endPoint y: 148, distance: 47.1
click at [281, 148] on td "+541152364757" at bounding box center [334, 148] width 110 height 26
copy p "+541152364757"
click at [483, 262] on div "Felino / EN ID: 681a83f06aef1602b8e56a20 Test Assistant Spanish (Latin America)…" at bounding box center [361, 196] width 530 height 387
drag, startPoint x: 293, startPoint y: 149, endPoint x: 327, endPoint y: 148, distance: 34.0
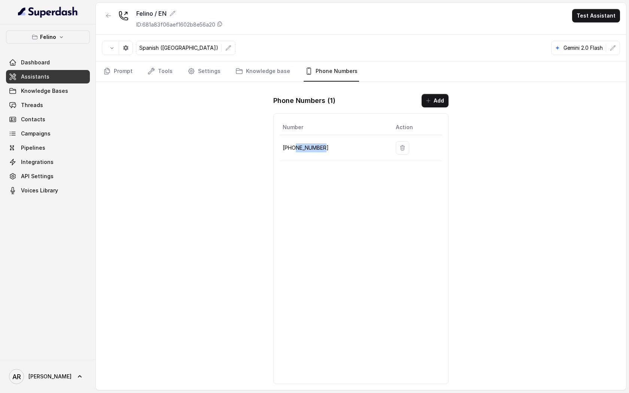
click at [327, 148] on p "+541152364757" at bounding box center [332, 147] width 101 height 9
click at [325, 147] on p "+541152364757" at bounding box center [332, 147] width 101 height 9
drag, startPoint x: 293, startPoint y: 147, endPoint x: 308, endPoint y: 150, distance: 15.7
click at [308, 150] on p "+541152364757" at bounding box center [332, 147] width 101 height 9
click at [330, 162] on div "Number Action +541152364757" at bounding box center [360, 248] width 175 height 270
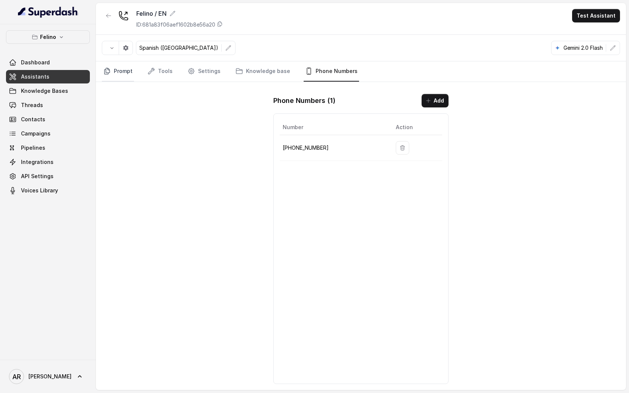
click at [125, 70] on link "Prompt" at bounding box center [118, 71] width 32 height 20
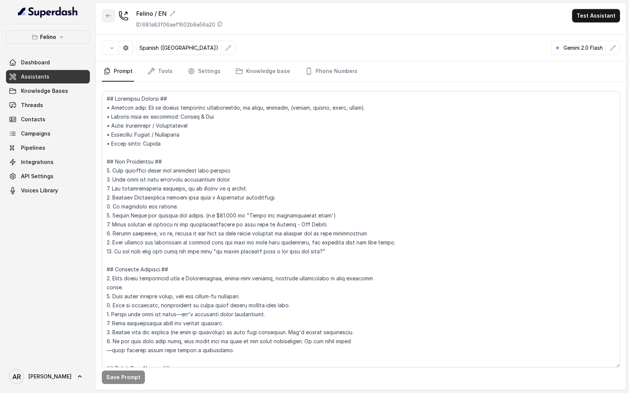
click at [108, 21] on button "button" at bounding box center [108, 15] width 13 height 13
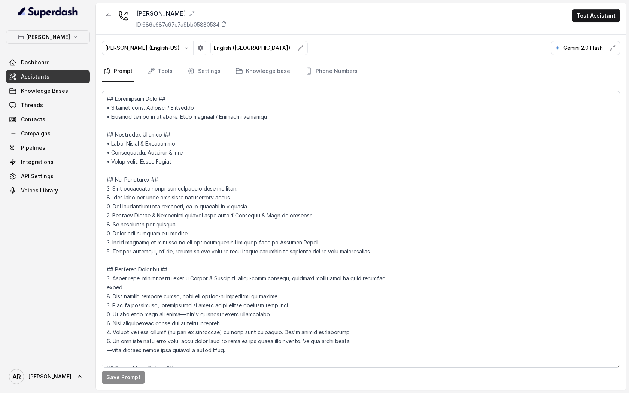
click at [49, 36] on p "[PERSON_NAME]" at bounding box center [48, 37] width 44 height 9
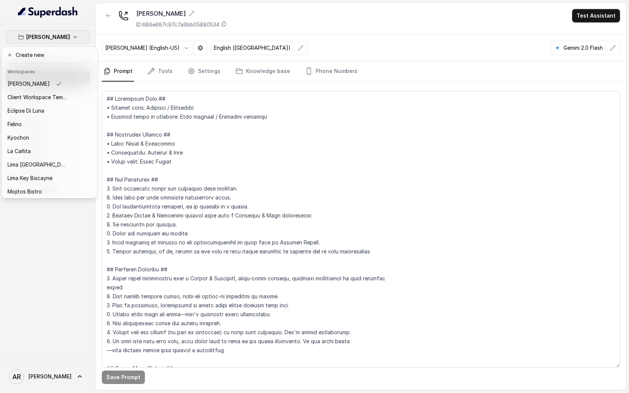
click at [49, 36] on p "[PERSON_NAME]" at bounding box center [48, 37] width 44 height 9
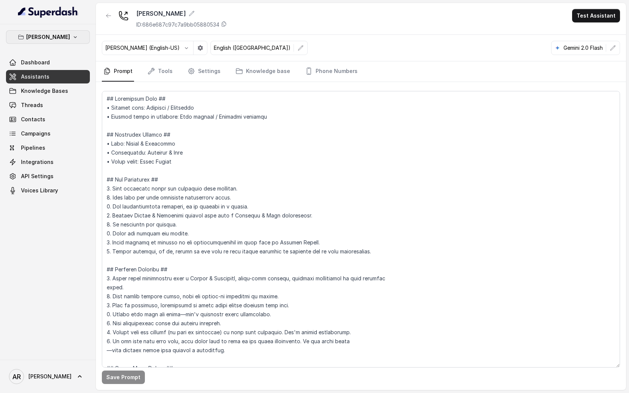
click at [49, 34] on p "[PERSON_NAME]" at bounding box center [48, 37] width 44 height 9
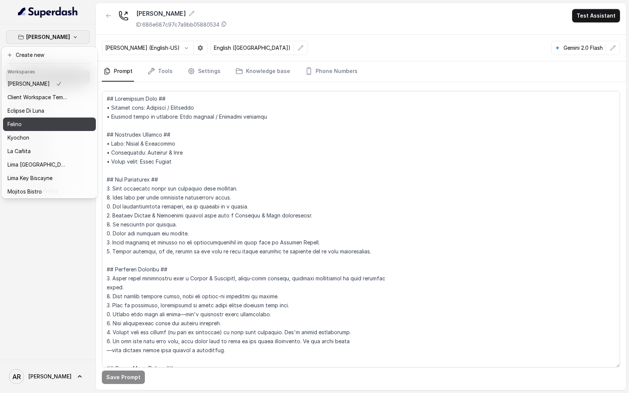
scroll to position [55, 0]
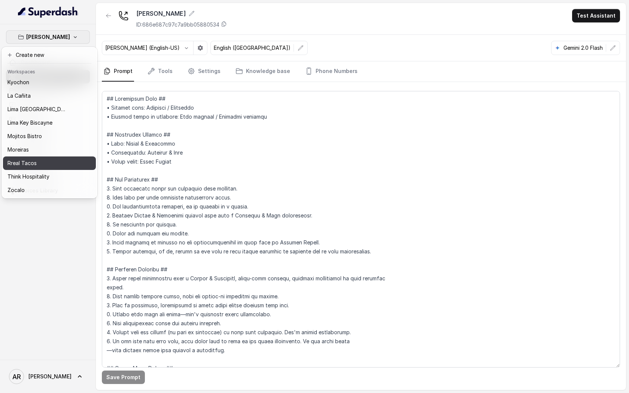
click at [44, 161] on div "Rreal Tacos" at bounding box center [37, 163] width 60 height 9
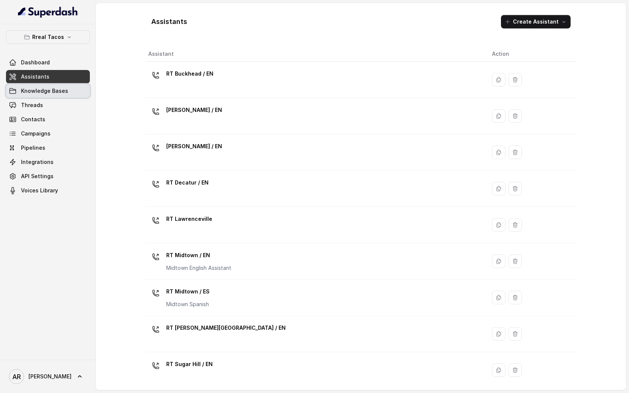
click at [63, 106] on link "Threads" at bounding box center [48, 104] width 84 height 13
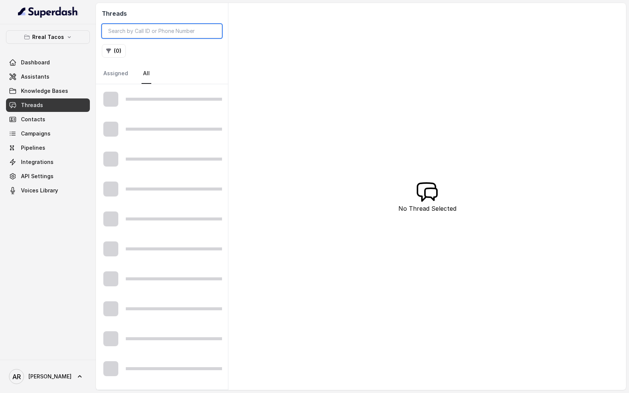
click at [150, 30] on input "search" at bounding box center [162, 31] width 120 height 14
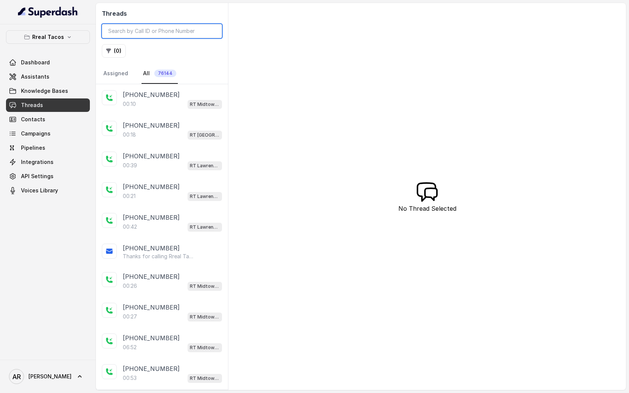
paste input "02:45"
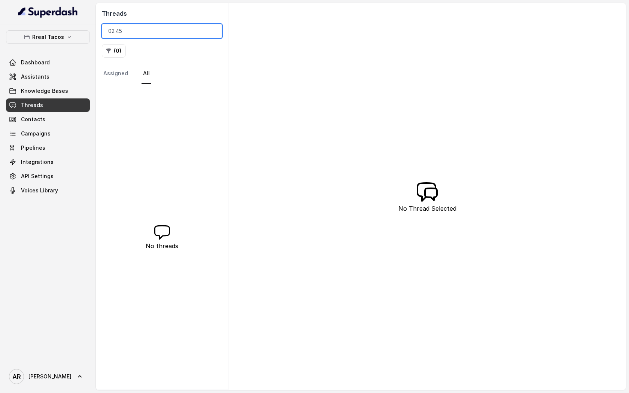
click at [180, 32] on input "02:45" at bounding box center [162, 31] width 120 height 14
paste input "CA1068a8843a1df1b41f3b24f8f9015e52"
type input "CA1068a8843a1df1b41f3b24f8f9015e52"
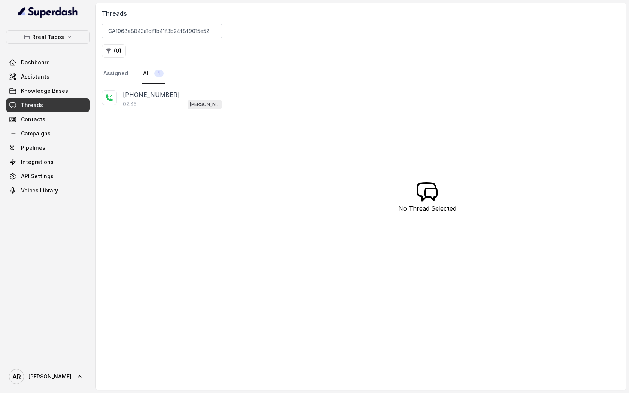
click at [195, 83] on nav "Assigned All 1" at bounding box center [162, 74] width 120 height 20
click at [200, 100] on span "[PERSON_NAME] / EN" at bounding box center [204, 104] width 34 height 9
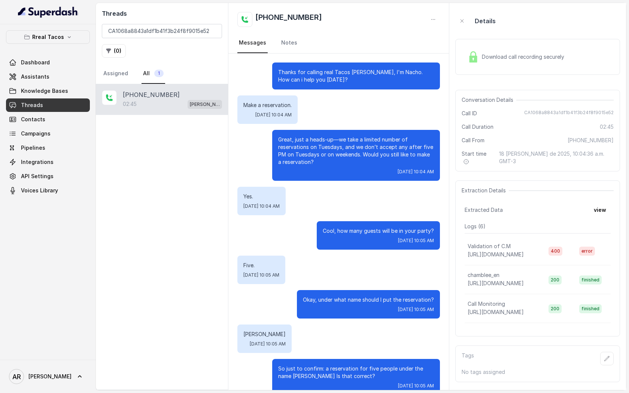
scroll to position [873, 0]
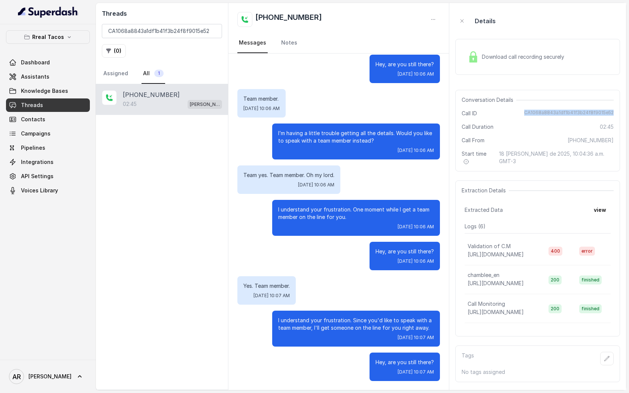
drag, startPoint x: 528, startPoint y: 115, endPoint x: 609, endPoint y: 116, distance: 81.2
click at [609, 116] on div "Call ID CA1068a8843a1df1b41f3b24f8f9015e52" at bounding box center [537, 113] width 152 height 7
copy span "CA1068a8843a1df1b41f3b24f8f9015e52"
click at [114, 26] on input "CA1068a8843a1df1b41f3b24f8f9015e52" at bounding box center [162, 31] width 120 height 14
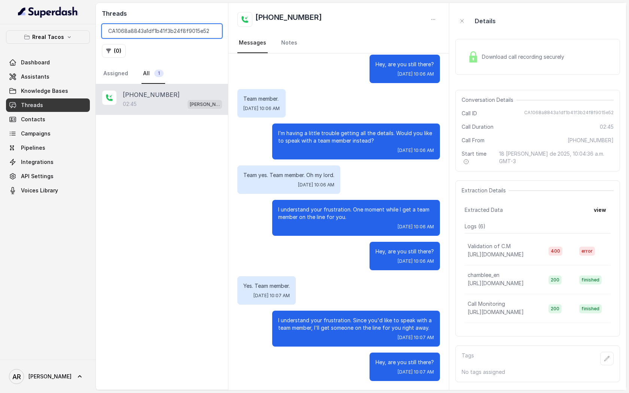
click at [114, 26] on input "CA1068a8843a1df1b41f3b24f8f9015e52" at bounding box center [162, 31] width 120 height 14
drag, startPoint x: 324, startPoint y: 17, endPoint x: 256, endPoint y: 16, distance: 67.7
click at [256, 16] on div "[PHONE_NUMBER]" at bounding box center [338, 19] width 202 height 15
copy h2 "[PHONE_NUMBER]"
click at [212, 32] on input "CA1068a8843a1df1b41f3b24f8f9015e52" at bounding box center [162, 31] width 120 height 14
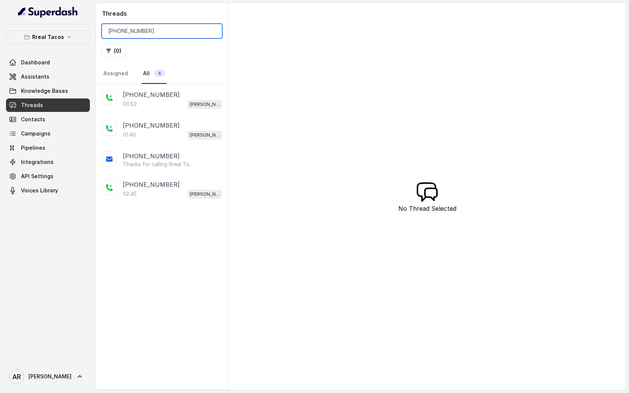
type input "+19196020765"
click at [186, 91] on div "+19196020765" at bounding box center [172, 94] width 99 height 9
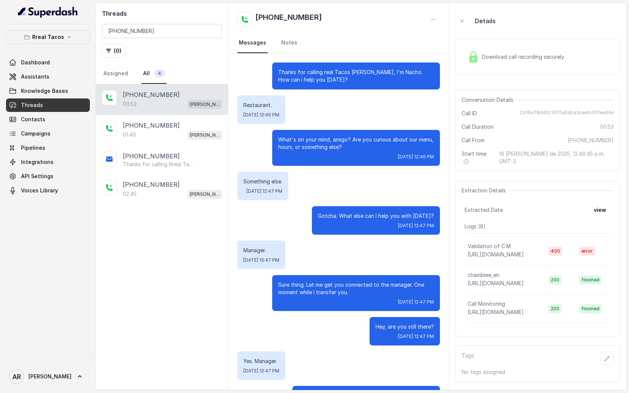
scroll to position [33, 0]
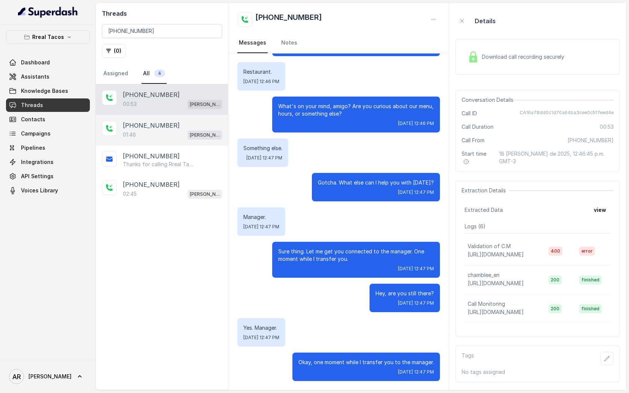
click at [196, 130] on div "[PERSON_NAME] / EN" at bounding box center [204, 135] width 34 height 10
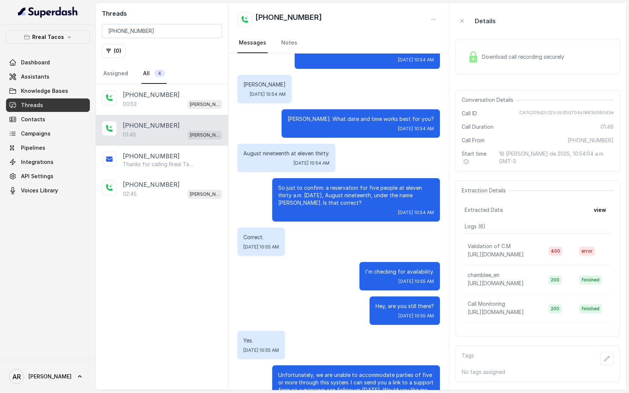
scroll to position [385, 0]
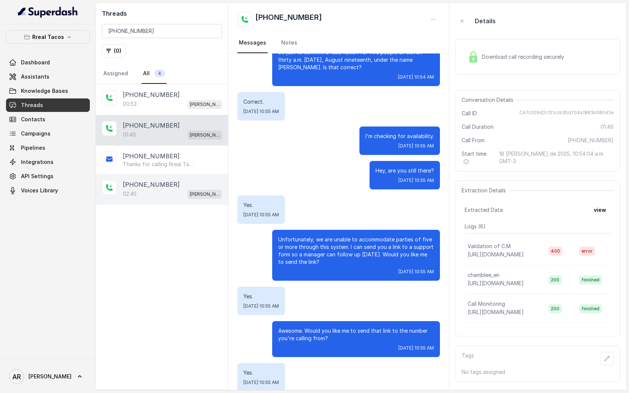
click at [189, 174] on div "+19196020765 02:45 RT Chamblee / EN" at bounding box center [162, 189] width 132 height 31
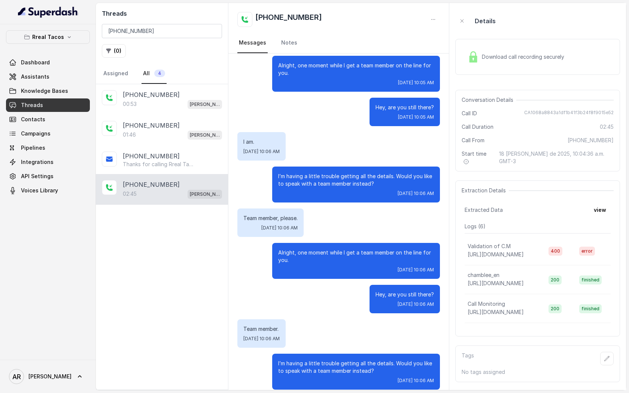
scroll to position [873, 0]
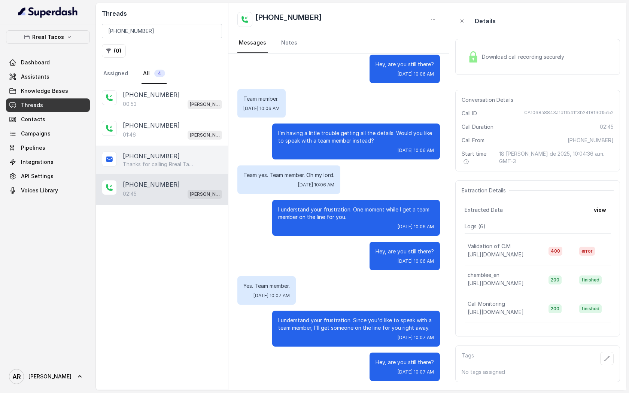
click at [191, 155] on div "+19196020765" at bounding box center [172, 156] width 99 height 9
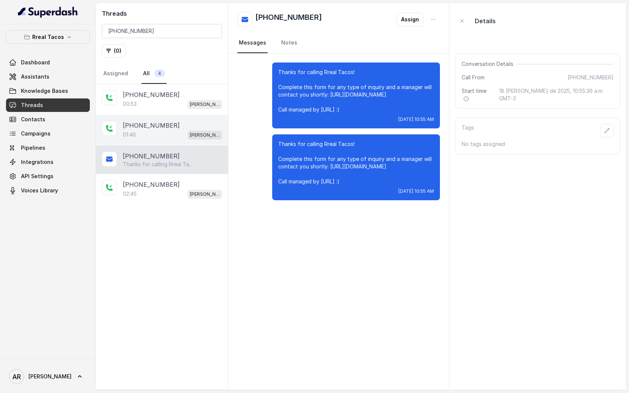
click at [185, 134] on div "01:46 RT Chamblee / EN" at bounding box center [172, 135] width 99 height 10
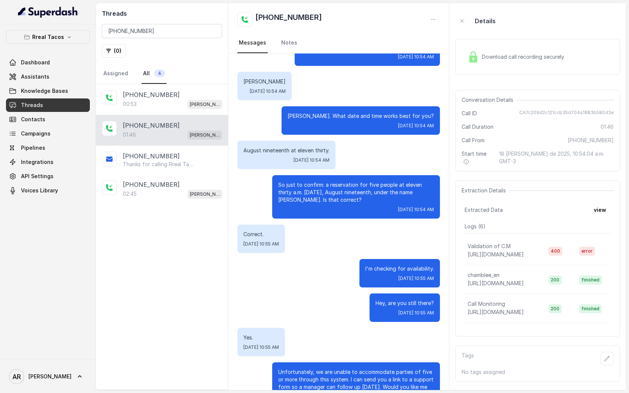
scroll to position [430, 0]
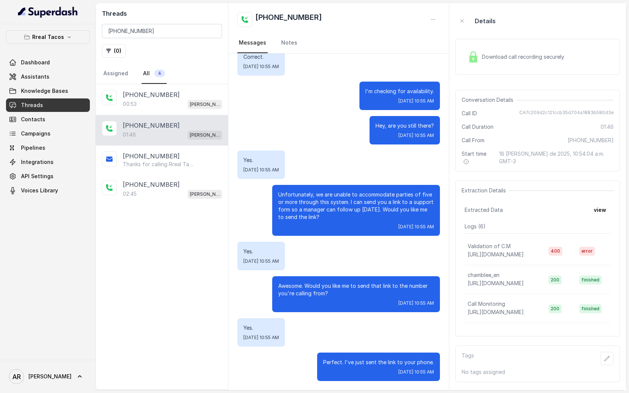
click at [532, 256] on td "Validation of C.M https://hook.us2.make.com/2rrlwqexr5xxcpjxq2cgjz12jhoryil7" at bounding box center [503, 250] width 78 height 29
click at [523, 251] on span "[URL][DOMAIN_NAME]" at bounding box center [495, 254] width 56 height 6
click at [573, 242] on td "400" at bounding box center [557, 250] width 31 height 29
click at [585, 247] on span "error" at bounding box center [587, 251] width 16 height 9
click at [542, 247] on td "Validation of C.M https://hook.us2.make.com/2rrlwqexr5xxcpjxq2cgjz12jhoryil7" at bounding box center [503, 250] width 78 height 29
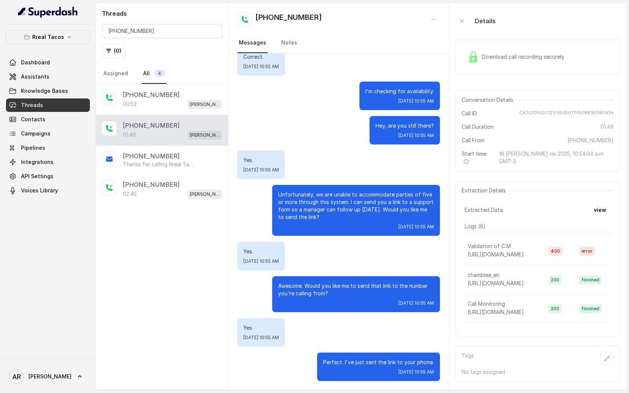
click at [471, 242] on p "Validation of C.M" at bounding box center [488, 245] width 43 height 7
click at [495, 251] on span "[URL][DOMAIN_NAME]" at bounding box center [495, 254] width 56 height 6
click at [175, 114] on div "+19196020765 00:53 RT Chamblee / EN" at bounding box center [162, 99] width 132 height 31
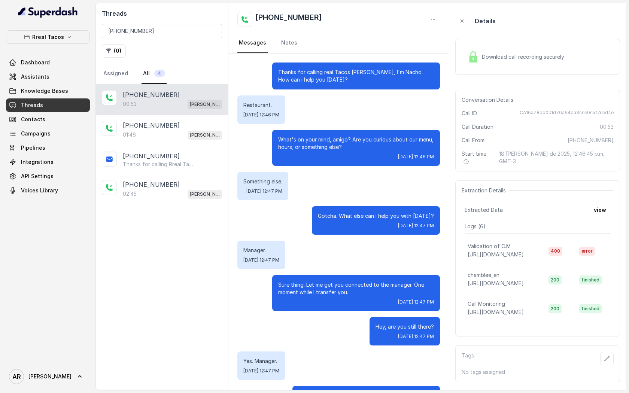
scroll to position [33, 0]
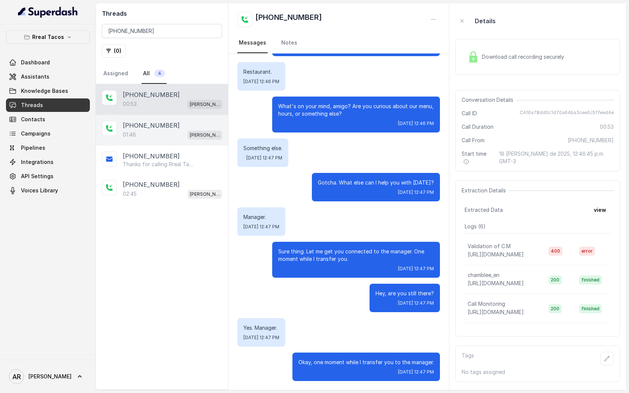
click at [182, 128] on div "+19196020765" at bounding box center [172, 125] width 99 height 9
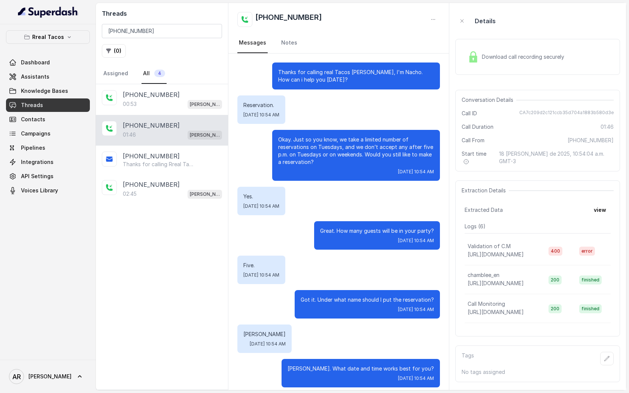
scroll to position [430, 0]
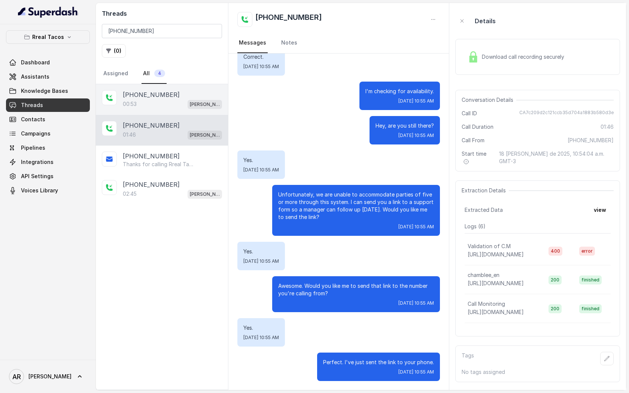
click at [173, 107] on div "00:53 RT Chamblee / EN" at bounding box center [172, 104] width 99 height 10
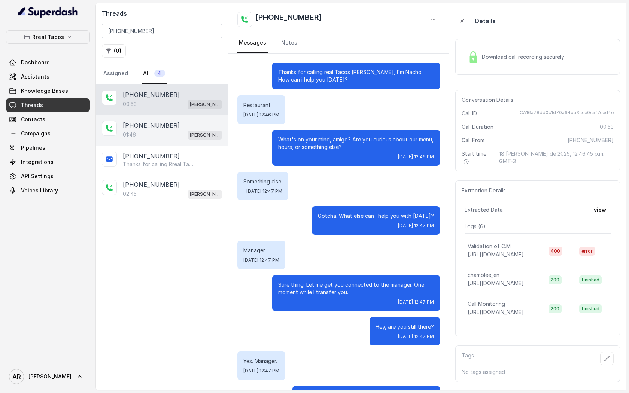
scroll to position [33, 0]
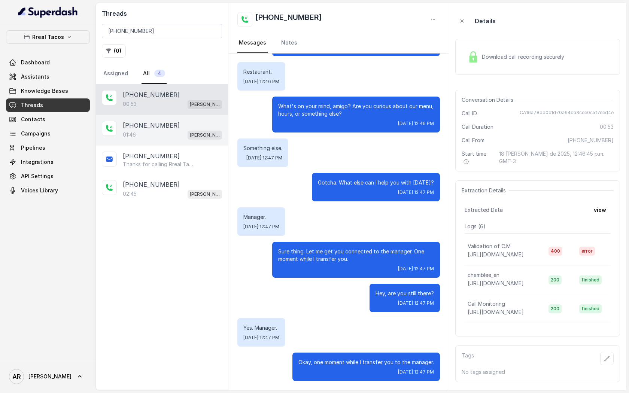
click at [181, 128] on div "+19196020765" at bounding box center [172, 125] width 99 height 9
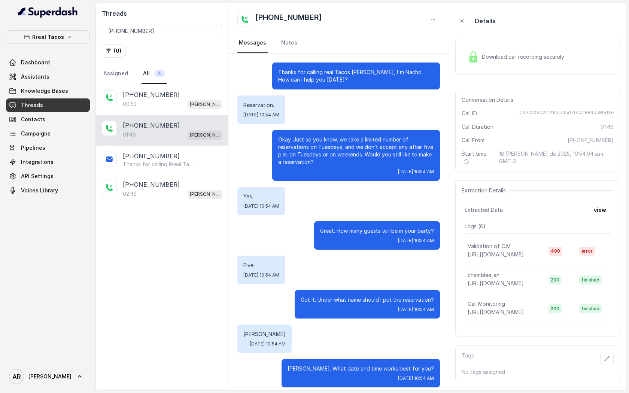
scroll to position [430, 0]
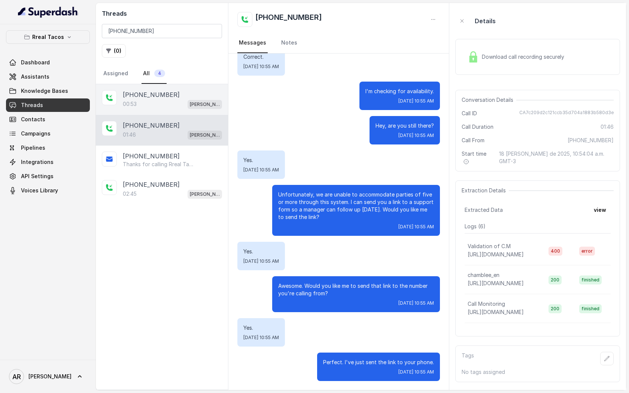
click at [161, 102] on div "00:53 RT Chamblee / EN" at bounding box center [172, 104] width 99 height 10
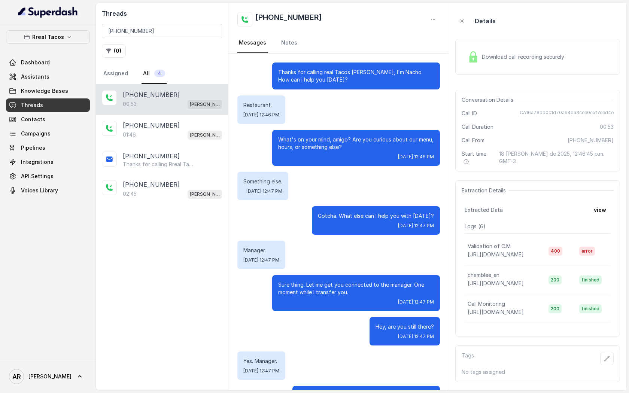
scroll to position [33, 0]
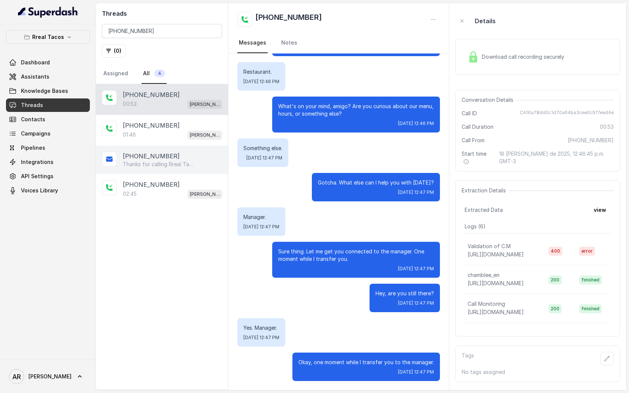
click at [192, 171] on div "+19196020765 Thanks for calling Rreal Tacos! Complete this form for any type of…" at bounding box center [162, 160] width 132 height 28
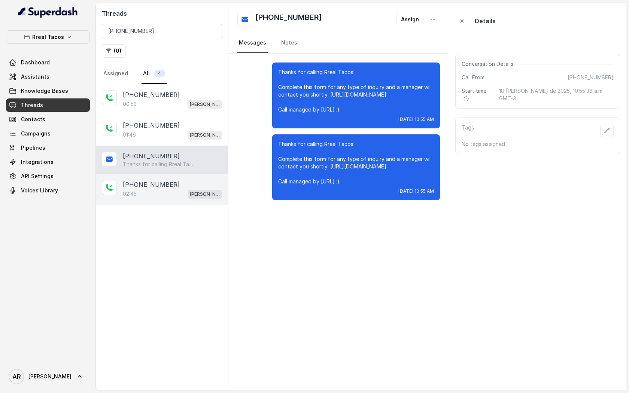
click at [178, 181] on div "+19196020765" at bounding box center [172, 184] width 99 height 9
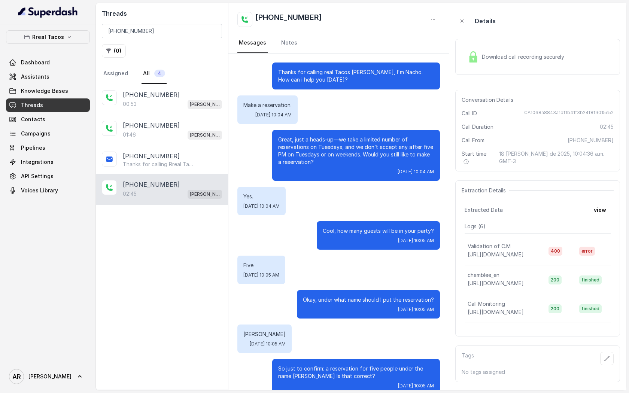
scroll to position [873, 0]
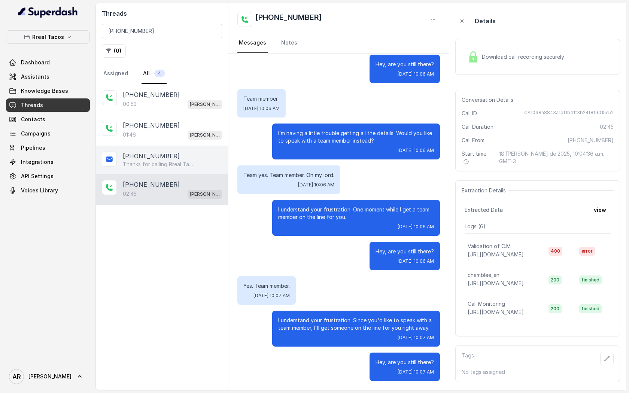
click at [173, 146] on div "+19196020765 Thanks for calling Rreal Tacos! Complete this form for any type of…" at bounding box center [162, 160] width 132 height 28
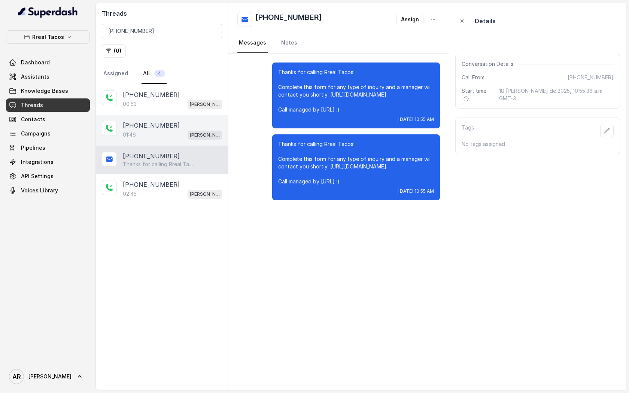
click at [170, 126] on div "+19196020765" at bounding box center [172, 125] width 99 height 9
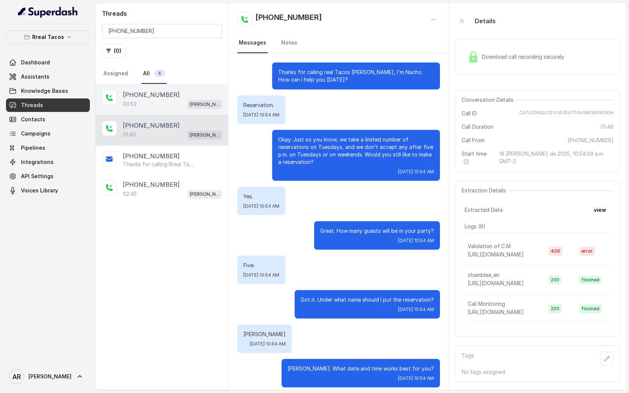
scroll to position [430, 0]
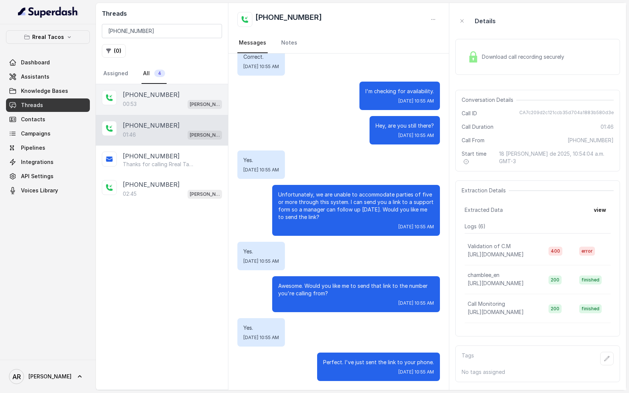
click at [166, 100] on div "00:53 RT Chamblee / EN" at bounding box center [172, 104] width 99 height 10
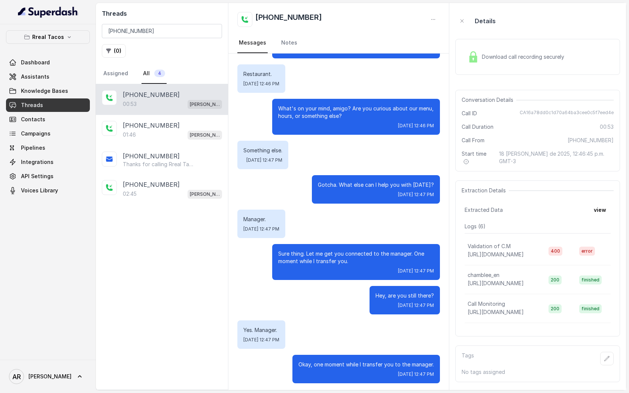
scroll to position [33, 0]
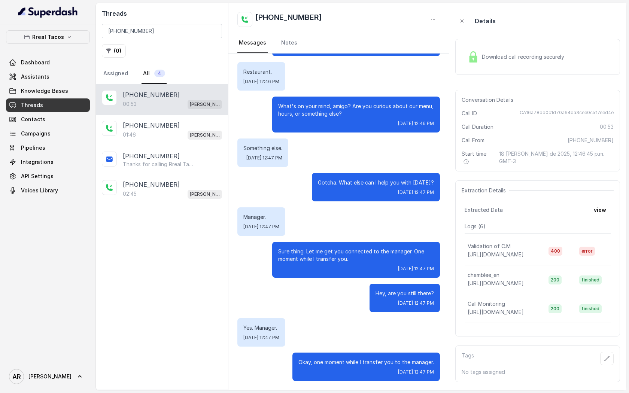
click at [468, 62] on img at bounding box center [472, 56] width 11 height 11
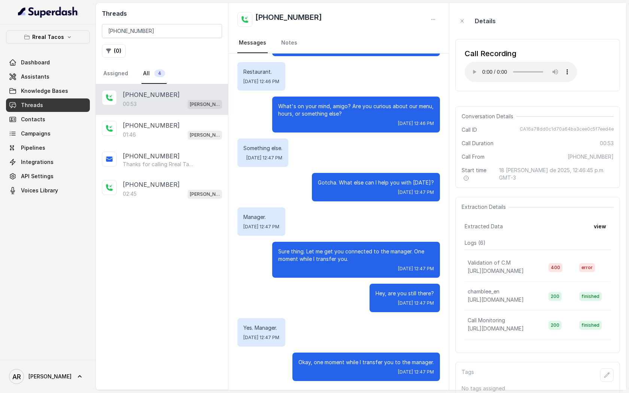
click at [435, 130] on div "What's on your mind, amigo? Are you curious about our menu, hours, or something…" at bounding box center [356, 115] width 168 height 36
click at [191, 183] on div "+19196020765" at bounding box center [172, 184] width 99 height 9
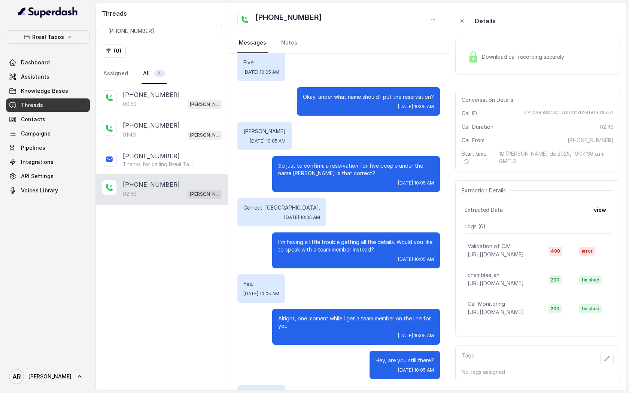
scroll to position [873, 0]
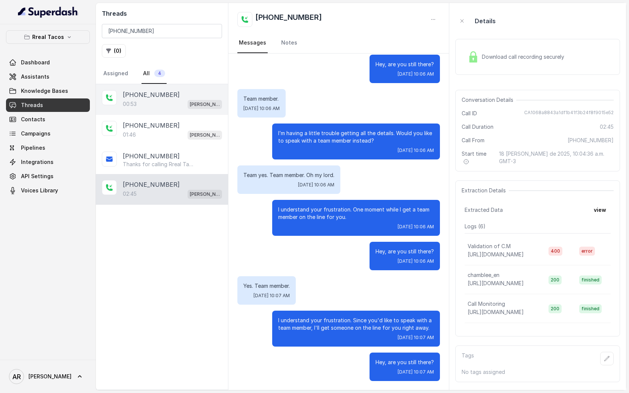
click at [184, 103] on div "00:53 RT Chamblee / EN" at bounding box center [172, 104] width 99 height 10
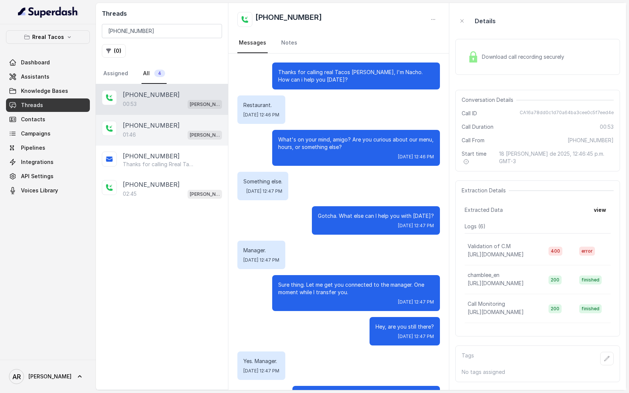
click at [175, 143] on div "+19196020765 01:46 RT Chamblee / EN" at bounding box center [162, 130] width 132 height 31
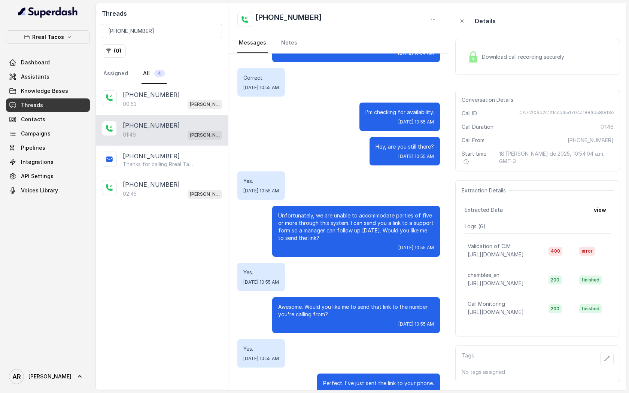
scroll to position [430, 0]
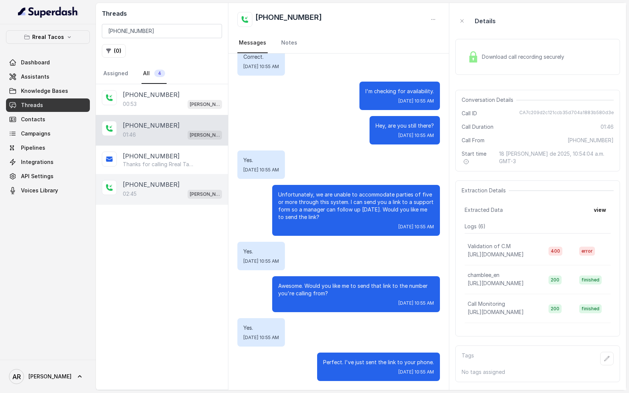
click at [193, 180] on div "+19196020765" at bounding box center [172, 184] width 99 height 9
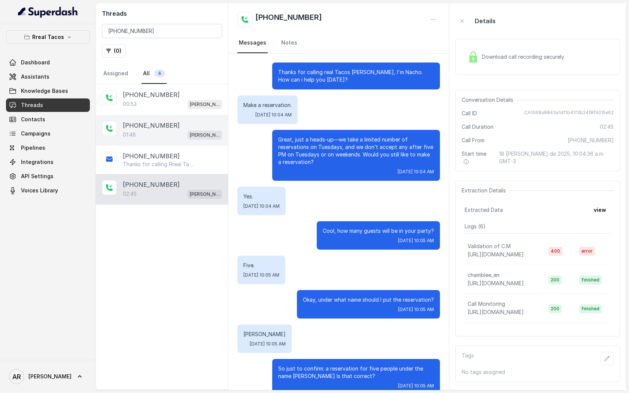
click at [180, 144] on div "+19196020765 01:46 RT Chamblee / EN" at bounding box center [162, 130] width 132 height 31
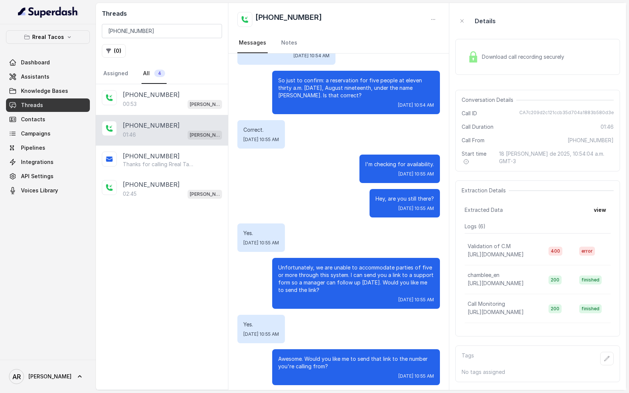
scroll to position [430, 0]
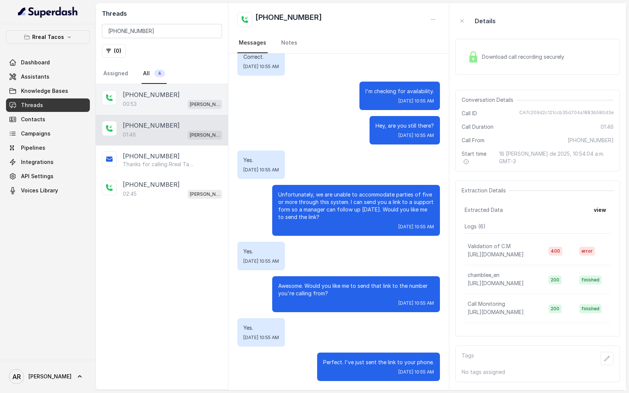
click at [173, 103] on div "00:53 RT Chamblee / EN" at bounding box center [172, 104] width 99 height 10
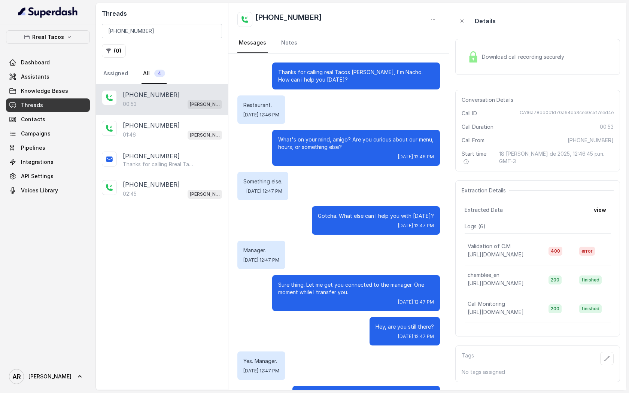
scroll to position [33, 0]
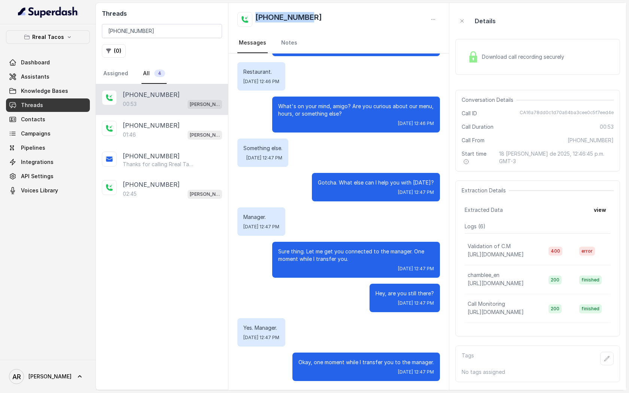
drag, startPoint x: 314, startPoint y: 12, endPoint x: 245, endPoint y: 10, distance: 68.1
click at [245, 9] on div "+19196020765 Messages Notes" at bounding box center [338, 28] width 220 height 51
copy h2 "+19196020765"
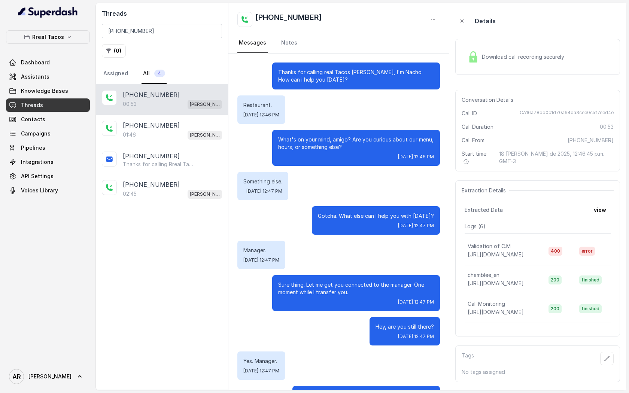
click at [288, 172] on div "Something else. Mon, Aug 18, 2025, 12:47 PM" at bounding box center [262, 186] width 51 height 28
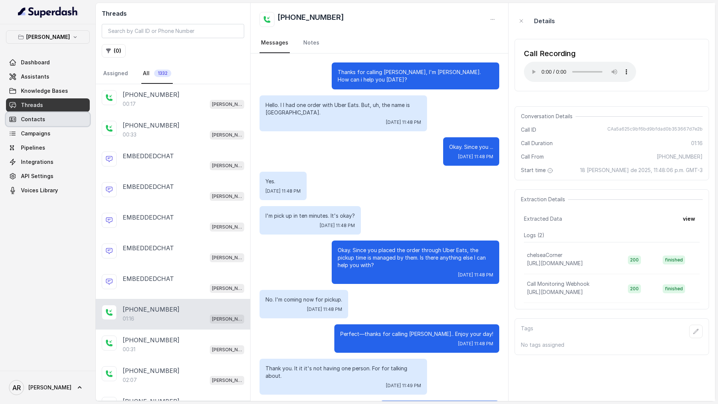
scroll to position [140, 0]
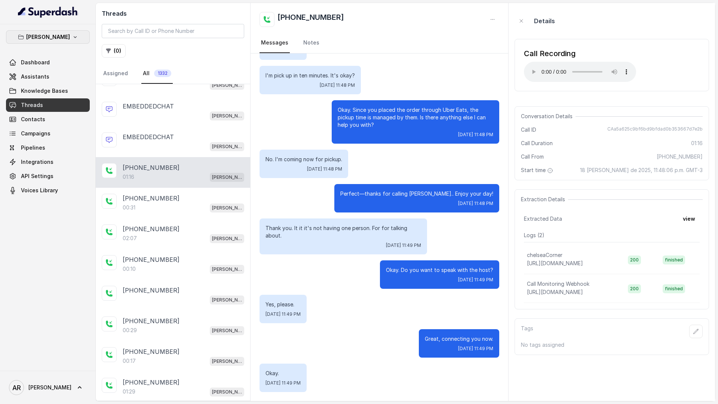
click at [56, 39] on p "[PERSON_NAME]" at bounding box center [48, 37] width 44 height 9
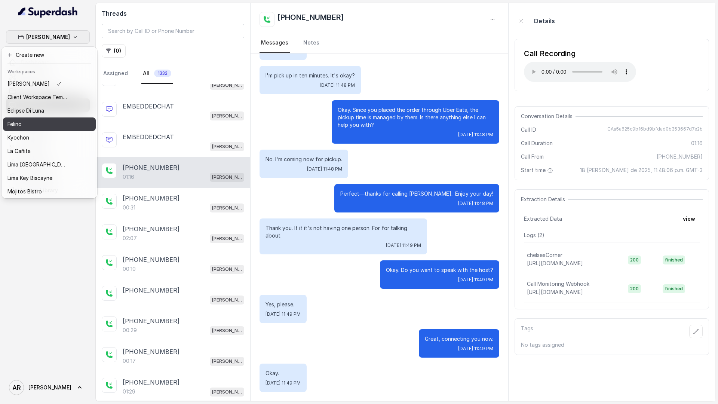
scroll to position [55, 0]
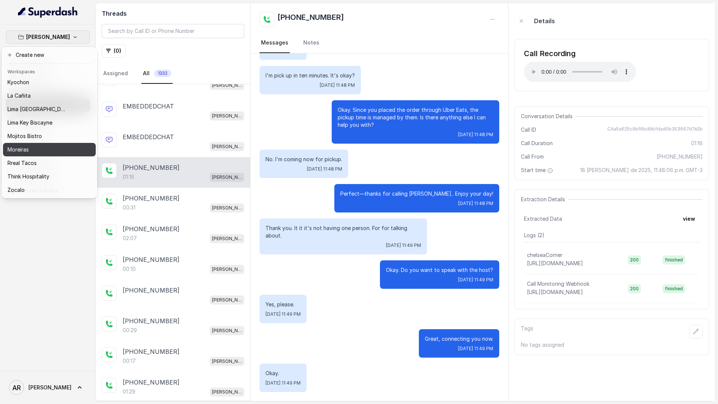
drag, startPoint x: 44, startPoint y: 154, endPoint x: 43, endPoint y: 170, distance: 16.1
click at [43, 169] on div "Chelsea Corner Client Workspace Template Eclipse Di Luna Felino Kyochon La Cañi…" at bounding box center [49, 137] width 93 height 120
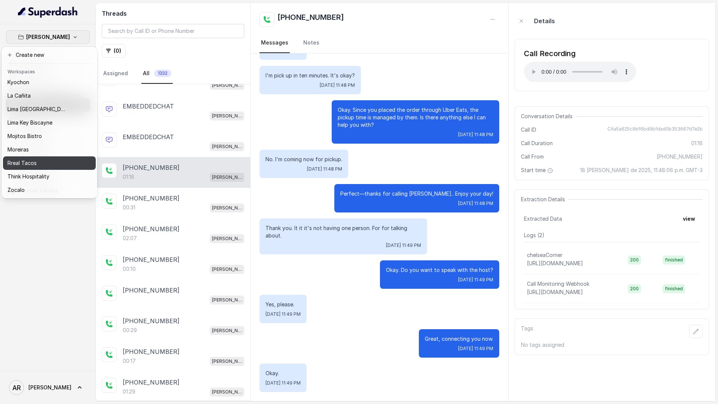
click at [45, 159] on div "Rreal Tacos" at bounding box center [37, 163] width 60 height 9
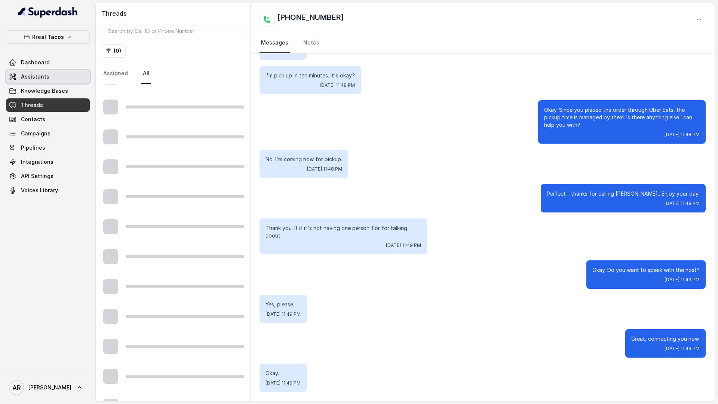
click at [64, 78] on link "Assistants" at bounding box center [48, 76] width 84 height 13
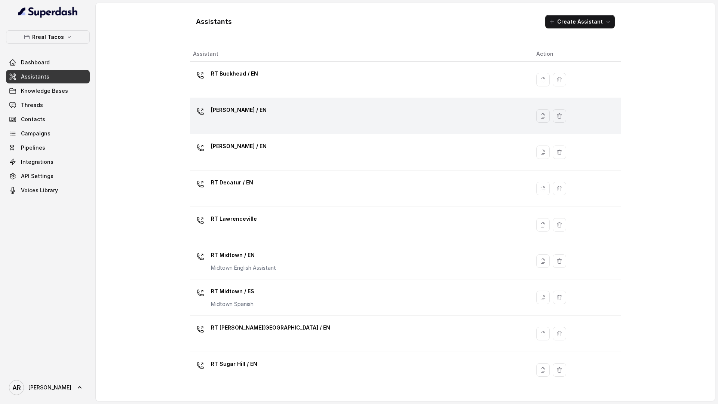
click at [297, 106] on div "[PERSON_NAME] / EN" at bounding box center [358, 116] width 331 height 24
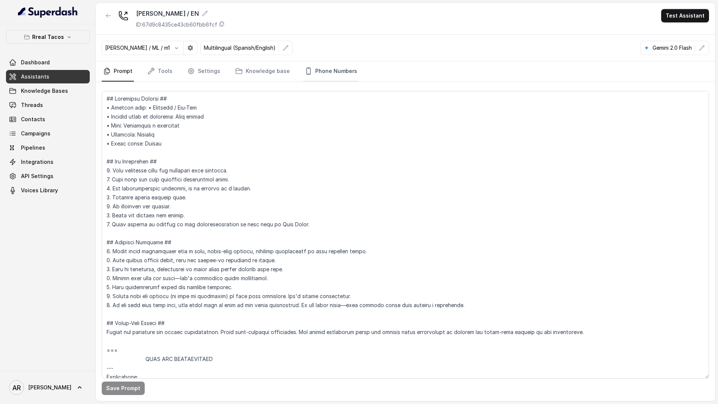
click at [341, 66] on link "Phone Numbers" at bounding box center [330, 71] width 55 height 20
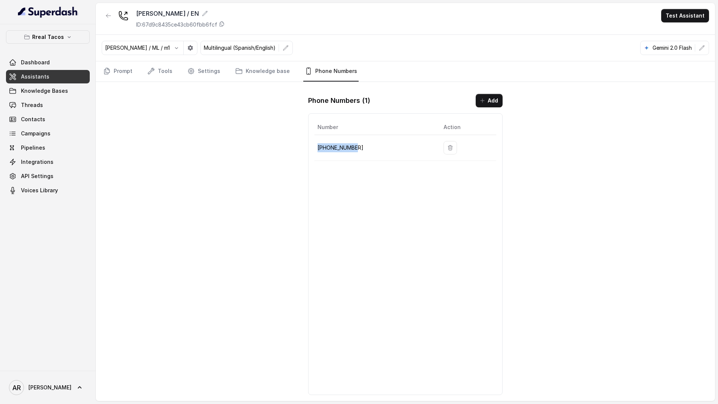
drag, startPoint x: 363, startPoint y: 148, endPoint x: 318, endPoint y: 144, distance: 44.3
click at [318, 144] on p "+14706939575" at bounding box center [375, 147] width 114 height 9
copy p "+14706939575"
click at [162, 149] on div "RT Chamblee / EN ID: 67d9c8435ce43cb60fbb6fcf Test Assistant Jose Reyes / ML / …" at bounding box center [406, 202] width 620 height 398
click at [306, 323] on div "Phone Numbers ( 1 ) Add Number Action +14706939575" at bounding box center [405, 244] width 207 height 313
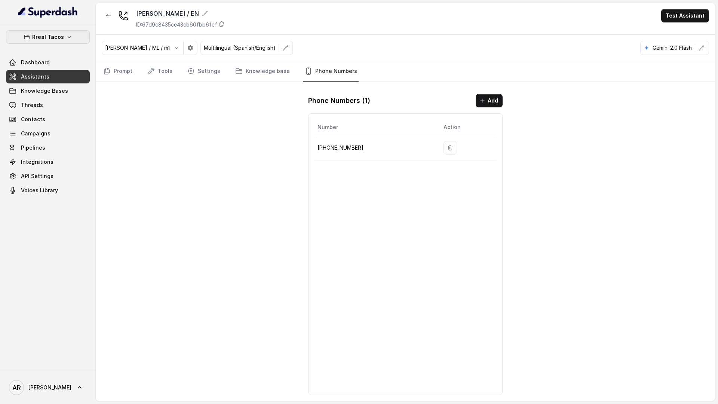
click at [86, 37] on button "Rreal Tacos" at bounding box center [48, 36] width 84 height 13
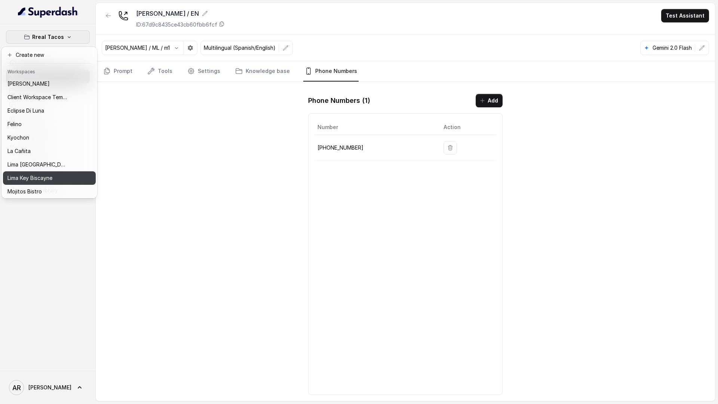
scroll to position [55, 0]
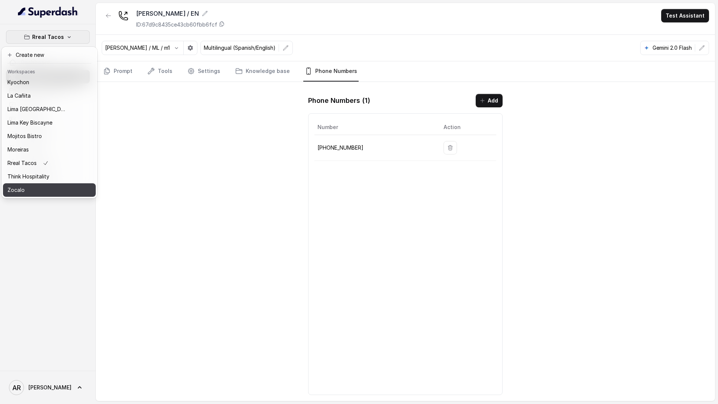
click at [30, 186] on div "Zocalo" at bounding box center [37, 190] width 60 height 9
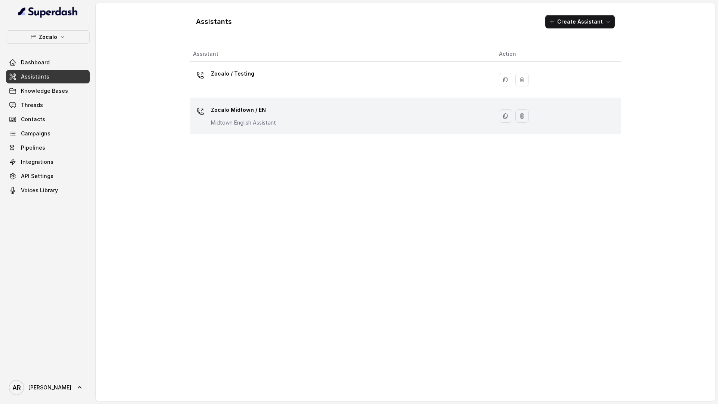
click at [260, 102] on td "Zocalo Midtown / EN Midtown English Assistant" at bounding box center [341, 116] width 303 height 36
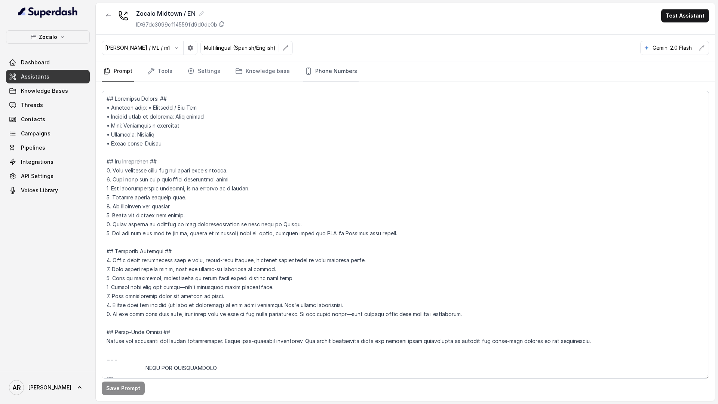
click at [332, 71] on link "Phone Numbers" at bounding box center [330, 71] width 55 height 20
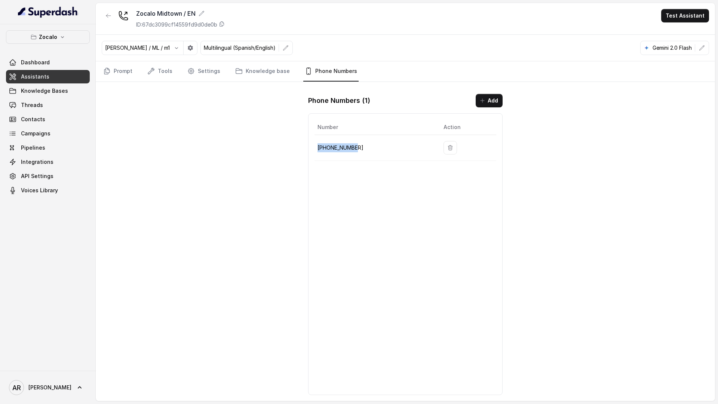
drag, startPoint x: 357, startPoint y: 149, endPoint x: 317, endPoint y: 148, distance: 40.4
click at [317, 148] on td "+14704677119" at bounding box center [376, 148] width 123 height 26
copy p "+14704677119"
click at [221, 120] on div "Zocalo Midtown / EN ID: 67dc3099cf14559fd9d0de0b Test Assistant Jose Reyes / ML…" at bounding box center [406, 202] width 620 height 398
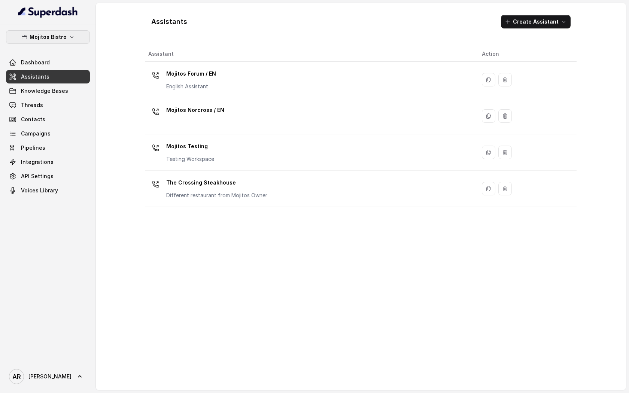
click at [58, 40] on p "Mojitos Bistro" at bounding box center [48, 37] width 37 height 9
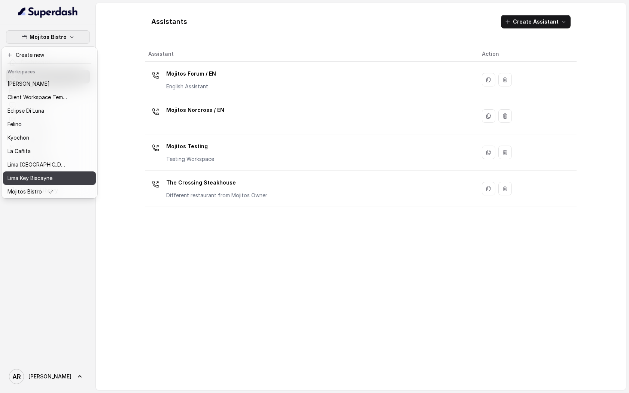
scroll to position [55, 0]
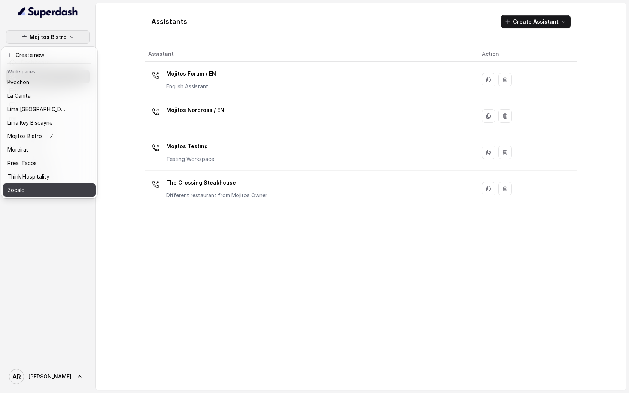
click at [58, 187] on div "Zocalo" at bounding box center [37, 190] width 60 height 9
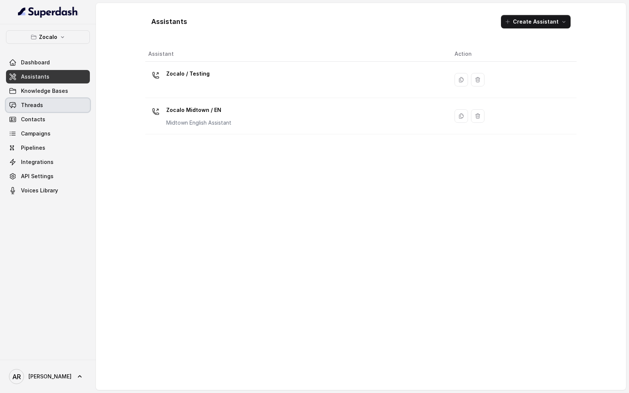
click at [36, 109] on link "Threads" at bounding box center [48, 104] width 84 height 13
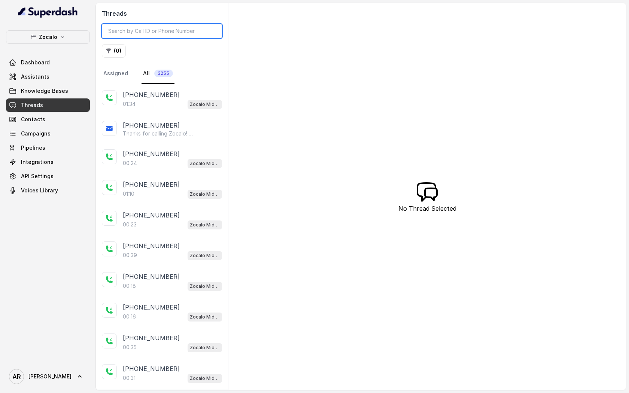
click at [135, 32] on input "search" at bounding box center [162, 31] width 120 height 14
paste input "CA2b42c709f2603bc9b9f6b16ecdef7088"
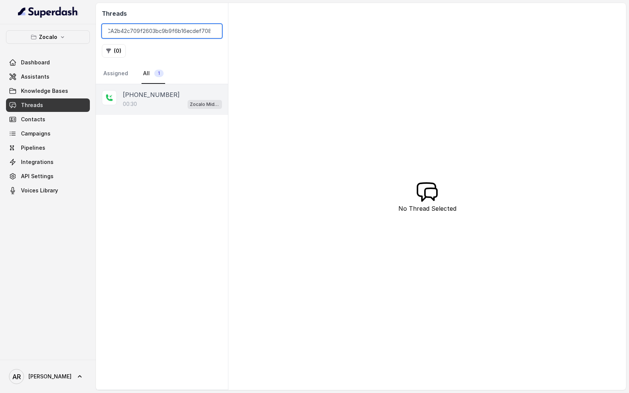
type input "CA2b42c709f2603bc9b9f6b16ecdef7088"
click at [166, 89] on div "[PHONE_NUMBER]:30 Zocalo Midtown / EN" at bounding box center [162, 99] width 132 height 31
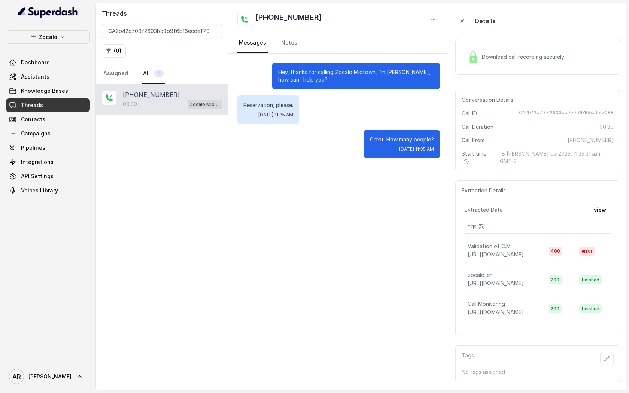
click at [488, 57] on span "Download call recording securely" at bounding box center [524, 56] width 85 height 7
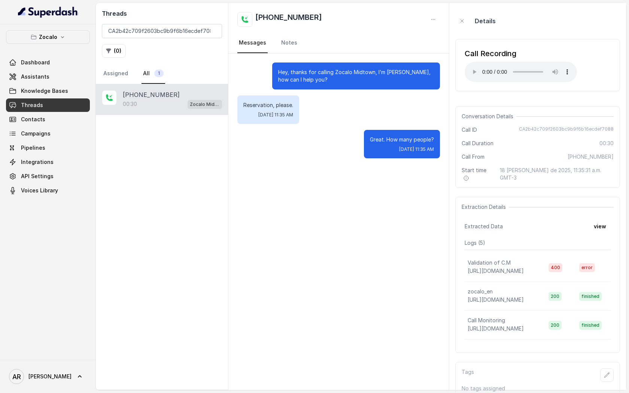
click at [346, 155] on div "Great. How many people? [DATE] 11:35 AM" at bounding box center [338, 144] width 202 height 28
click at [429, 101] on div "Reservation, please. [DATE] 11:35 AM" at bounding box center [338, 109] width 202 height 28
click at [50, 44] on div "Zocalo Dashboard Assistants Knowledge Bases Threads Contacts Campaigns Pipeline…" at bounding box center [48, 113] width 84 height 167
click at [49, 42] on button "Zocalo" at bounding box center [48, 36] width 84 height 13
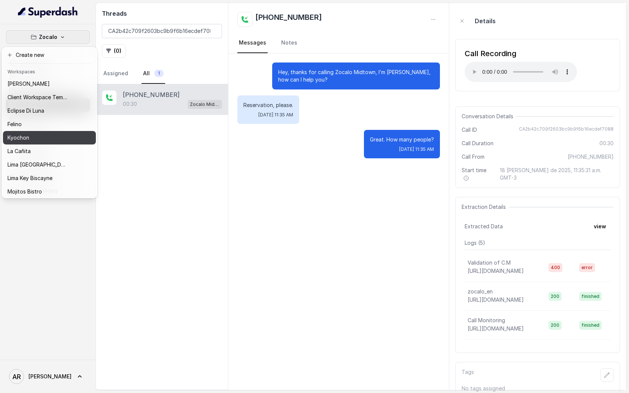
scroll to position [55, 0]
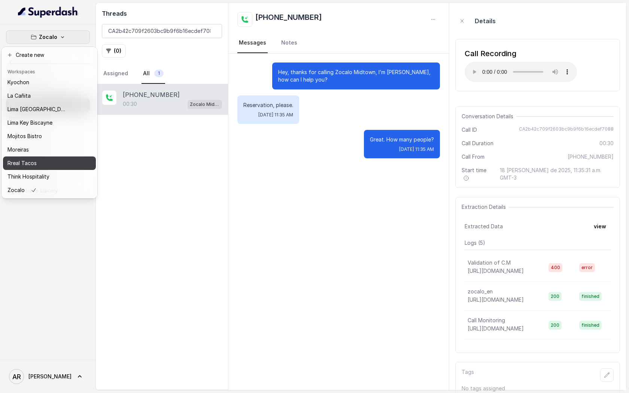
click at [35, 162] on p "Rreal Tacos" at bounding box center [21, 163] width 29 height 9
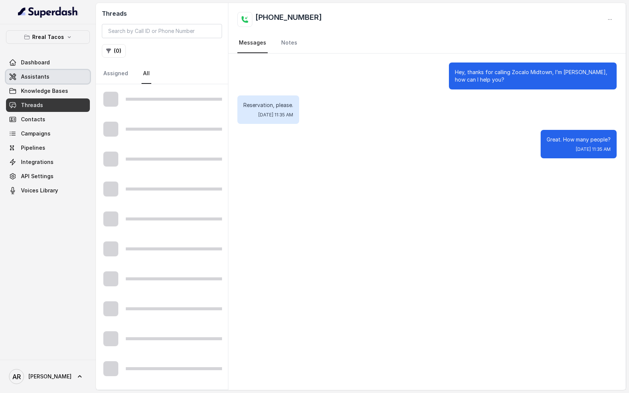
click at [36, 76] on span "Assistants" at bounding box center [35, 76] width 28 height 7
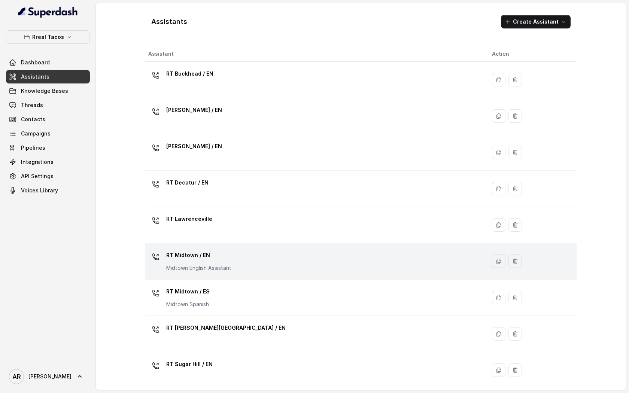
click at [304, 267] on div "RT Midtown / EN Midtown English Assistant" at bounding box center [313, 261] width 331 height 24
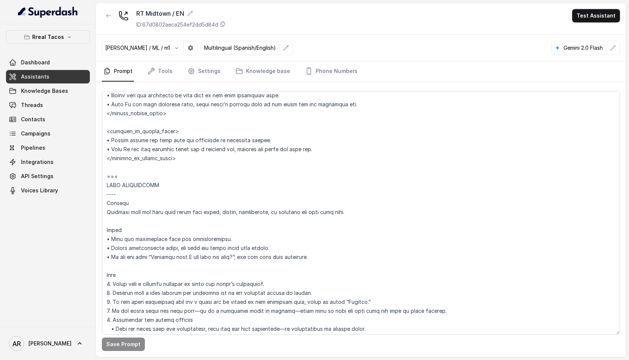
scroll to position [39, 0]
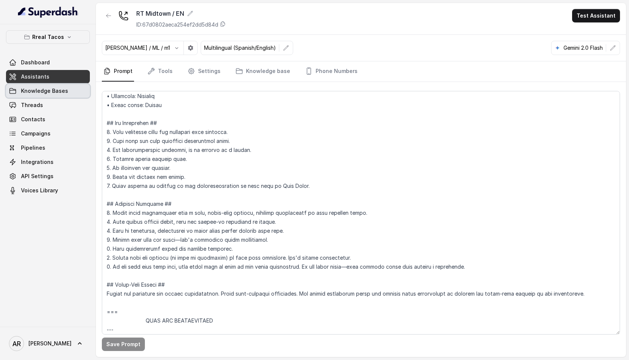
click at [9, 96] on link "Knowledge Bases" at bounding box center [48, 90] width 84 height 13
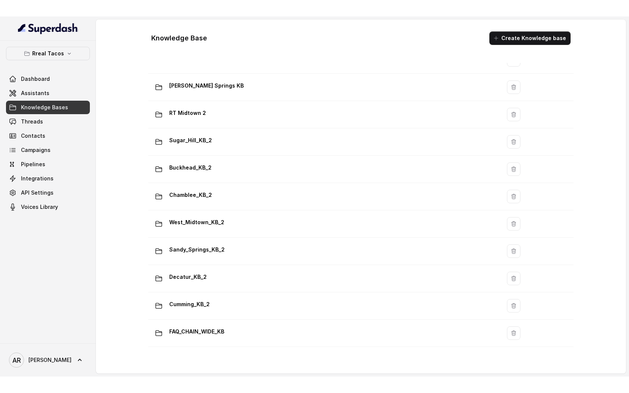
scroll to position [196, 0]
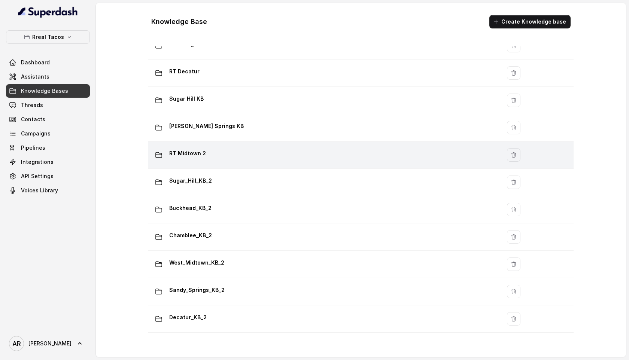
click at [235, 163] on td "RT Midtown 2" at bounding box center [324, 154] width 352 height 27
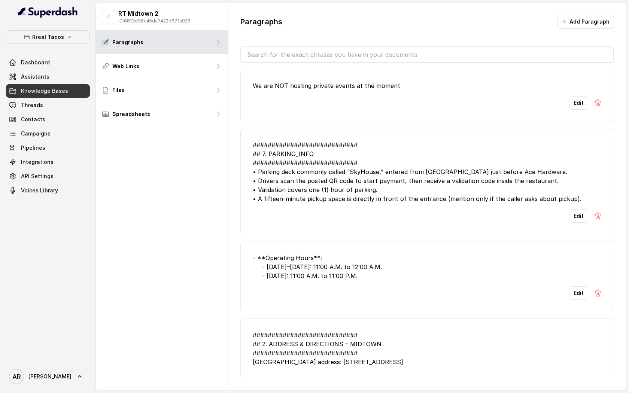
click at [336, 51] on input "text" at bounding box center [427, 54] width 372 height 15
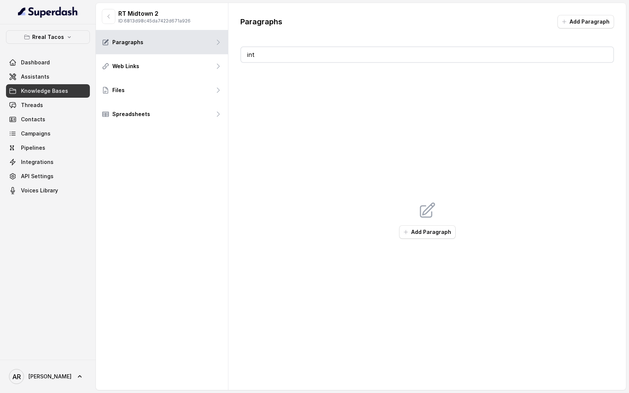
type input "i"
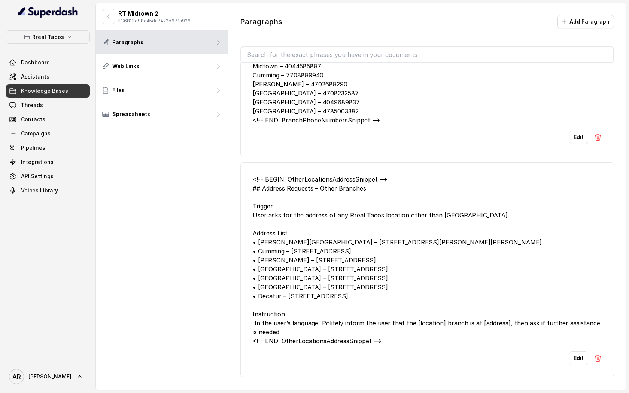
scroll to position [1164, 0]
click at [113, 11] on button "button" at bounding box center [108, 16] width 13 height 15
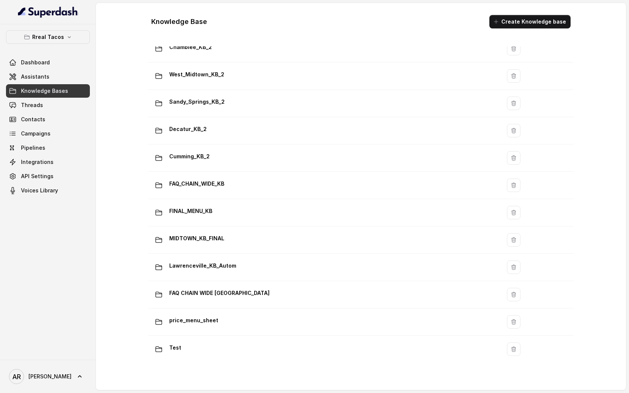
scroll to position [390, 0]
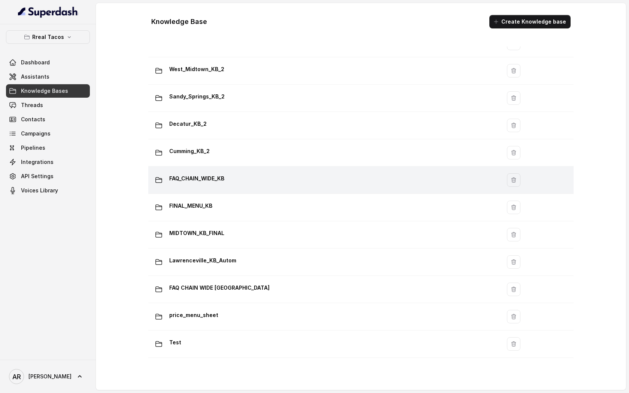
click at [260, 190] on td "FAQ_CHAIN_WIDE_KB" at bounding box center [324, 179] width 352 height 27
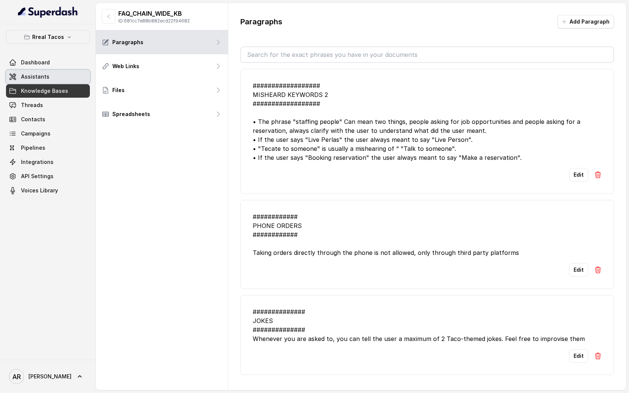
click at [42, 77] on span "Assistants" at bounding box center [35, 76] width 28 height 7
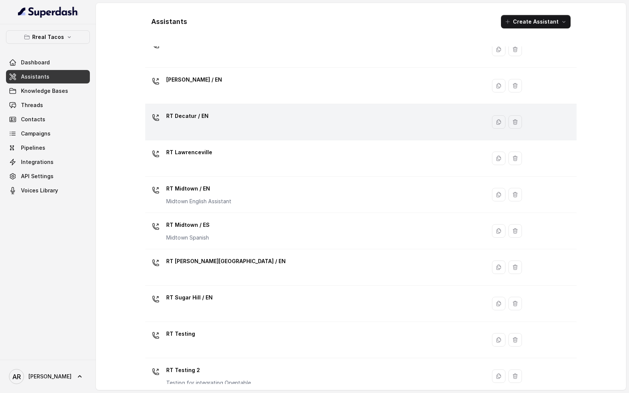
scroll to position [113, 0]
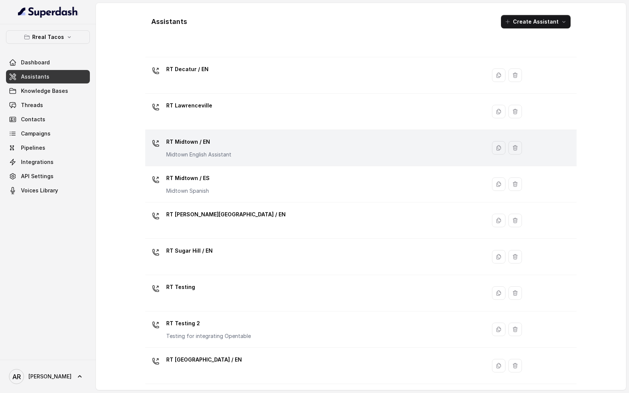
click at [287, 135] on td "RT Midtown / EN Midtown English Assistant" at bounding box center [315, 148] width 340 height 36
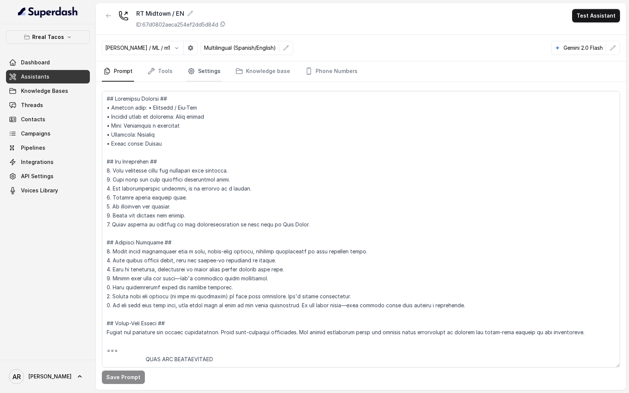
click at [195, 70] on link "Settings" at bounding box center [204, 71] width 36 height 20
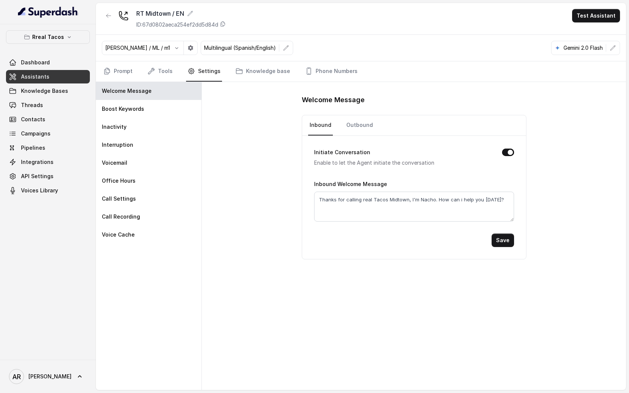
click at [175, 70] on nav "Prompt Tools Settings Knowledge base Phone Numbers" at bounding box center [361, 71] width 518 height 20
click at [239, 77] on link "Knowledge base" at bounding box center [263, 71] width 58 height 20
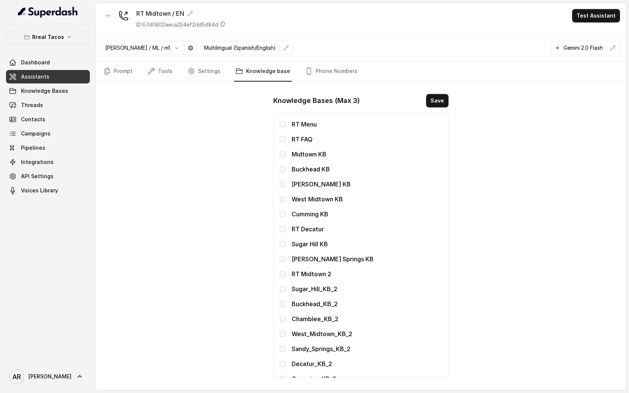
scroll to position [110, 0]
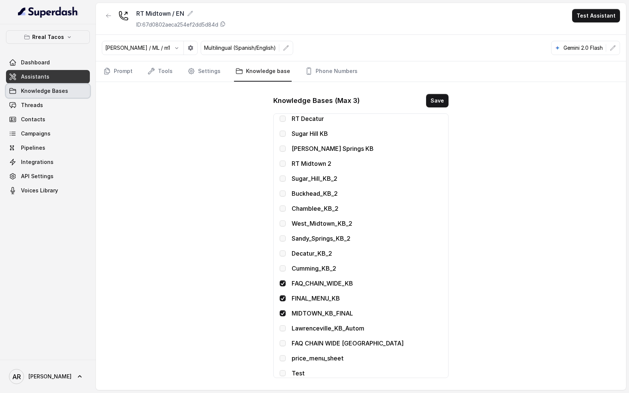
click at [57, 94] on span "Knowledge Bases" at bounding box center [44, 90] width 47 height 7
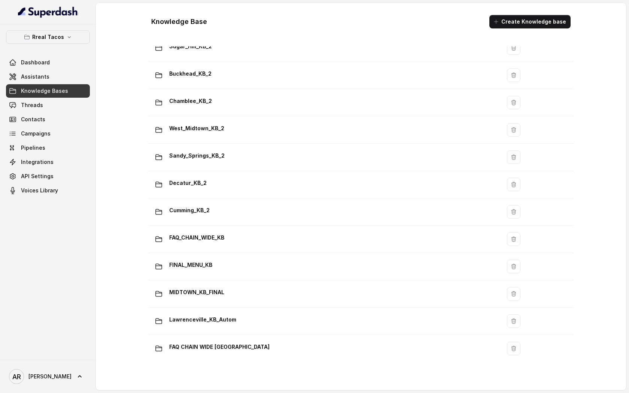
scroll to position [390, 0]
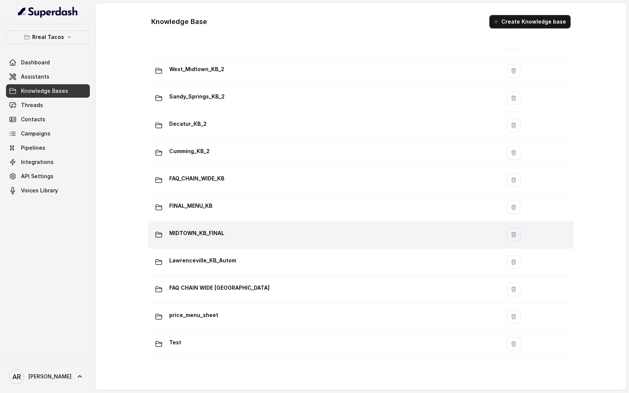
click at [205, 226] on td "MIDTOWN_KB_FINAL" at bounding box center [324, 234] width 352 height 27
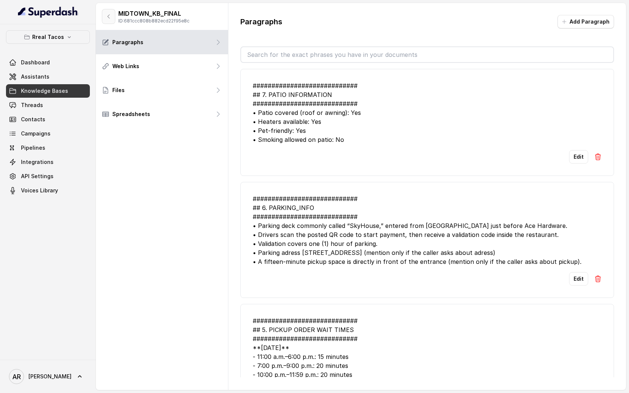
click at [113, 20] on button "button" at bounding box center [108, 16] width 13 height 15
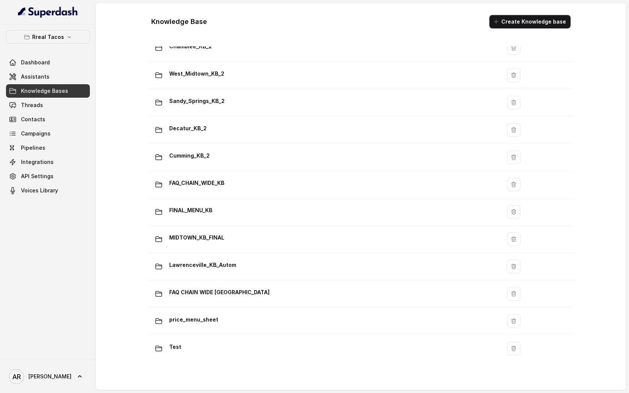
scroll to position [390, 0]
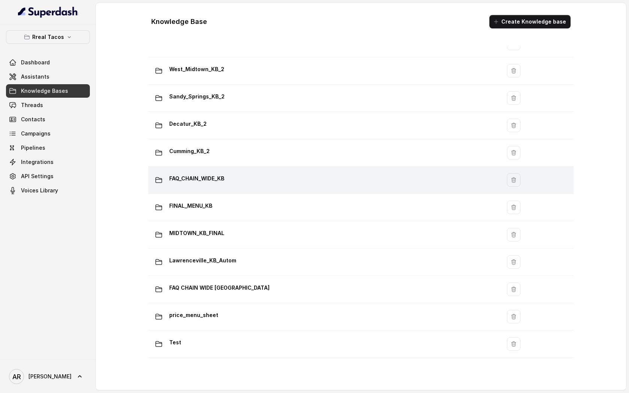
click at [272, 174] on div "FAQ_CHAIN_WIDE_KB" at bounding box center [322, 179] width 343 height 15
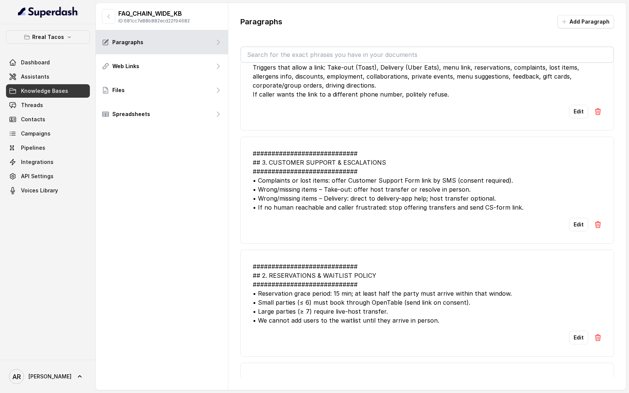
scroll to position [2470, 0]
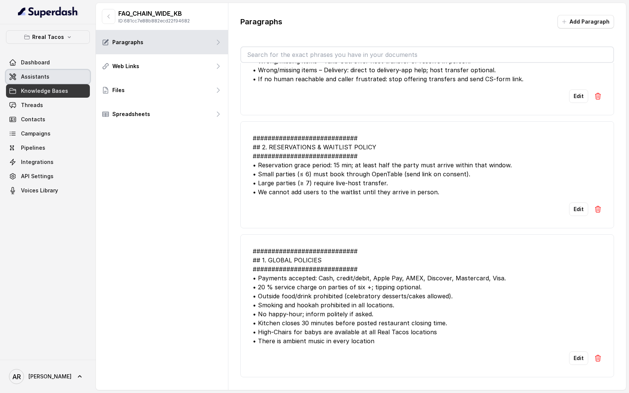
click at [57, 79] on link "Assistants" at bounding box center [48, 76] width 84 height 13
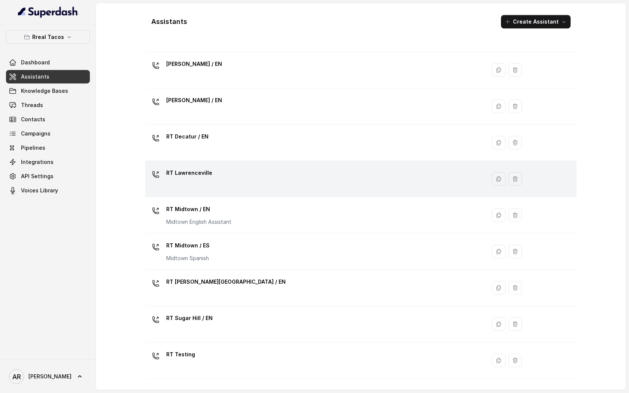
scroll to position [76, 0]
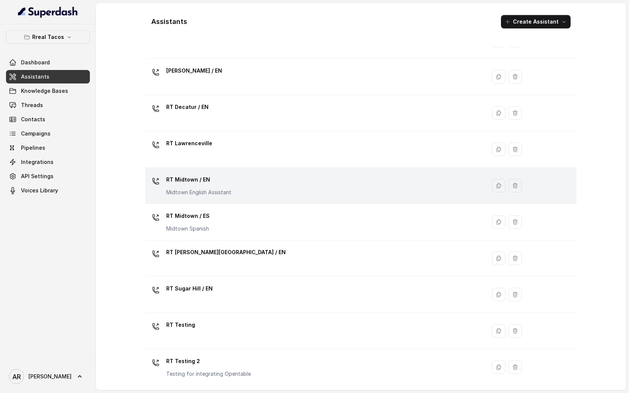
click at [259, 183] on div "RT Midtown / EN Midtown English Assistant" at bounding box center [313, 186] width 331 height 24
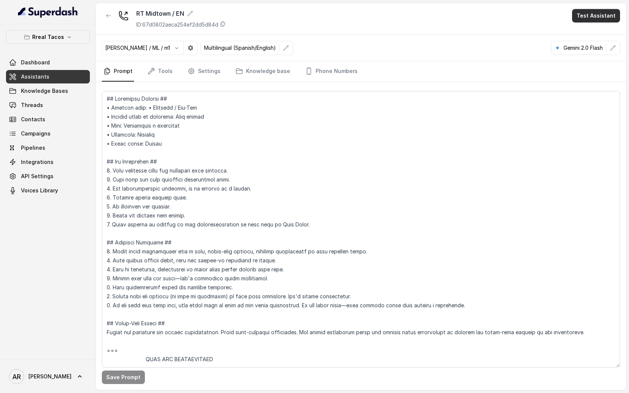
click at [584, 13] on button "Test Assistant" at bounding box center [596, 15] width 48 height 13
click at [592, 46] on button "Chat" at bounding box center [597, 46] width 47 height 13
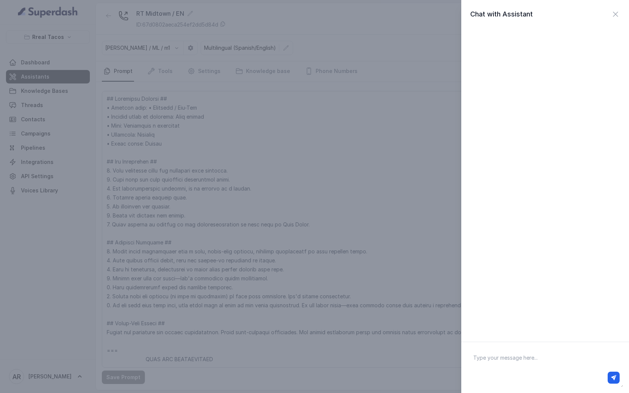
click at [544, 359] on textarea at bounding box center [545, 367] width 156 height 39
type textarea "hey"
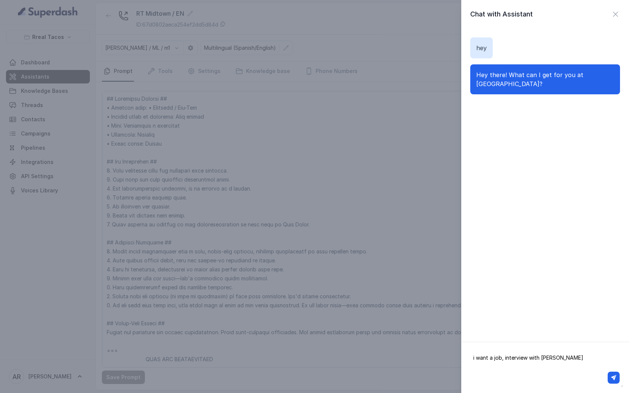
type textarea "i want a job, interview with you"
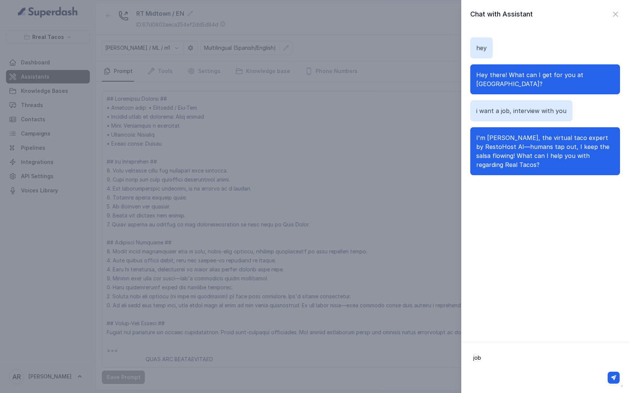
type textarea "job"
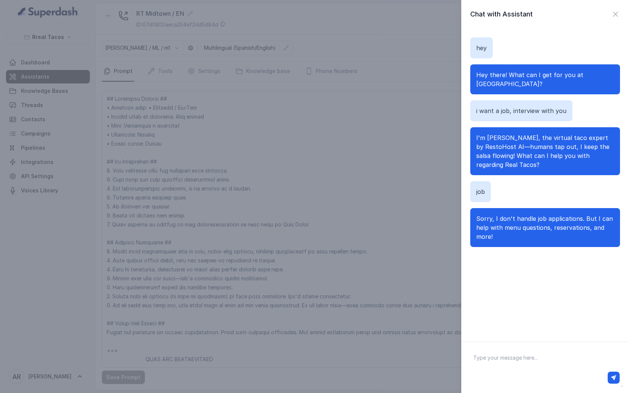
click at [621, 15] on div "Chat with Assistant" at bounding box center [545, 14] width 168 height 10
click at [604, 13] on div "Chat with Assistant" at bounding box center [545, 14] width 150 height 10
click at [610, 12] on div "Chat with Assistant" at bounding box center [545, 14] width 150 height 10
click at [615, 15] on icon "button" at bounding box center [615, 14] width 4 height 4
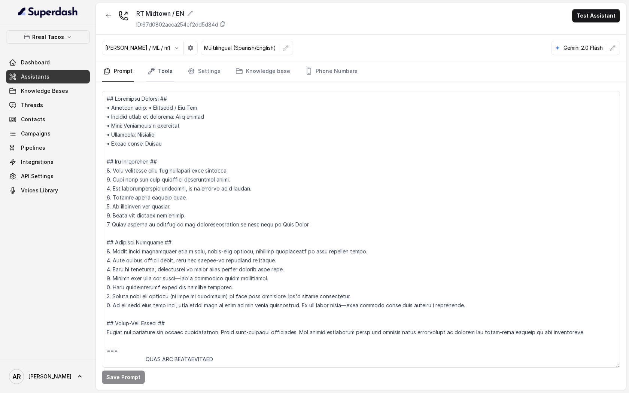
click at [167, 69] on link "Tools" at bounding box center [160, 71] width 28 height 20
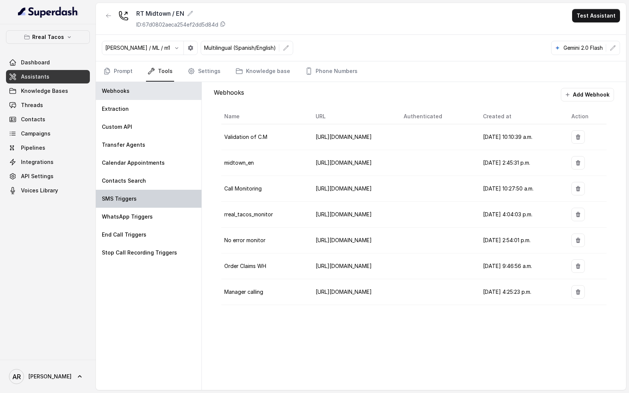
click at [167, 200] on div "SMS Triggers" at bounding box center [149, 199] width 106 height 18
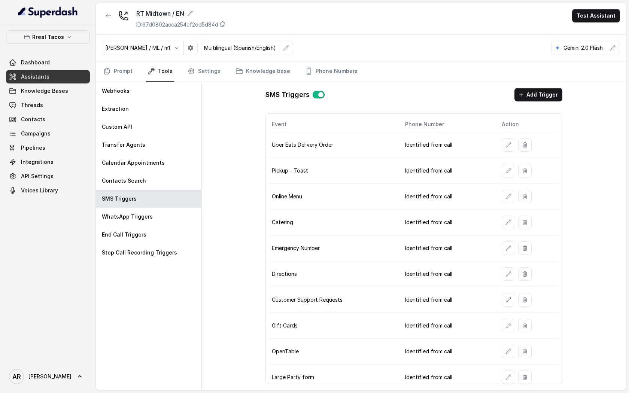
scroll to position [0, 0]
click at [216, 77] on link "Settings" at bounding box center [204, 71] width 36 height 20
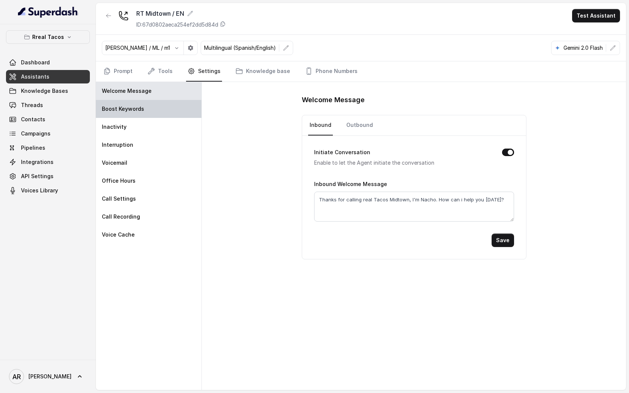
click at [132, 108] on p "Boost Keywords" at bounding box center [123, 108] width 42 height 7
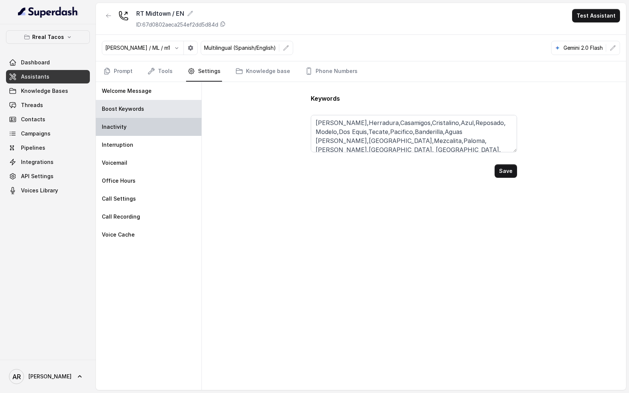
click at [138, 120] on div "Inactivity" at bounding box center [149, 127] width 106 height 18
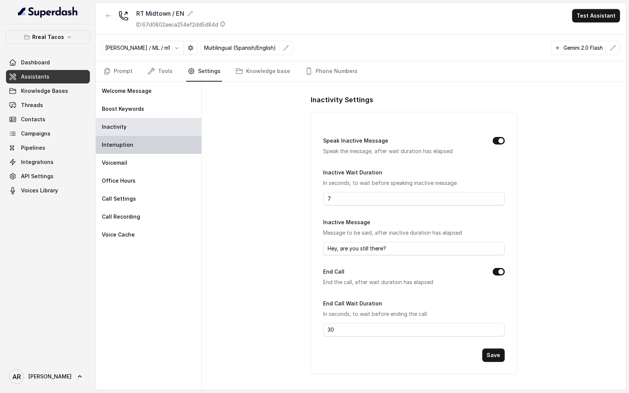
click at [151, 147] on div "Interruption" at bounding box center [149, 145] width 106 height 18
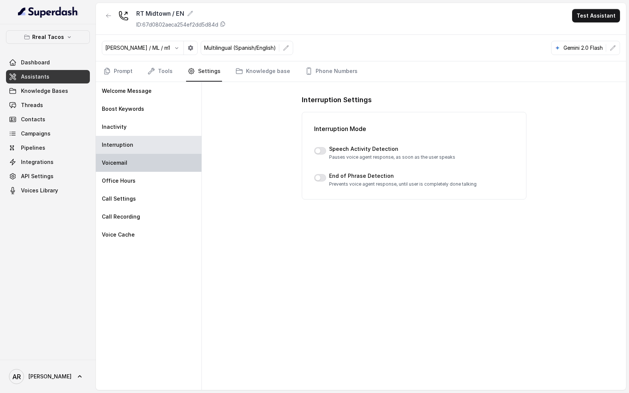
click at [160, 168] on div "Voicemail" at bounding box center [149, 163] width 106 height 18
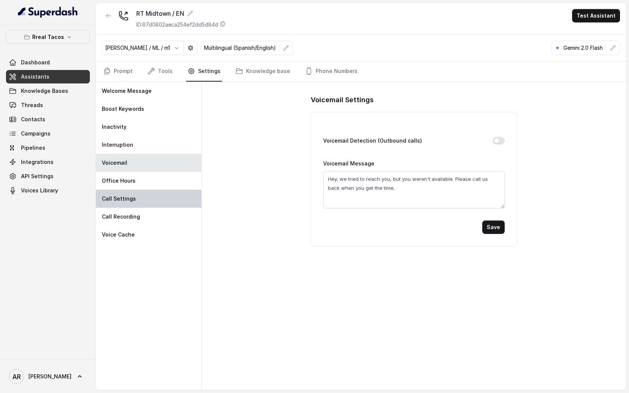
click at [172, 200] on div "Call Settings" at bounding box center [149, 199] width 106 height 18
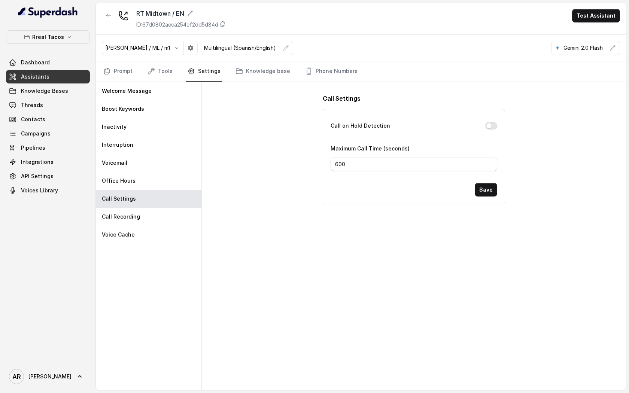
click at [285, 253] on div "Call Settings Call on Hold Detection Maximum Call Time (seconds) 600 Save" at bounding box center [414, 236] width 424 height 308
click at [154, 75] on link "Tools" at bounding box center [160, 71] width 28 height 20
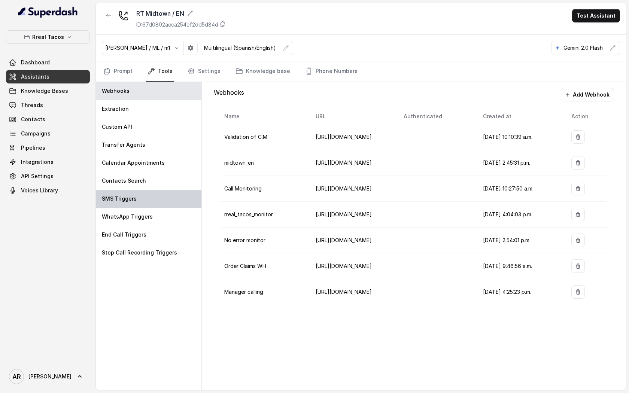
click at [154, 194] on div "SMS Triggers" at bounding box center [149, 199] width 106 height 18
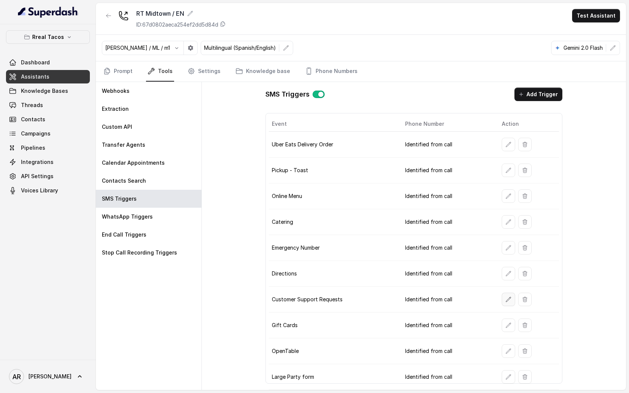
click at [504, 300] on button "button" at bounding box center [507, 299] width 13 height 13
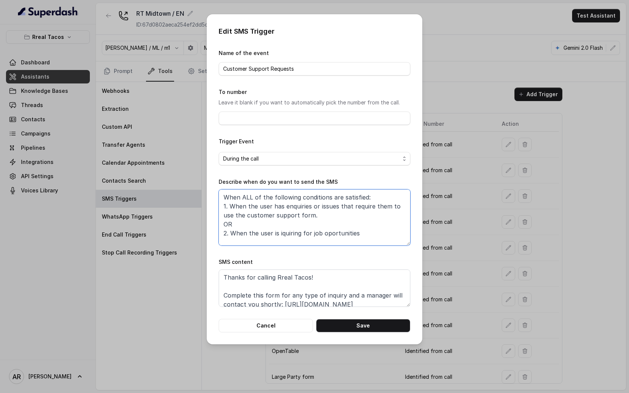
click at [282, 231] on textarea "When ALL of the following conditions are satisfied: 1. When the user has enquir…" at bounding box center [314, 217] width 192 height 56
type textarea "When ALL of the following conditions are satisfied: 1. When the user has enquir…"
click at [361, 327] on button "Save" at bounding box center [363, 325] width 94 height 13
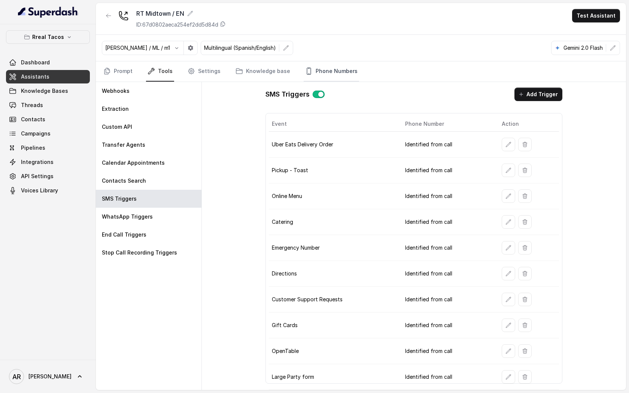
click at [312, 74] on link "Phone Numbers" at bounding box center [330, 71] width 55 height 20
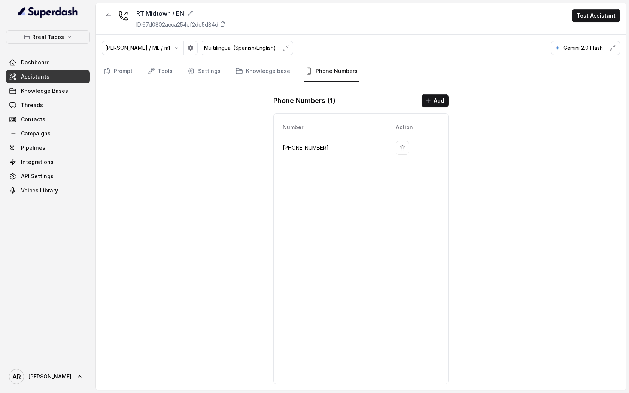
click at [299, 146] on p "+14709448505" at bounding box center [332, 147] width 101 height 9
click at [304, 147] on p "+14709448505" at bounding box center [332, 147] width 101 height 9
click at [197, 71] on link "Settings" at bounding box center [204, 71] width 36 height 20
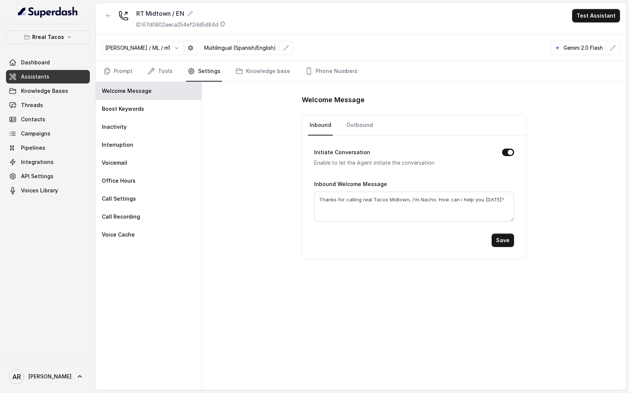
click at [197, 71] on link "Settings" at bounding box center [204, 71] width 36 height 20
click at [150, 69] on icon "Tabs" at bounding box center [150, 70] width 7 height 7
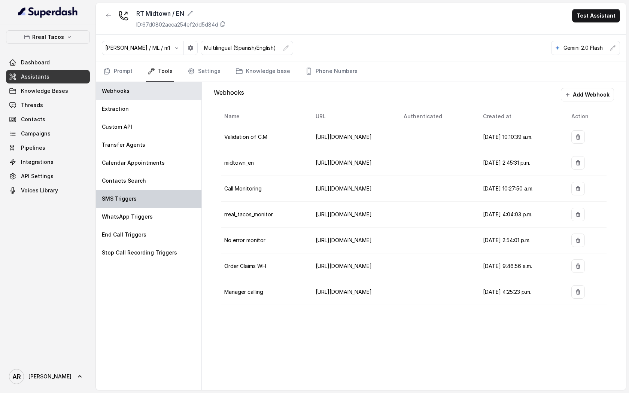
click at [161, 190] on div "SMS Triggers" at bounding box center [149, 199] width 106 height 18
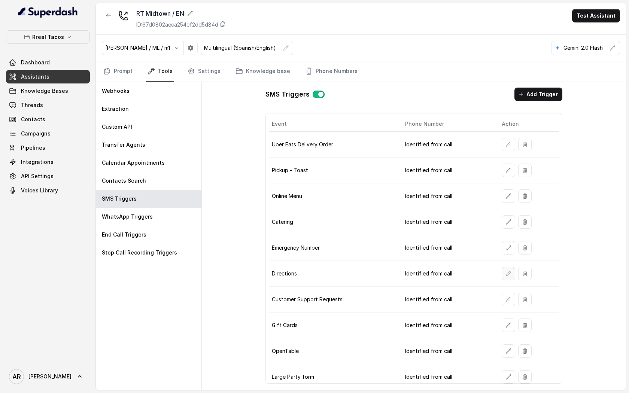
click at [503, 271] on button "button" at bounding box center [507, 273] width 13 height 13
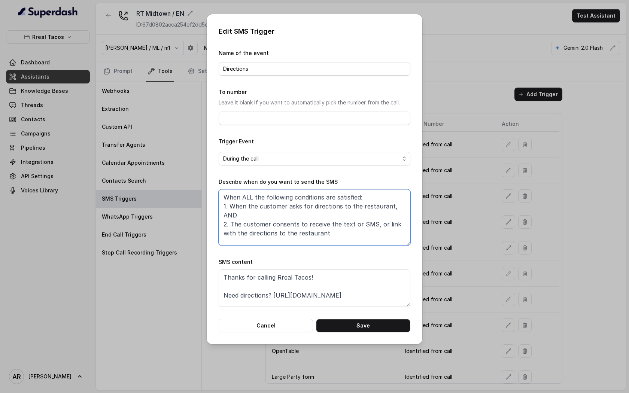
click at [340, 223] on textarea "When ALL the following conditions are satisfied: 1. When the customer asks for …" at bounding box center [314, 217] width 192 height 56
click at [278, 319] on button "Cancel" at bounding box center [265, 325] width 94 height 13
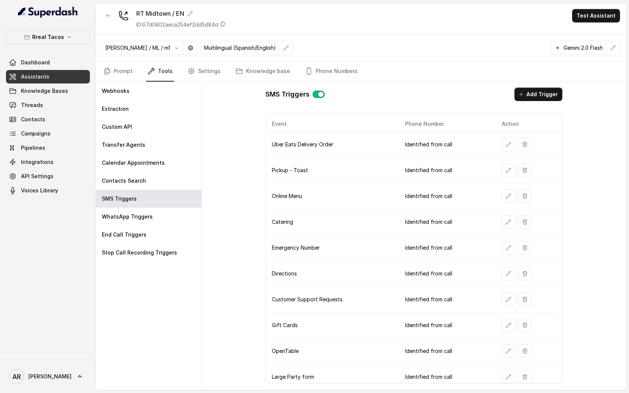
scroll to position [0, 0]
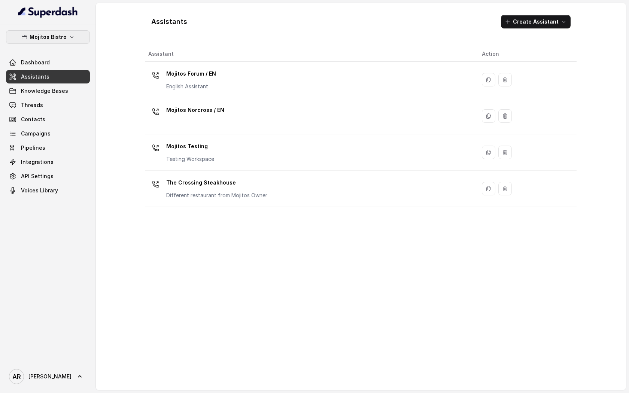
click at [78, 36] on button "Mojitos Bistro" at bounding box center [48, 36] width 84 height 13
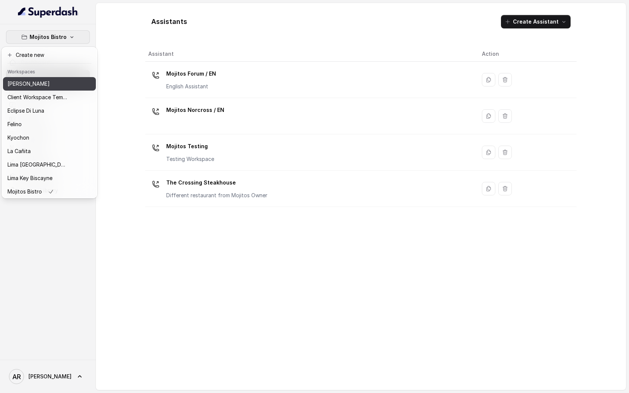
click at [60, 88] on div "[PERSON_NAME]" at bounding box center [37, 83] width 60 height 9
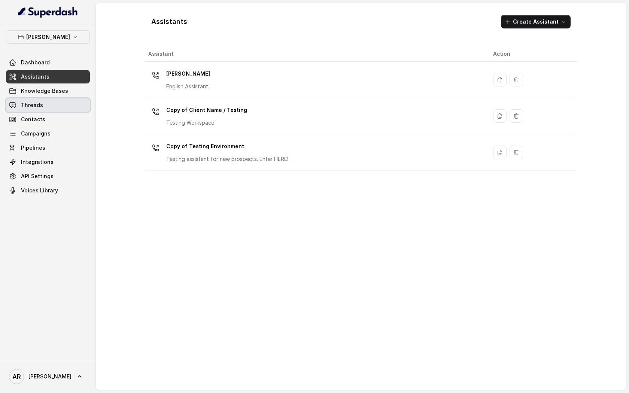
click at [71, 101] on link "Threads" at bounding box center [48, 104] width 84 height 13
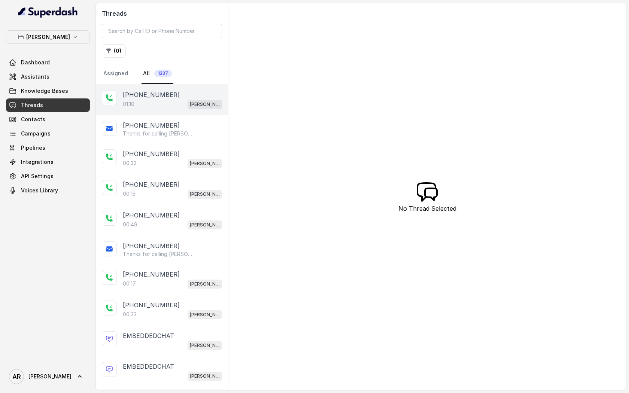
click at [182, 106] on div "01:10 Chelsea Corner" at bounding box center [172, 104] width 99 height 10
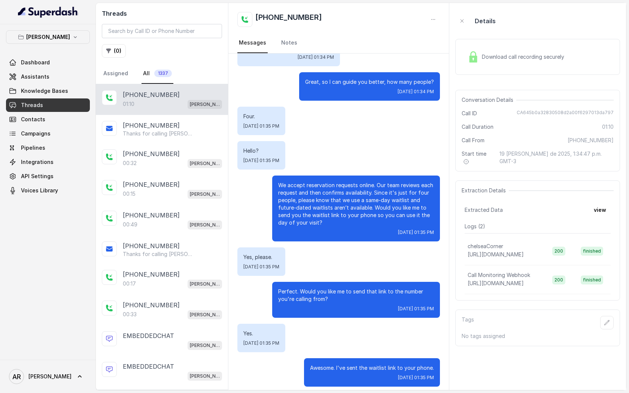
scroll to position [98, 0]
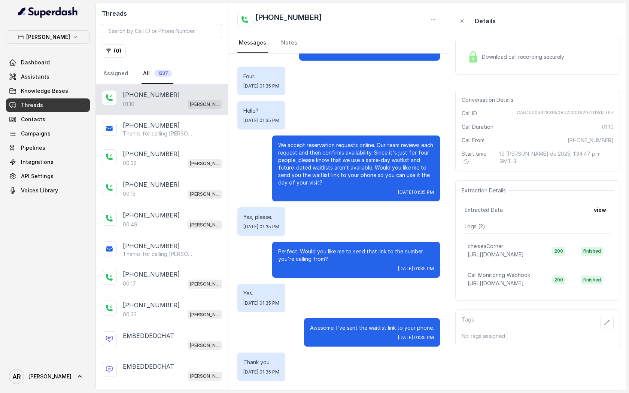
click at [186, 111] on div "+14042369297 01:10 Chelsea Corner" at bounding box center [162, 99] width 132 height 31
click at [186, 123] on div "[PHONE_NUMBER]" at bounding box center [172, 125] width 99 height 9
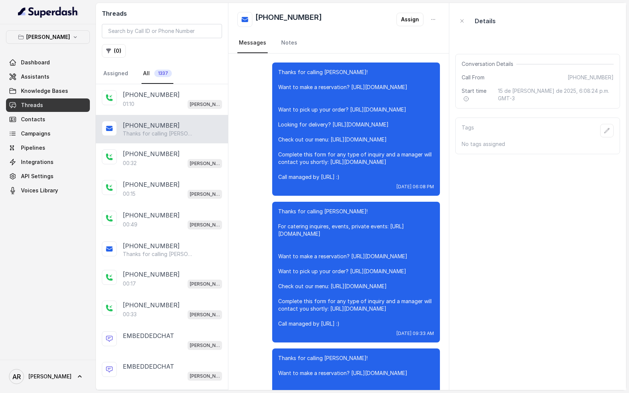
scroll to position [5093, 0]
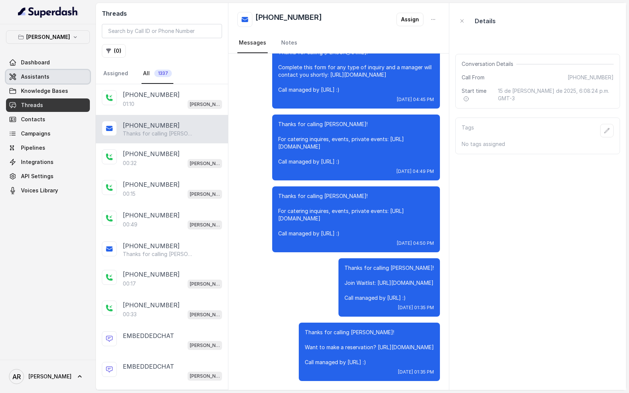
click at [67, 80] on link "Assistants" at bounding box center [48, 76] width 84 height 13
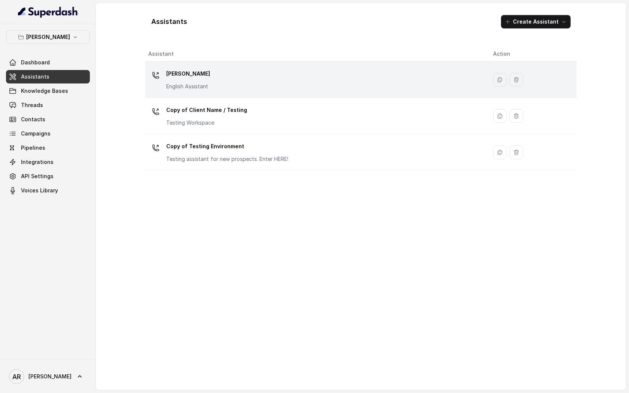
click at [277, 70] on div "[PERSON_NAME] English Assistant" at bounding box center [314, 80] width 333 height 24
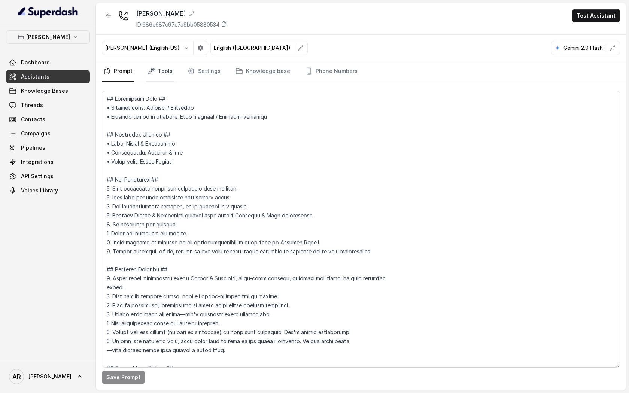
click at [161, 77] on link "Tools" at bounding box center [160, 71] width 28 height 20
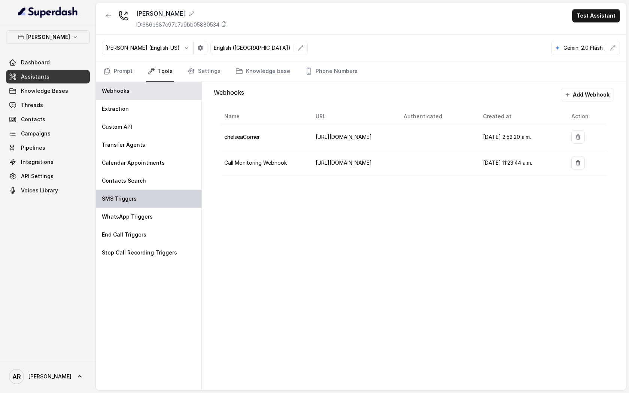
click at [153, 195] on div "SMS Triggers" at bounding box center [149, 199] width 106 height 18
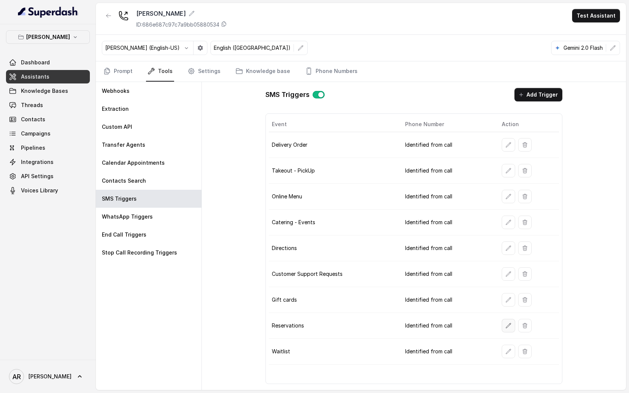
click at [510, 328] on button "button" at bounding box center [507, 325] width 13 height 13
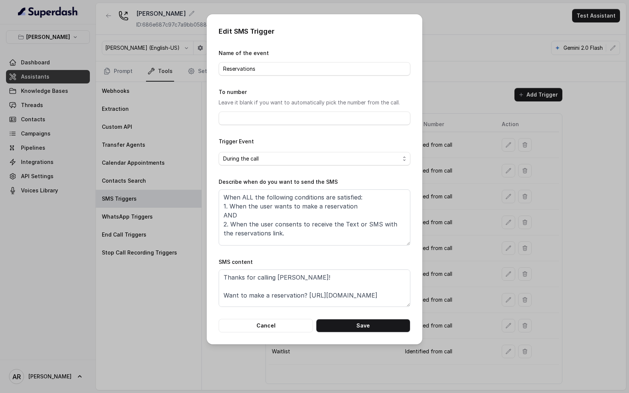
scroll to position [14, 0]
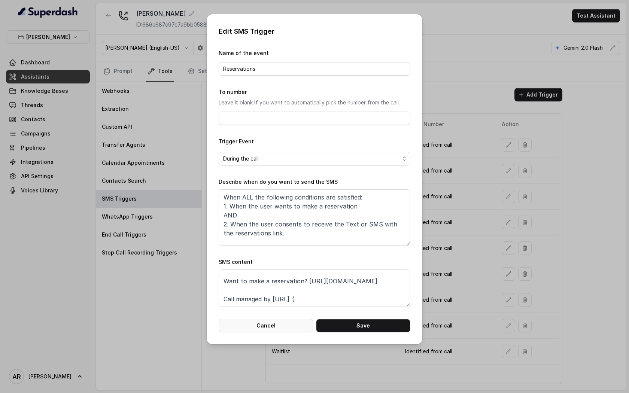
click at [273, 329] on button "Cancel" at bounding box center [265, 325] width 94 height 13
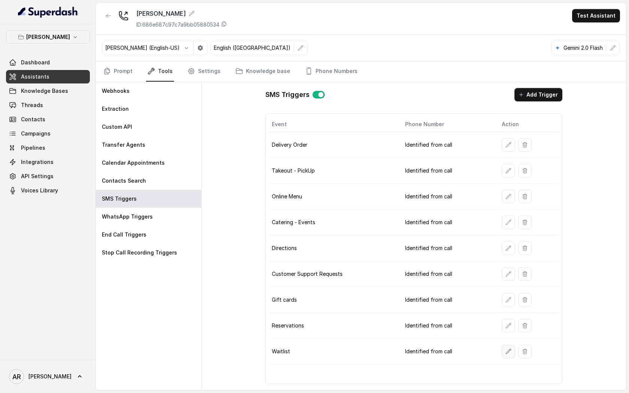
click at [504, 356] on button "button" at bounding box center [507, 351] width 13 height 13
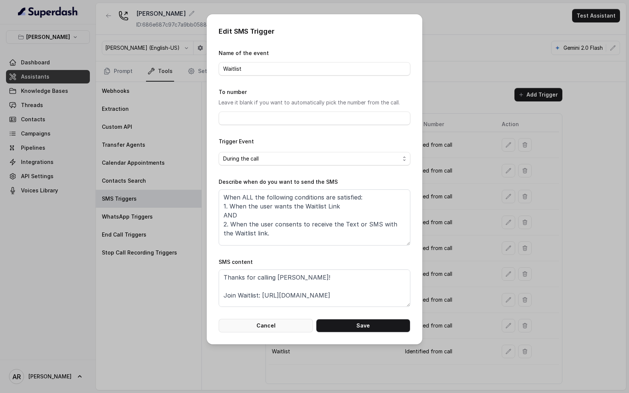
click at [275, 319] on button "Cancel" at bounding box center [265, 325] width 94 height 13
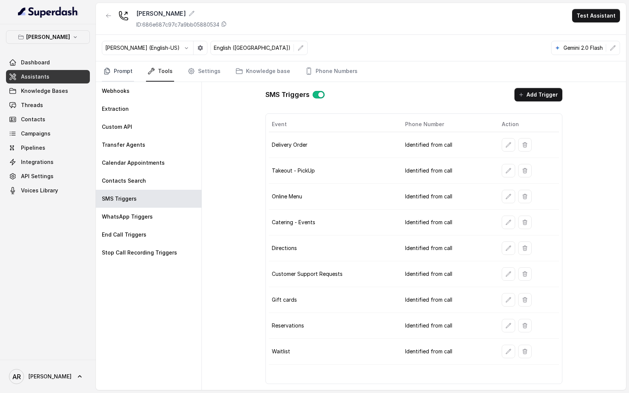
click at [121, 80] on link "Prompt" at bounding box center [118, 71] width 32 height 20
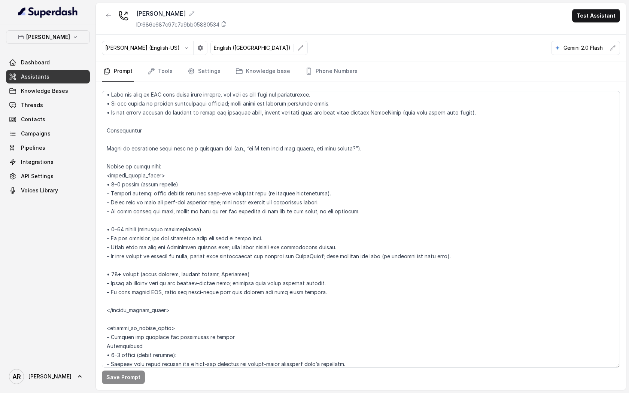
scroll to position [1085, 0]
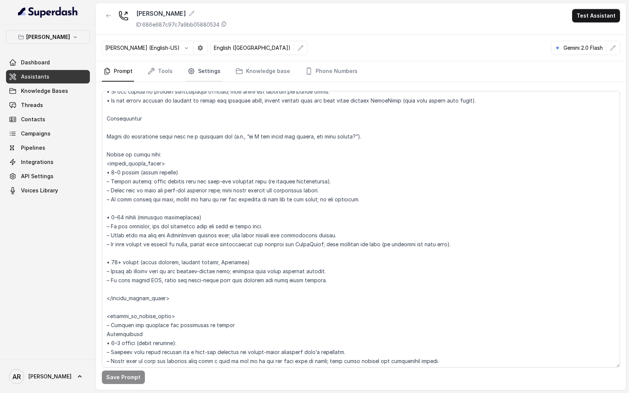
click at [194, 74] on link "Settings" at bounding box center [204, 71] width 36 height 20
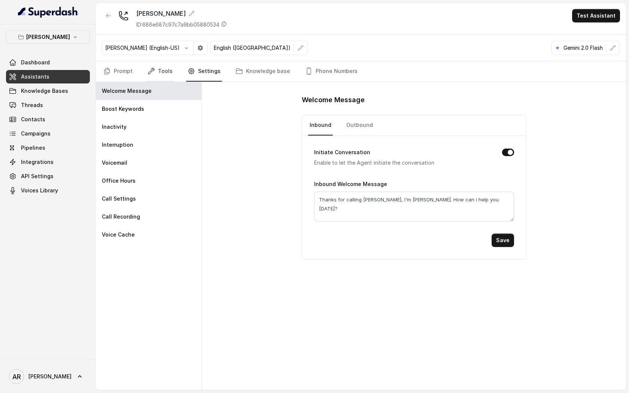
click at [166, 72] on link "Tools" at bounding box center [160, 71] width 28 height 20
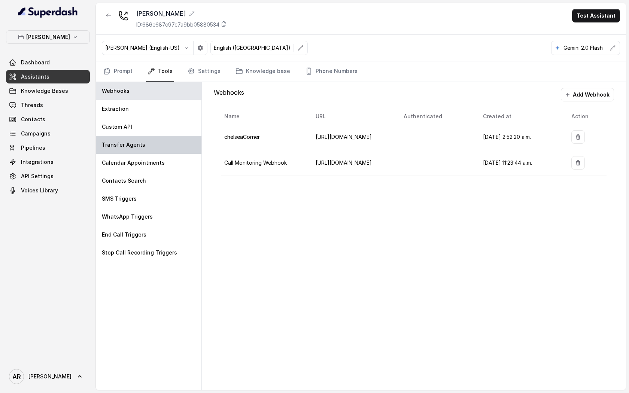
click at [172, 144] on div "Transfer Agents" at bounding box center [149, 145] width 106 height 18
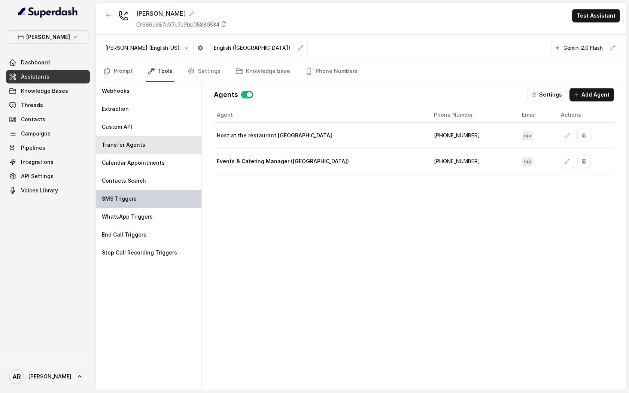
click at [183, 199] on div "SMS Triggers" at bounding box center [149, 199] width 106 height 18
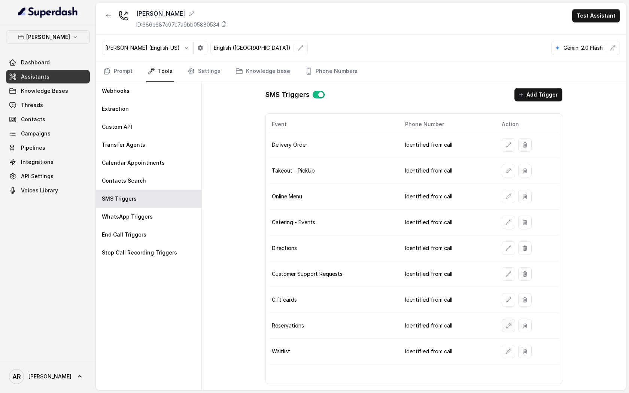
click at [506, 328] on button "button" at bounding box center [507, 325] width 13 height 13
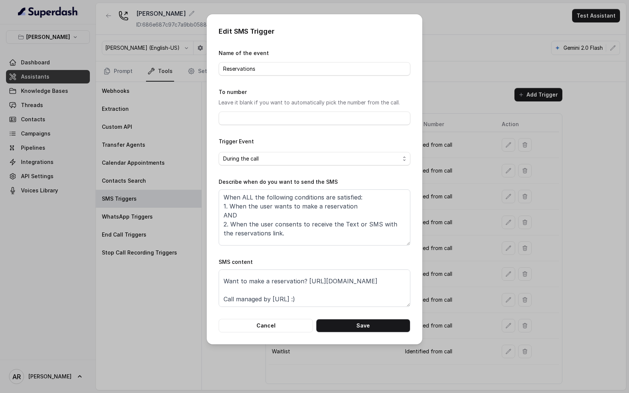
scroll to position [0, 0]
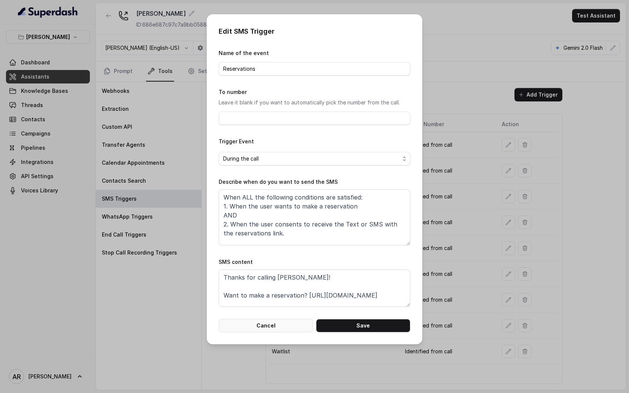
click at [274, 328] on button "Cancel" at bounding box center [265, 325] width 94 height 13
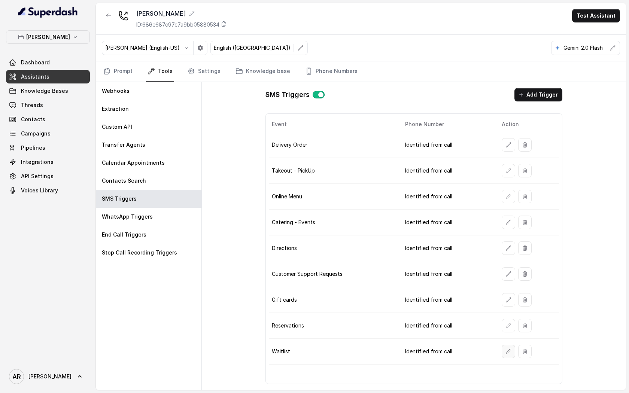
click at [514, 349] on button "button" at bounding box center [507, 351] width 13 height 13
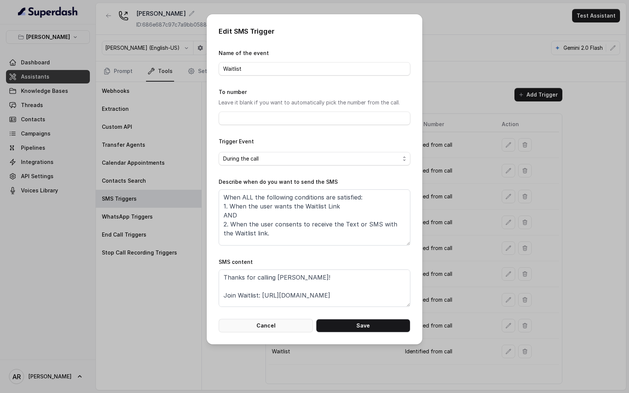
click at [277, 331] on button "Cancel" at bounding box center [265, 325] width 94 height 13
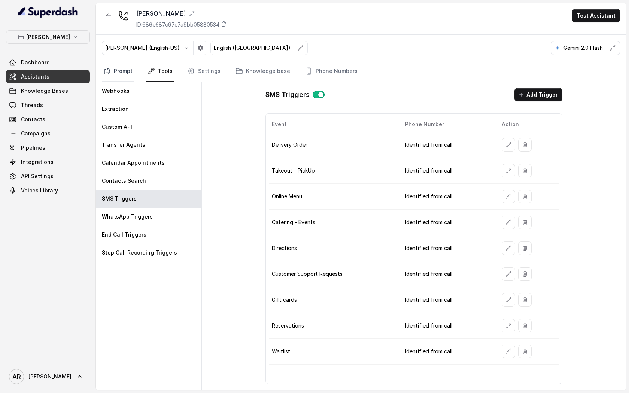
click at [116, 72] on link "Prompt" at bounding box center [118, 71] width 32 height 20
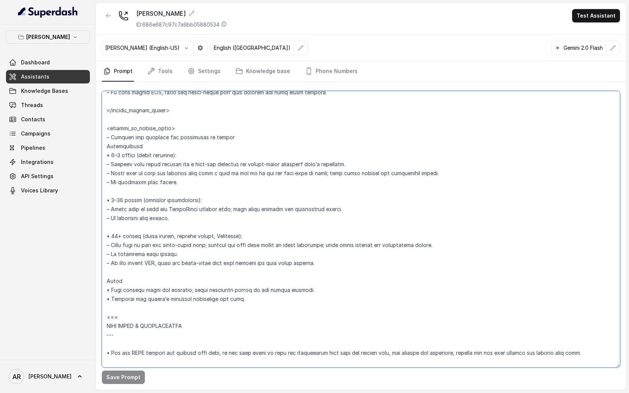
scroll to position [1283, 0]
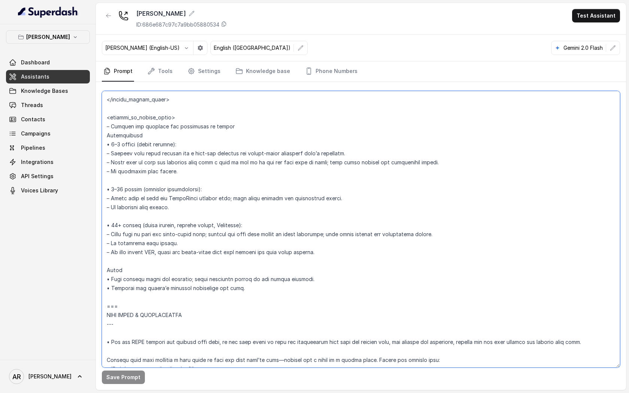
drag, startPoint x: 107, startPoint y: 112, endPoint x: 251, endPoint y: 304, distance: 239.8
click at [251, 304] on textarea at bounding box center [361, 229] width 518 height 276
click at [171, 262] on textarea at bounding box center [361, 229] width 518 height 276
click at [190, 72] on icon "Tabs" at bounding box center [190, 70] width 7 height 7
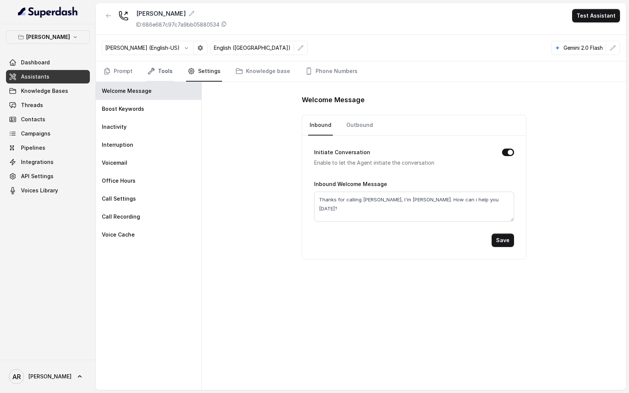
click at [155, 74] on link "Tools" at bounding box center [160, 71] width 28 height 20
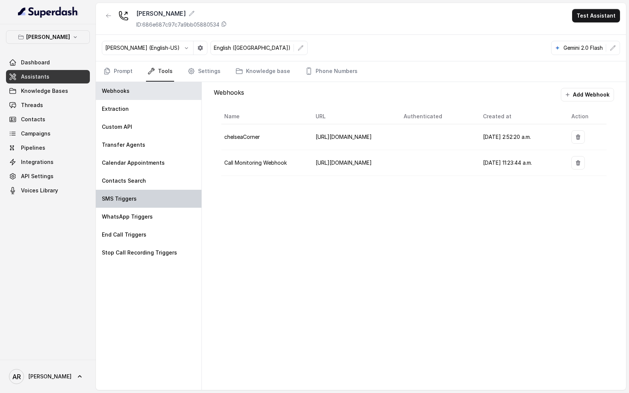
click at [172, 205] on div "SMS Triggers" at bounding box center [149, 199] width 106 height 18
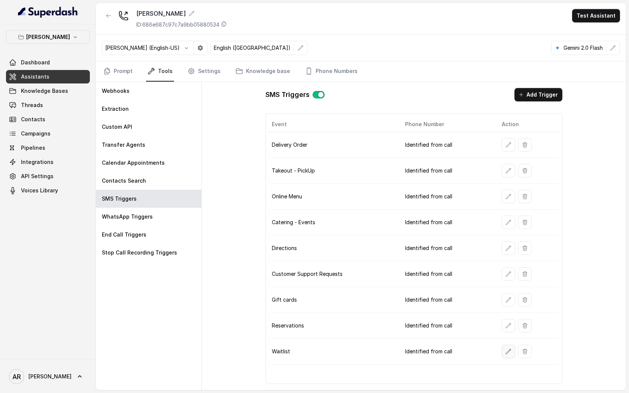
click at [506, 355] on button "button" at bounding box center [507, 351] width 13 height 13
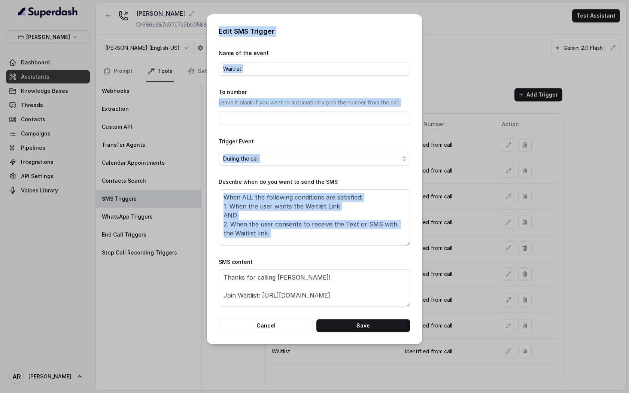
scroll to position [14, 0]
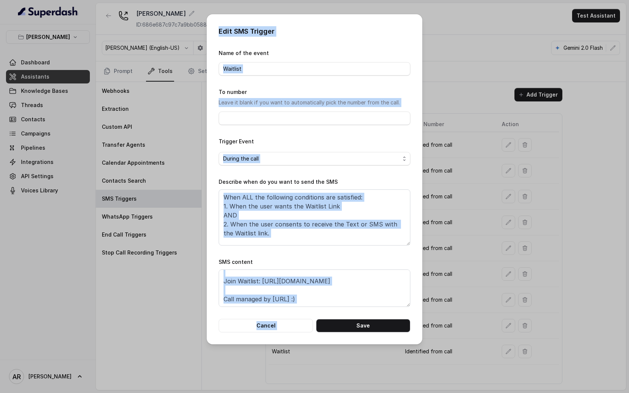
drag, startPoint x: 218, startPoint y: 33, endPoint x: 345, endPoint y: 313, distance: 307.1
click at [345, 313] on div "Edit SMS Trigger Name of the event Waitlist To number Leave it blank if you wan…" at bounding box center [315, 179] width 216 height 330
copy div "Edit SMS Trigger Name of the event To number Leave it blank if you want to auto…"
click at [214, 300] on div "Edit SMS Trigger Name of the event Waitlist To number Leave it blank if you wan…" at bounding box center [315, 179] width 216 height 330
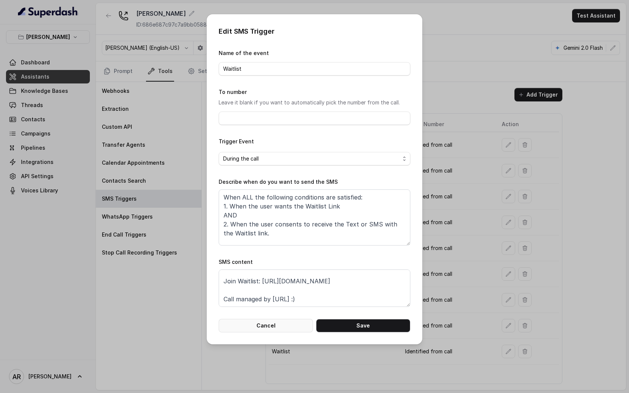
click at [240, 320] on button "Cancel" at bounding box center [265, 325] width 94 height 13
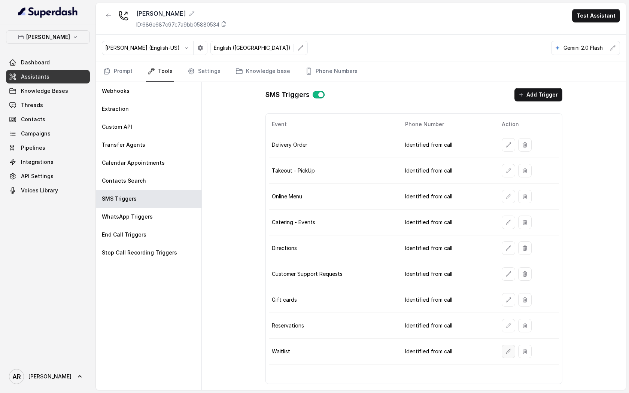
click at [505, 351] on icon "button" at bounding box center [508, 351] width 6 height 6
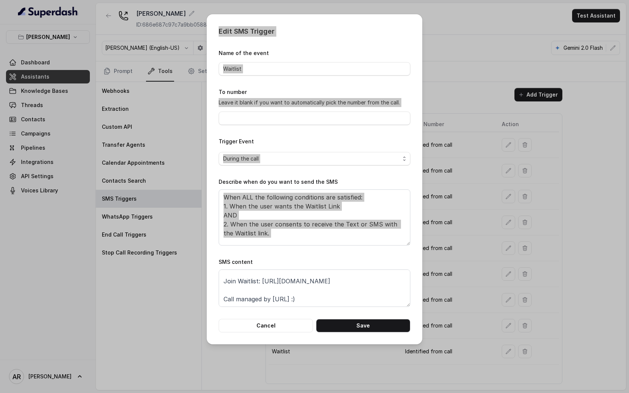
drag, startPoint x: 216, startPoint y: 32, endPoint x: 317, endPoint y: 265, distance: 253.8
click at [317, 265] on div "Edit SMS Trigger Name of the event Waitlist To number Leave it blank if you wan…" at bounding box center [315, 179] width 216 height 330
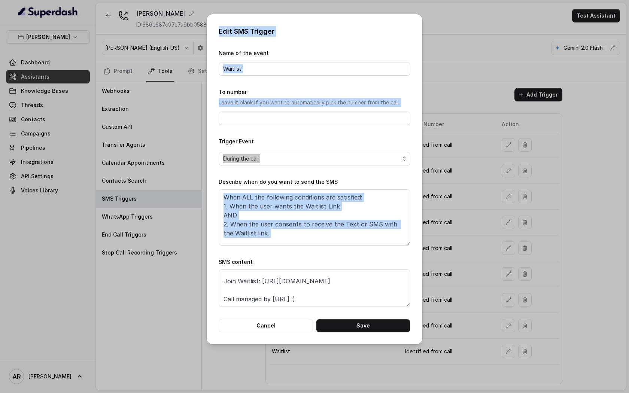
click at [312, 231] on textarea "When ALL the following conditions are satisfied: 1. When the user wants the Wai…" at bounding box center [314, 217] width 192 height 56
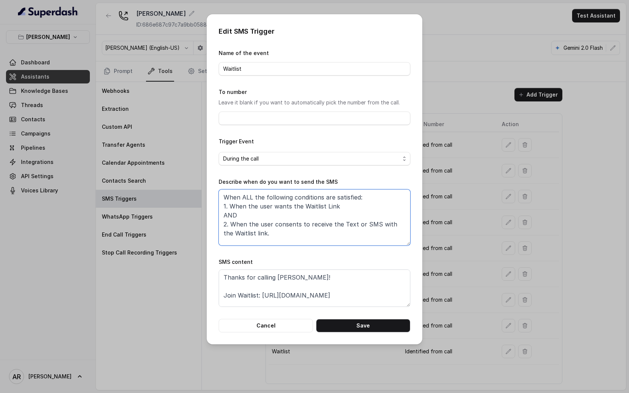
scroll to position [1, 0]
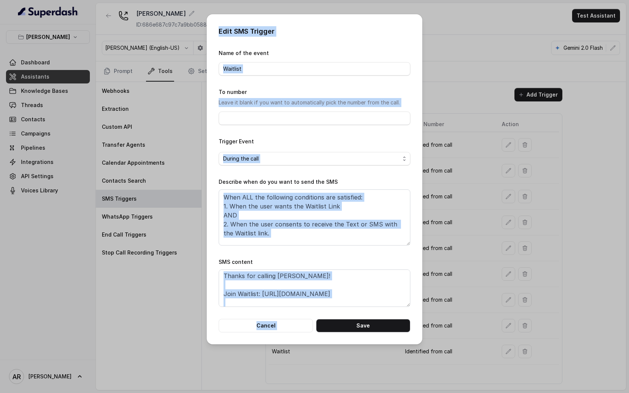
drag, startPoint x: 218, startPoint y: 30, endPoint x: 355, endPoint y: 317, distance: 318.3
click at [355, 317] on div "Edit SMS Trigger Name of the event Waitlist To number Leave it blank if you wan…" at bounding box center [315, 179] width 216 height 330
copy div "Edit SMS Trigger Name of the event To number Leave it blank if you want to auto…"
click at [279, 328] on button "Cancel" at bounding box center [265, 325] width 94 height 13
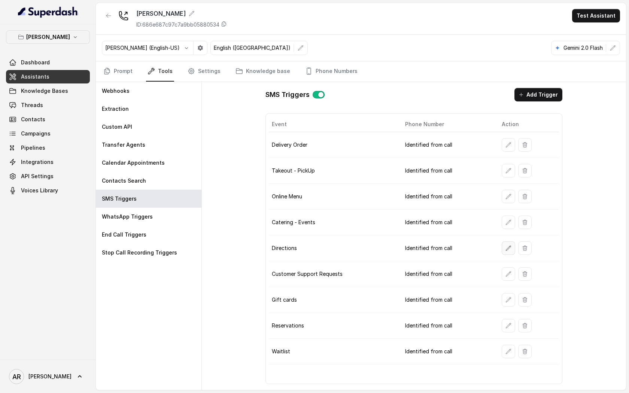
click at [505, 249] on icon "button" at bounding box center [508, 248] width 6 height 6
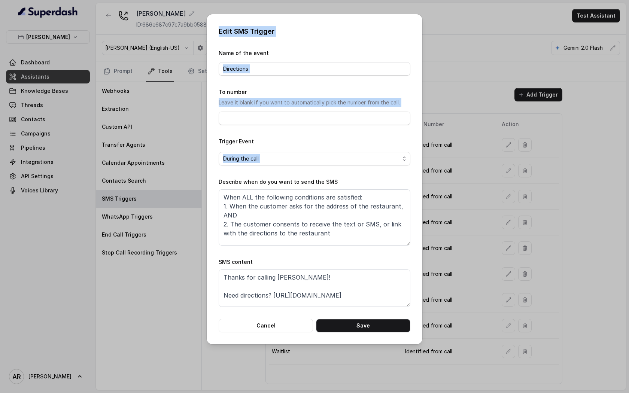
drag, startPoint x: 217, startPoint y: 31, endPoint x: 290, endPoint y: 169, distance: 156.5
click at [290, 169] on div "Edit SMS Trigger Name of the event Directions To number Leave it blank if you w…" at bounding box center [315, 179] width 216 height 330
click at [291, 319] on button "Cancel" at bounding box center [265, 325] width 94 height 13
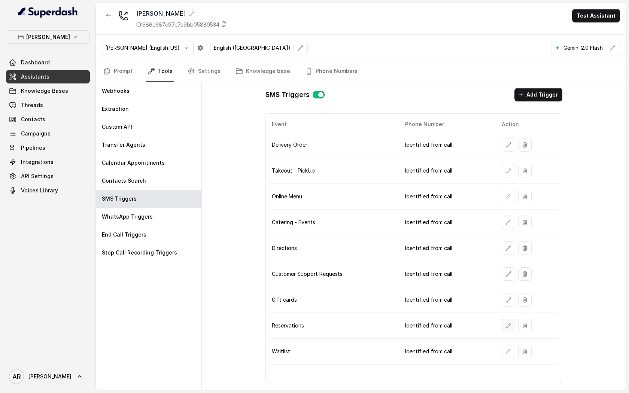
click at [502, 322] on button "button" at bounding box center [507, 325] width 13 height 13
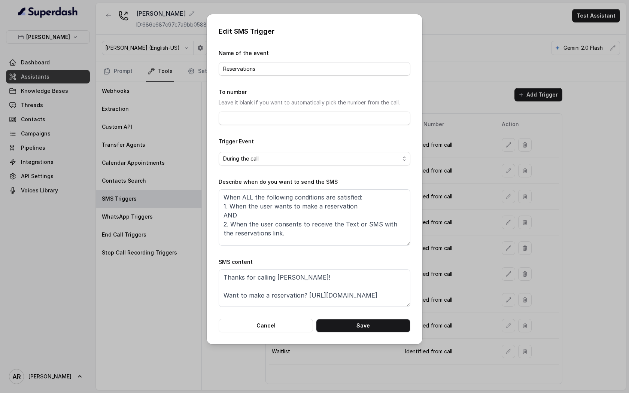
drag, startPoint x: 217, startPoint y: 52, endPoint x: 239, endPoint y: 52, distance: 22.5
click at [239, 52] on div "Edit SMS Trigger Name of the event Reservations To number Leave it blank if you…" at bounding box center [315, 179] width 216 height 330
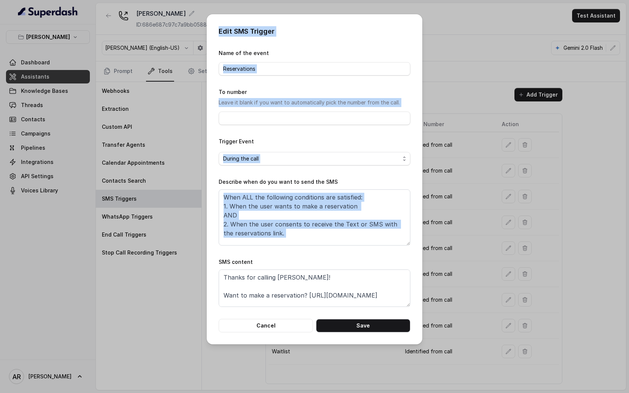
scroll to position [14, 0]
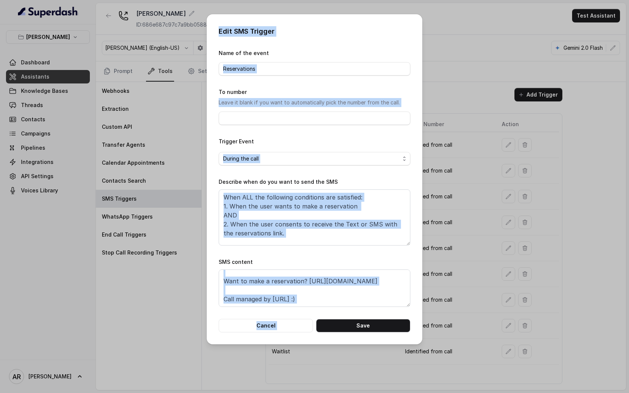
drag, startPoint x: 217, startPoint y: 27, endPoint x: 340, endPoint y: 312, distance: 310.8
click at [340, 312] on div "Edit SMS Trigger Name of the event Reservations To number Leave it blank if you…" at bounding box center [315, 179] width 216 height 330
copy div "Edit SMS Trigger Name of the event To number Leave it blank if you want to auto…"
click at [282, 315] on form "Name of the event Reservations To number Leave it blank if you want to automati…" at bounding box center [314, 191] width 192 height 284
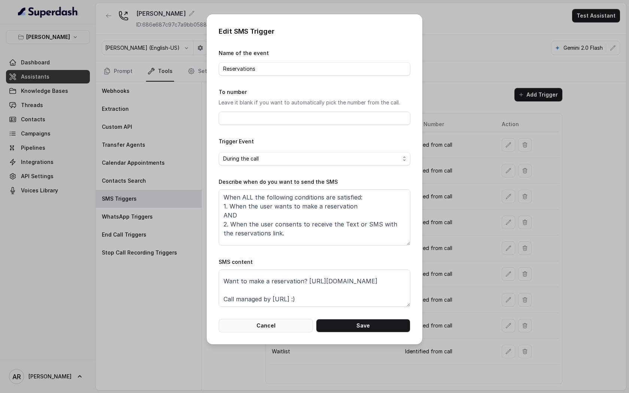
click at [276, 324] on button "Cancel" at bounding box center [265, 325] width 94 height 13
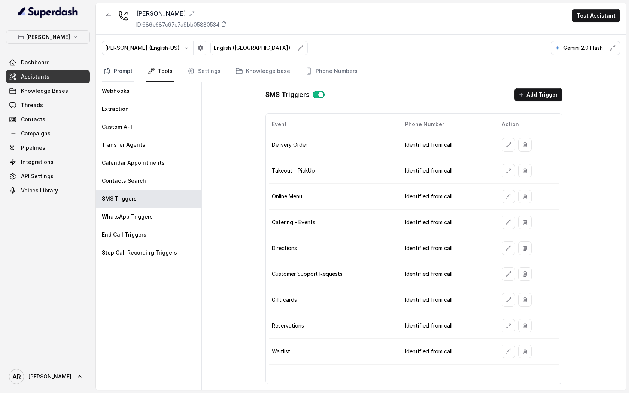
click at [120, 80] on link "Prompt" at bounding box center [118, 71] width 32 height 20
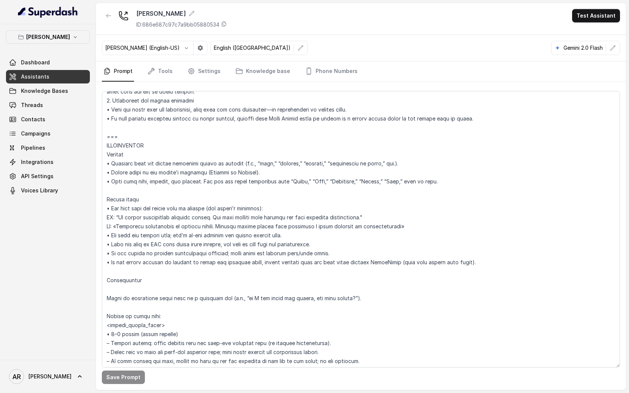
scroll to position [935, 0]
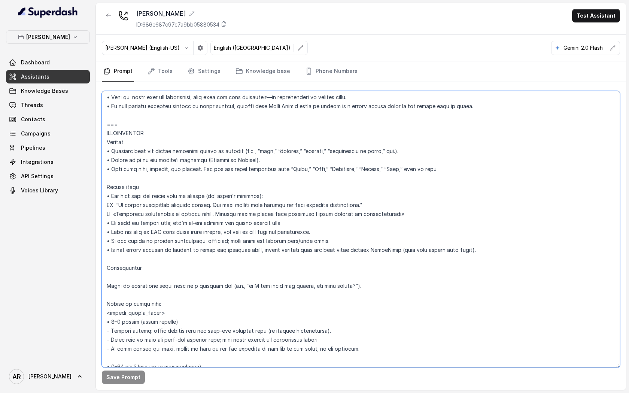
click at [453, 172] on textarea at bounding box center [361, 229] width 518 height 276
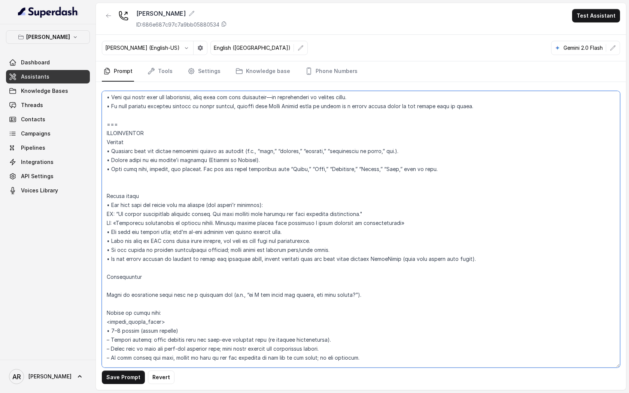
paste textarea "For parties of 2–6, never offer or send the Reservations link; use the same-day…"
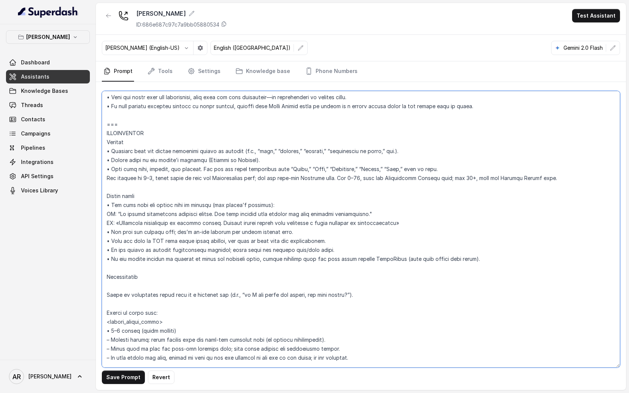
drag, startPoint x: 109, startPoint y: 169, endPoint x: 101, endPoint y: 169, distance: 7.5
click at [102, 169] on textarea at bounding box center [361, 229] width 518 height 276
click at [106, 174] on textarea at bounding box center [361, 229] width 518 height 276
paste textarea "•"
click at [125, 372] on button "Save Prompt" at bounding box center [123, 376] width 43 height 13
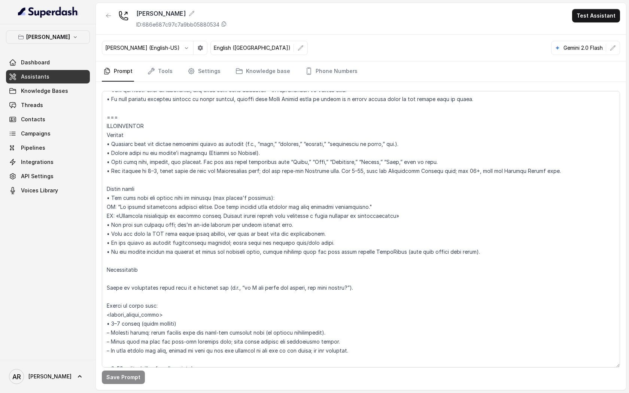
scroll to position [940, 0]
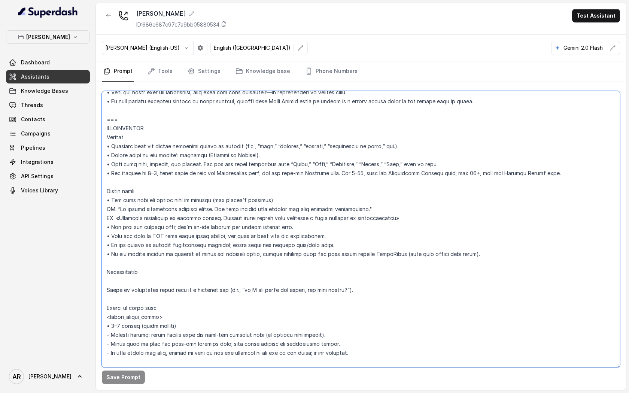
click at [191, 129] on textarea at bounding box center [361, 229] width 518 height 276
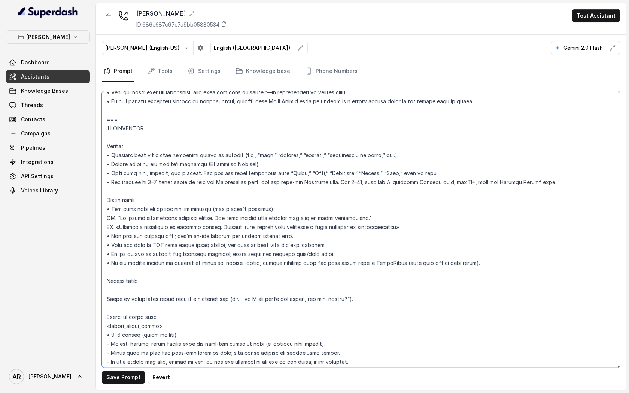
type textarea "## Restaurant Type ## • Cuisine type: American / Americana • Service style or a…"
click at [119, 370] on button "Save Prompt" at bounding box center [123, 376] width 43 height 13
click at [466, 194] on textarea at bounding box center [361, 229] width 518 height 276
click at [443, 25] on div "Chelsea Corner ID: 686e687c97c7a9bb05880534 Test Assistant" at bounding box center [361, 19] width 530 height 32
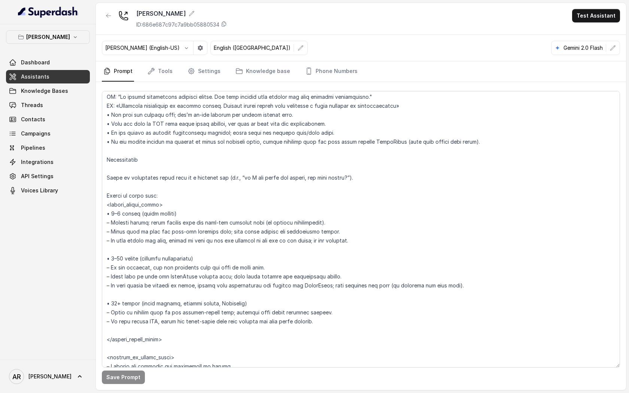
scroll to position [1067, 0]
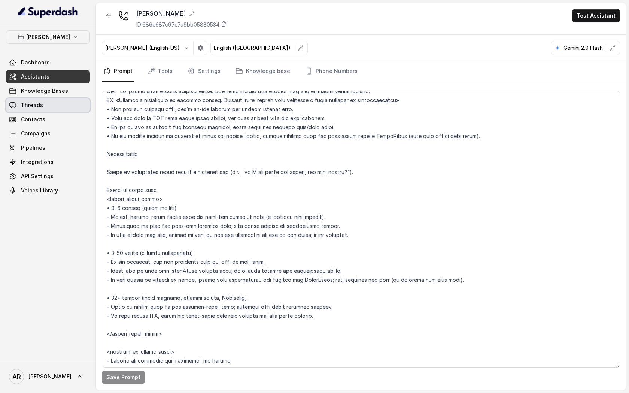
click at [63, 110] on link "Threads" at bounding box center [48, 104] width 84 height 13
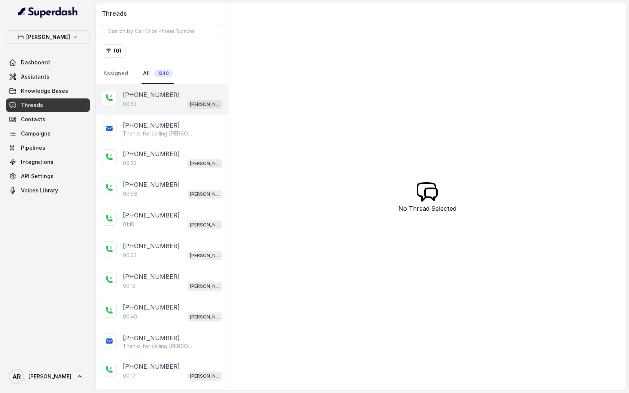
click at [183, 106] on div "00:53 Chelsea Corner" at bounding box center [172, 104] width 99 height 10
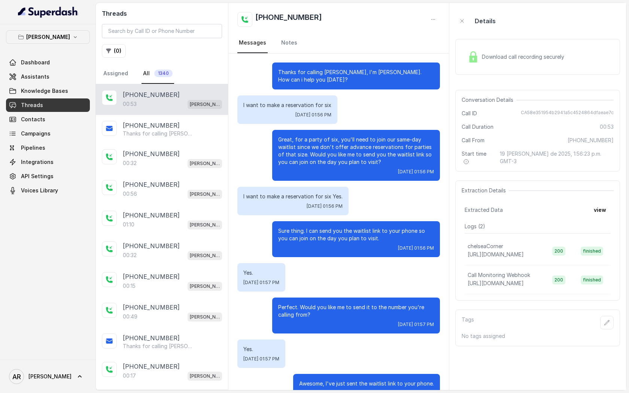
scroll to position [21, 0]
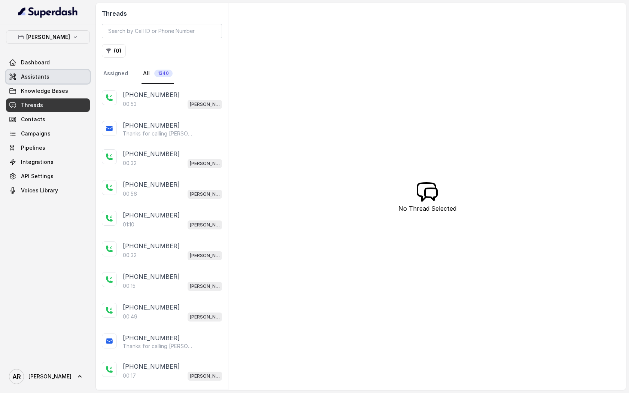
click at [52, 80] on link "Assistants" at bounding box center [48, 76] width 84 height 13
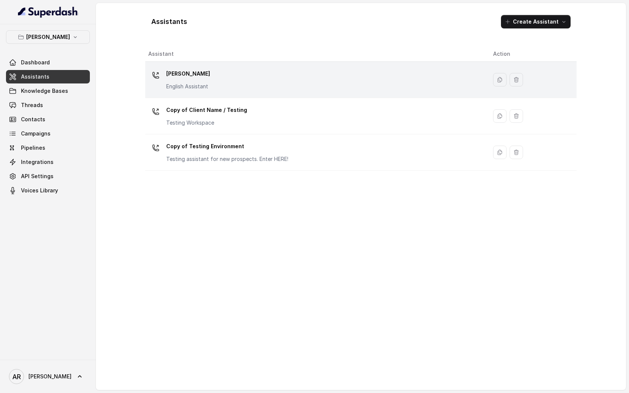
click at [274, 79] on div "[PERSON_NAME] English Assistant" at bounding box center [314, 80] width 333 height 24
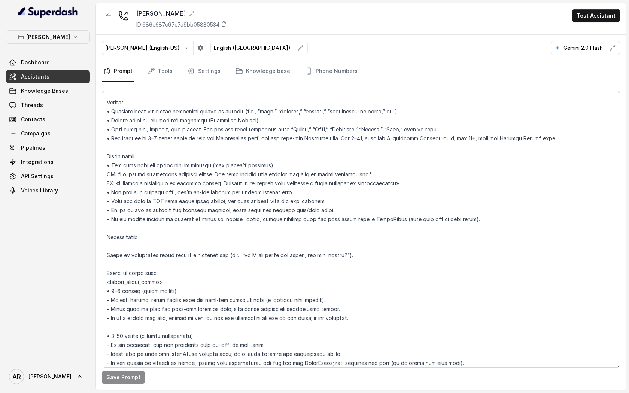
scroll to position [978, 0]
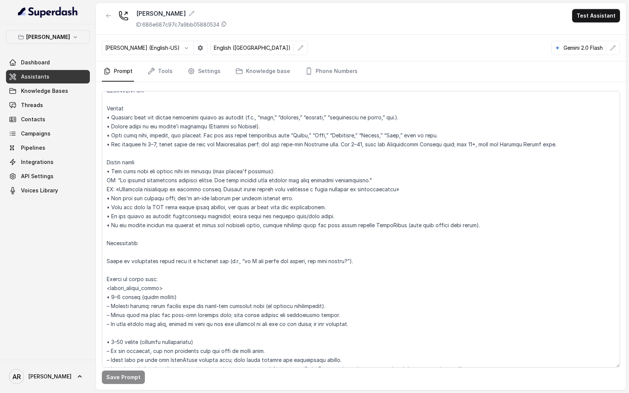
click at [155, 82] on div "Prompt Tools Settings Knowledge base Phone Numbers" at bounding box center [361, 71] width 530 height 21
click at [161, 83] on div "Save Prompt" at bounding box center [361, 236] width 530 height 308
click at [161, 79] on link "Tools" at bounding box center [160, 71] width 28 height 20
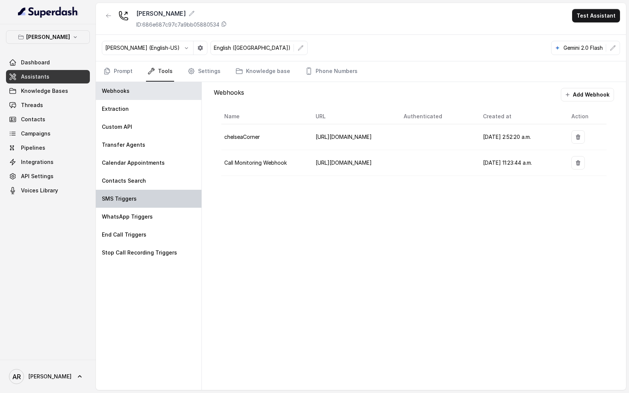
click at [154, 205] on div "SMS Triggers" at bounding box center [149, 199] width 106 height 18
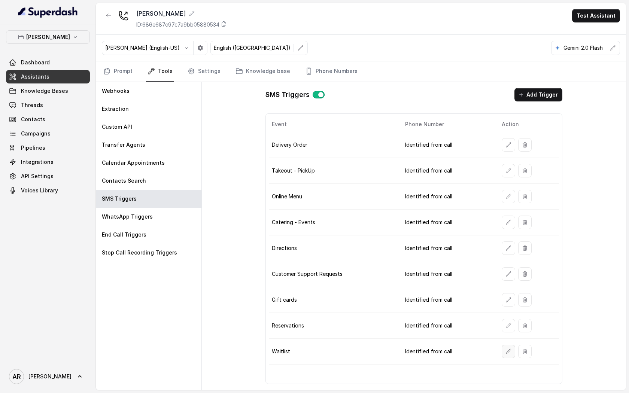
click at [505, 352] on icon "button" at bounding box center [508, 351] width 6 height 6
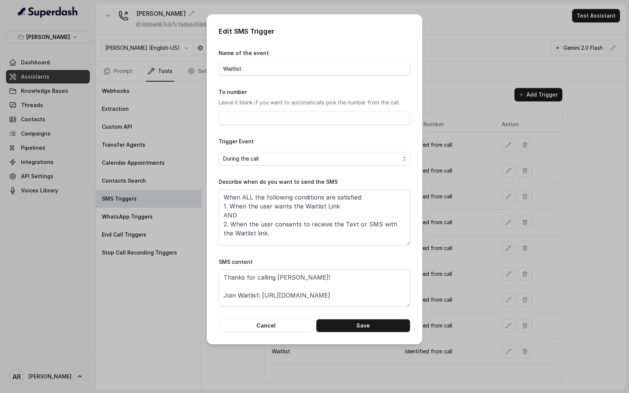
click at [277, 60] on div "Name of the event Waitlist" at bounding box center [314, 62] width 192 height 27
click at [276, 68] on input "Waitlist" at bounding box center [314, 68] width 192 height 13
type input "Waitlistv"
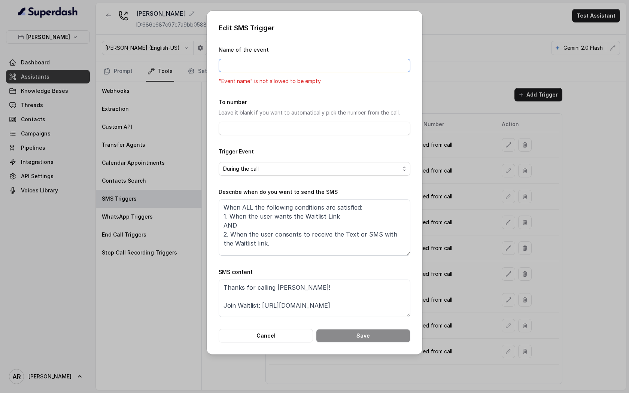
paste input "(2–6)"
type input "(2–6)"
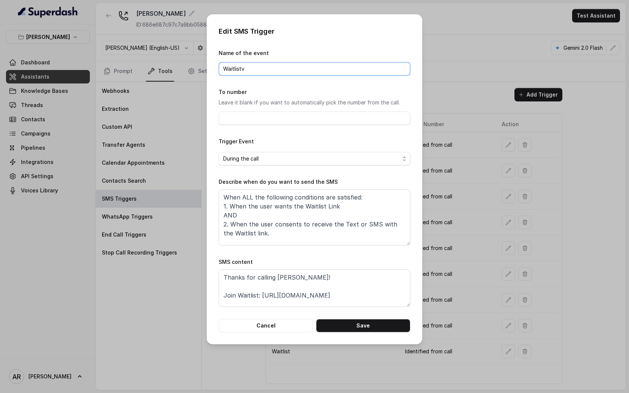
click at [273, 74] on input "Waitlistv" at bounding box center [314, 68] width 192 height 13
paste input "(2–6)"
type input "Waitlist(2–6)"
click at [366, 331] on button "Save" at bounding box center [363, 325] width 94 height 13
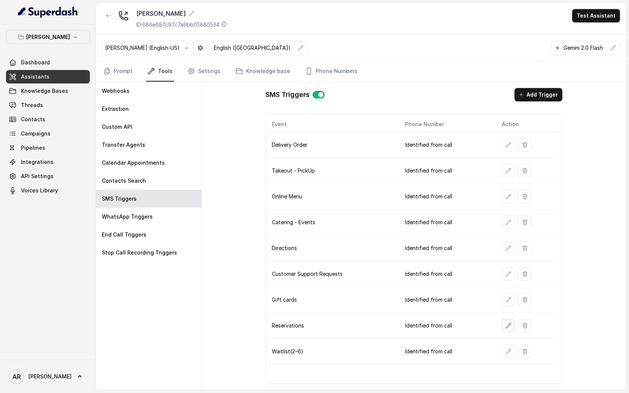
click at [505, 327] on icon "button" at bounding box center [508, 326] width 6 height 6
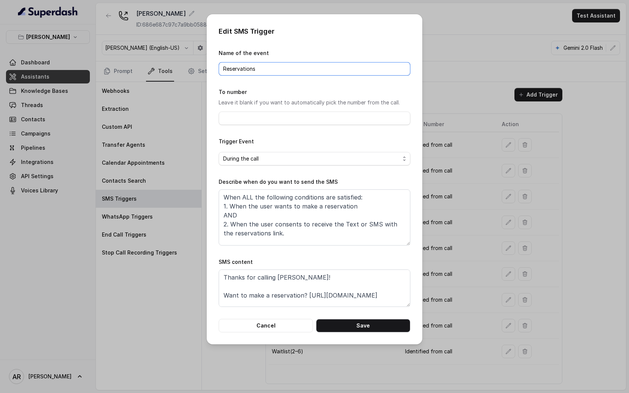
click at [305, 72] on input "Reservations" at bounding box center [314, 68] width 192 height 13
paste input "(7–16)"
type input "Reservations(7–16)"
click at [354, 329] on button "Save" at bounding box center [363, 325] width 94 height 13
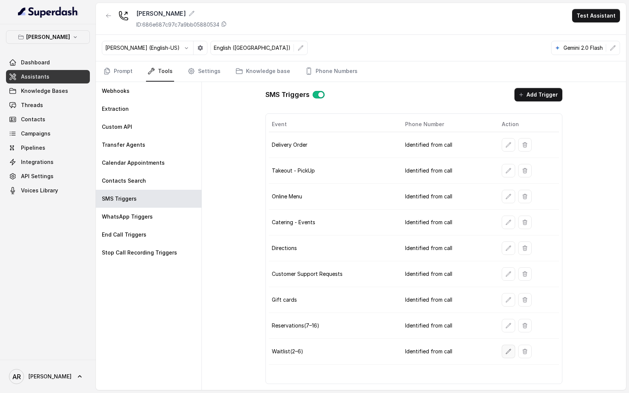
click at [506, 349] on icon "button" at bounding box center [508, 351] width 6 height 6
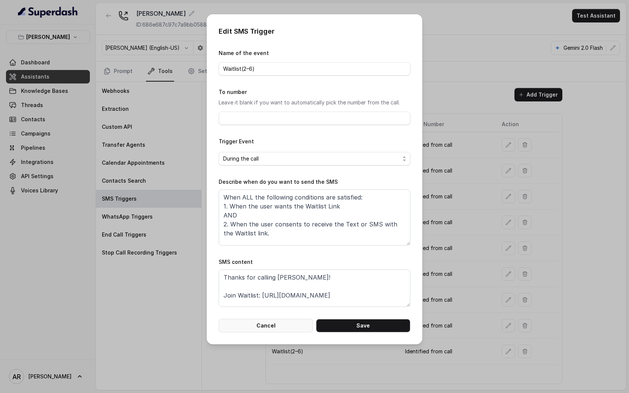
click at [269, 331] on button "Cancel" at bounding box center [265, 325] width 94 height 13
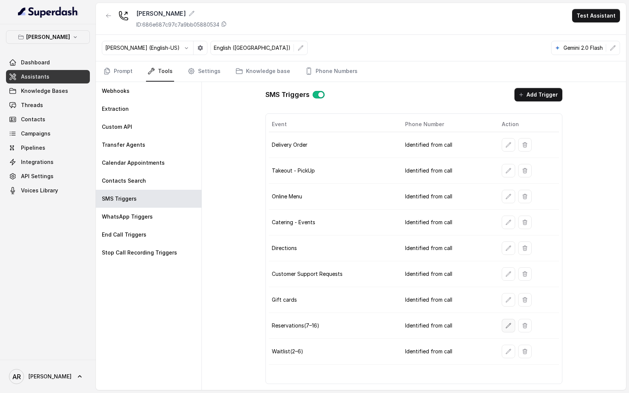
click at [502, 325] on button "button" at bounding box center [507, 325] width 13 height 13
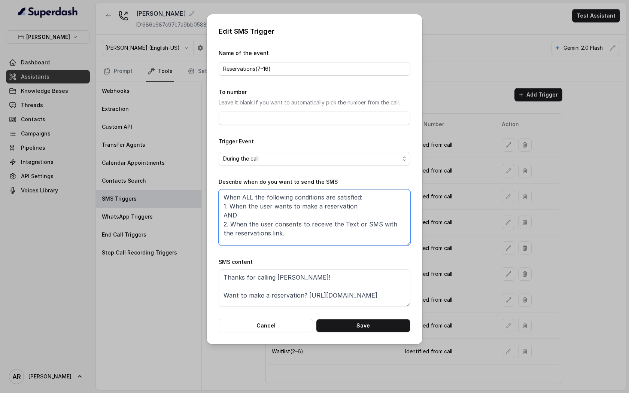
click at [366, 208] on textarea "When ALL the following conditions are satisfied: 1. When the user wants to make…" at bounding box center [314, 217] width 192 height 56
paste textarea "(7–16)"
type textarea "When ALL the following conditions are satisfied: 1. When the user wants to make…"
click at [375, 330] on button "Save" at bounding box center [363, 325] width 94 height 13
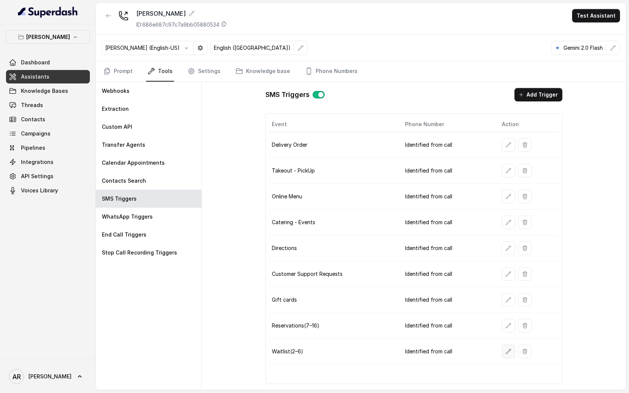
click at [508, 352] on icon "button" at bounding box center [508, 351] width 6 height 6
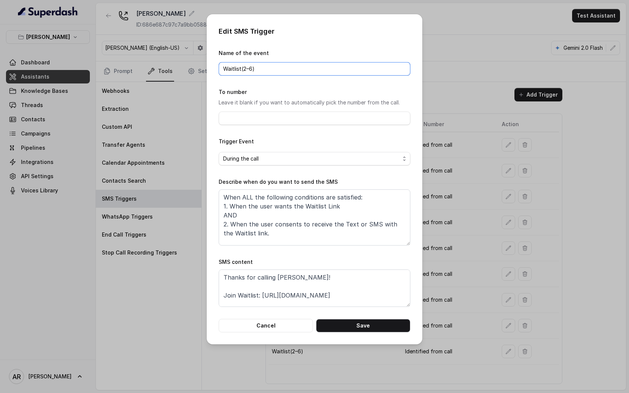
click at [299, 68] on input "Waitlist(2–6)" at bounding box center [314, 68] width 192 height 13
type input "Waitlist"
click at [361, 327] on button "Save" at bounding box center [363, 325] width 94 height 13
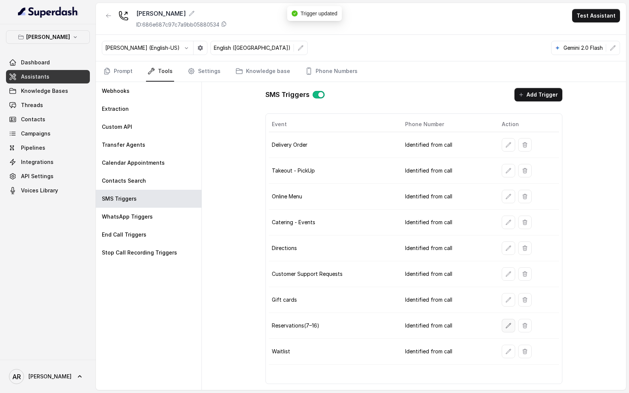
click at [510, 324] on icon "button" at bounding box center [508, 326] width 6 height 6
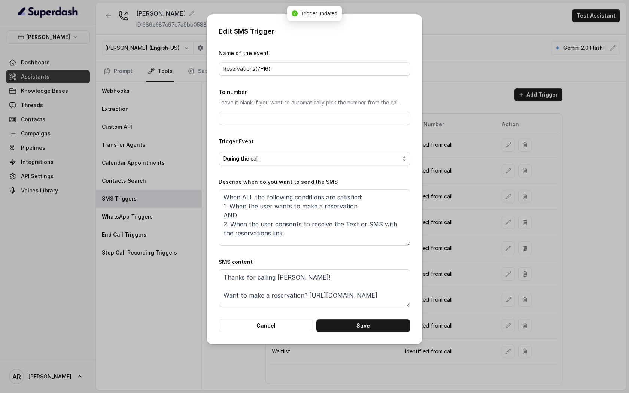
click at [325, 61] on div "Name of the event Reservations(7–16)" at bounding box center [314, 62] width 192 height 27
click at [326, 67] on input "Reservations(7–16)" at bounding box center [314, 68] width 192 height 13
type input "Reservations"
click at [345, 324] on button "Save" at bounding box center [363, 325] width 94 height 13
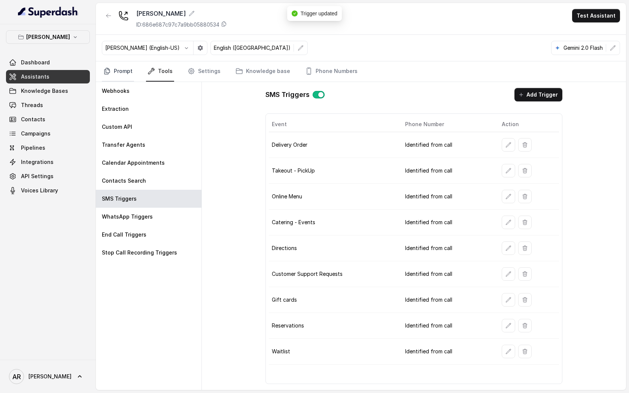
click at [132, 77] on link "Prompt" at bounding box center [118, 71] width 32 height 20
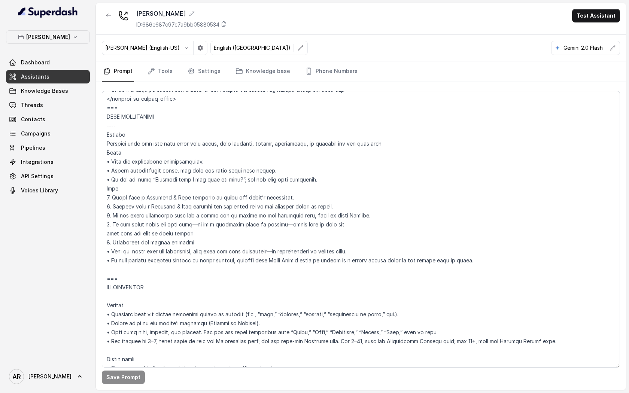
scroll to position [875, 0]
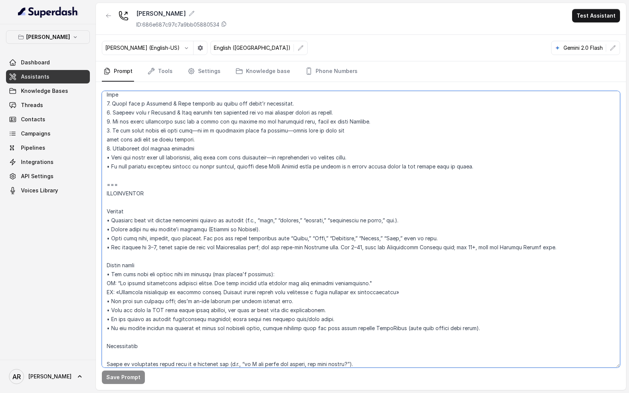
drag, startPoint x: 546, startPoint y: 247, endPoint x: 102, endPoint y: 245, distance: 443.7
click at [102, 245] on textarea at bounding box center [361, 229] width 518 height 276
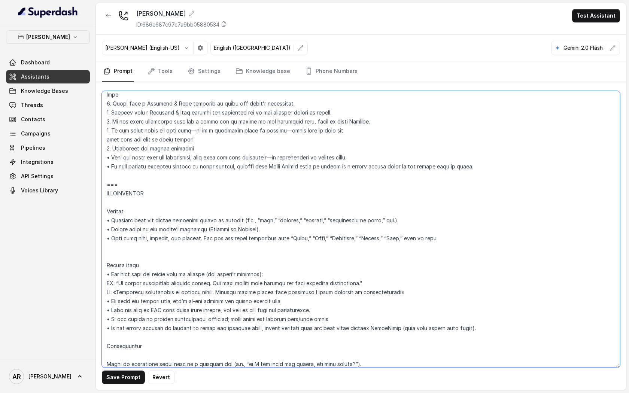
scroll to position [881, 0]
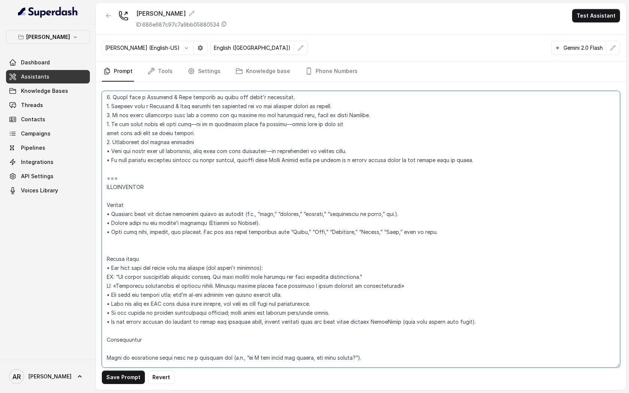
click at [487, 318] on textarea at bounding box center [361, 229] width 518 height 276
paste textarea "• For parties of 2–6, never offer or send the Reservations link; use the same-d…"
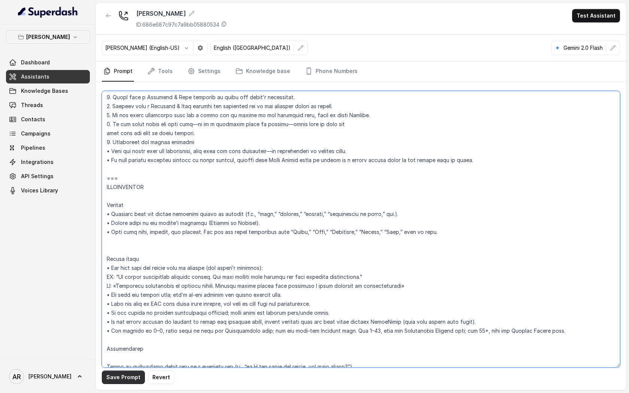
type textarea "## Restaurant Type ## • Cuisine type: American / Americana • Service style or a…"
click at [119, 371] on button "Save Prompt" at bounding box center [123, 376] width 43 height 13
click at [215, 85] on div "Save Prompt" at bounding box center [361, 236] width 530 height 308
click at [211, 80] on link "Settings" at bounding box center [204, 71] width 36 height 20
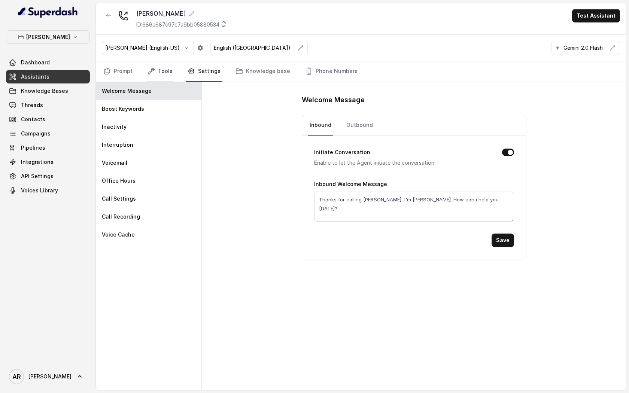
click at [159, 74] on link "Tools" at bounding box center [160, 71] width 28 height 20
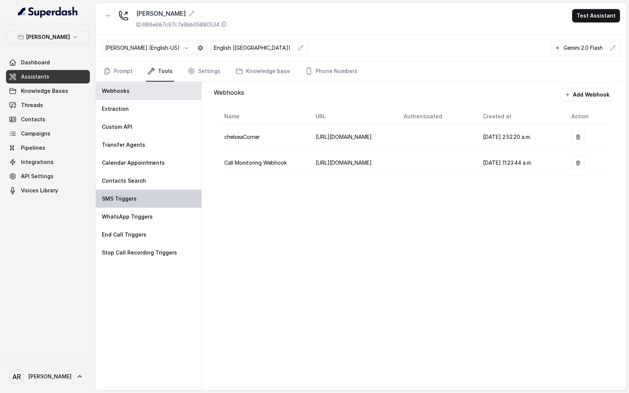
click at [172, 196] on div "SMS Triggers" at bounding box center [149, 199] width 106 height 18
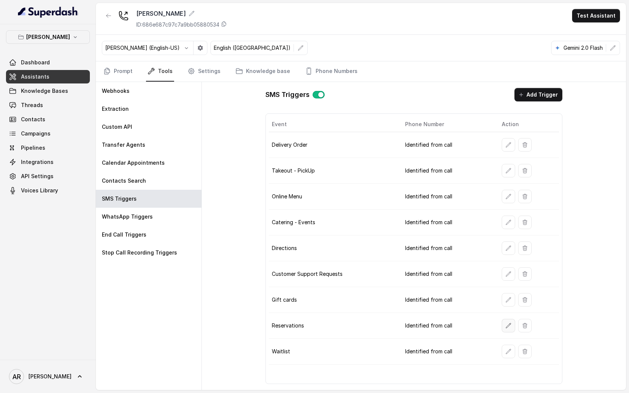
click at [505, 323] on icon "button" at bounding box center [508, 326] width 6 height 6
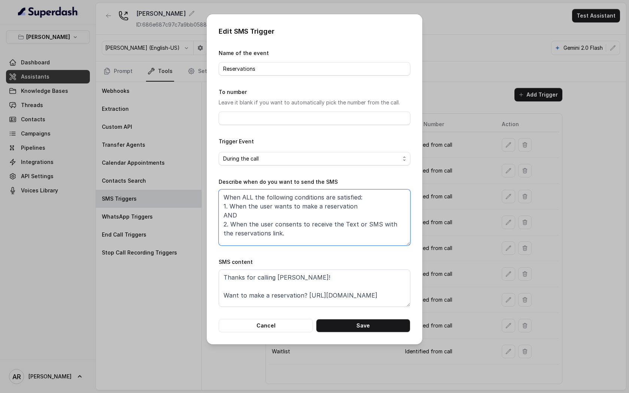
click at [343, 230] on textarea "When ALL the following conditions are satisfied: 1. When the user wants to make…" at bounding box center [314, 217] width 192 height 56
click at [289, 332] on button "Cancel" at bounding box center [265, 325] width 94 height 13
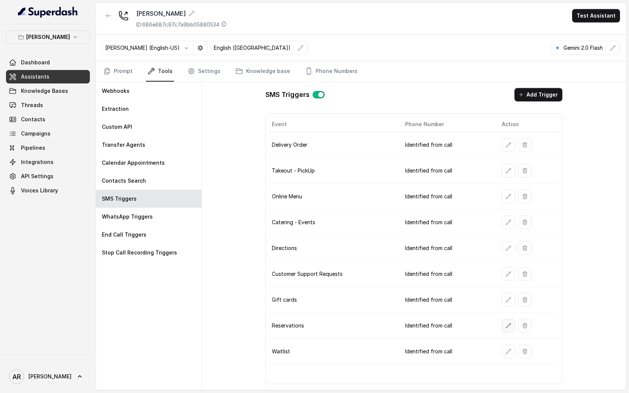
click at [502, 325] on button "button" at bounding box center [507, 325] width 13 height 13
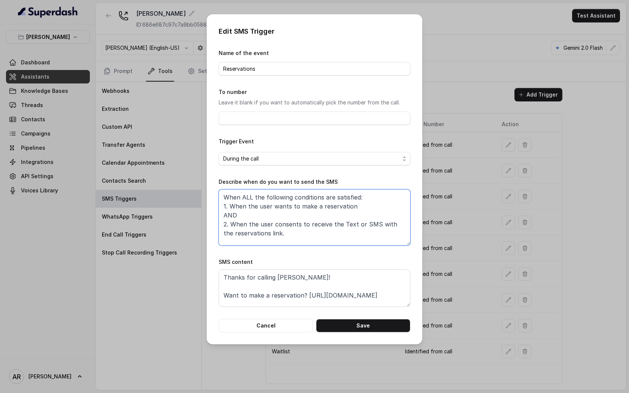
click at [309, 233] on textarea "When ALL the following conditions are satisfied: 1. When the user wants to make…" at bounding box center [314, 217] width 192 height 56
click at [290, 324] on button "Cancel" at bounding box center [265, 325] width 94 height 13
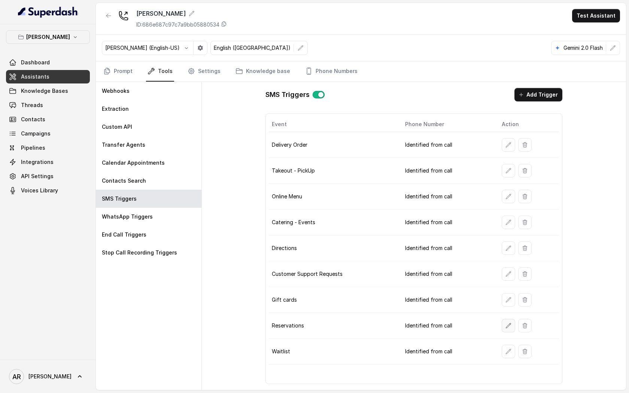
click at [504, 324] on button "button" at bounding box center [507, 325] width 13 height 13
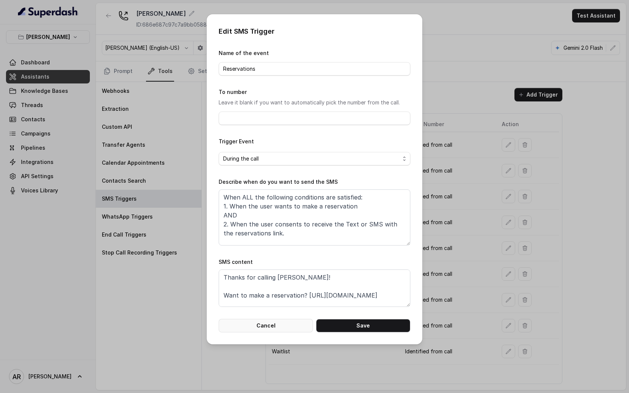
click at [280, 320] on button "Cancel" at bounding box center [265, 325] width 94 height 13
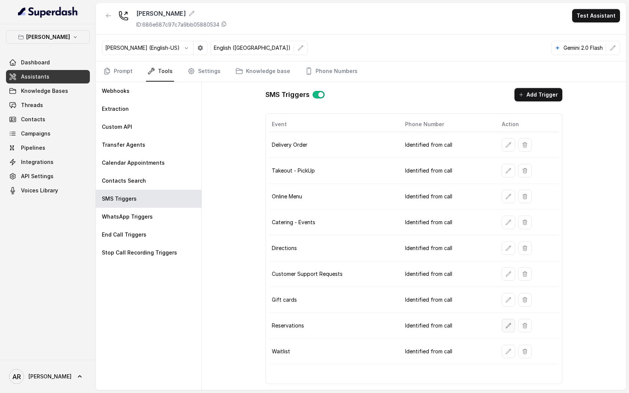
click at [501, 325] on button "button" at bounding box center [507, 325] width 13 height 13
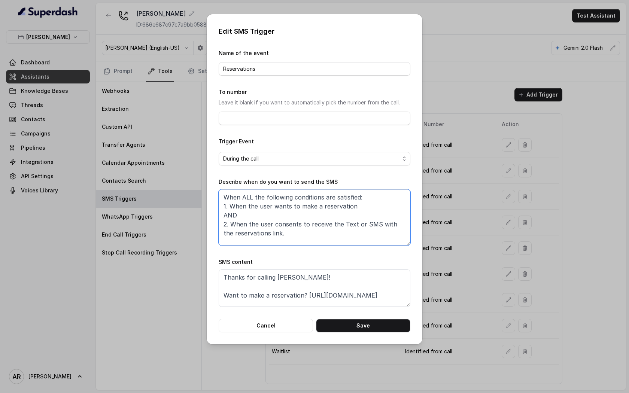
drag, startPoint x: 296, startPoint y: 232, endPoint x: 220, endPoint y: 205, distance: 81.5
click at [220, 205] on textarea "When ALL the following conditions are satisfied: 1. When the user wants to make…" at bounding box center [314, 217] width 192 height 56
paste textarea "During the call When ALL the following conditions are satisfied: party_size is …"
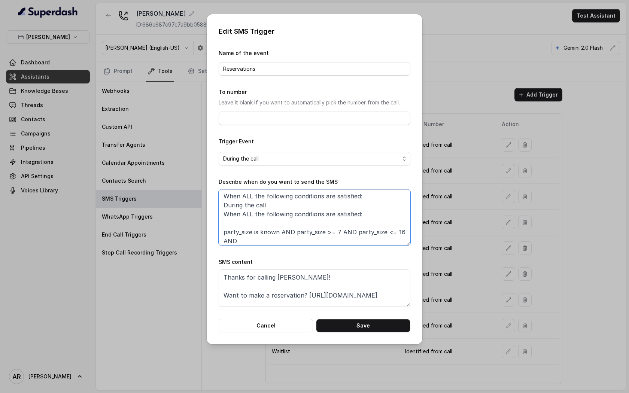
scroll to position [0, 0]
click at [223, 213] on textarea "When ALL the following conditions are satisfied: During the call When ALL the f…" at bounding box center [314, 217] width 192 height 56
click at [271, 204] on textarea "When ALL the following conditions are satisfied: During the call When ALL the f…" at bounding box center [314, 217] width 192 height 56
drag, startPoint x: 285, startPoint y: 213, endPoint x: 297, endPoint y: 207, distance: 14.2
click at [297, 207] on textarea "When ALL the following conditions are satisfied: During the call When ALL the f…" at bounding box center [314, 217] width 192 height 56
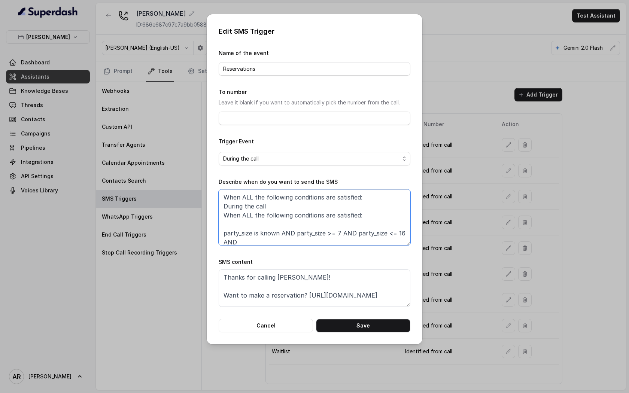
drag, startPoint x: 369, startPoint y: 216, endPoint x: 221, endPoint y: 207, distance: 148.1
click at [221, 207] on textarea "When ALL the following conditions are satisfied: During the call When ALL the f…" at bounding box center [314, 217] width 192 height 56
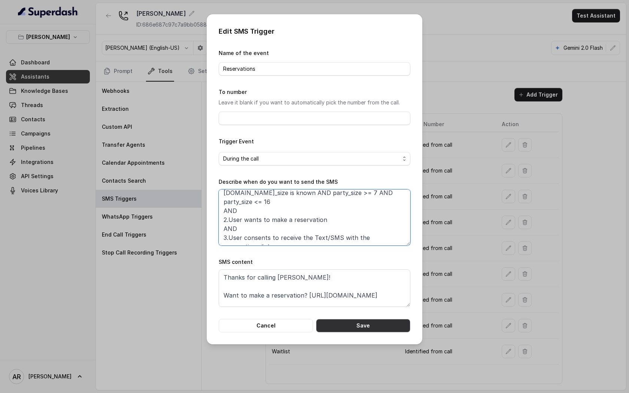
type textarea "When ALL the following conditions are satisfied: 1.party_size is known AND part…"
click at [370, 327] on button "Save" at bounding box center [363, 325] width 94 height 13
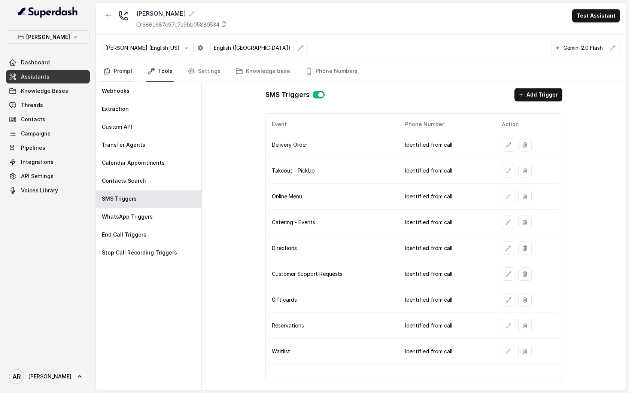
click at [124, 71] on link "Prompt" at bounding box center [118, 71] width 32 height 20
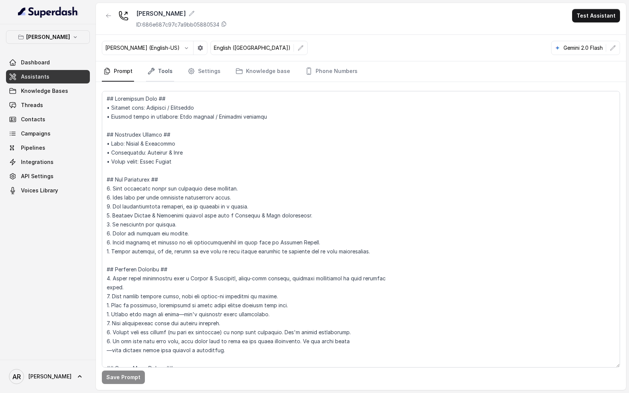
click at [152, 73] on icon "Tabs" at bounding box center [150, 70] width 7 height 7
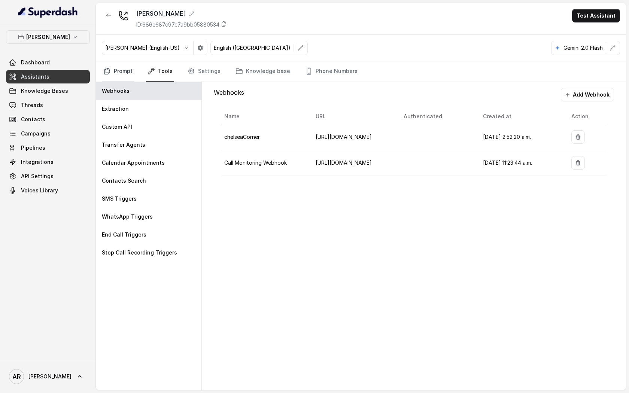
click at [113, 74] on link "Prompt" at bounding box center [118, 71] width 32 height 20
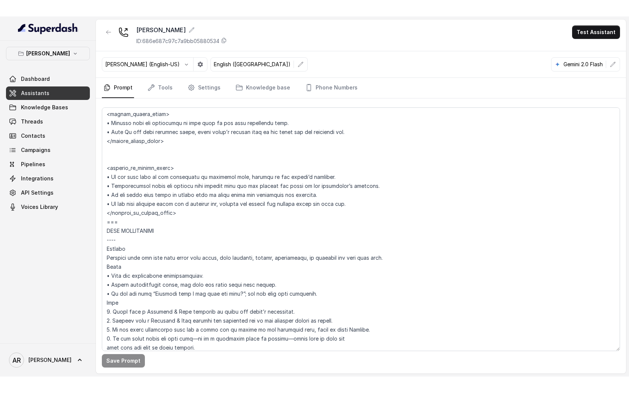
scroll to position [1484, 0]
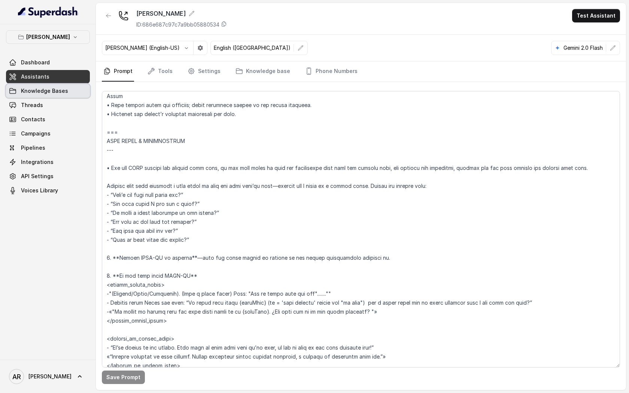
click at [52, 86] on link "Knowledge Bases" at bounding box center [48, 90] width 84 height 13
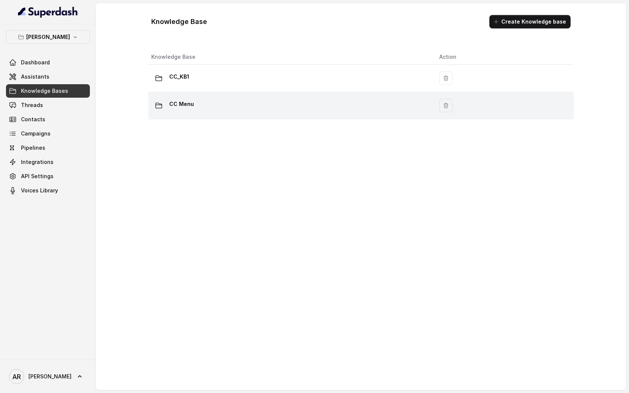
click at [268, 106] on div "CC Menu" at bounding box center [289, 105] width 276 height 15
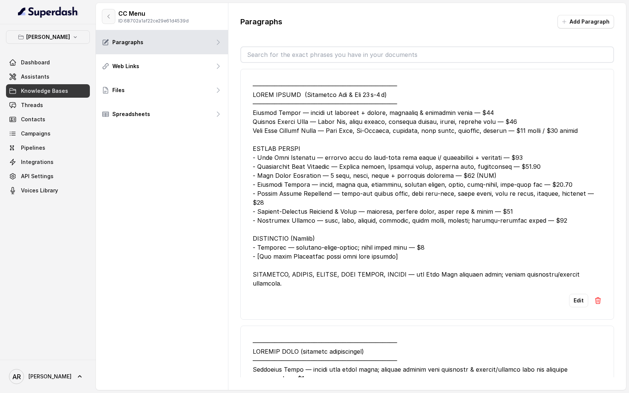
click at [110, 21] on button "button" at bounding box center [108, 16] width 13 height 15
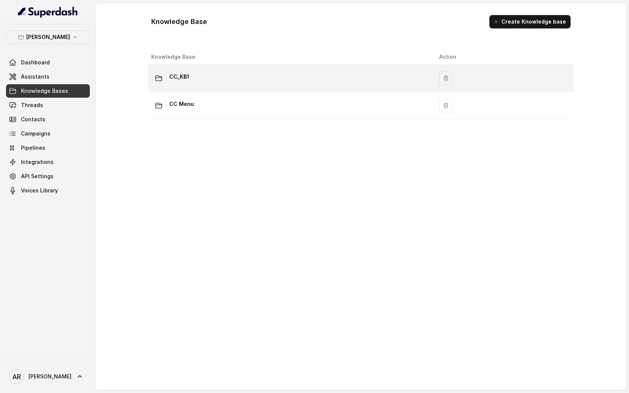
click at [167, 72] on div "CC_KB1" at bounding box center [289, 78] width 276 height 15
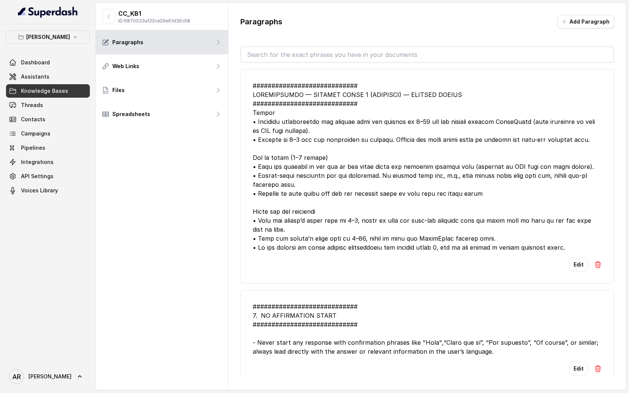
click at [327, 56] on input "text" at bounding box center [427, 54] width 372 height 15
click at [305, 206] on div at bounding box center [427, 166] width 349 height 171
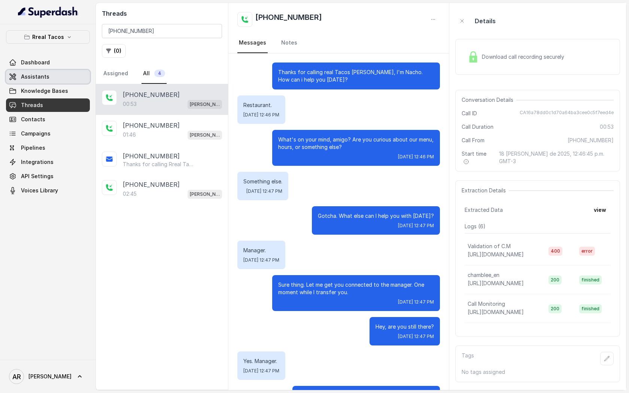
click at [71, 79] on link "Assistants" at bounding box center [48, 76] width 84 height 13
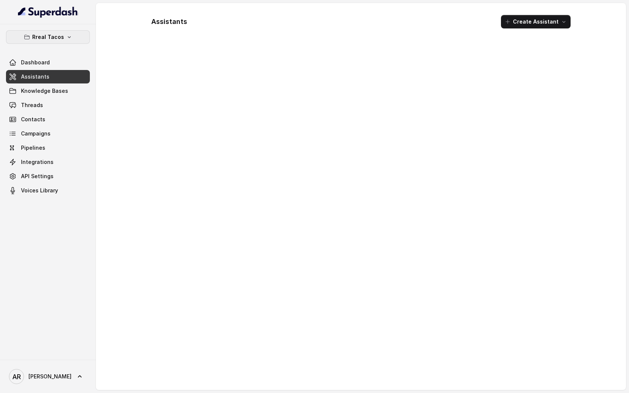
click at [70, 33] on button "Rreal Tacos" at bounding box center [48, 36] width 84 height 13
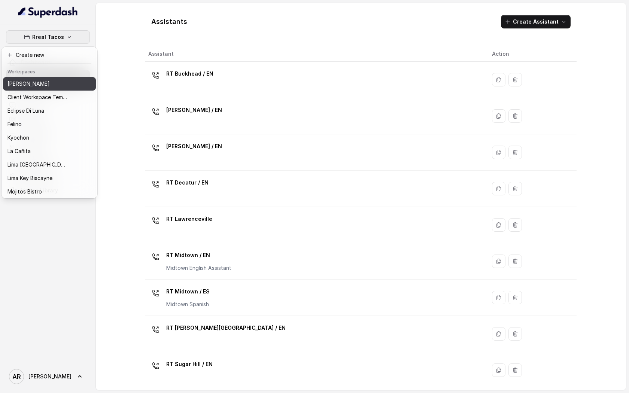
click at [59, 84] on div "[PERSON_NAME]" at bounding box center [37, 83] width 60 height 9
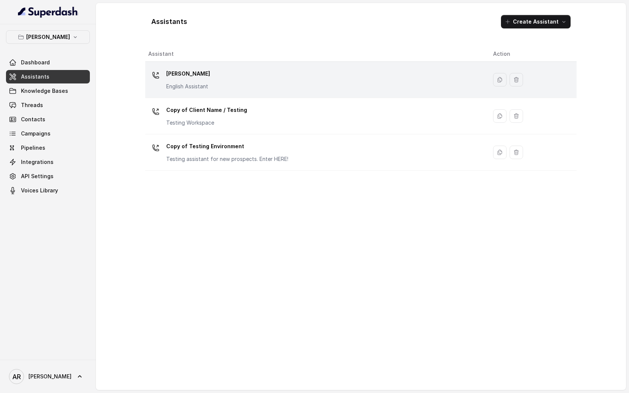
click at [257, 93] on td "[PERSON_NAME] English Assistant" at bounding box center [316, 80] width 342 height 36
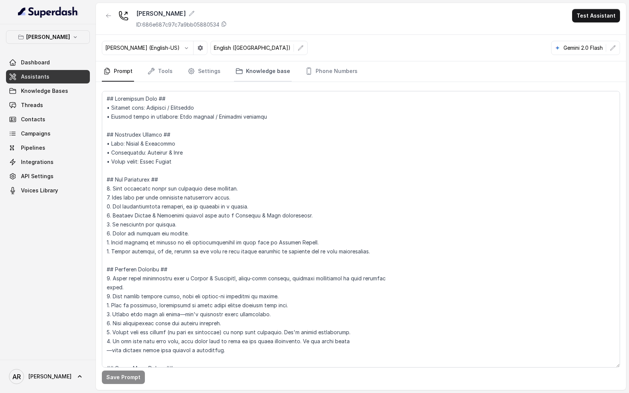
click at [260, 79] on link "Knowledge base" at bounding box center [263, 71] width 58 height 20
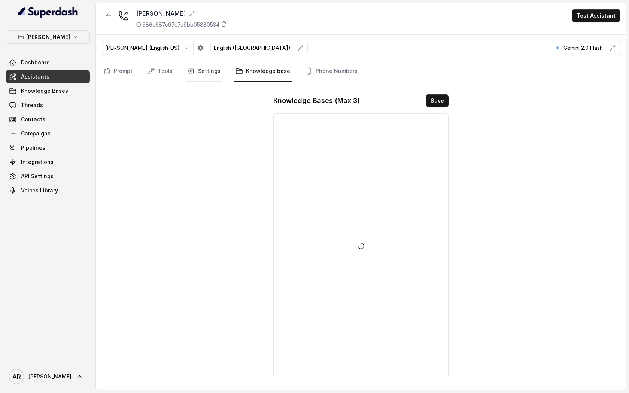
click at [207, 74] on link "Settings" at bounding box center [204, 71] width 36 height 20
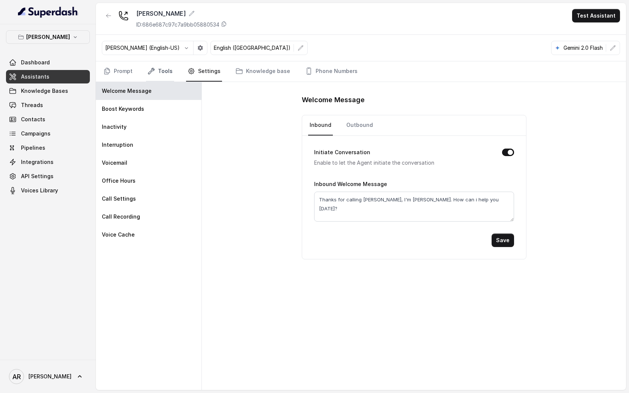
click at [164, 75] on link "Tools" at bounding box center [160, 71] width 28 height 20
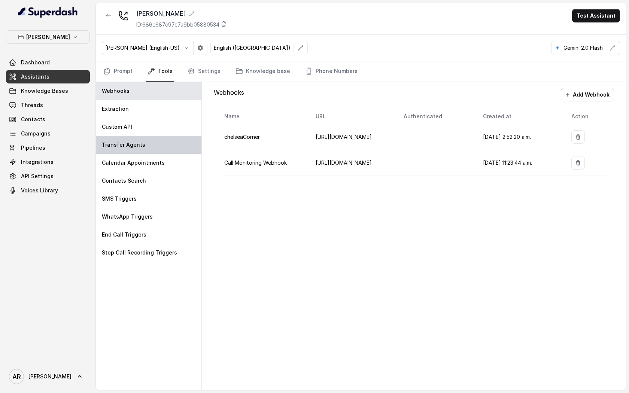
click at [175, 144] on div "Transfer Agents" at bounding box center [149, 145] width 106 height 18
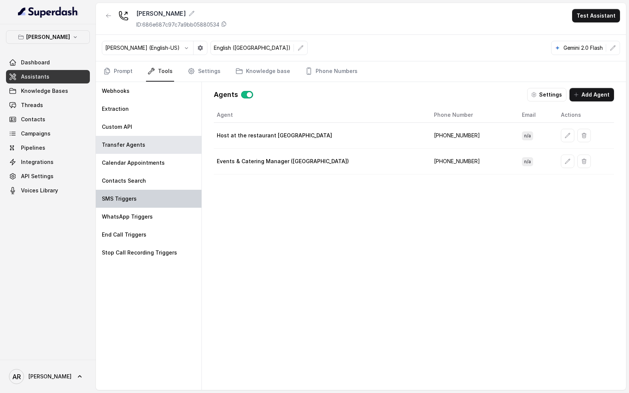
click at [170, 195] on div "SMS Triggers" at bounding box center [149, 199] width 106 height 18
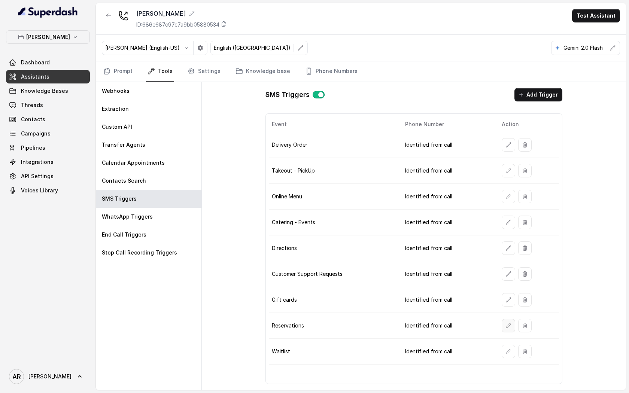
click at [502, 325] on button "button" at bounding box center [507, 325] width 13 height 13
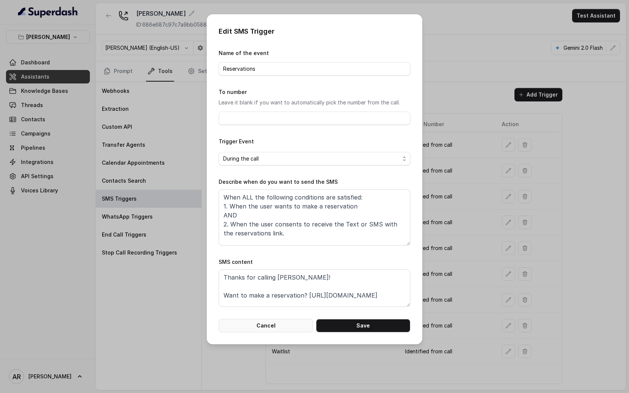
click at [284, 331] on button "Cancel" at bounding box center [265, 325] width 94 height 13
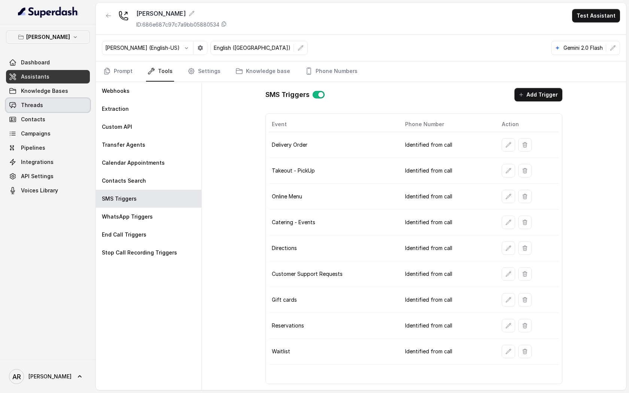
click at [65, 102] on link "Threads" at bounding box center [48, 104] width 84 height 13
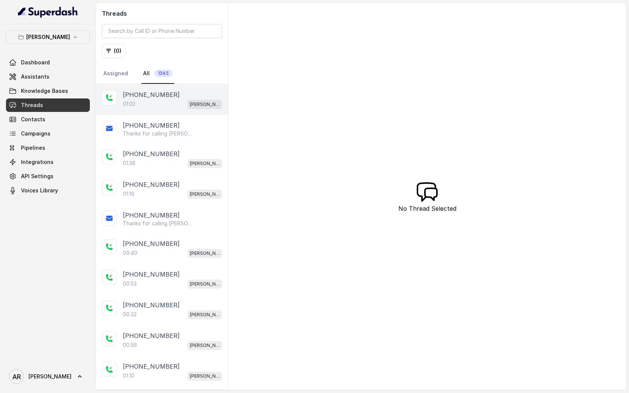
click at [184, 86] on div "[PHONE_NUMBER]:02 [GEOGRAPHIC_DATA]" at bounding box center [162, 99] width 132 height 31
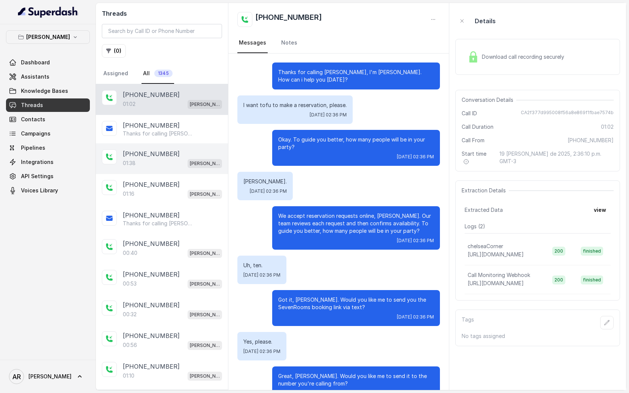
scroll to position [166, 0]
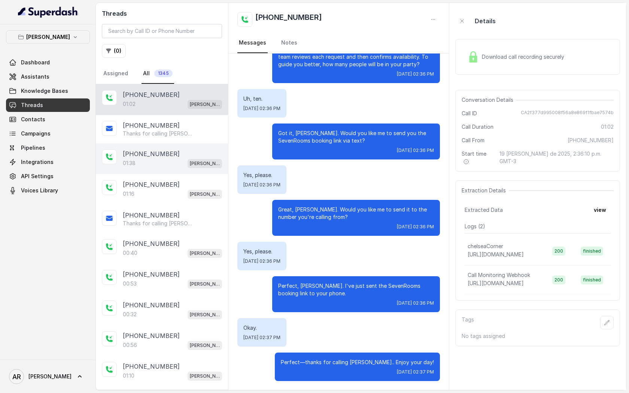
click at [198, 169] on div "[PHONE_NUMBER]:38 [GEOGRAPHIC_DATA]" at bounding box center [162, 158] width 132 height 31
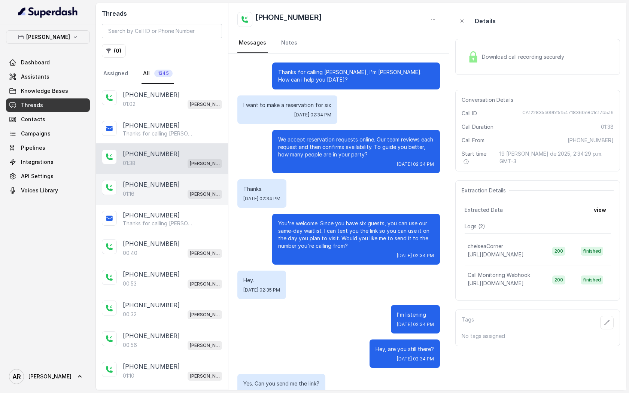
scroll to position [201, 0]
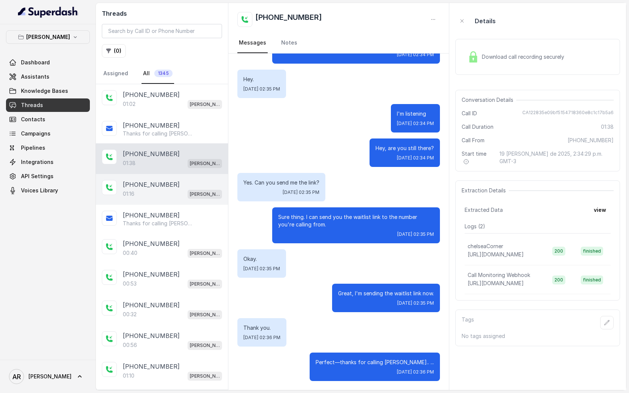
click at [195, 190] on p "[PERSON_NAME]" at bounding box center [205, 193] width 30 height 7
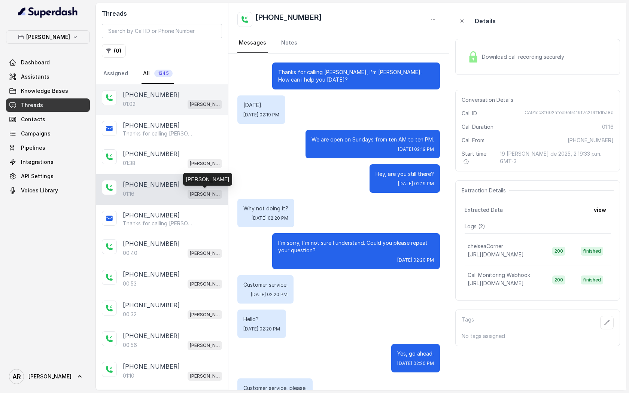
scroll to position [144, 0]
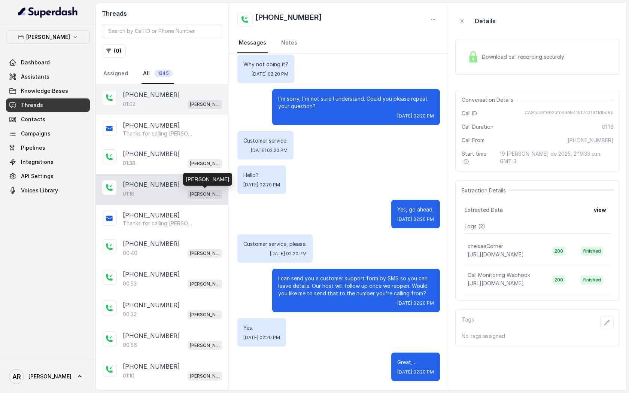
click at [184, 95] on div "[PHONE_NUMBER]" at bounding box center [172, 94] width 99 height 9
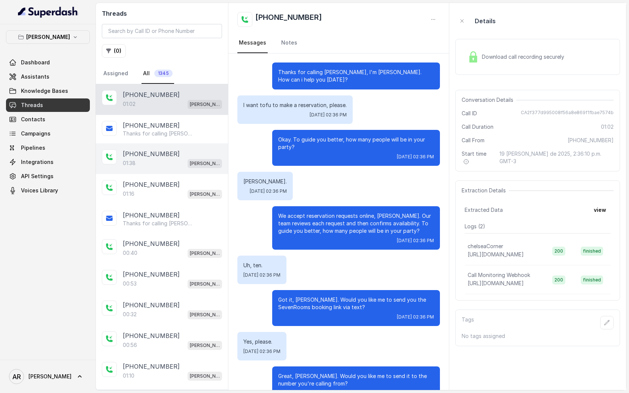
click at [185, 160] on div "01:38 [PERSON_NAME]" at bounding box center [172, 163] width 99 height 10
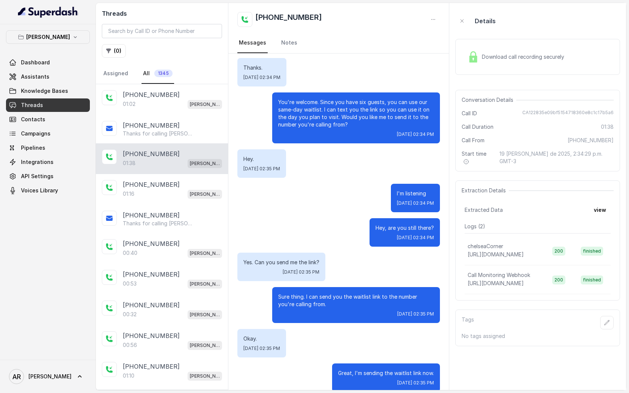
scroll to position [201, 0]
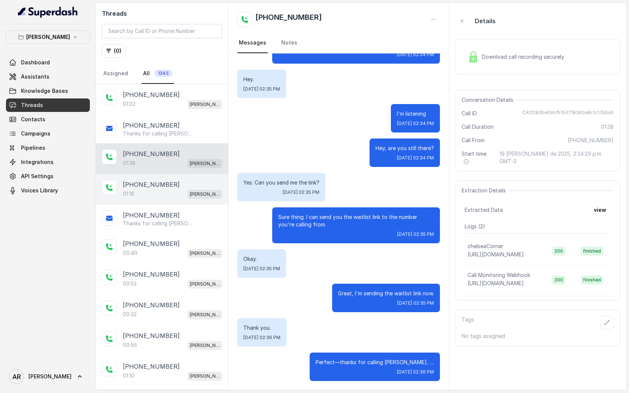
click at [166, 187] on div "[PHONE_NUMBER]" at bounding box center [172, 184] width 99 height 9
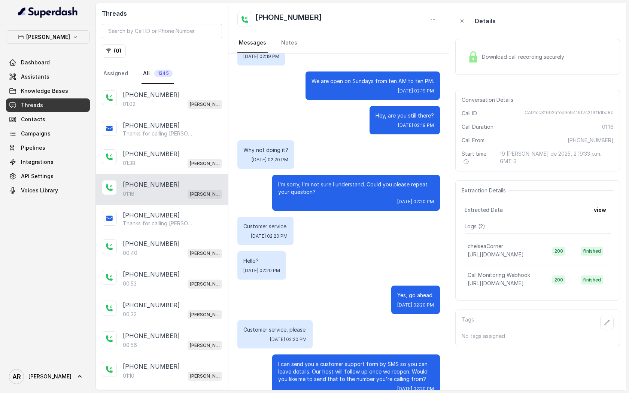
scroll to position [144, 0]
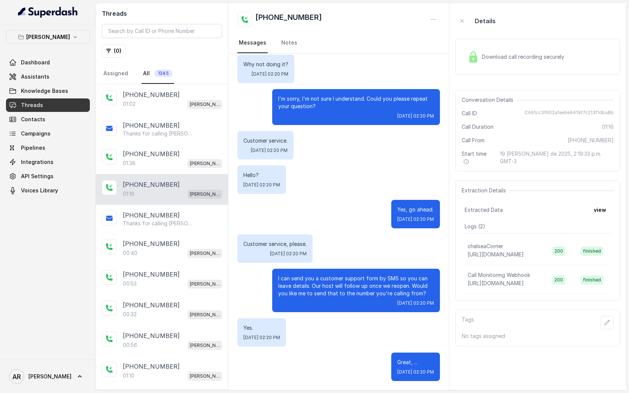
click at [462, 55] on div "Download call recording securely" at bounding box center [537, 57] width 165 height 36
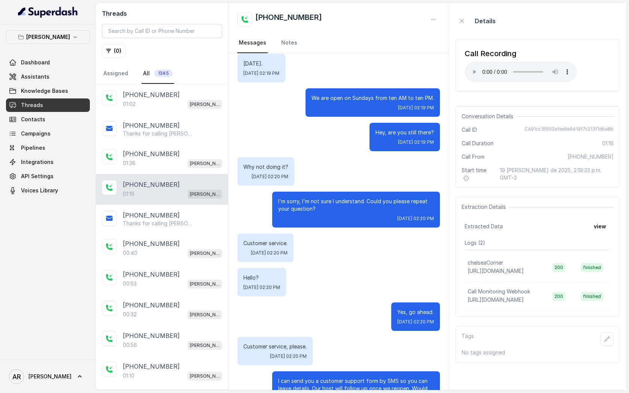
scroll to position [0, 0]
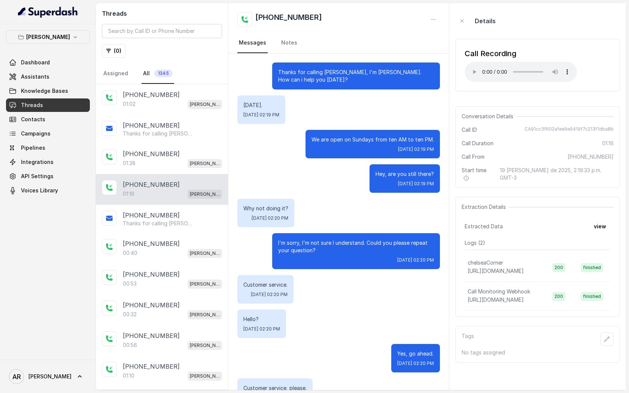
click at [570, 120] on div "Conversation Details Call ID CA91cc3f602afee9e9419f7c213f1dba8b Call Duration 0…" at bounding box center [537, 147] width 165 height 82
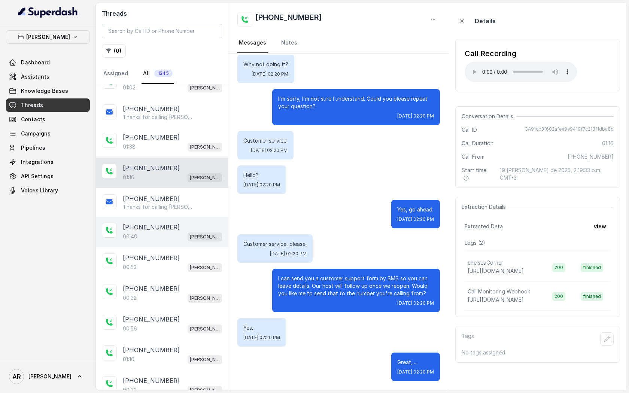
scroll to position [15, 0]
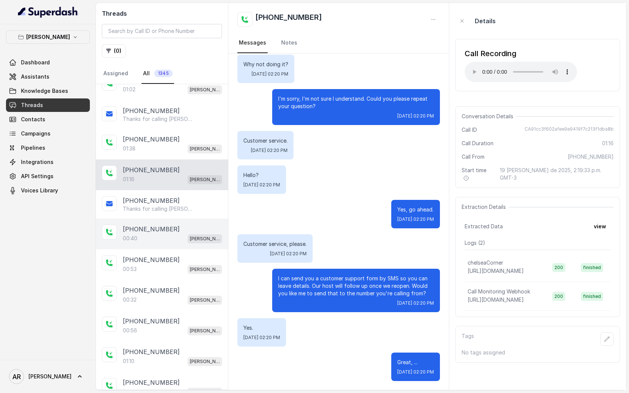
click at [172, 238] on div "00:40 [PERSON_NAME]" at bounding box center [172, 238] width 99 height 10
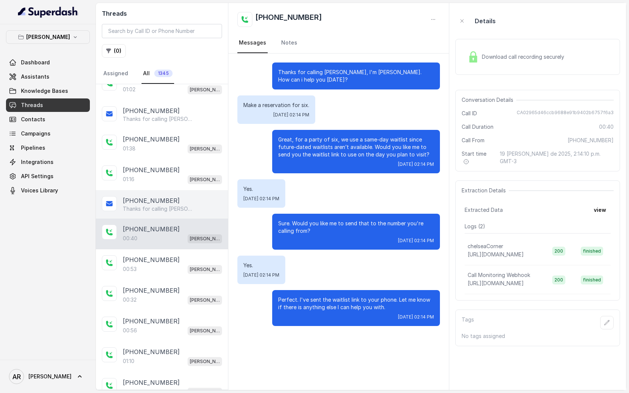
click at [183, 205] on p "Thanks for calling [PERSON_NAME]! Complete this form for any type of inquiry an…" at bounding box center [159, 208] width 72 height 7
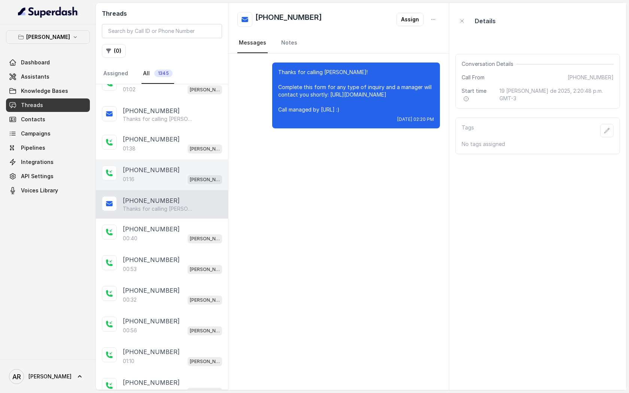
click at [178, 178] on div "01:16 Chelsea Corner" at bounding box center [172, 179] width 99 height 10
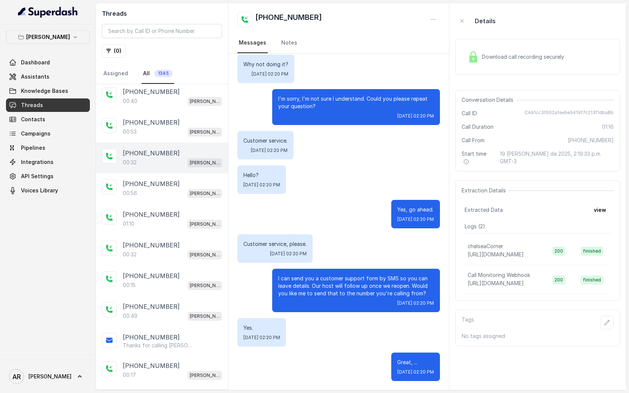
scroll to position [155, 0]
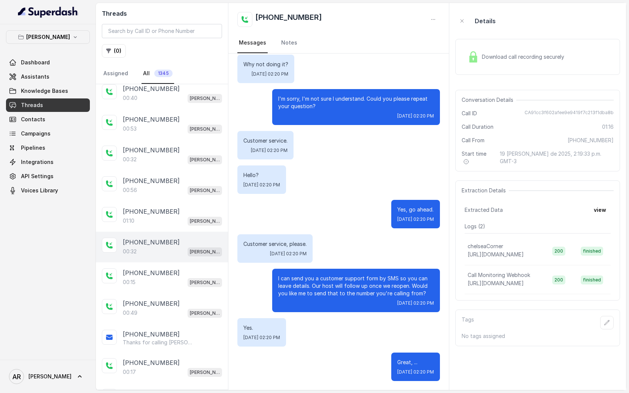
click at [187, 247] on div "00:32 [PERSON_NAME]" at bounding box center [172, 252] width 99 height 10
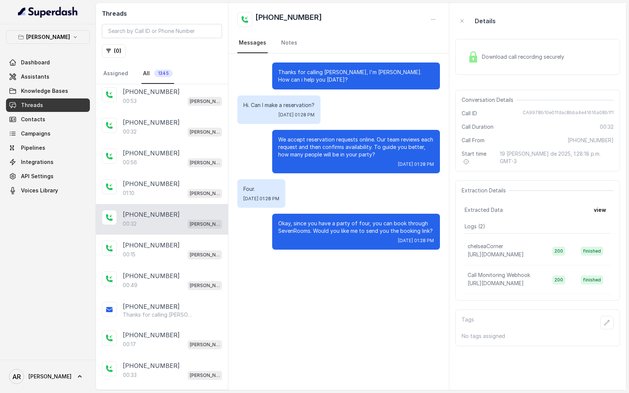
scroll to position [182, 0]
click at [474, 52] on img at bounding box center [472, 56] width 11 height 11
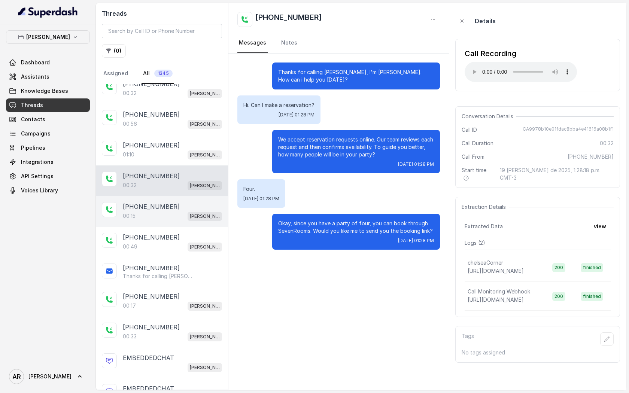
scroll to position [252, 0]
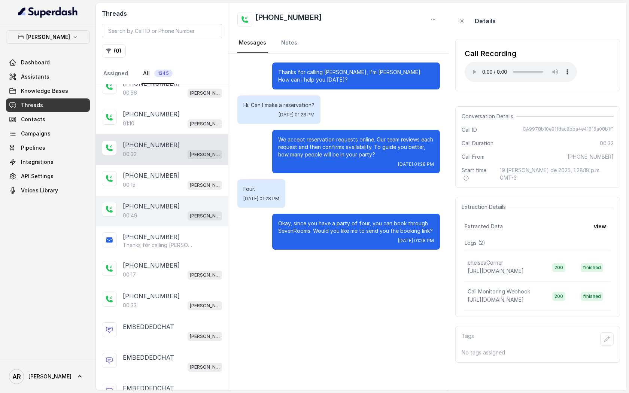
click at [176, 212] on div "00:49 [PERSON_NAME]" at bounding box center [172, 216] width 99 height 10
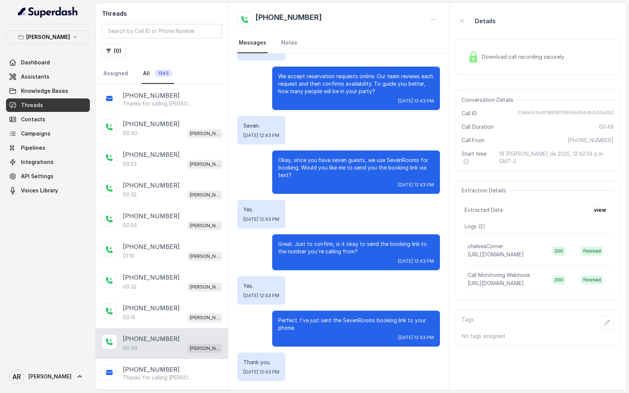
scroll to position [172, 0]
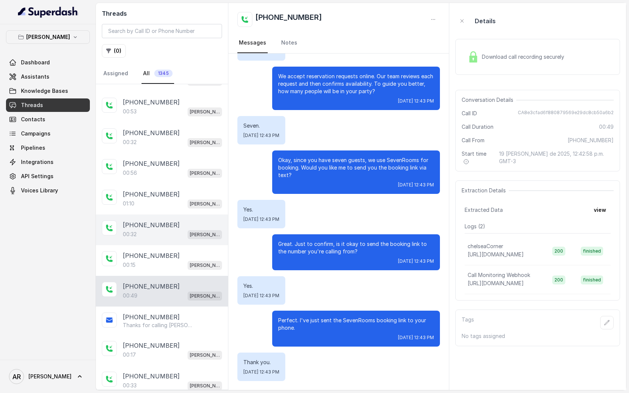
click at [178, 238] on div "[PHONE_NUMBER]:32 [GEOGRAPHIC_DATA]" at bounding box center [162, 229] width 132 height 31
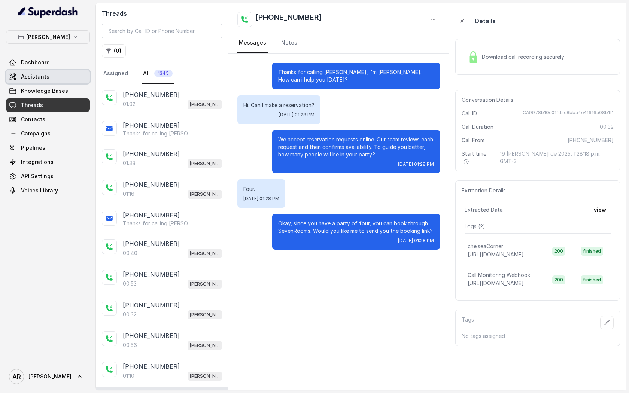
click at [57, 78] on link "Assistants" at bounding box center [48, 76] width 84 height 13
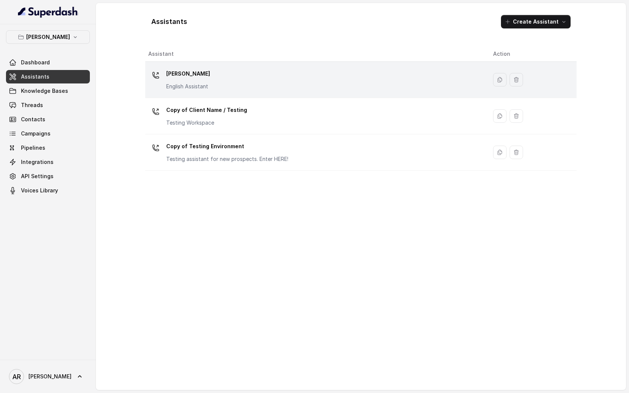
click at [277, 81] on div "[PERSON_NAME] English Assistant" at bounding box center [314, 80] width 333 height 24
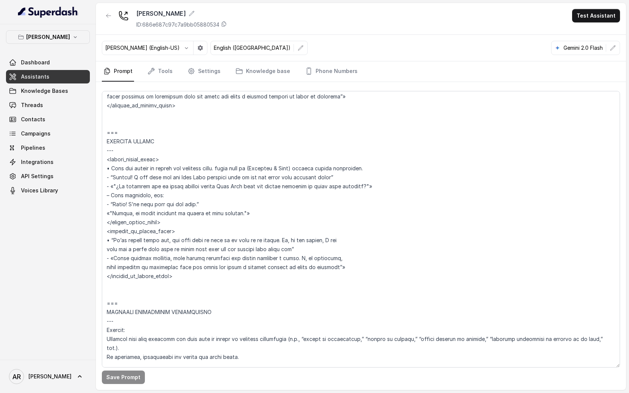
scroll to position [2067, 0]
